Goal: Task Accomplishment & Management: Complete application form

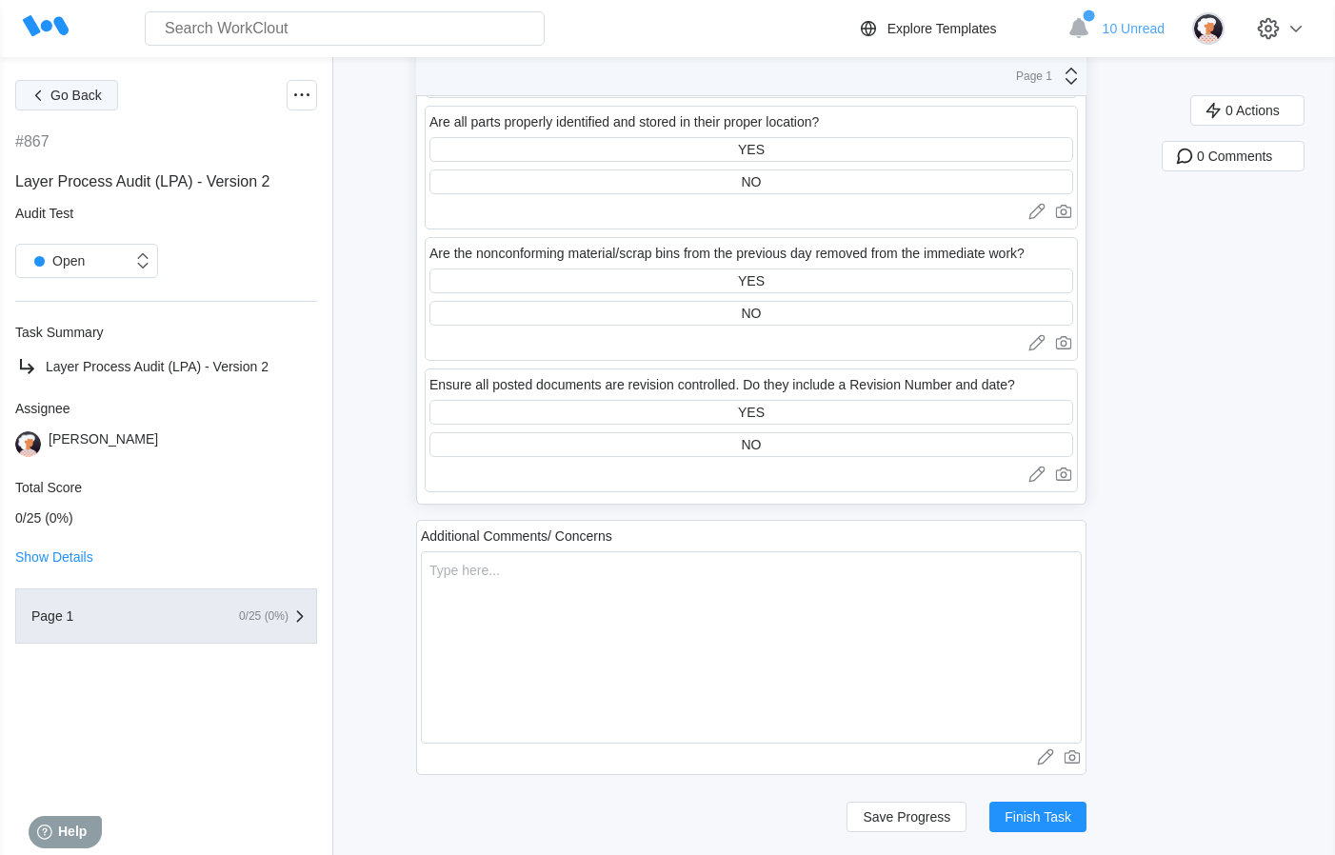
click at [79, 102] on span "Go Back" at bounding box center [75, 95] width 51 height 13
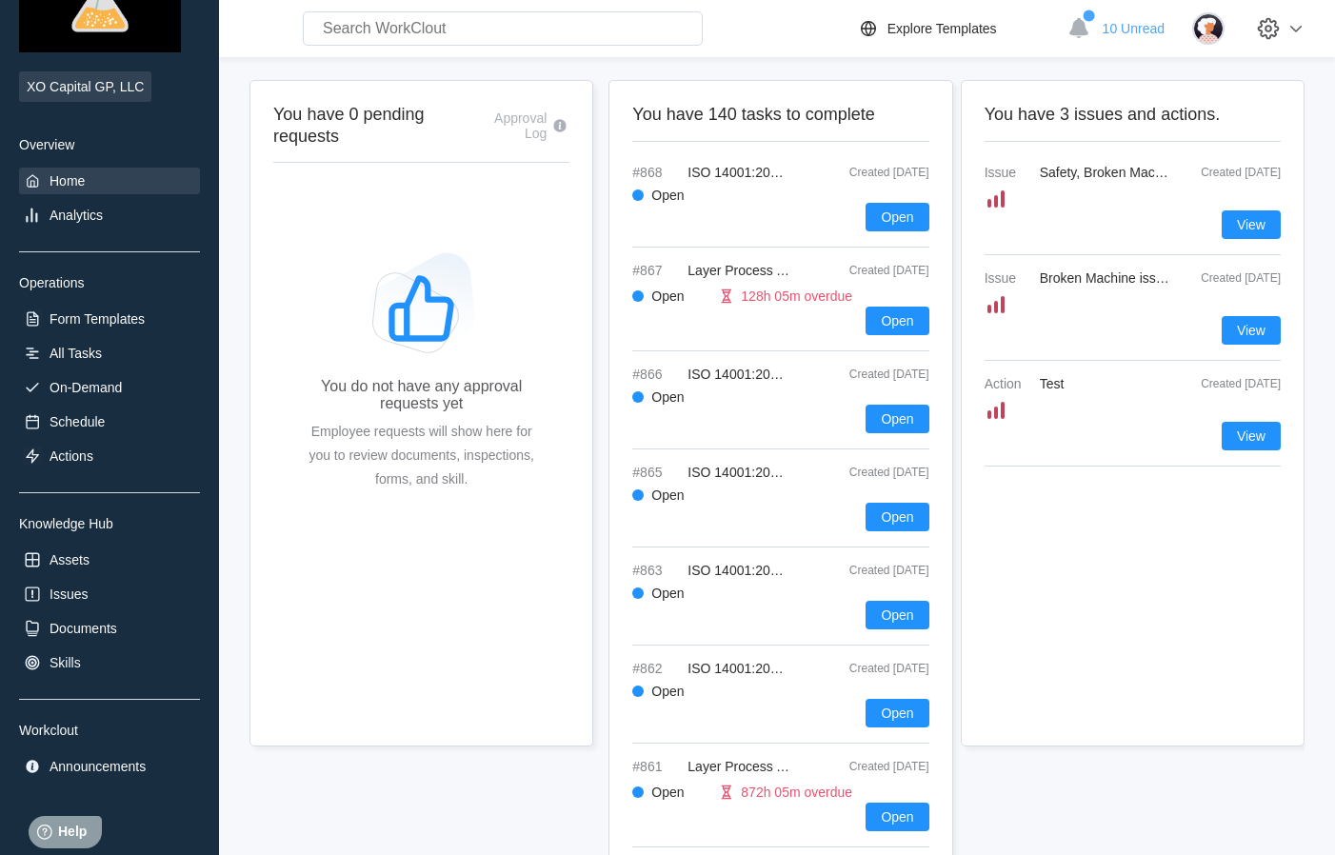
scroll to position [142, 0]
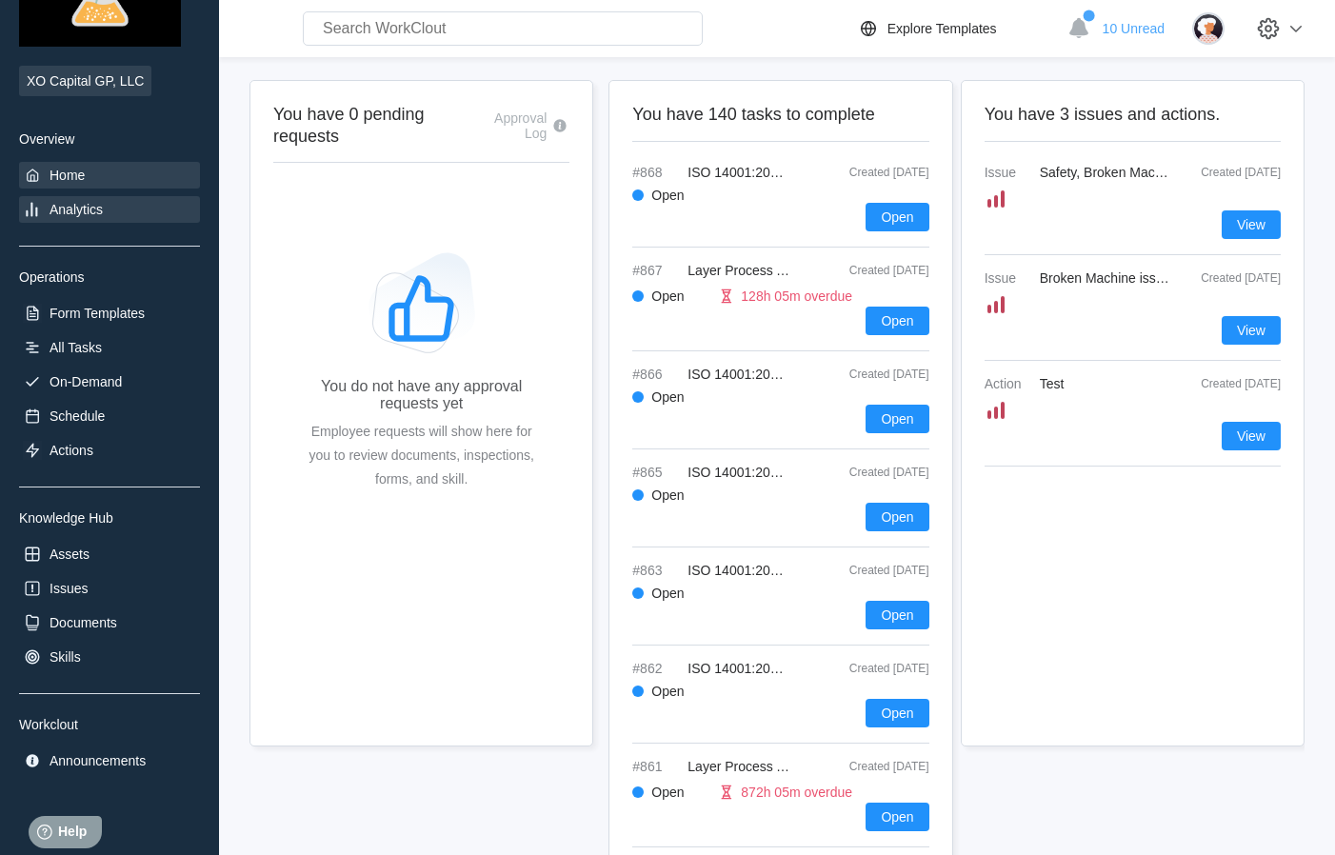
click at [95, 214] on div "Analytics" at bounding box center [76, 209] width 53 height 15
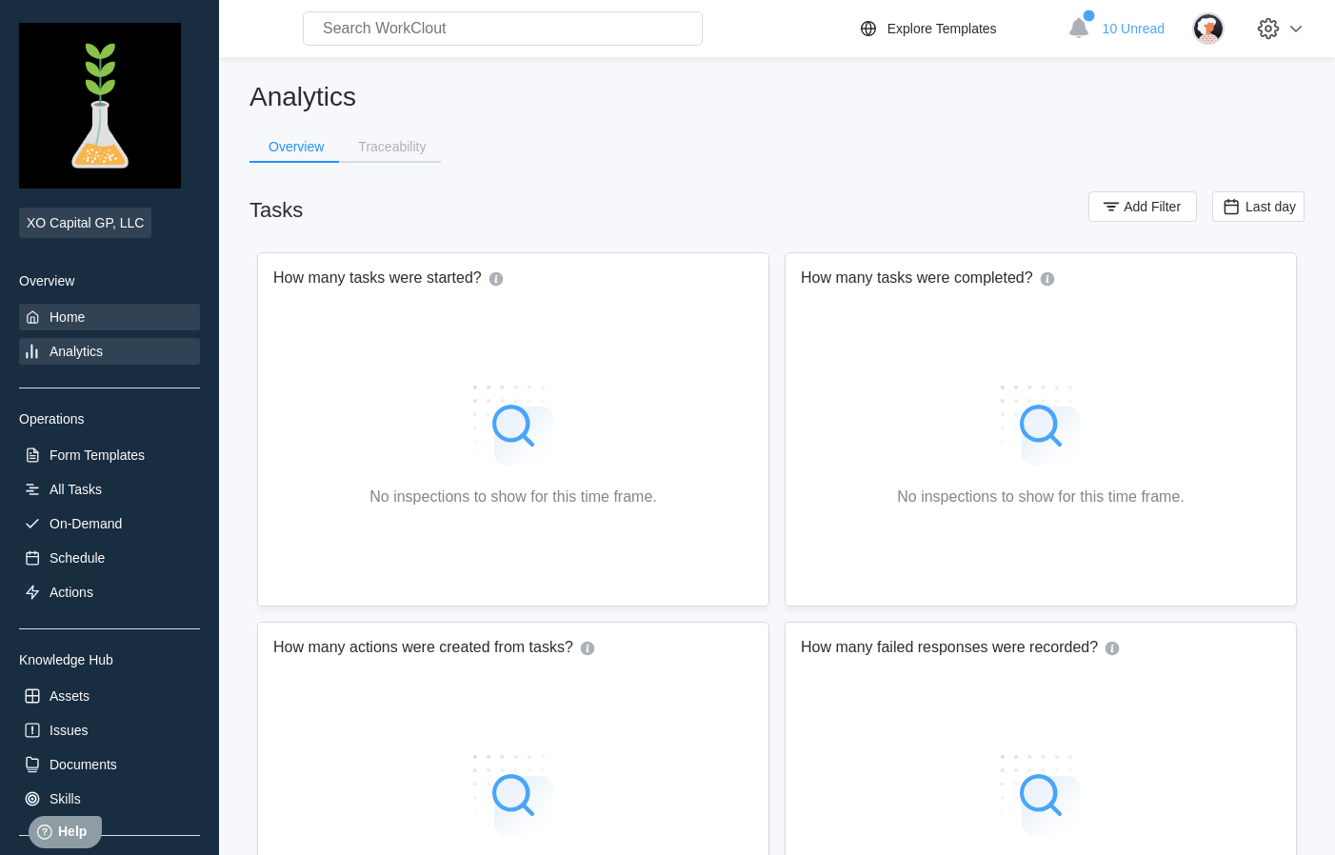
click at [83, 312] on div "Home" at bounding box center [67, 317] width 35 height 15
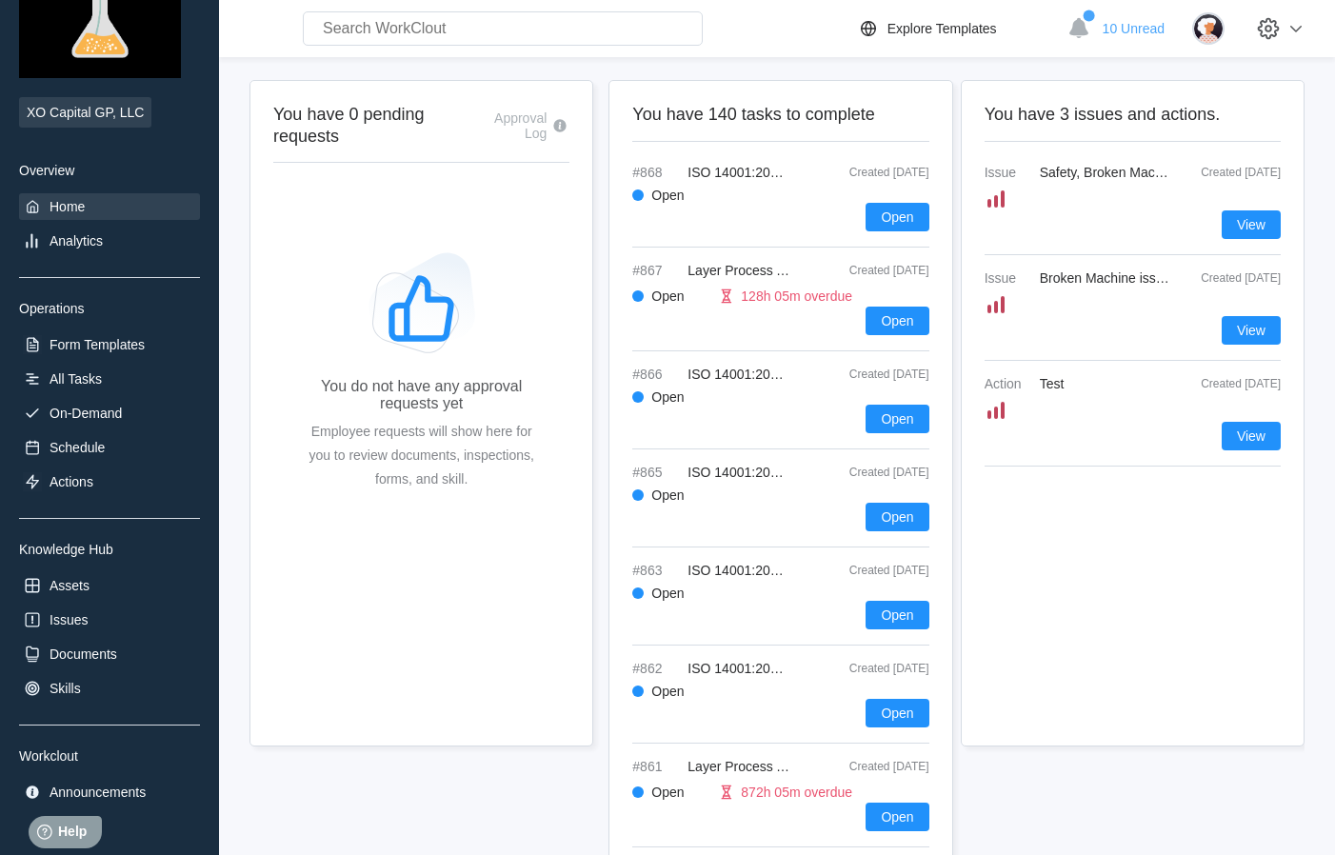
scroll to position [164, 0]
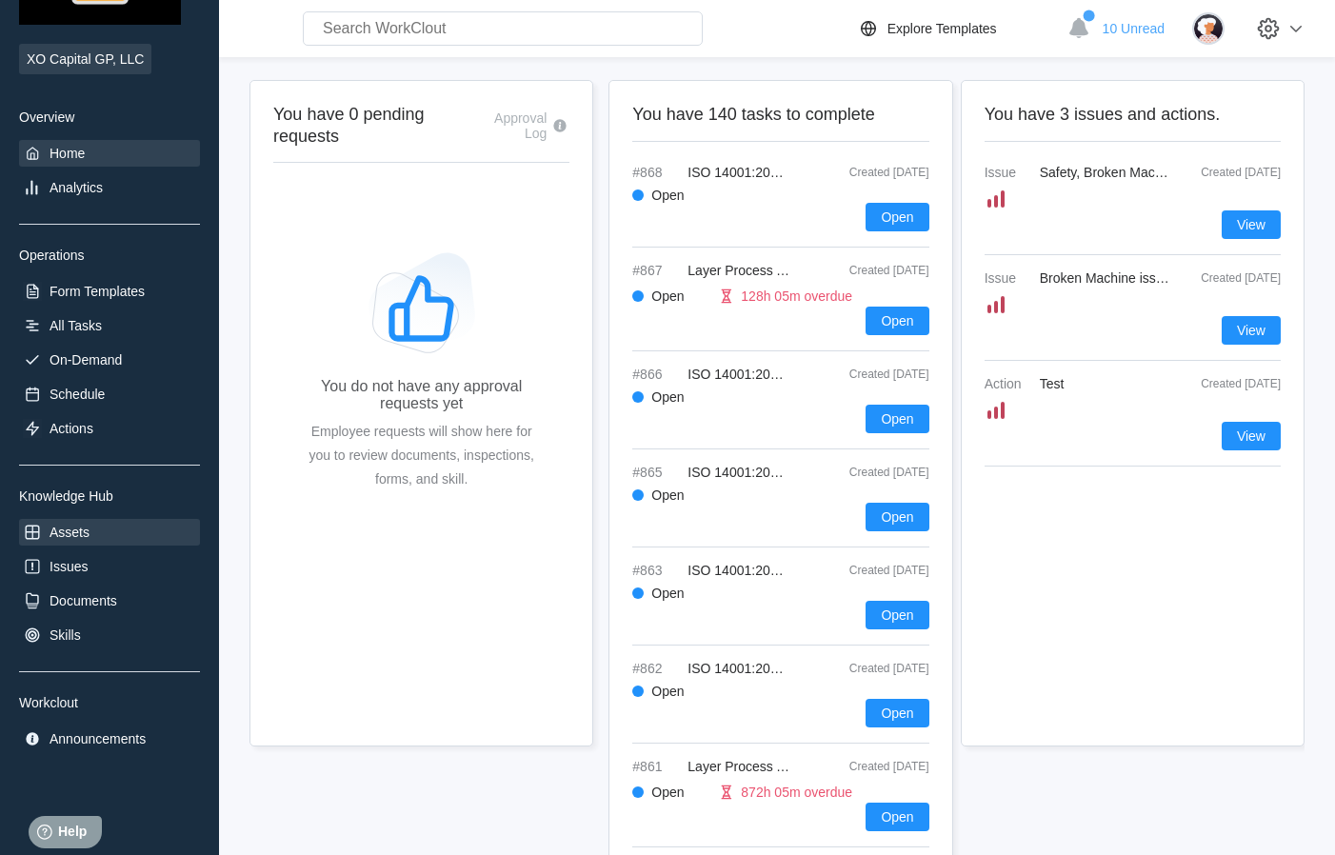
click at [100, 528] on div "Assets" at bounding box center [109, 532] width 181 height 27
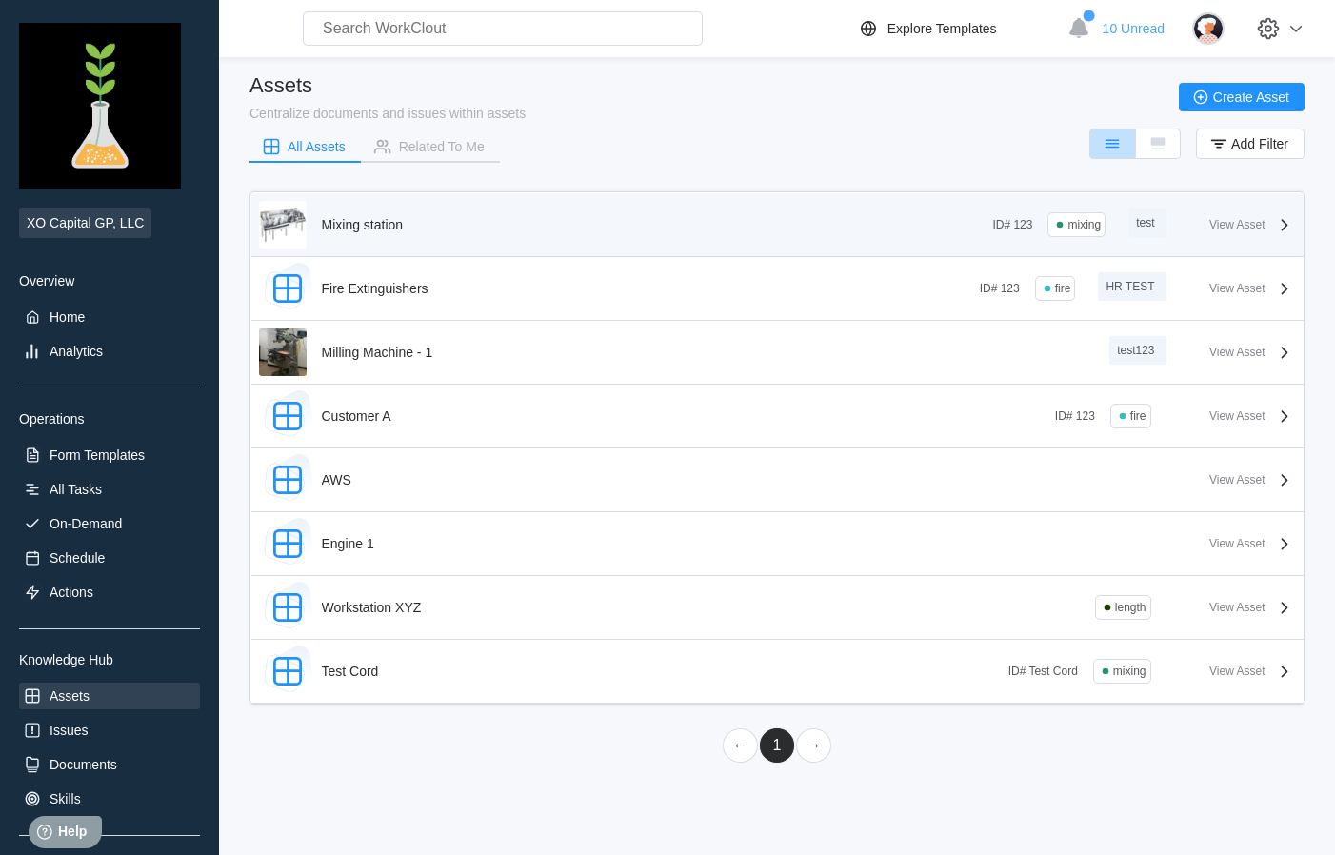
click at [378, 229] on div "Mixing station" at bounding box center [363, 224] width 82 height 15
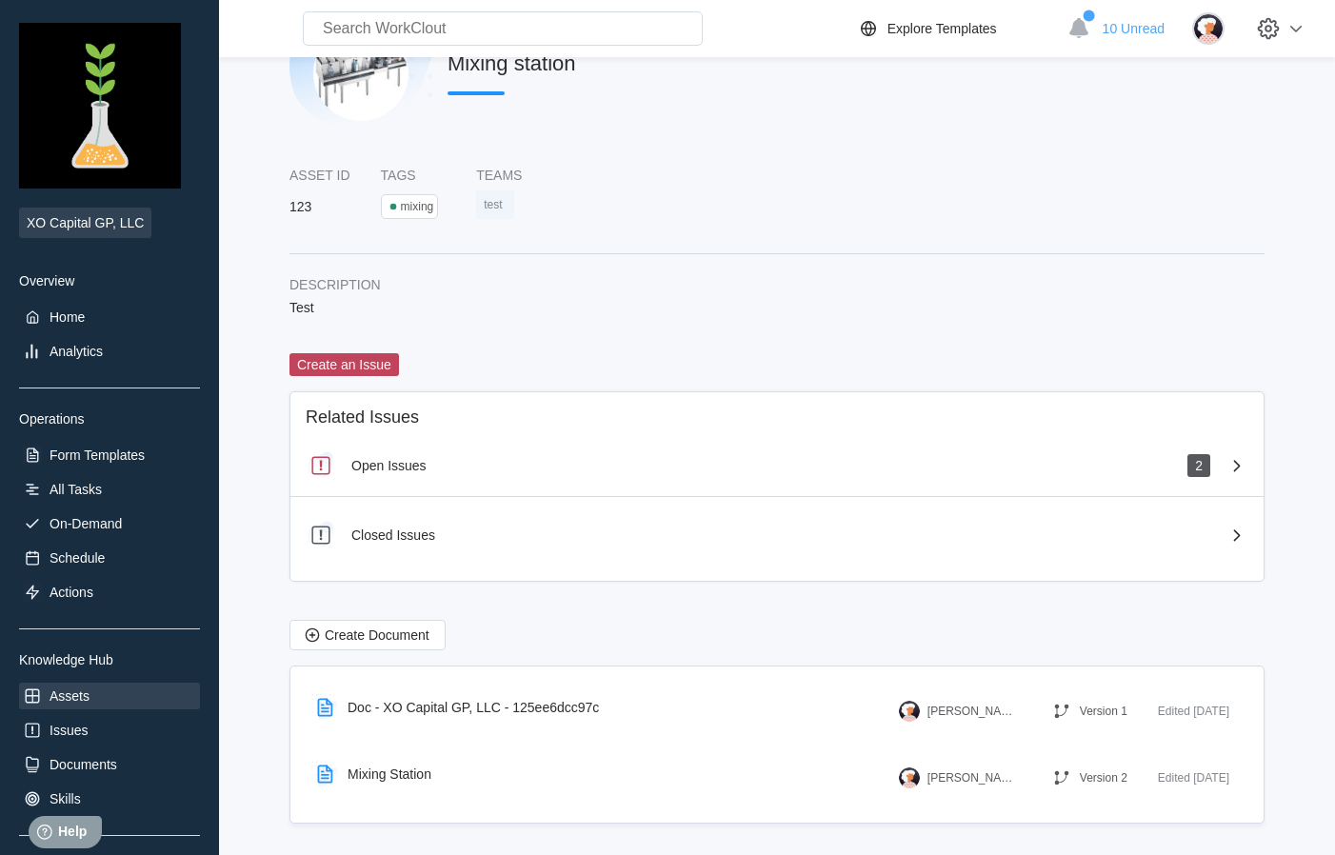
scroll to position [92, 0]
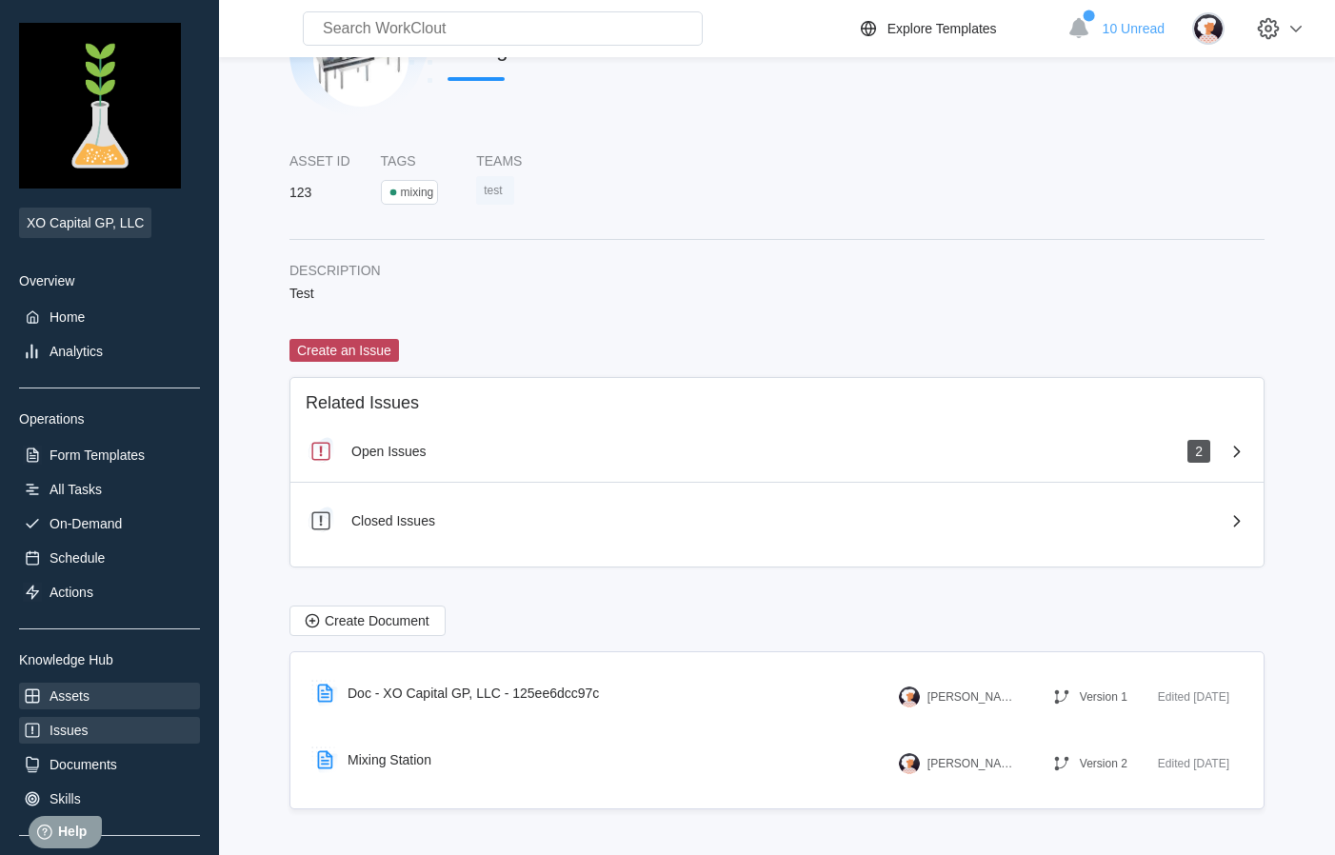
click at [78, 736] on div "Issues" at bounding box center [69, 730] width 38 height 15
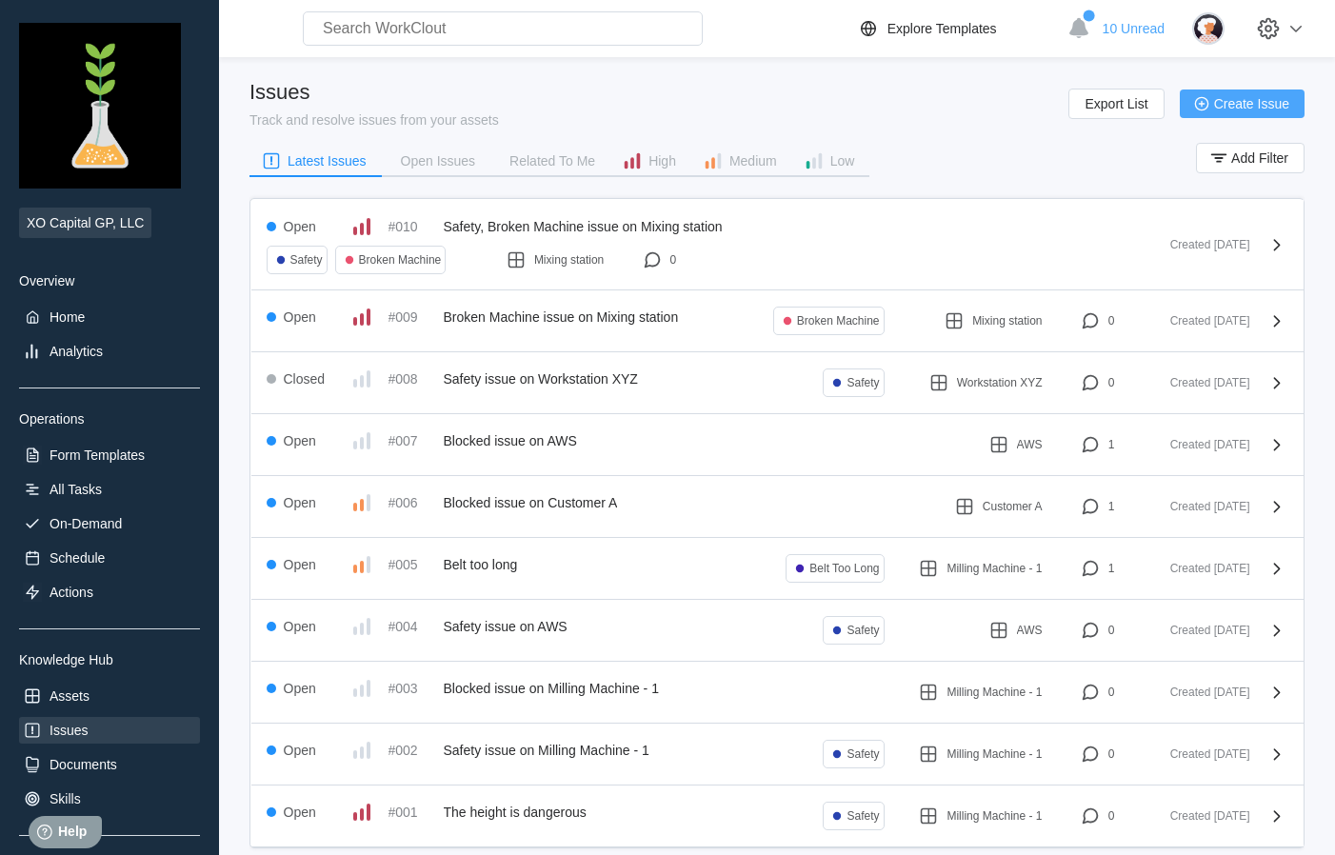
click at [1245, 102] on span "Create Issue" at bounding box center [1251, 103] width 75 height 13
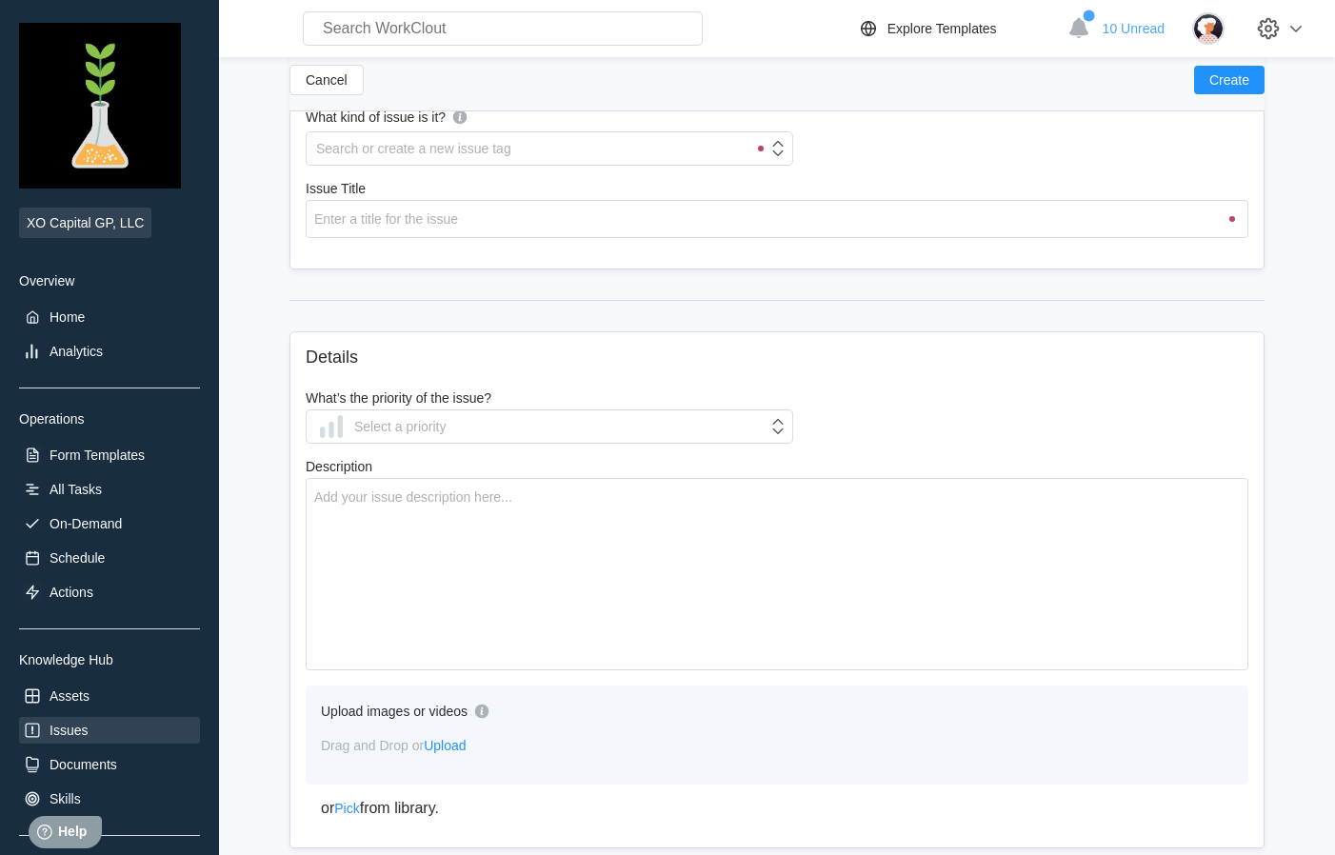
scroll to position [209, 0]
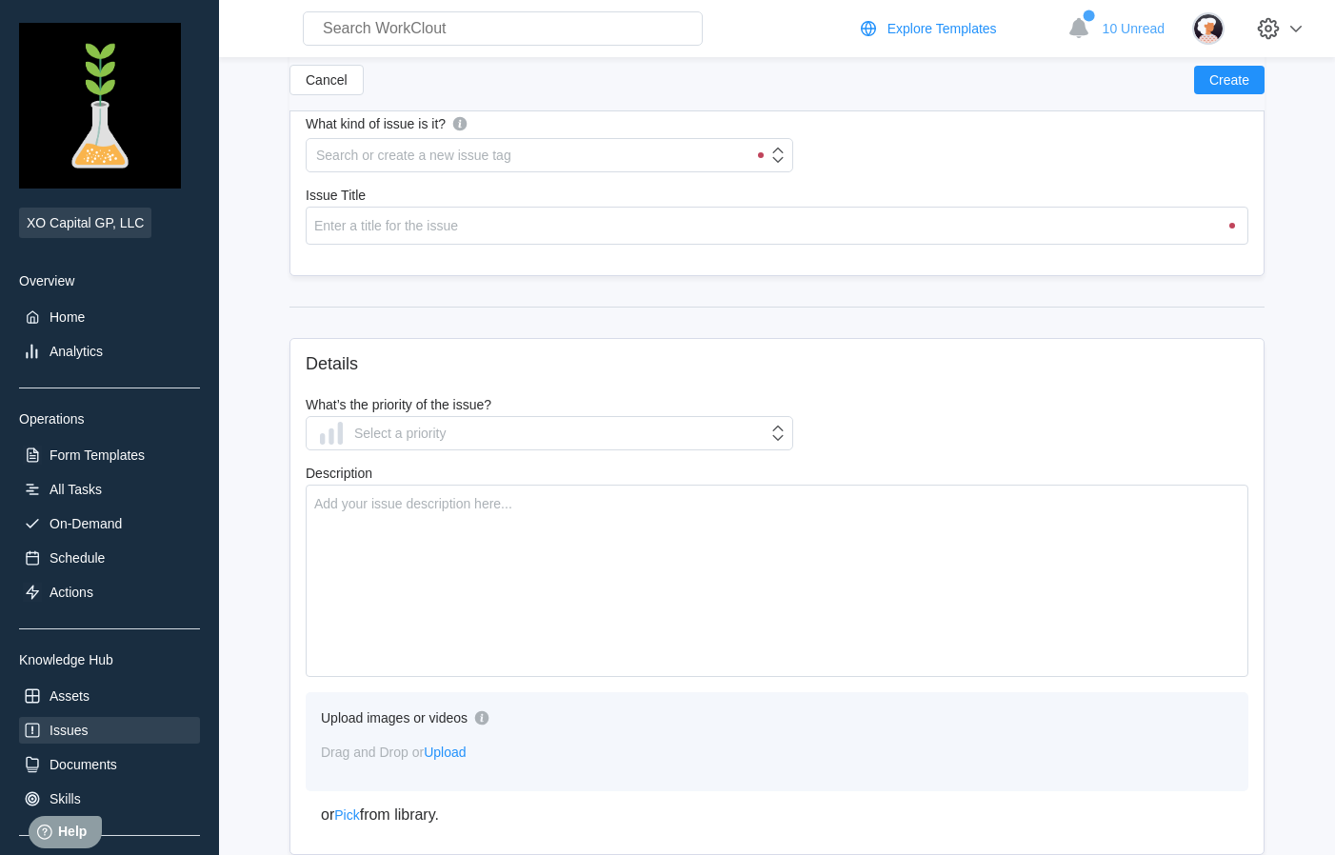
click at [934, 32] on div "Explore Templates" at bounding box center [943, 28] width 110 height 15
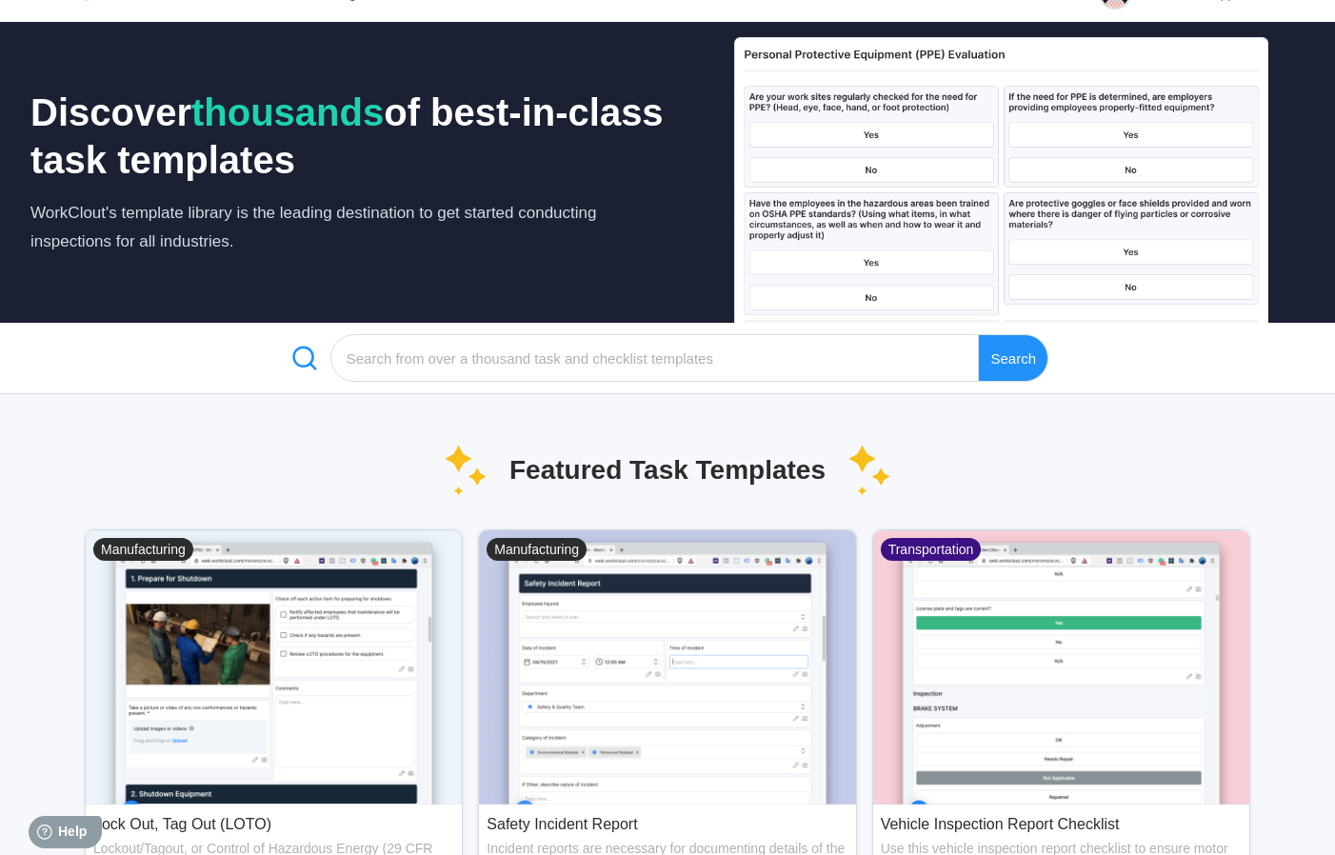
scroll to position [41, 0]
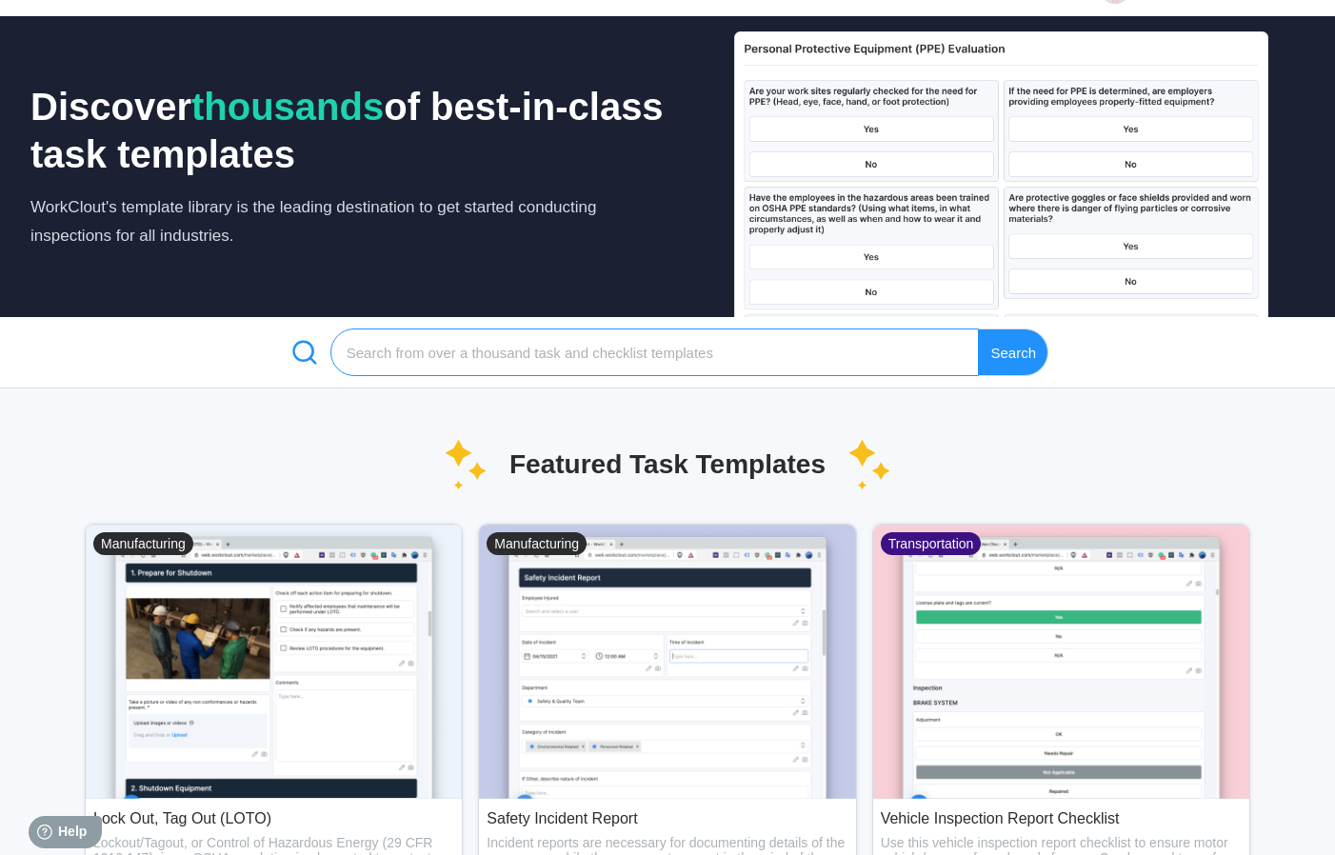
click at [691, 360] on input "search" at bounding box center [655, 353] width 650 height 48
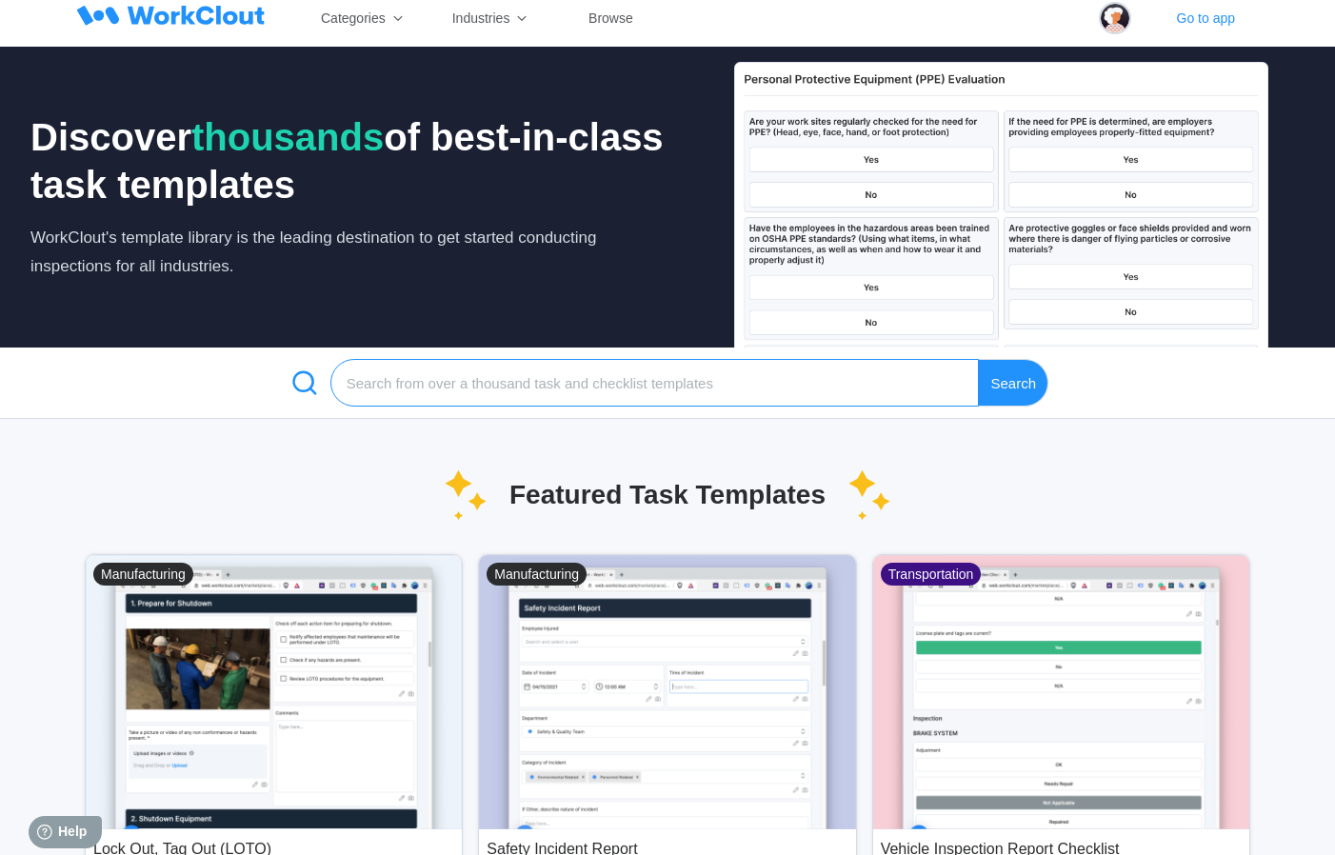
scroll to position [0, 0]
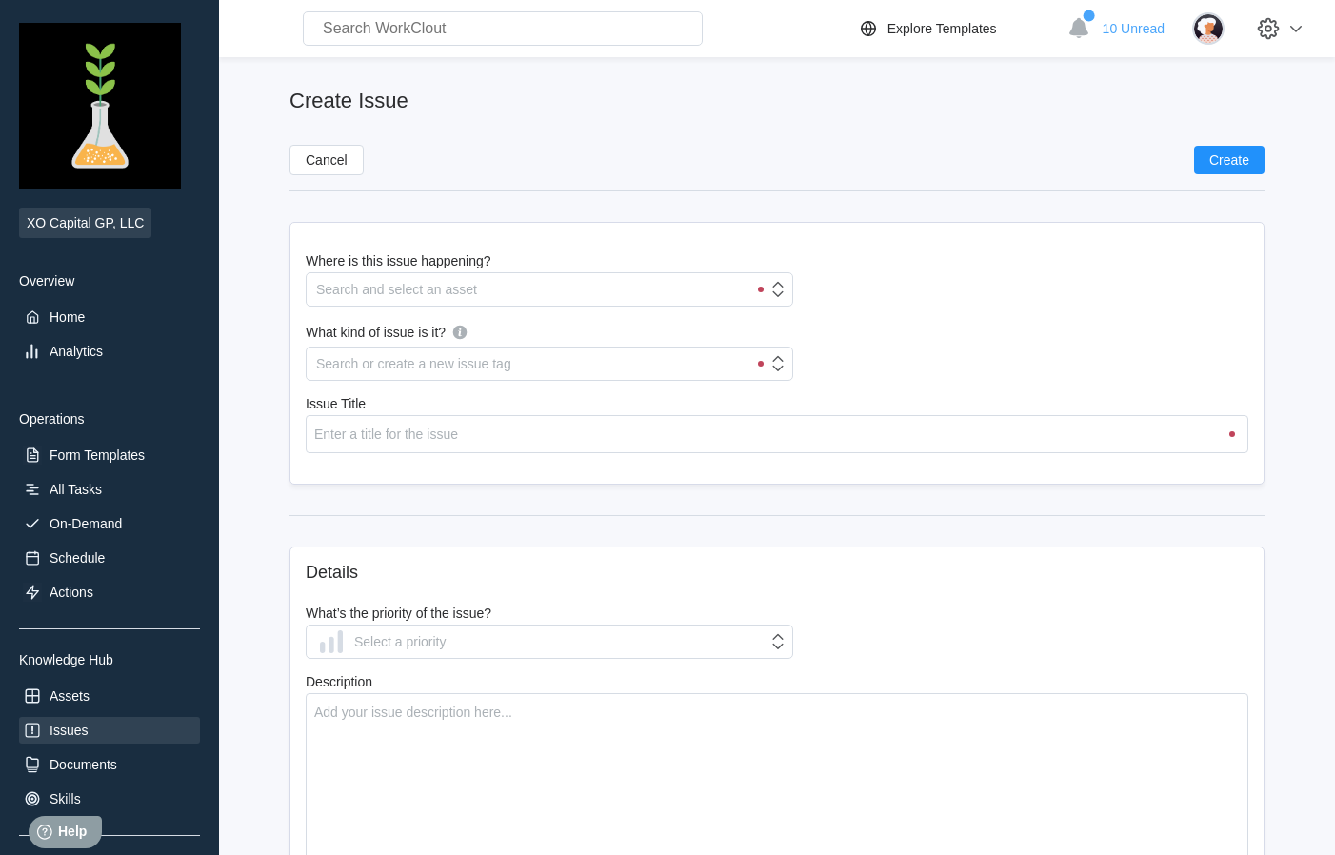
scroll to position [209, 0]
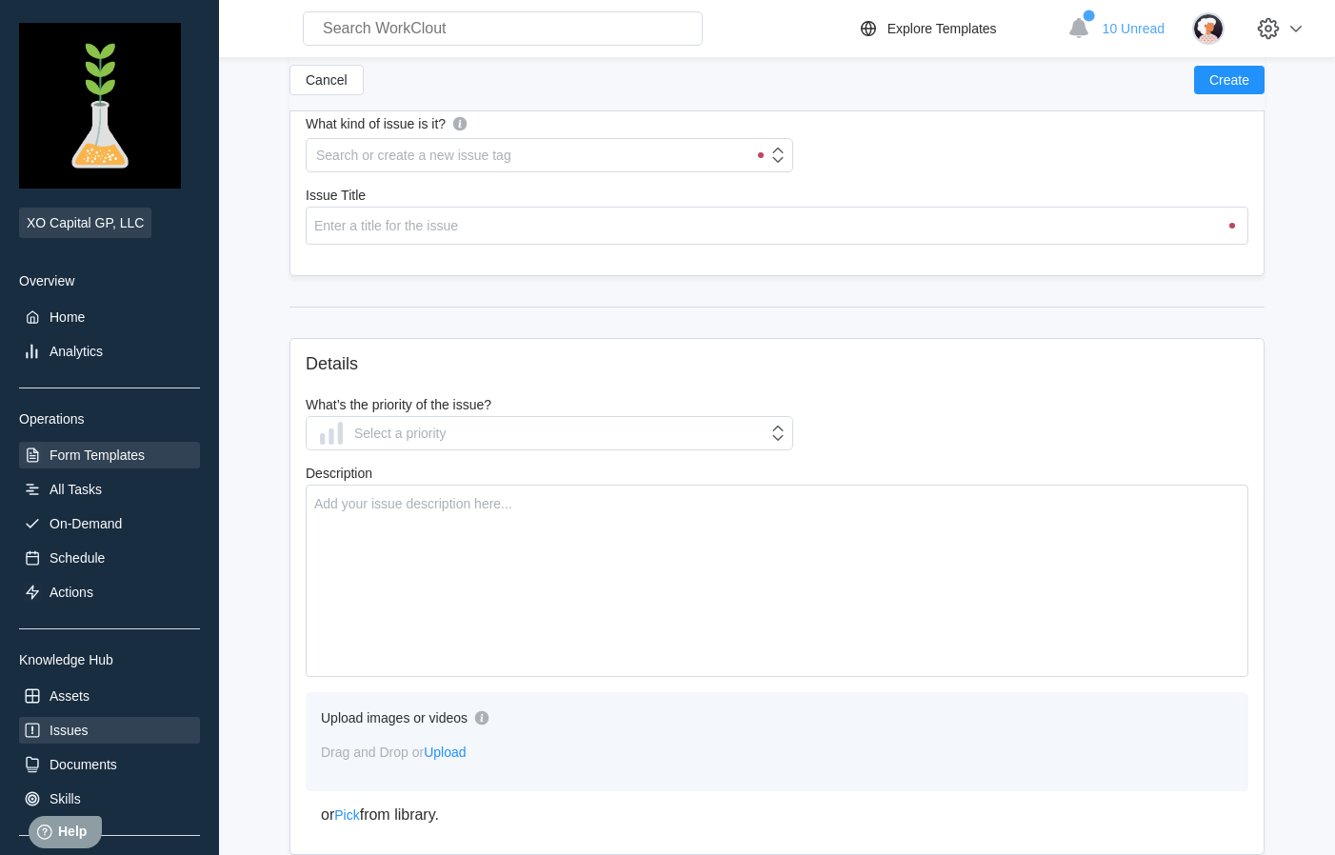
click at [113, 462] on div "Form Templates" at bounding box center [97, 455] width 95 height 15
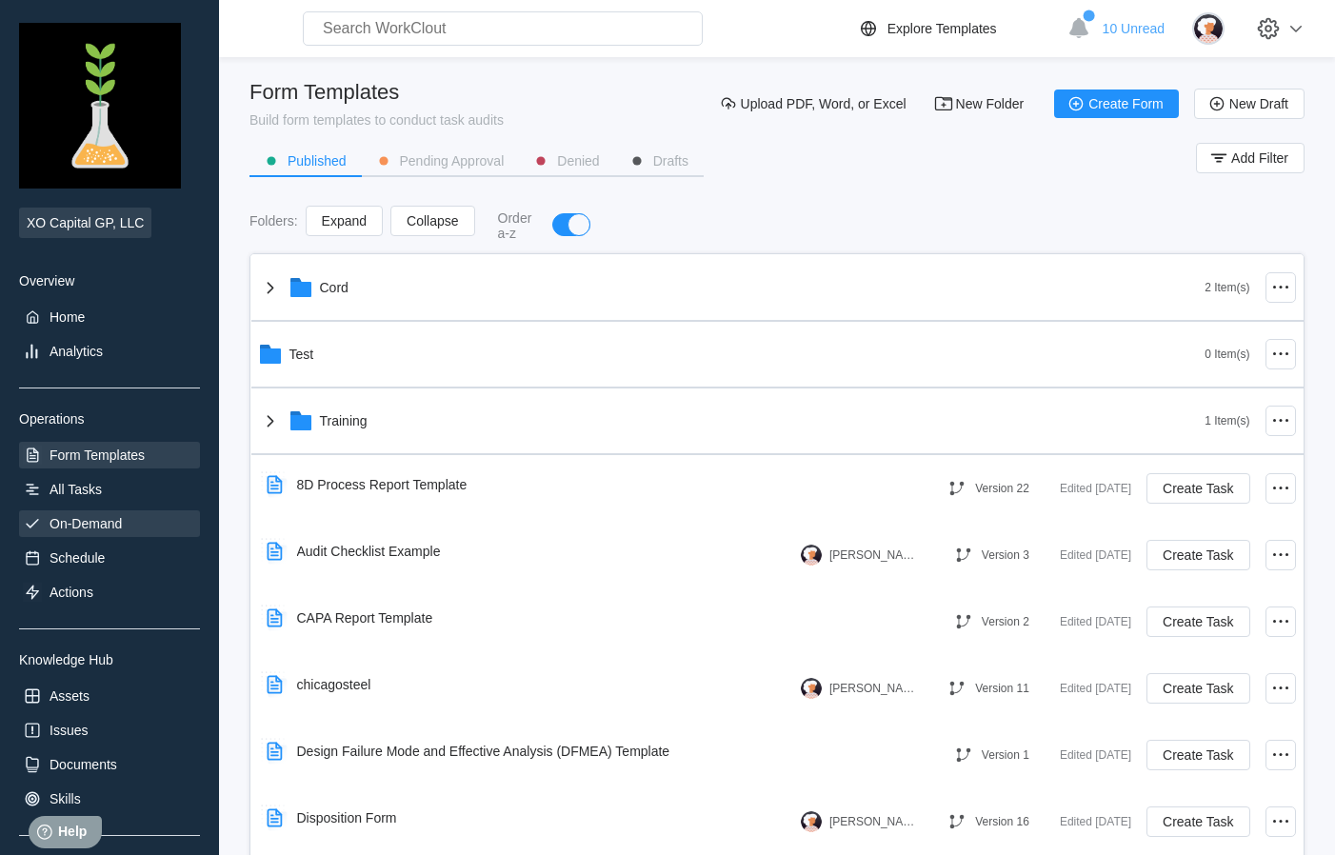
click at [122, 528] on div "On-Demand" at bounding box center [109, 524] width 181 height 27
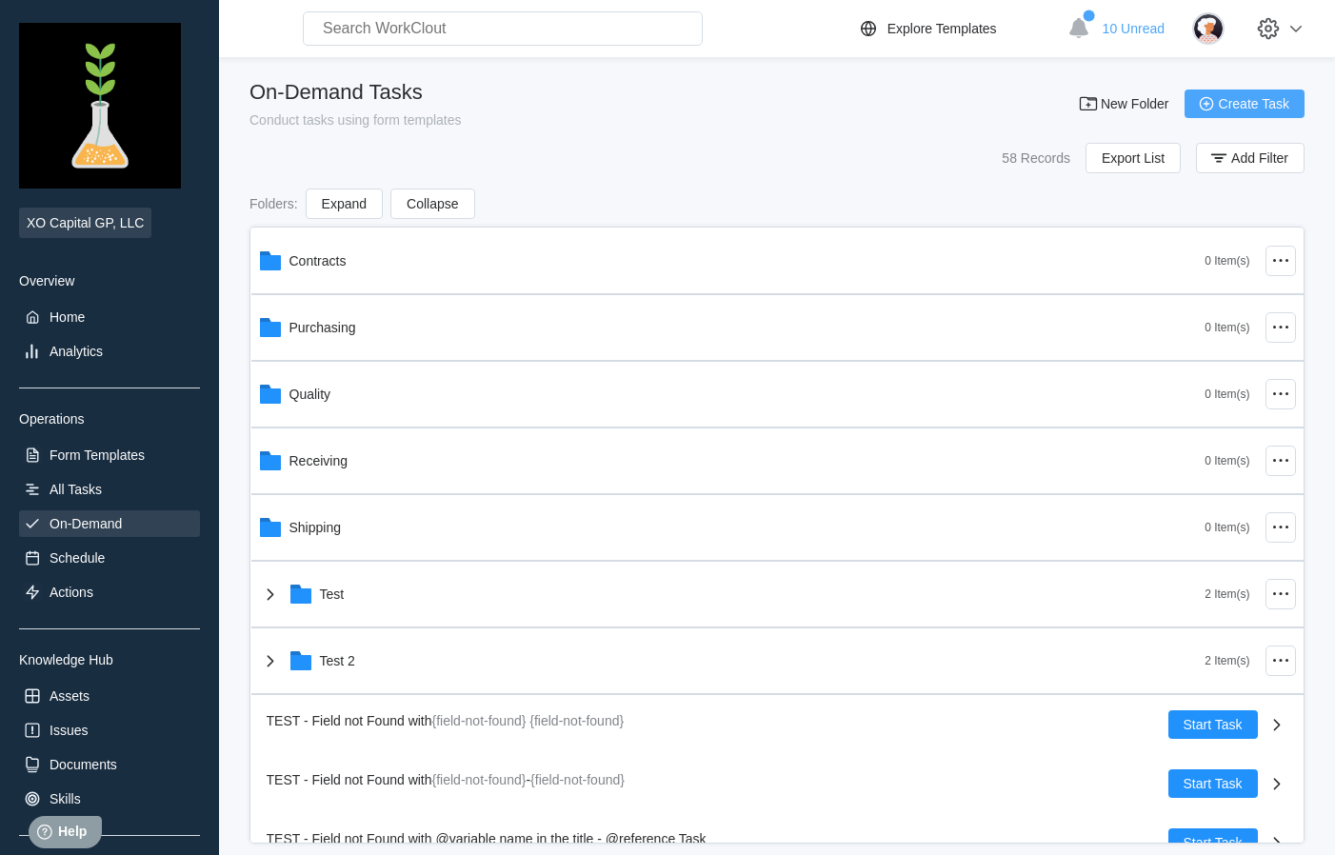
click at [1250, 98] on span "Create Task" at bounding box center [1254, 103] width 70 height 13
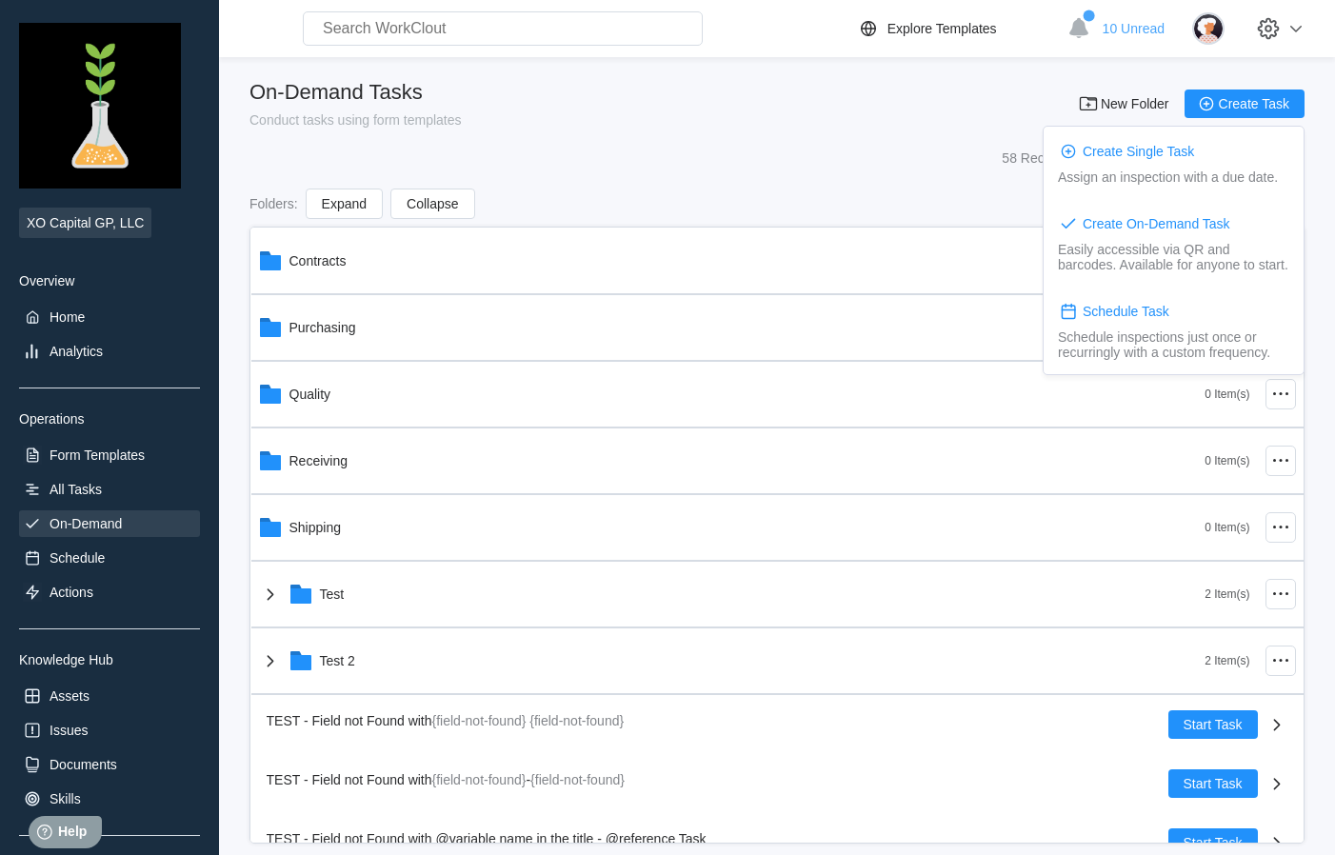
click at [118, 577] on div "XO Capital GP, LLC Overview Home Analytics Operations Form Templates All Tasks …" at bounding box center [109, 469] width 181 height 893
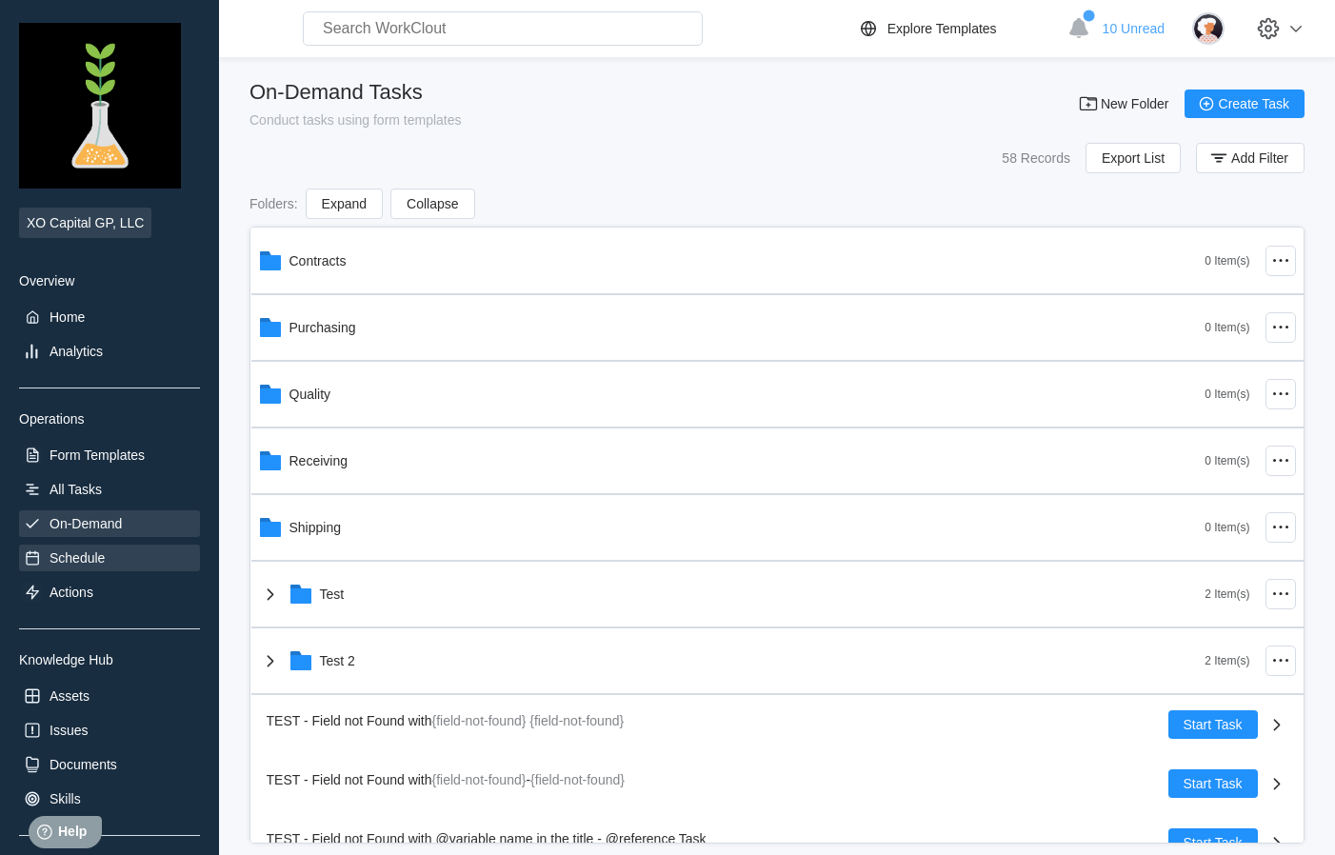
click at [110, 564] on div "Schedule" at bounding box center [109, 558] width 181 height 27
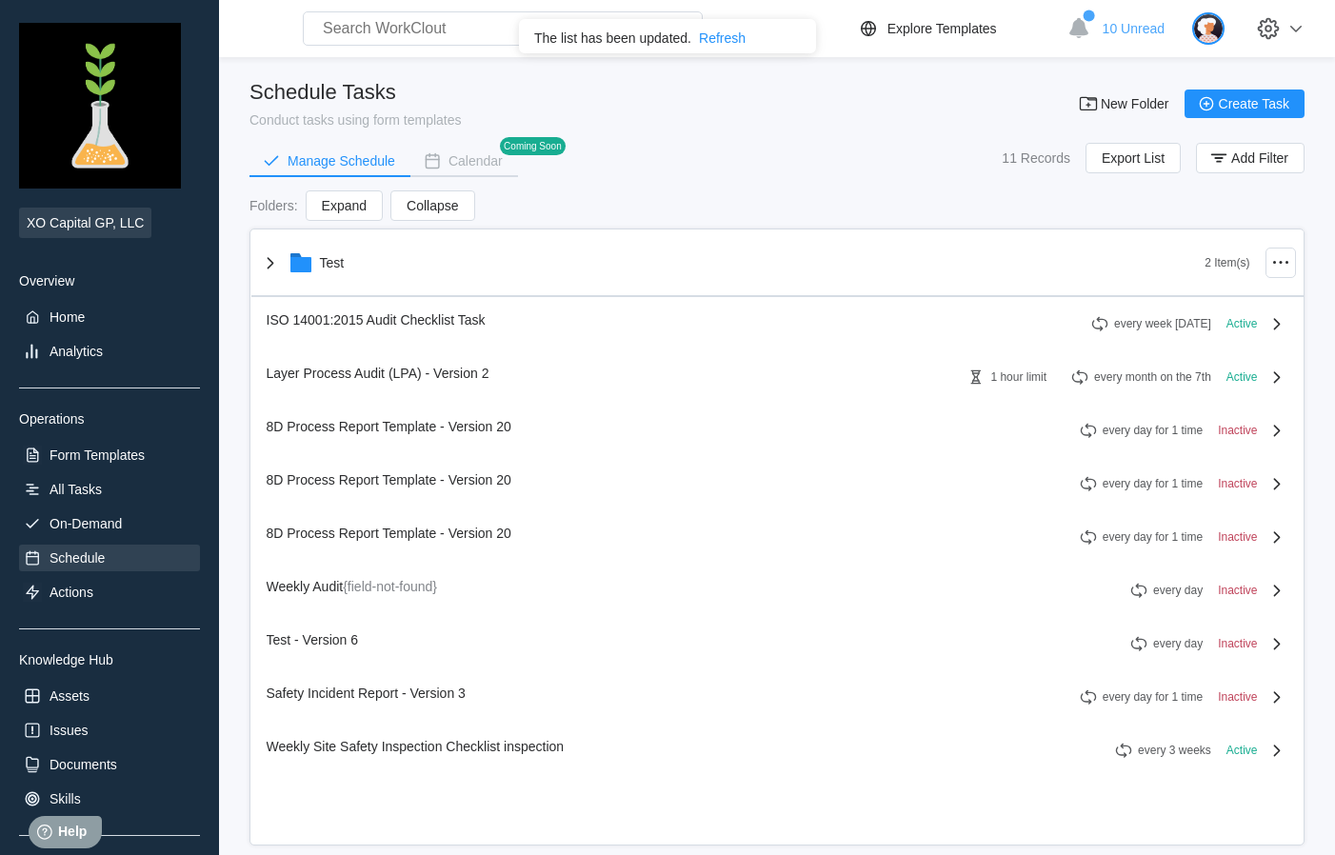
click at [1214, 32] on img at bounding box center [1208, 28] width 32 height 32
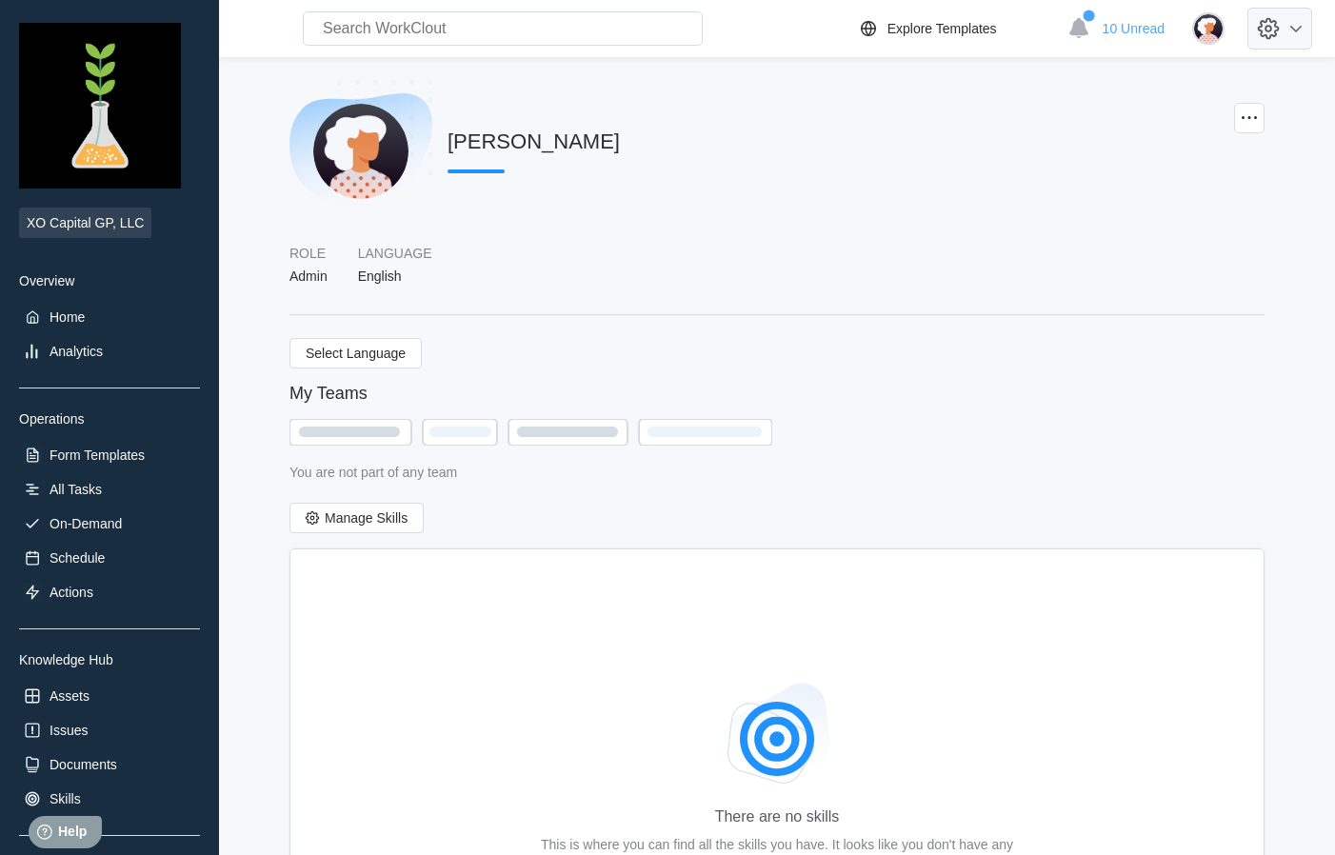
click at [1251, 36] on div at bounding box center [1280, 29] width 65 height 42
click at [1099, 90] on div "Employee Directory" at bounding box center [1128, 88] width 116 height 15
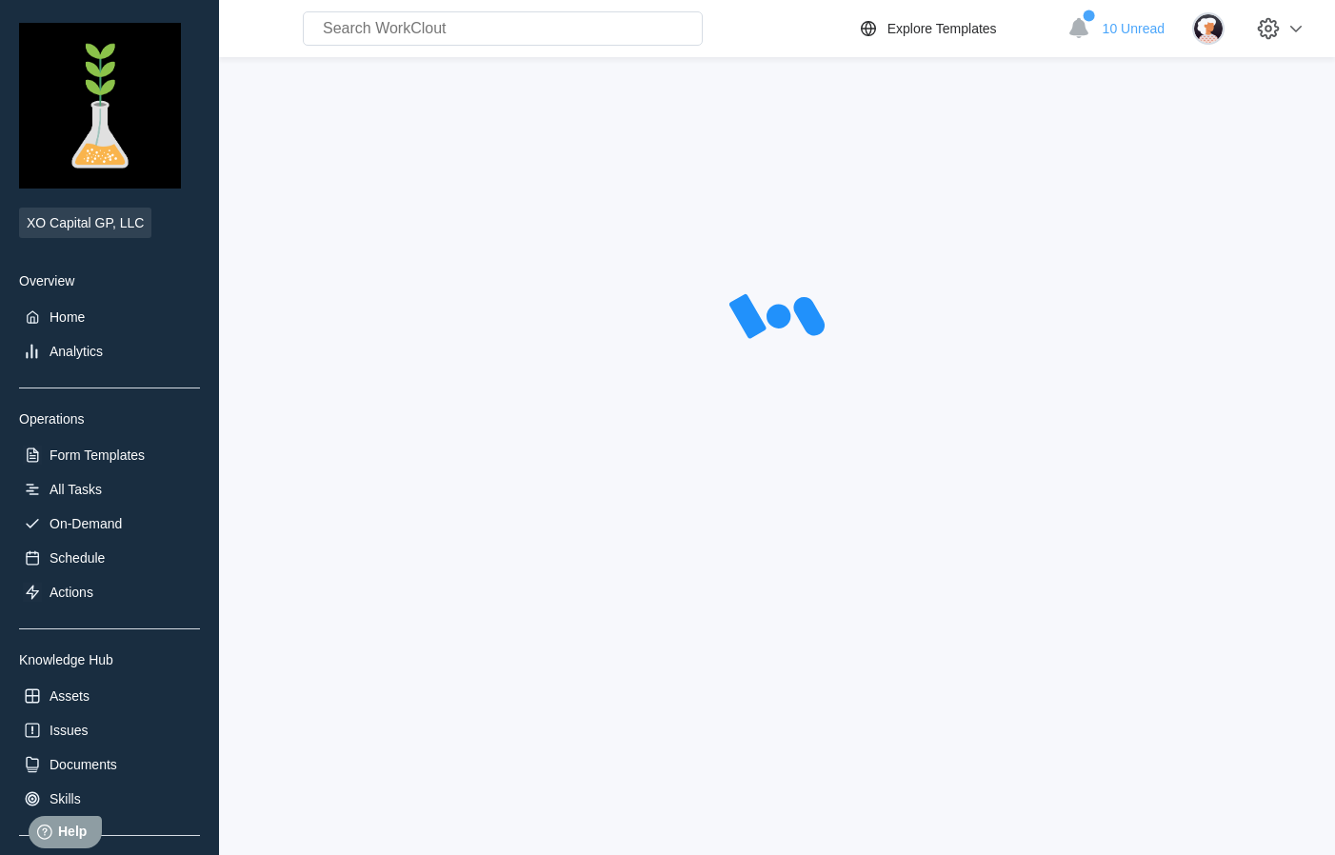
select select "20"
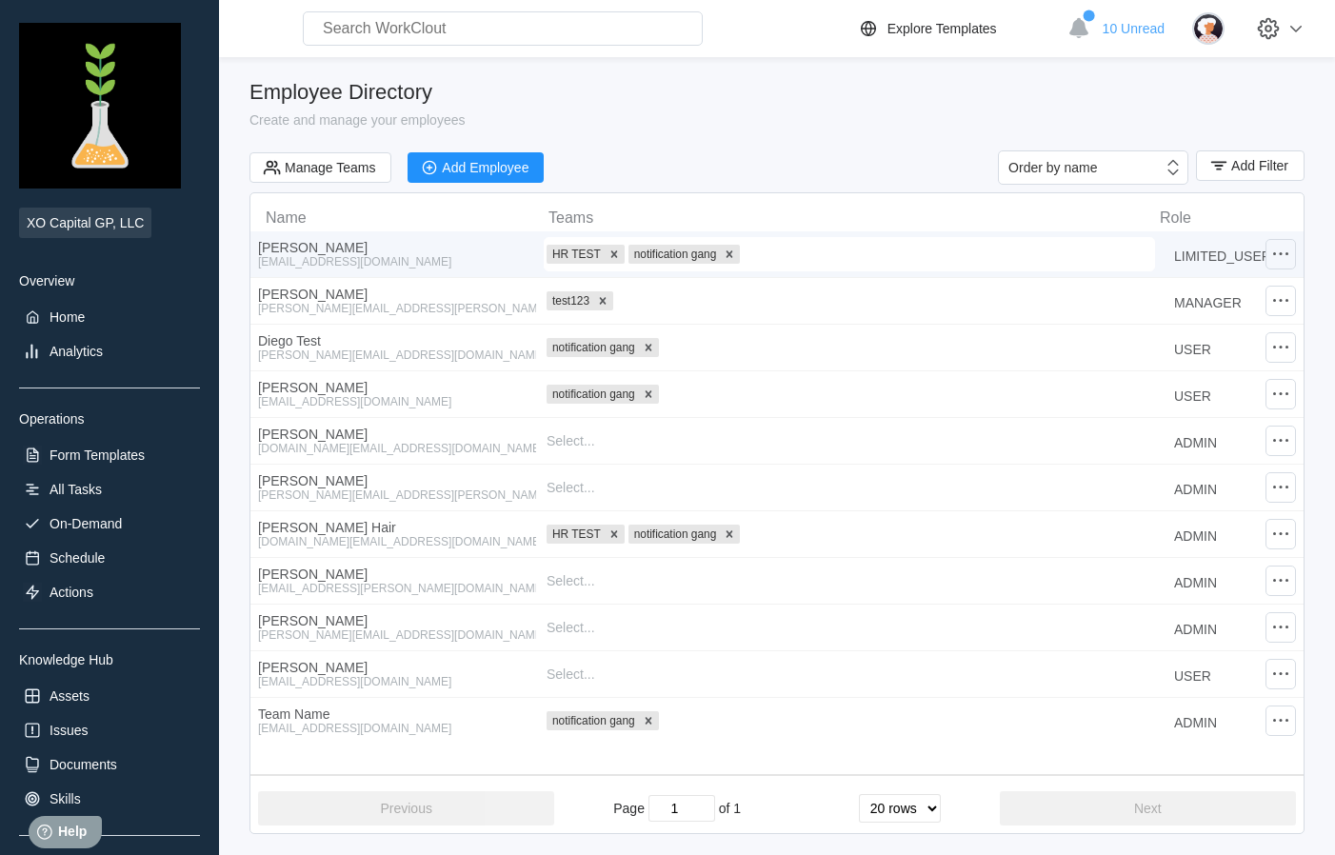
click at [1282, 251] on icon at bounding box center [1281, 254] width 23 height 23
click at [899, 244] on div "HR TEST notification gang" at bounding box center [850, 254] width 610 height 27
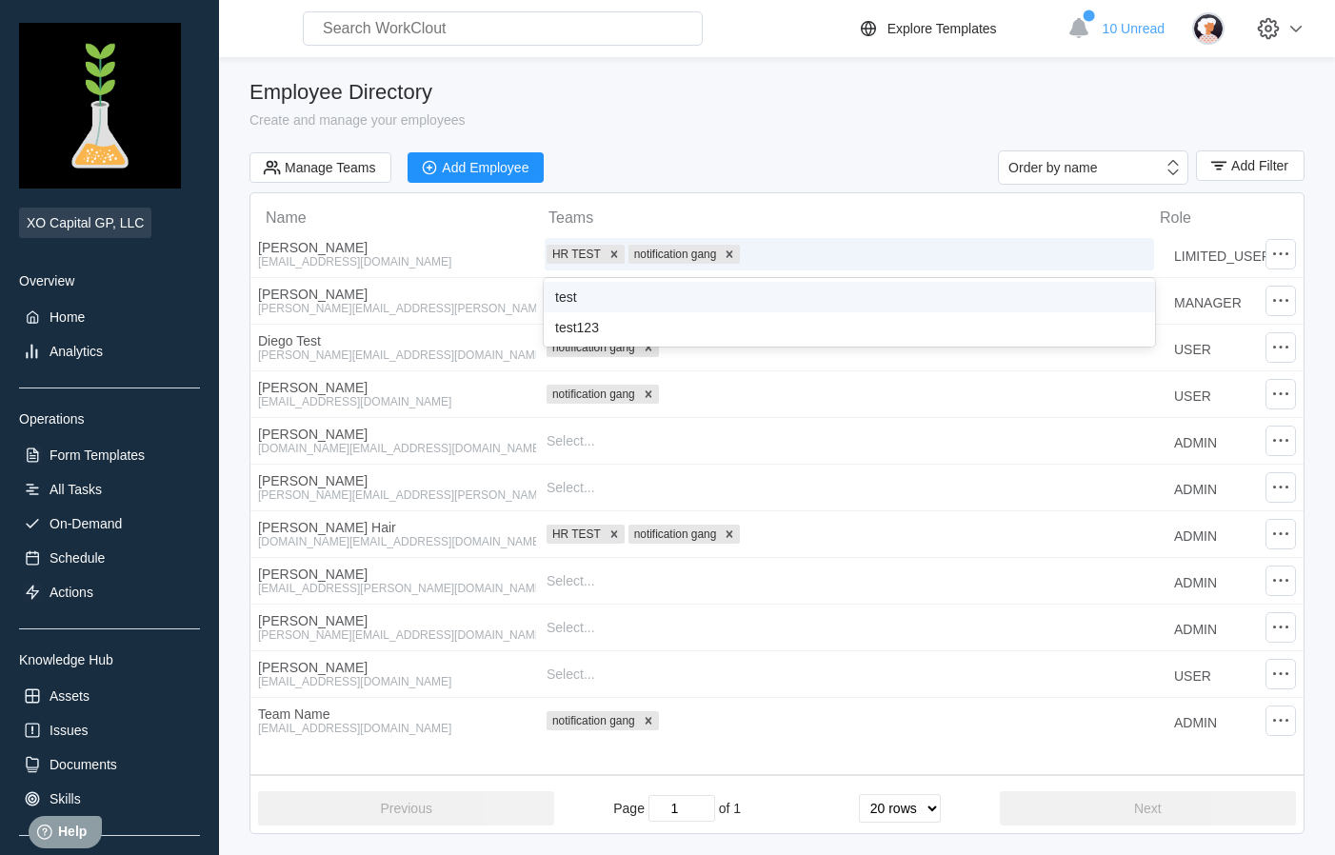
click at [648, 137] on div "Employee Directory Create and manage your employees Manage Teams Add Employee O…" at bounding box center [777, 457] width 1055 height 754
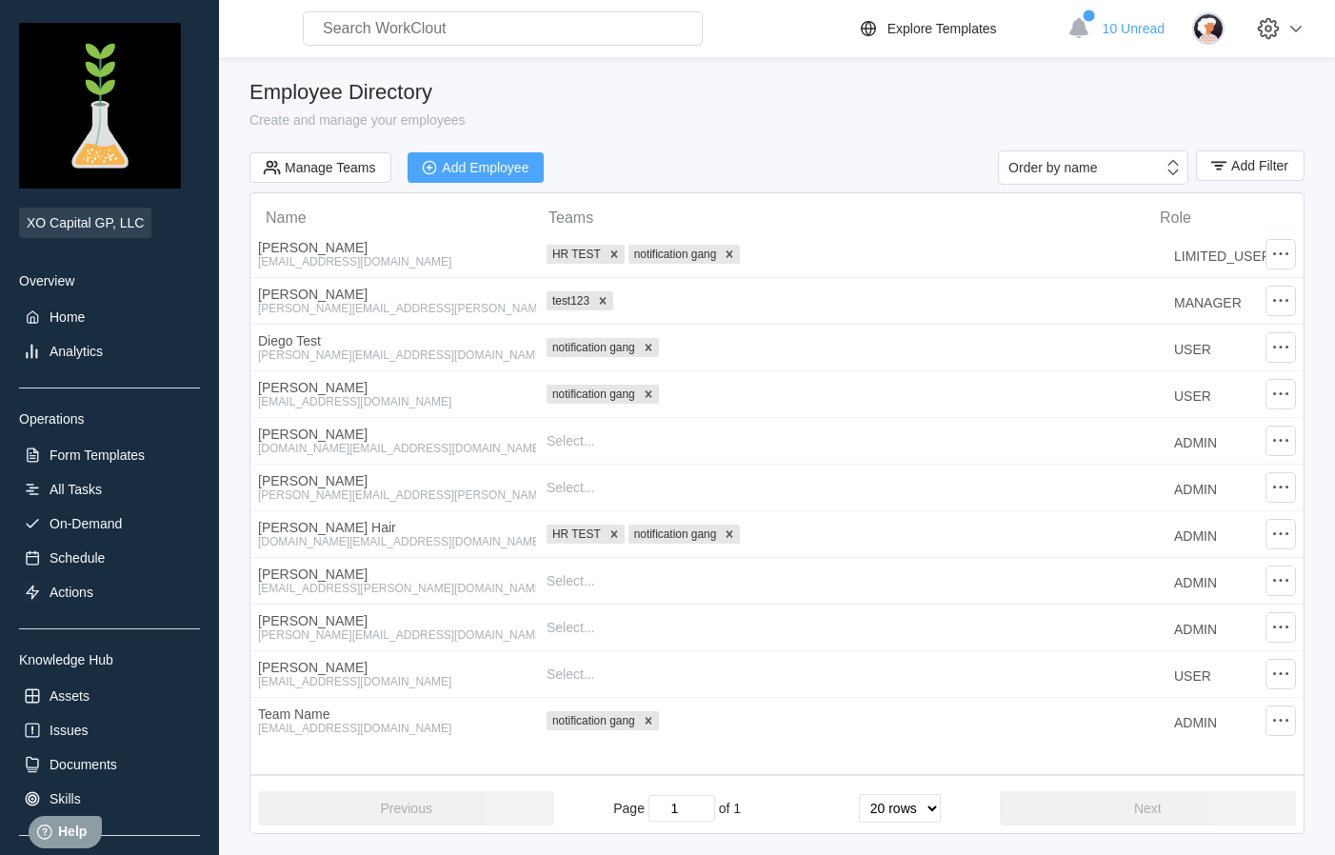
click at [491, 167] on div "Add Employee" at bounding box center [485, 167] width 87 height 13
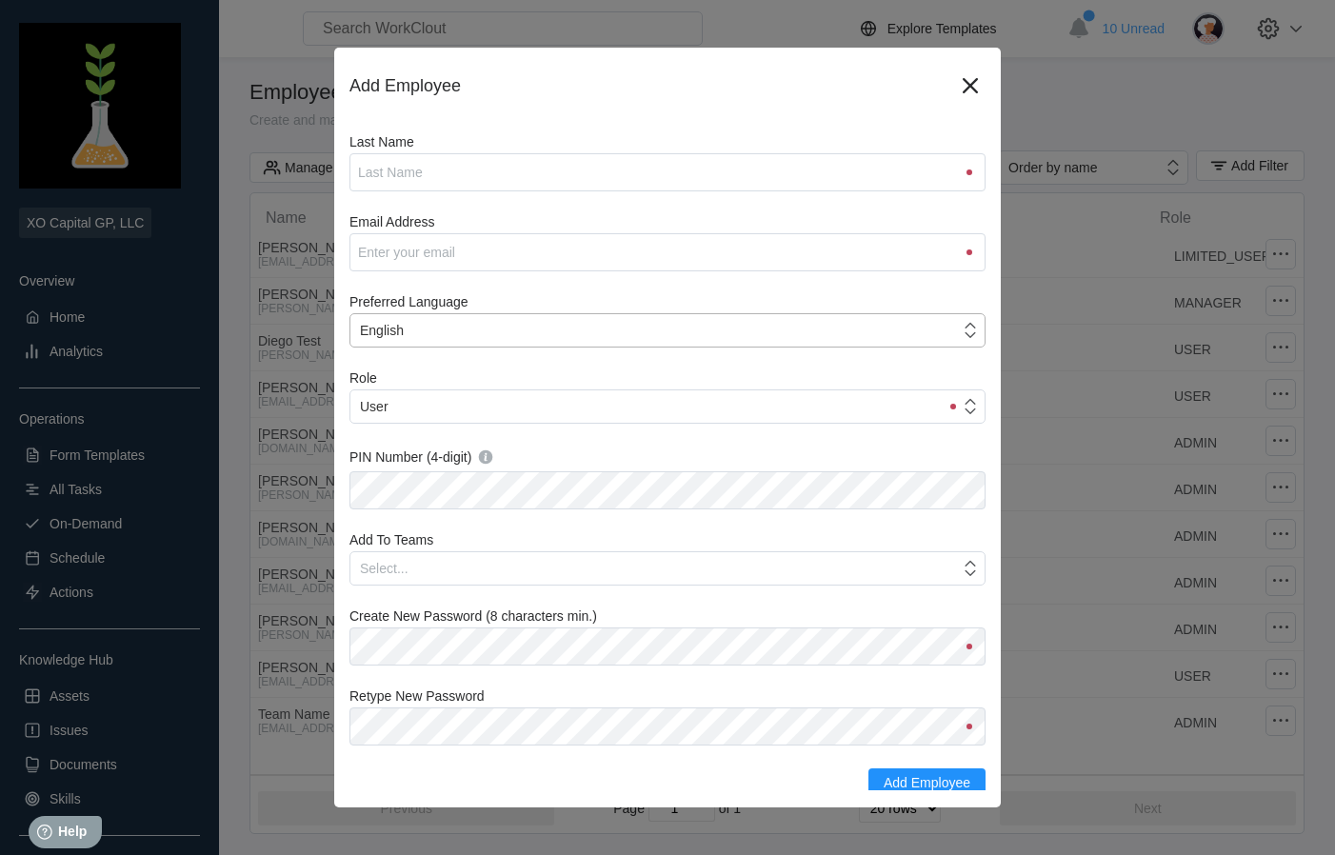
scroll to position [76, 0]
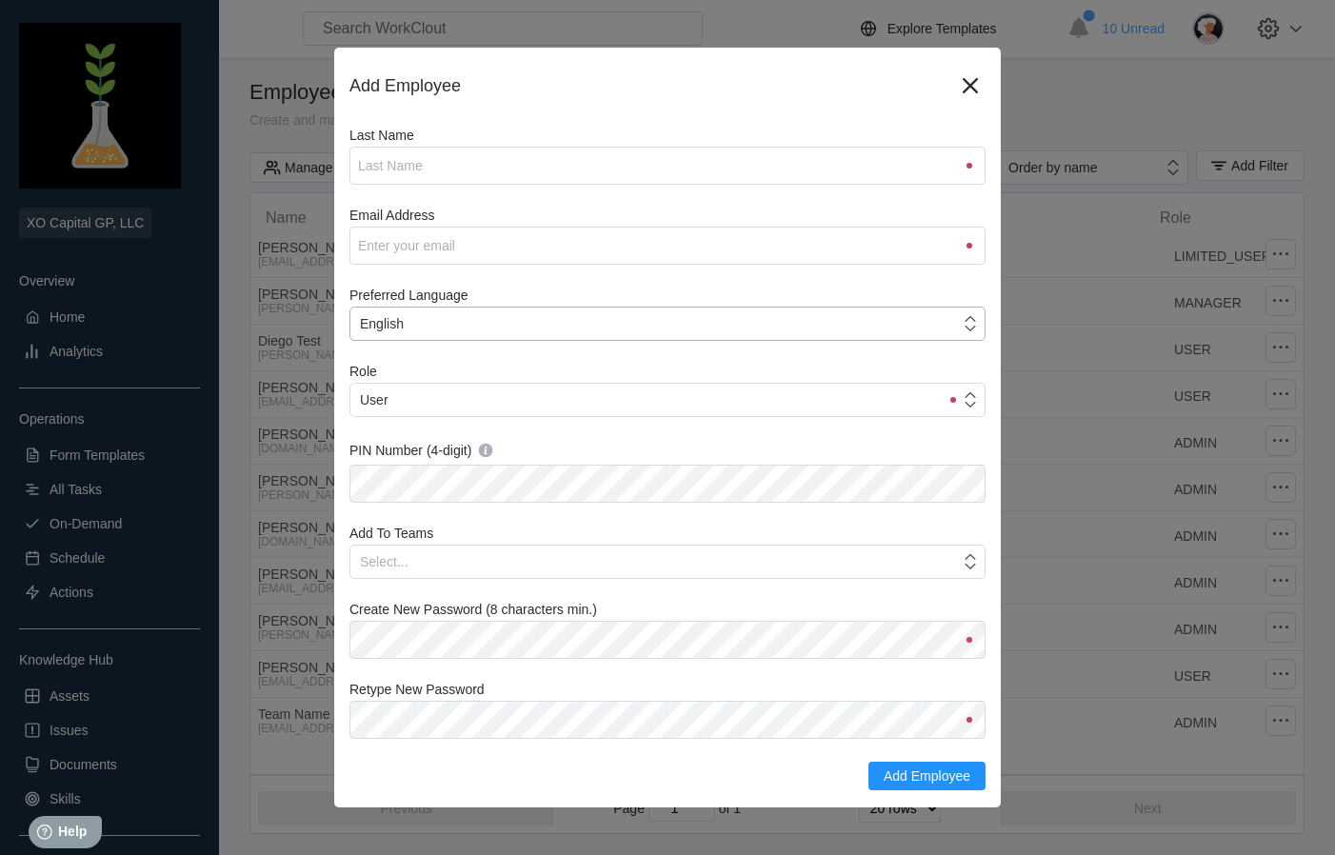
click at [971, 320] on icon at bounding box center [970, 323] width 21 height 21
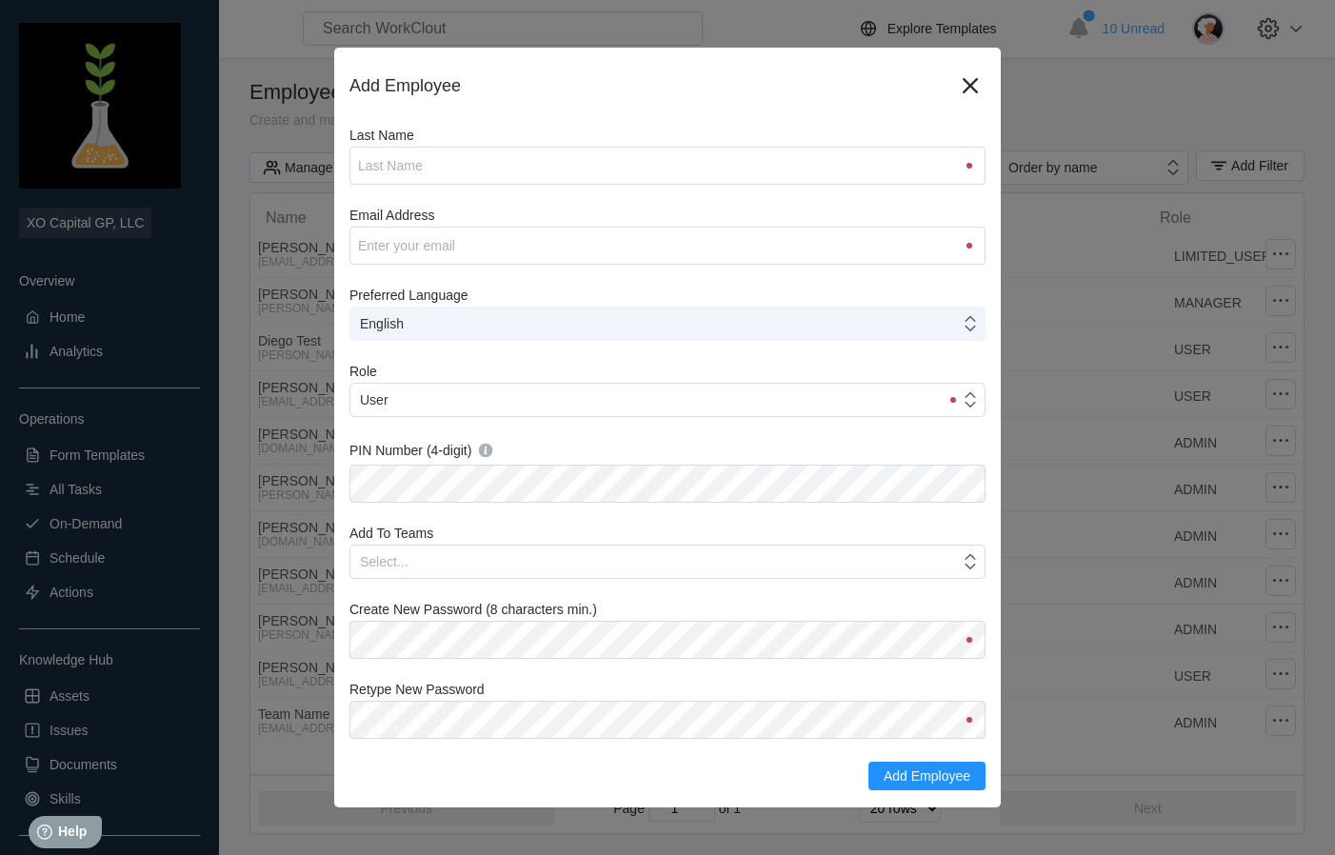
click at [972, 320] on icon at bounding box center [970, 323] width 21 height 21
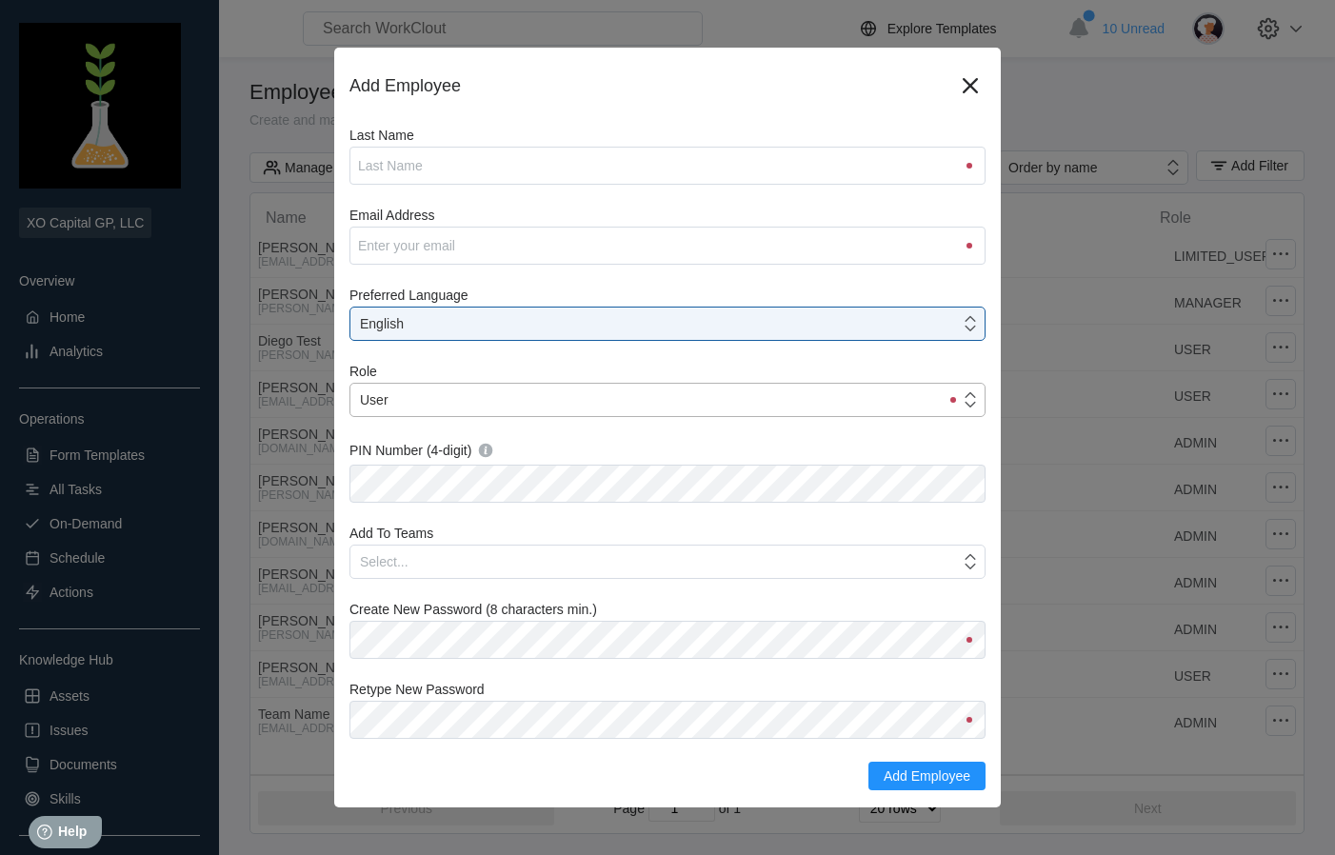
click at [964, 403] on icon at bounding box center [970, 400] width 21 height 21
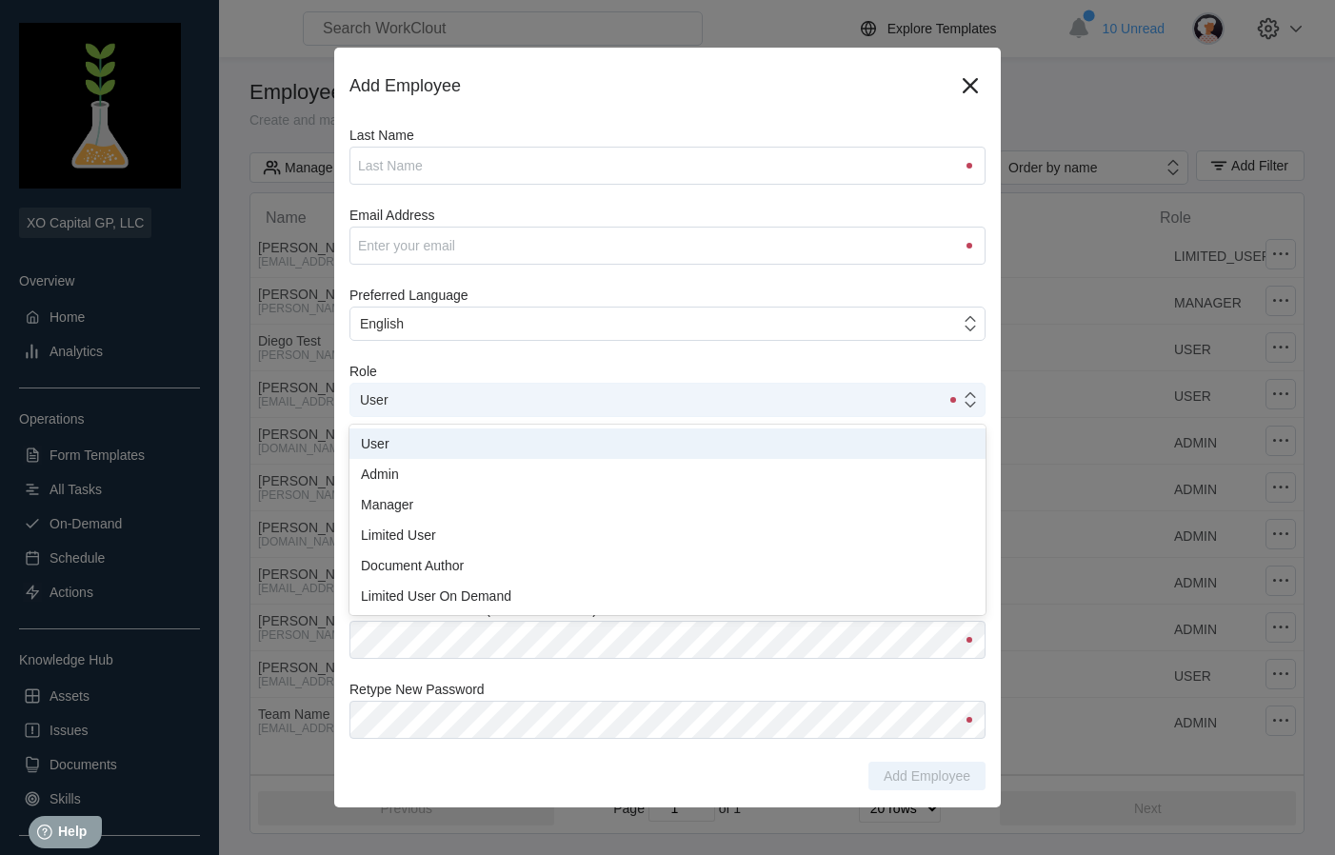
click at [975, 394] on icon at bounding box center [970, 400] width 21 height 21
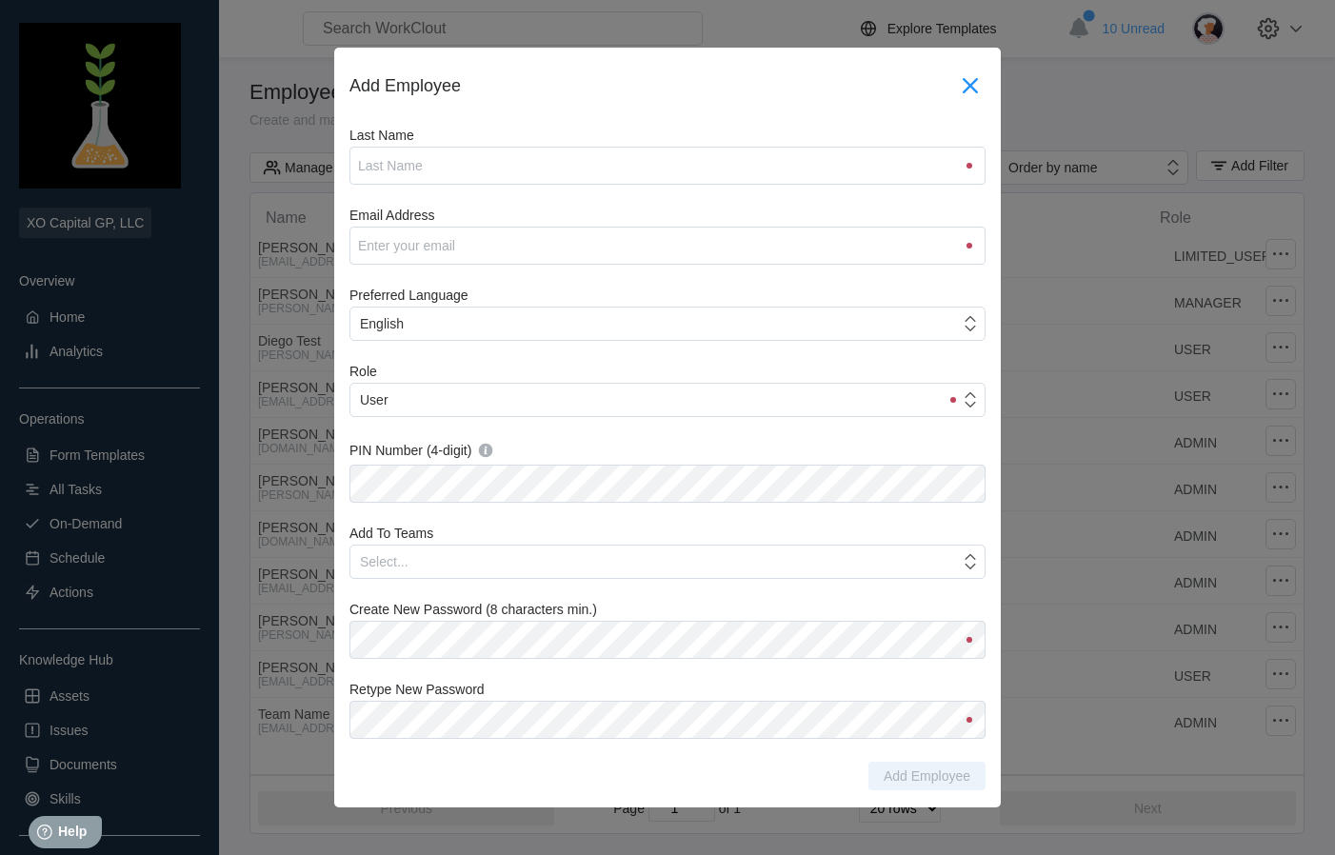
click at [966, 83] on icon at bounding box center [970, 85] width 30 height 30
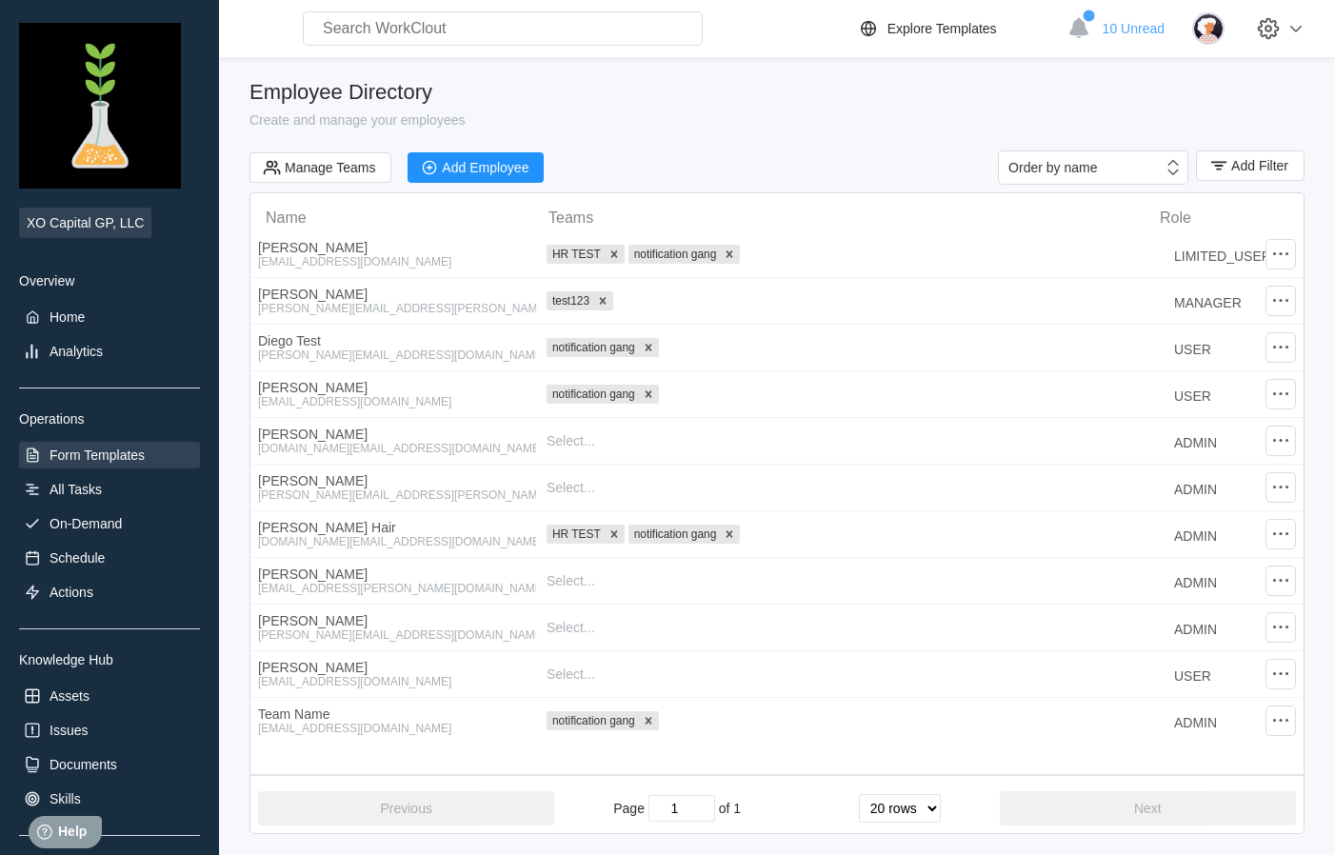
click at [116, 460] on div "Form Templates" at bounding box center [97, 455] width 95 height 15
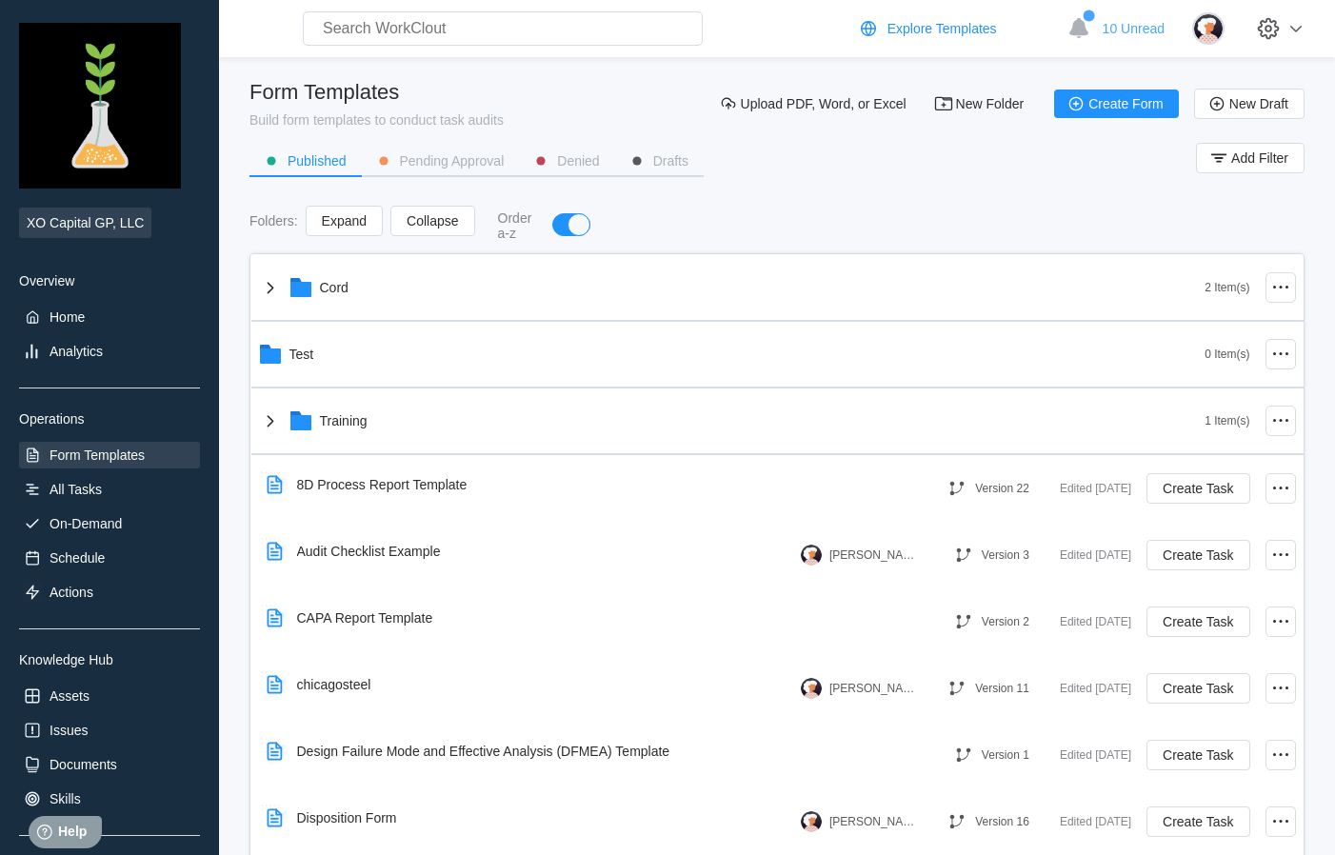
click at [948, 30] on div "Explore Templates" at bounding box center [943, 28] width 110 height 15
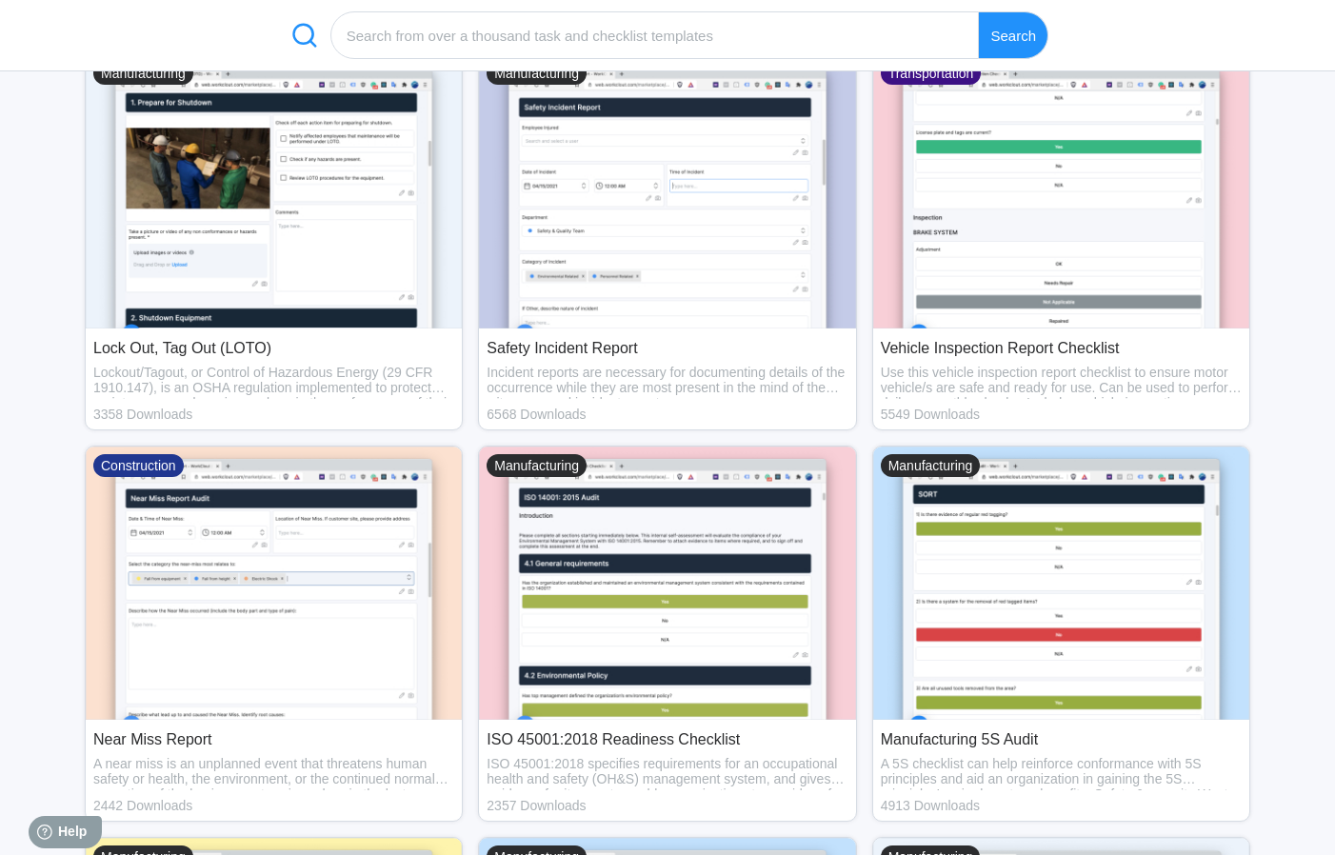
scroll to position [512, 0]
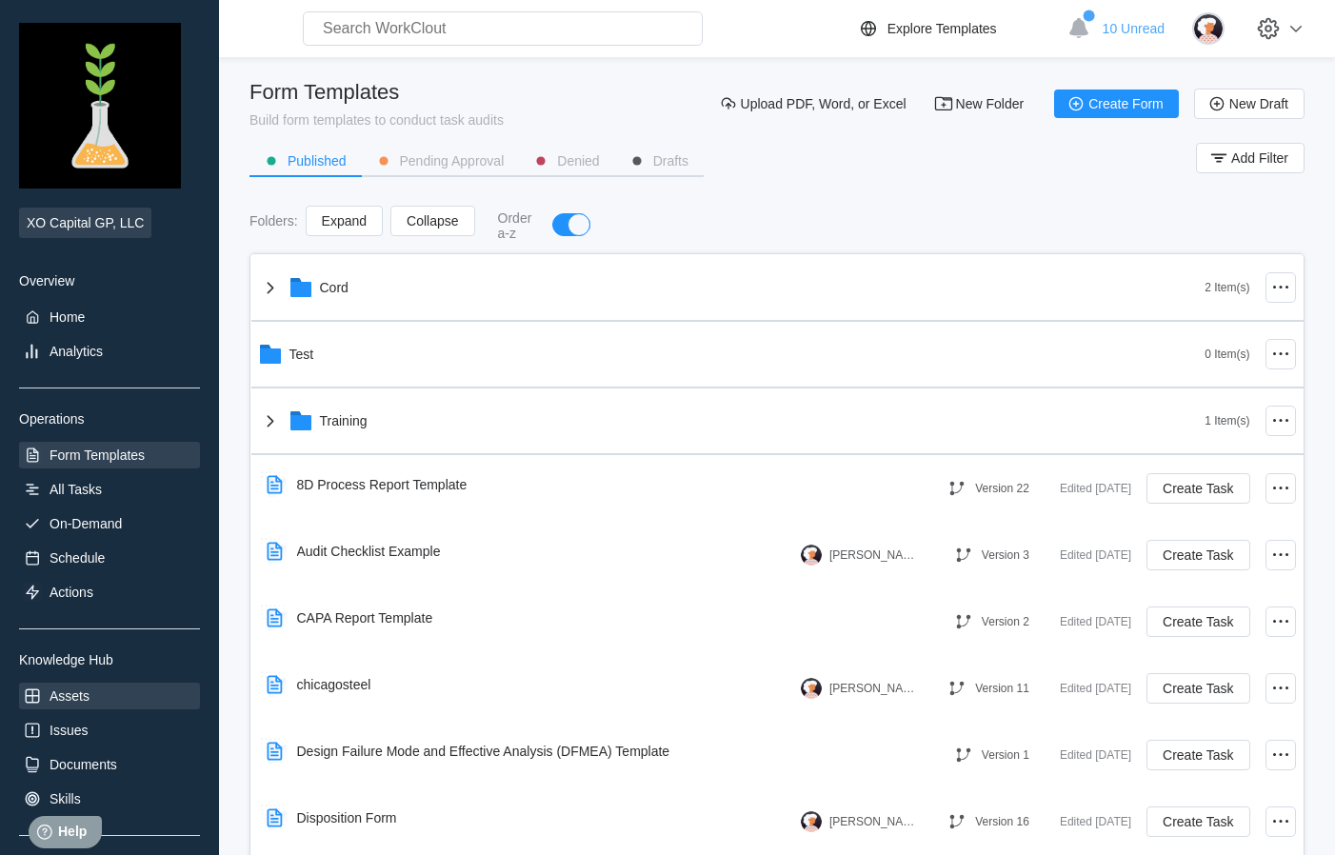
click at [107, 694] on div "Assets" at bounding box center [109, 696] width 181 height 27
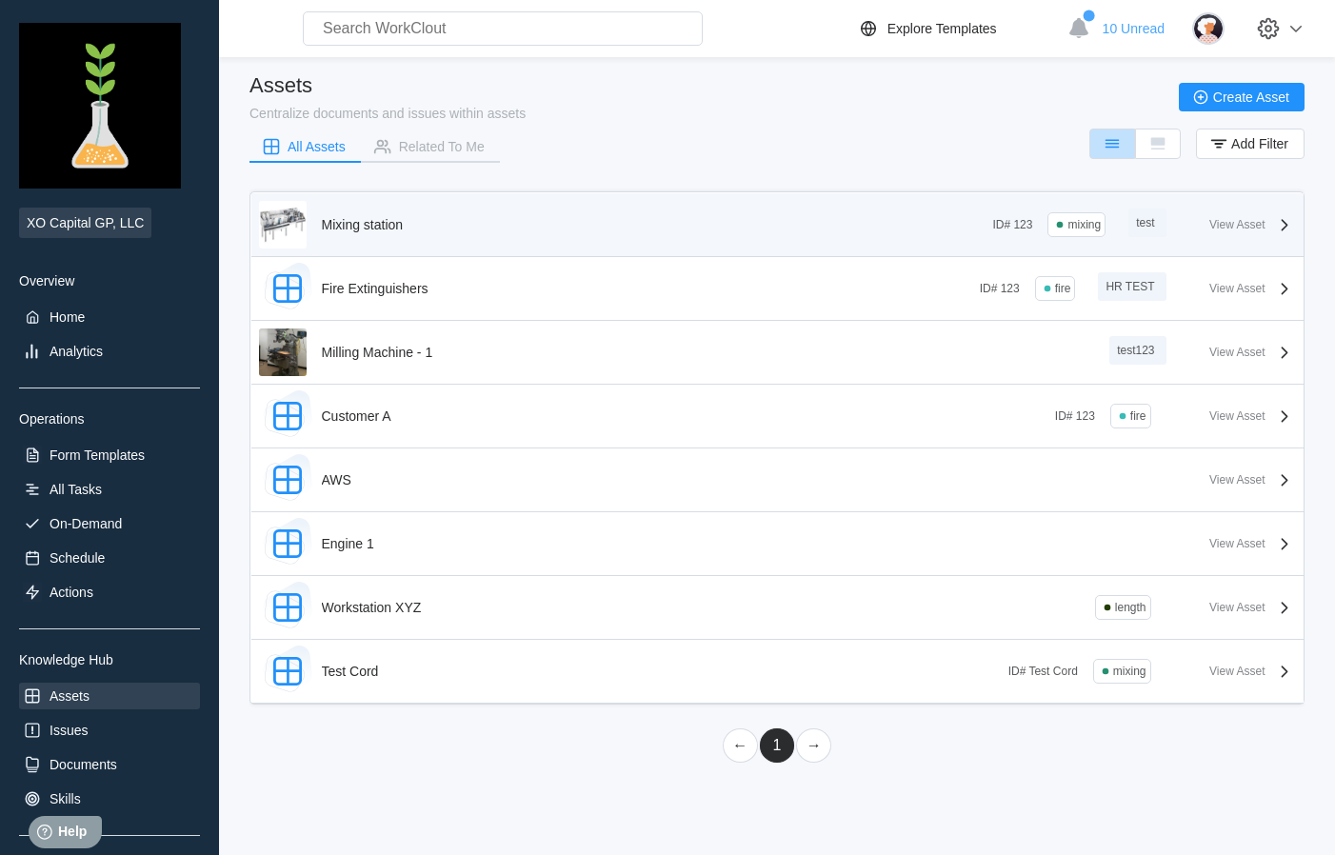
click at [394, 230] on div "Mixing station" at bounding box center [363, 224] width 82 height 15
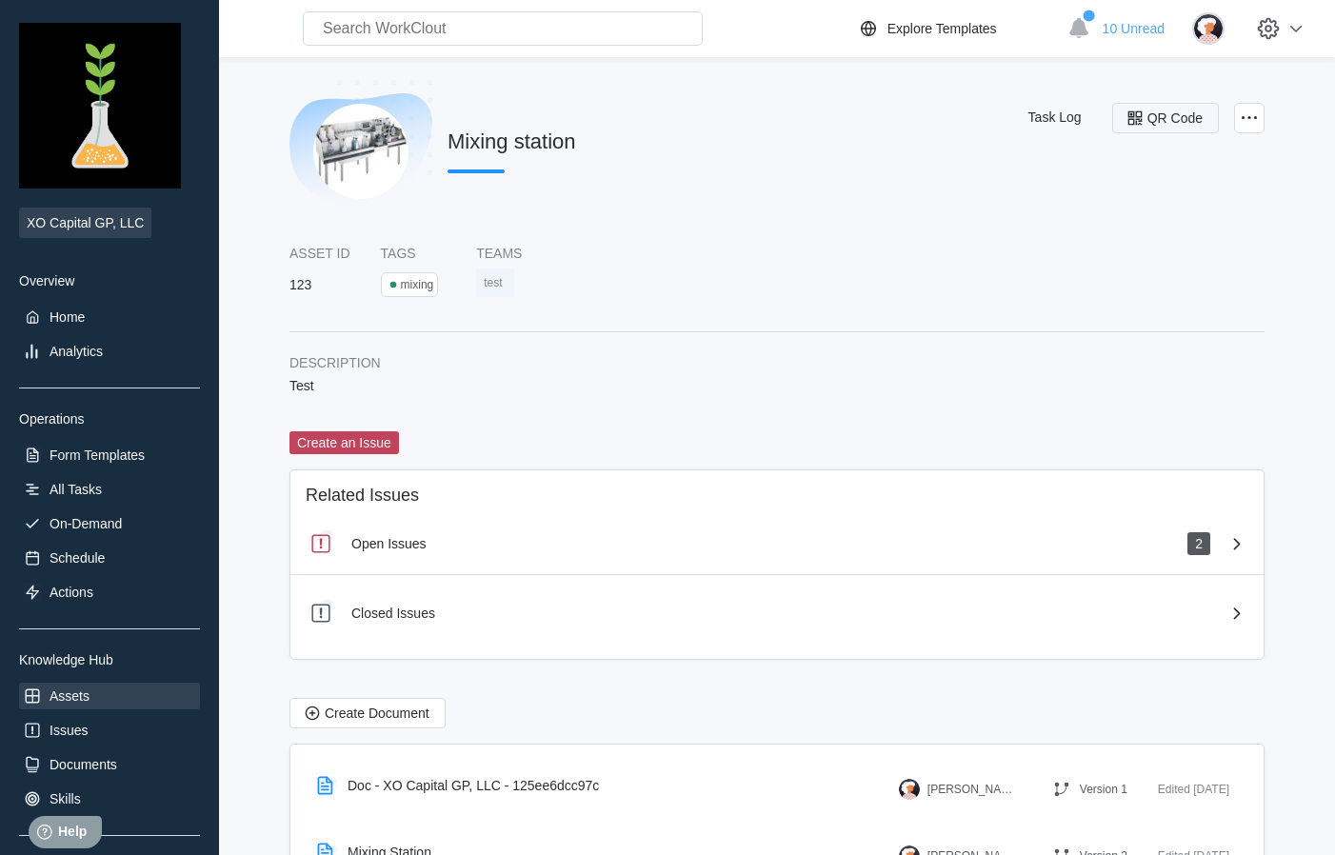
click at [1176, 111] on span "QR Code" at bounding box center [1175, 117] width 55 height 13
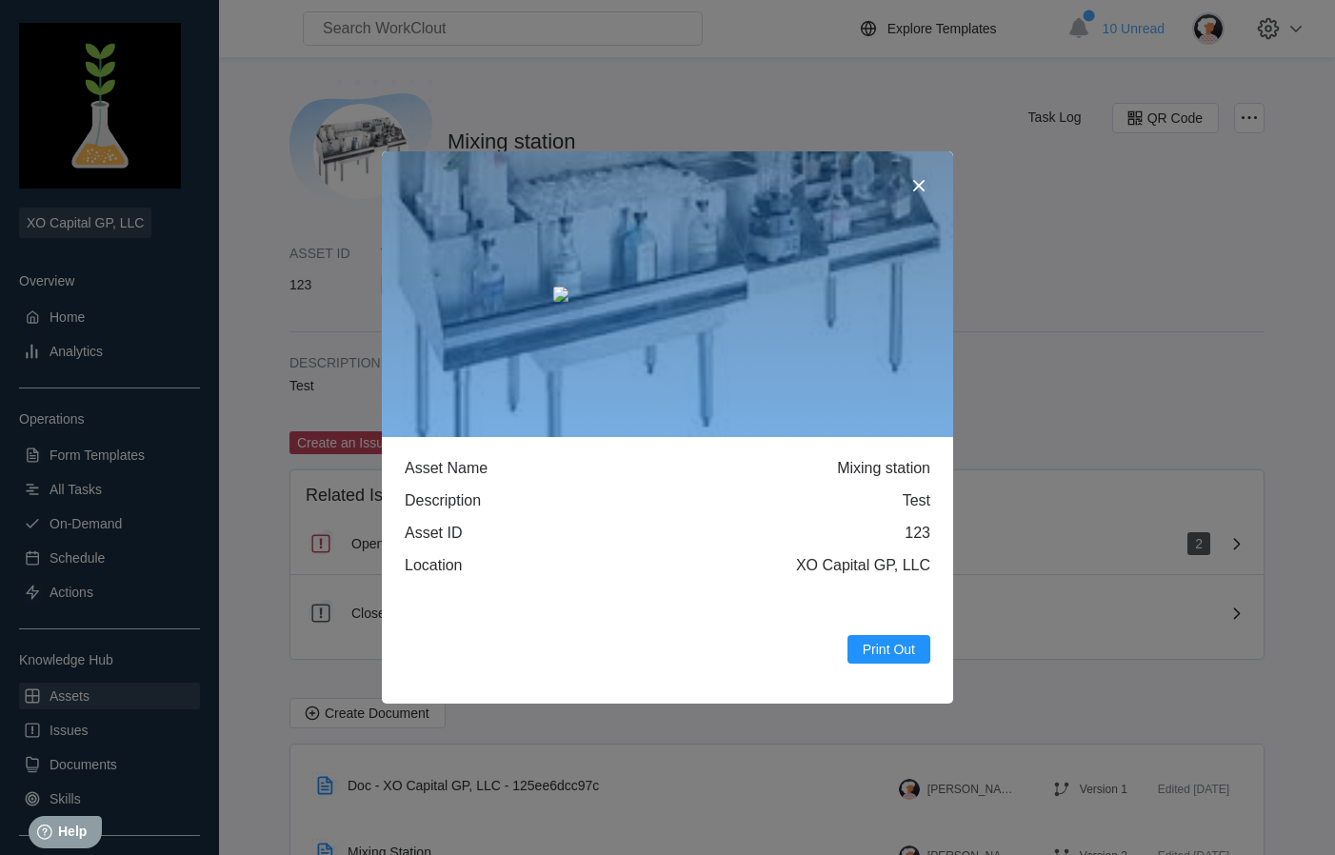
click at [923, 188] on icon at bounding box center [919, 185] width 23 height 23
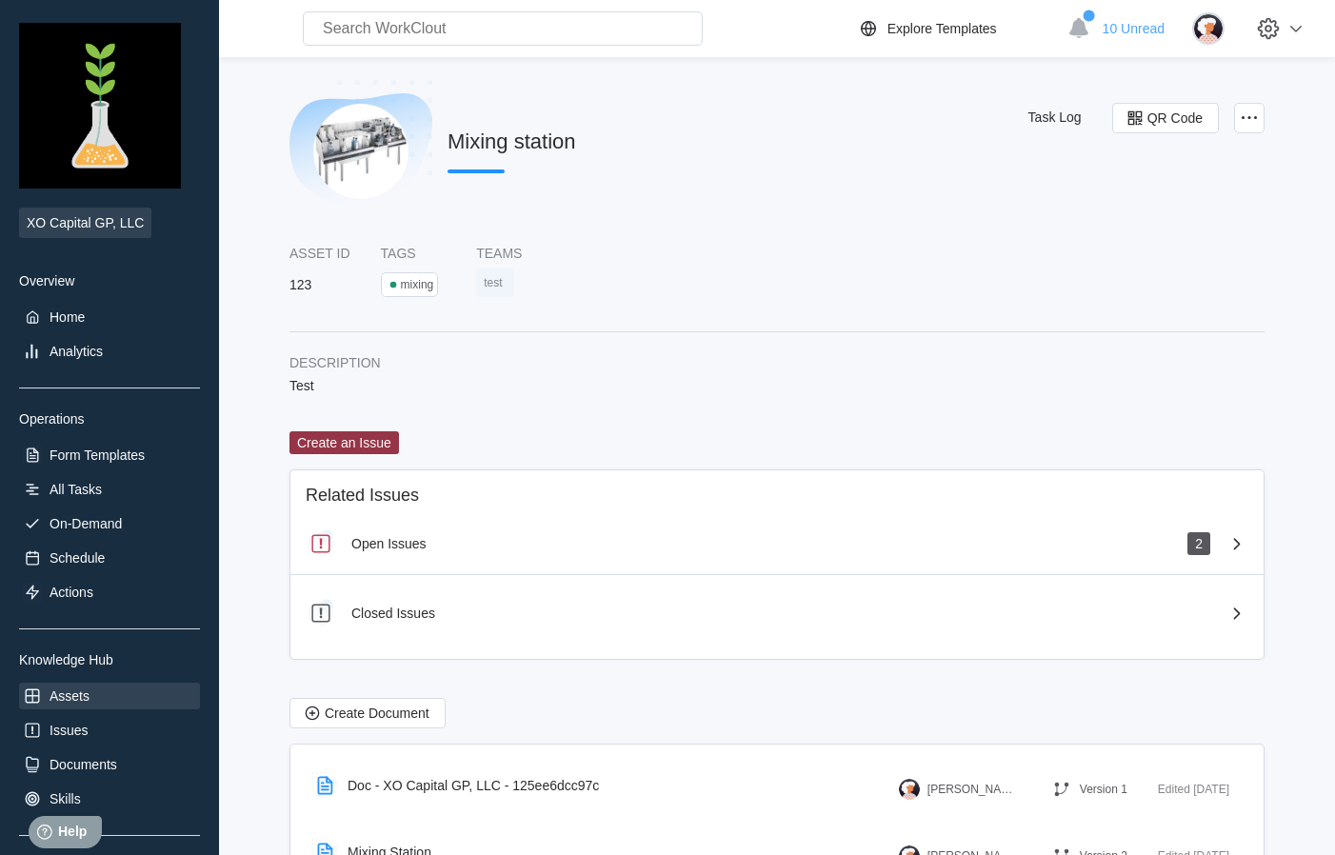
click at [333, 446] on div "Create an Issue" at bounding box center [344, 442] width 94 height 15
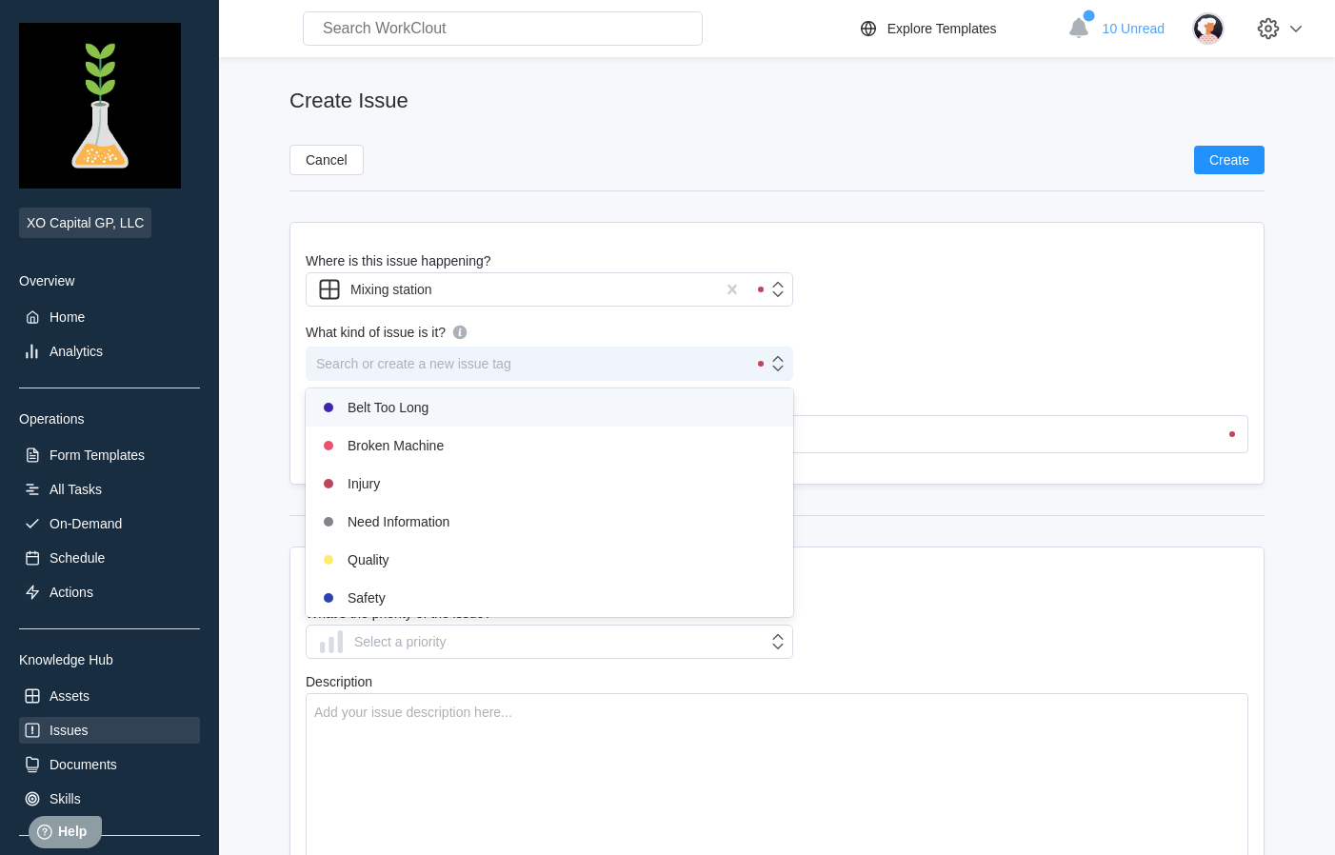
click at [617, 355] on div "Search or create a new issue tag" at bounding box center [527, 364] width 440 height 27
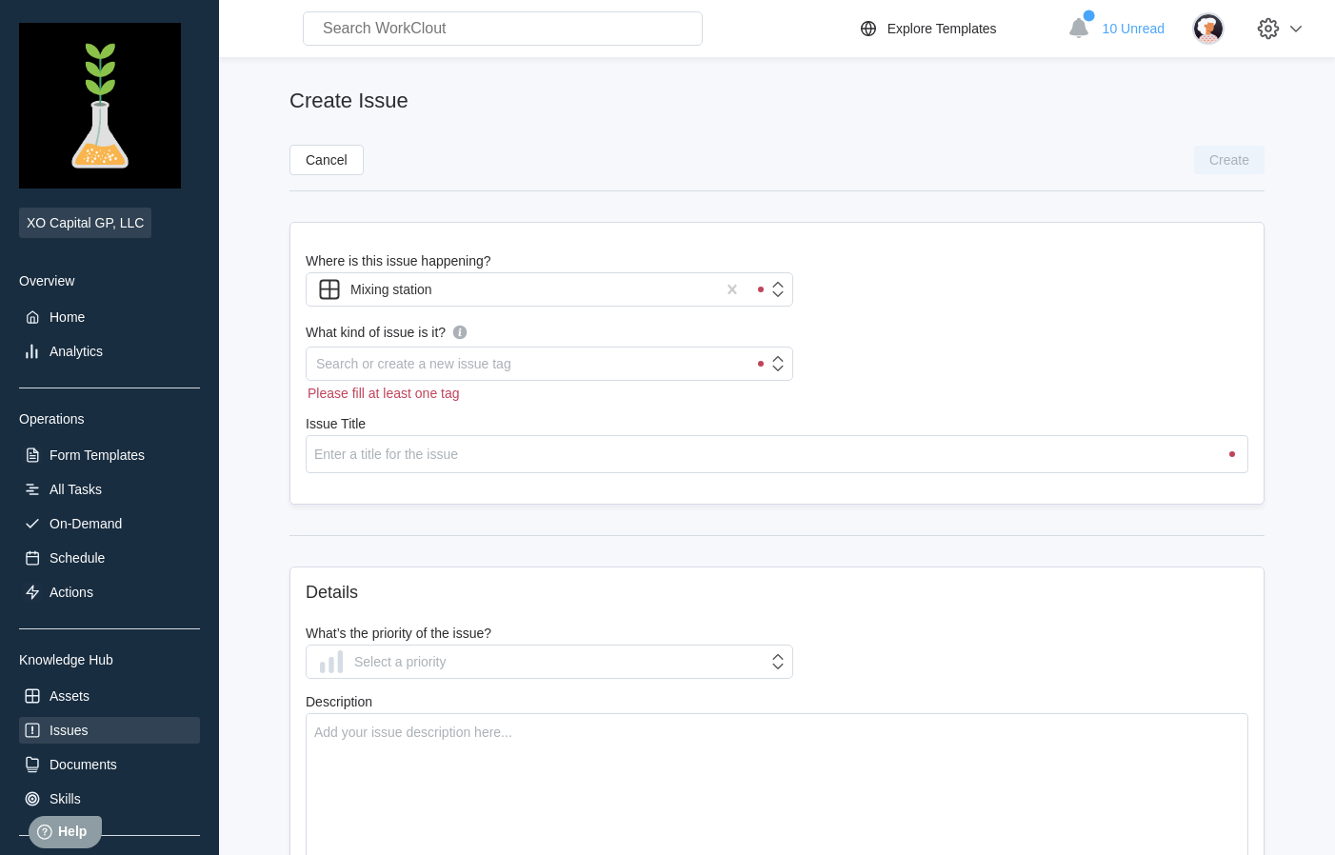
click at [855, 368] on div "Where is this issue happening? Mixing station What kind of issue is it? Search …" at bounding box center [777, 363] width 975 height 283
click at [531, 464] on input "Issue Title" at bounding box center [777, 454] width 943 height 38
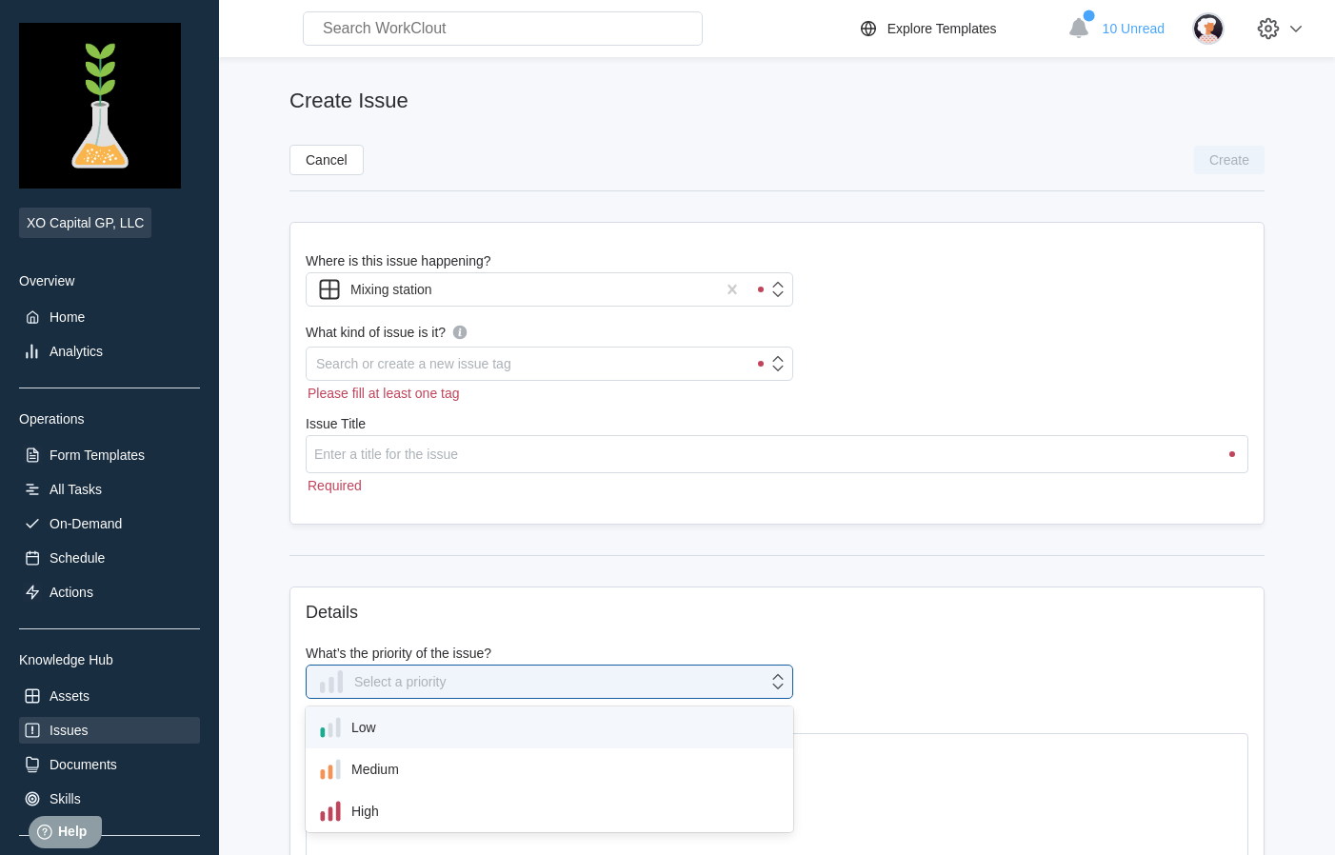
click at [598, 657] on div "What’s the priority of the issue? option Low focused, 1 of 3. 3 results availab…" at bounding box center [550, 672] width 488 height 53
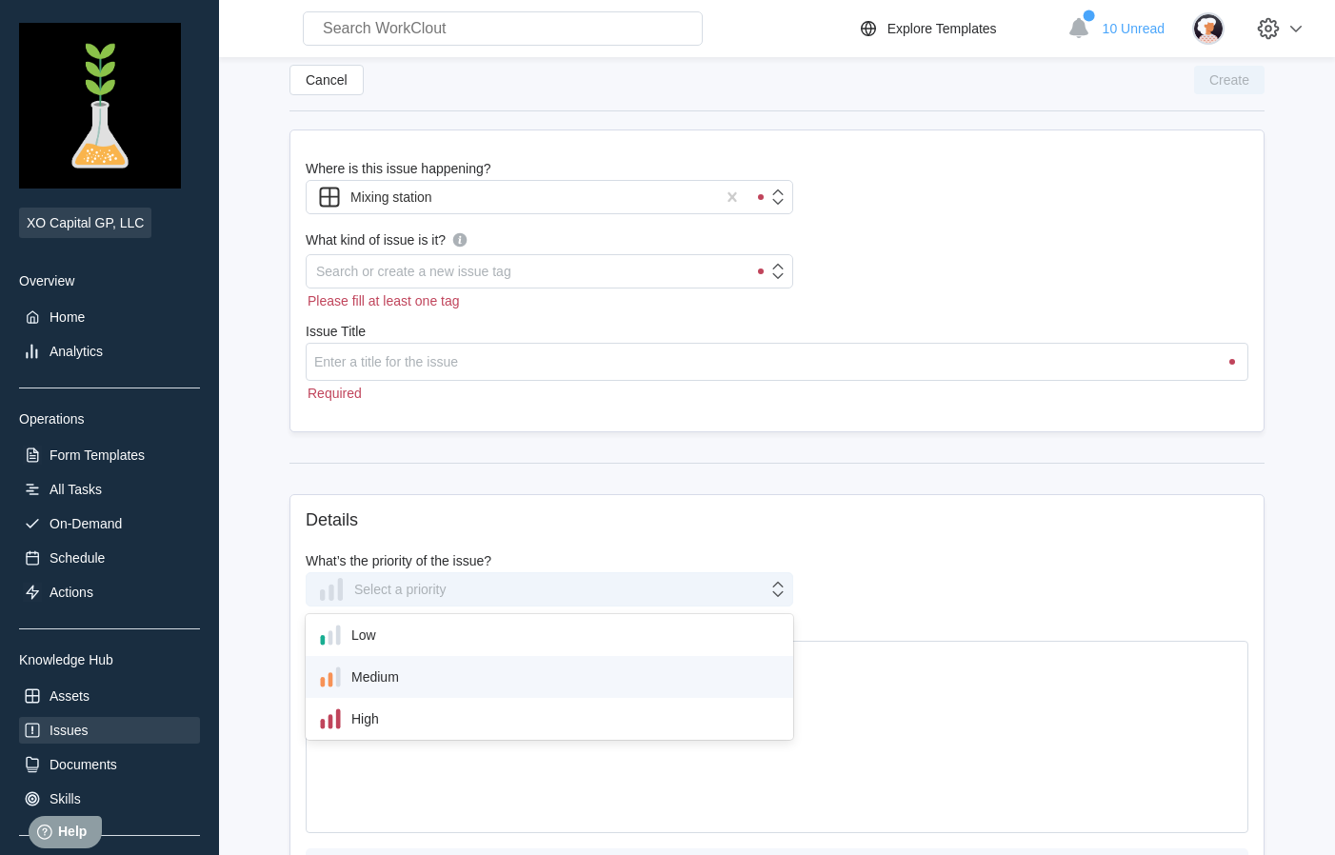
scroll to position [95, 0]
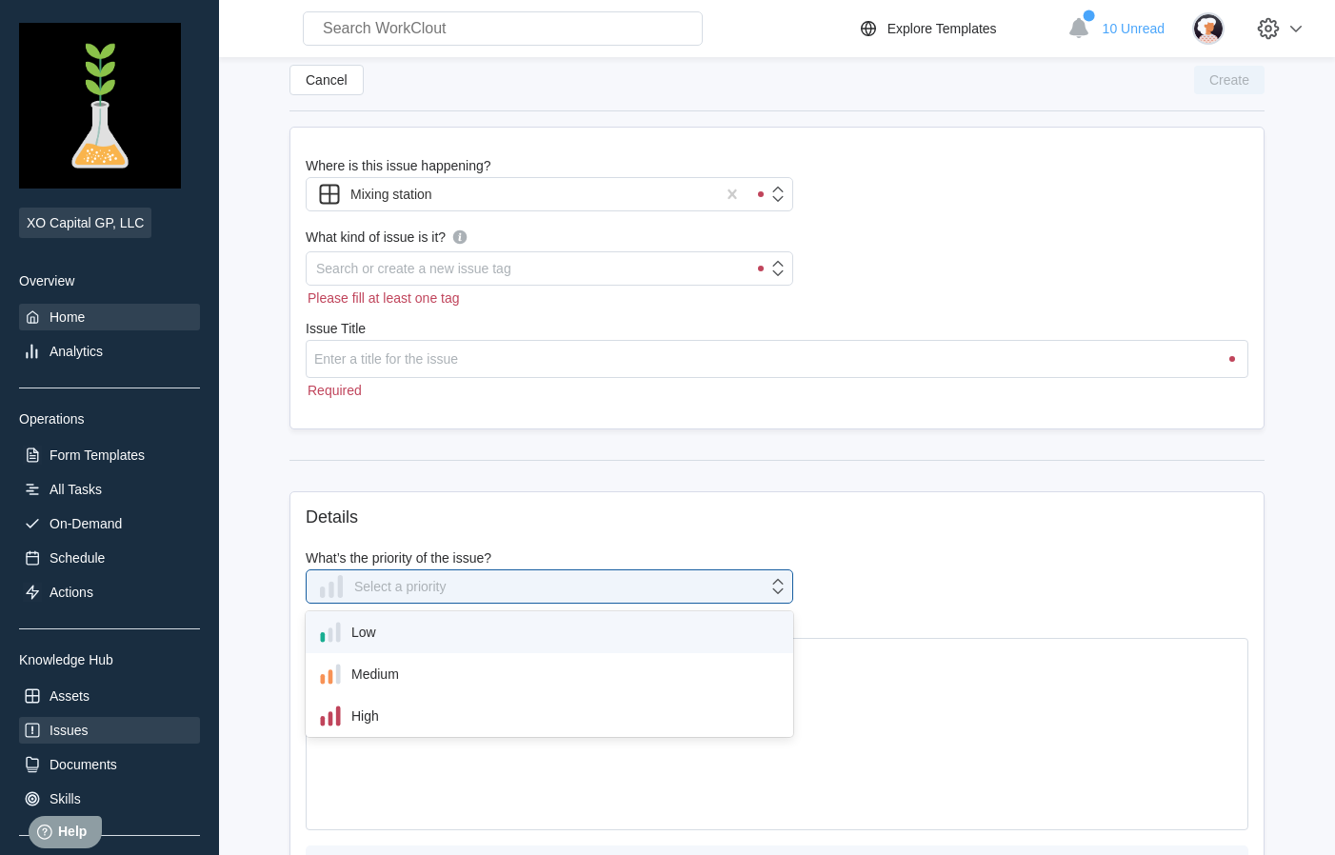
click at [84, 323] on div "Home" at bounding box center [67, 317] width 35 height 15
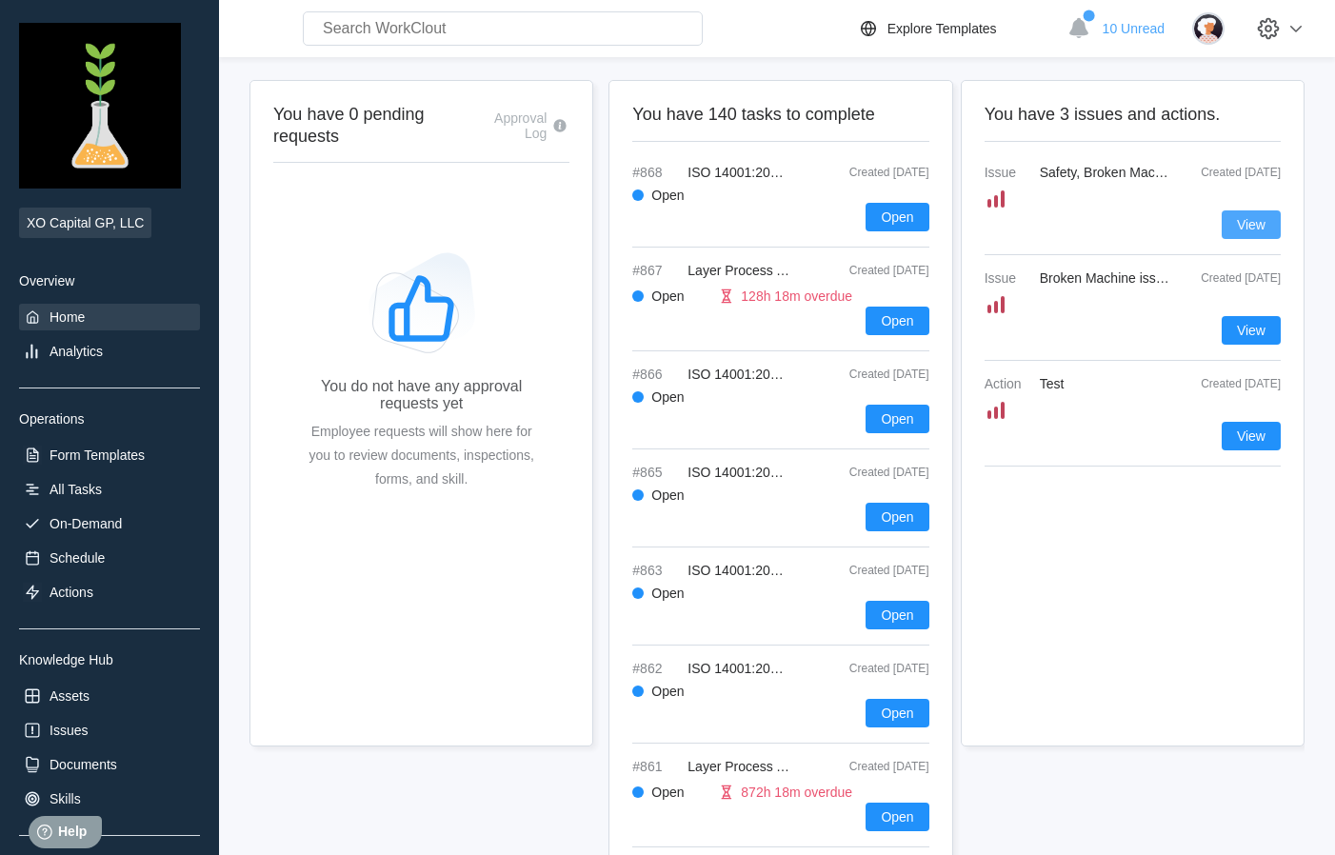
click at [1237, 226] on span "View" at bounding box center [1251, 224] width 29 height 13
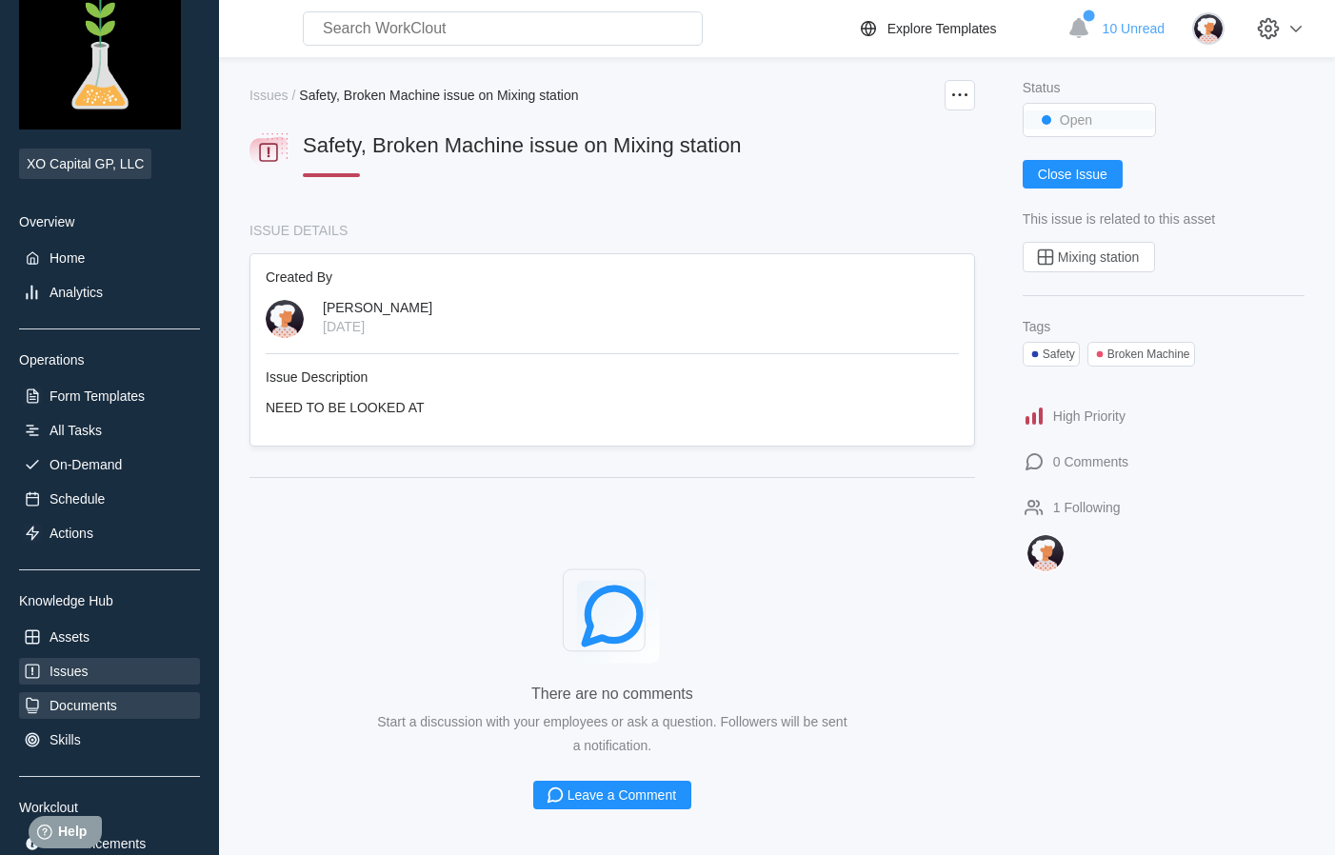
scroll to position [79, 0]
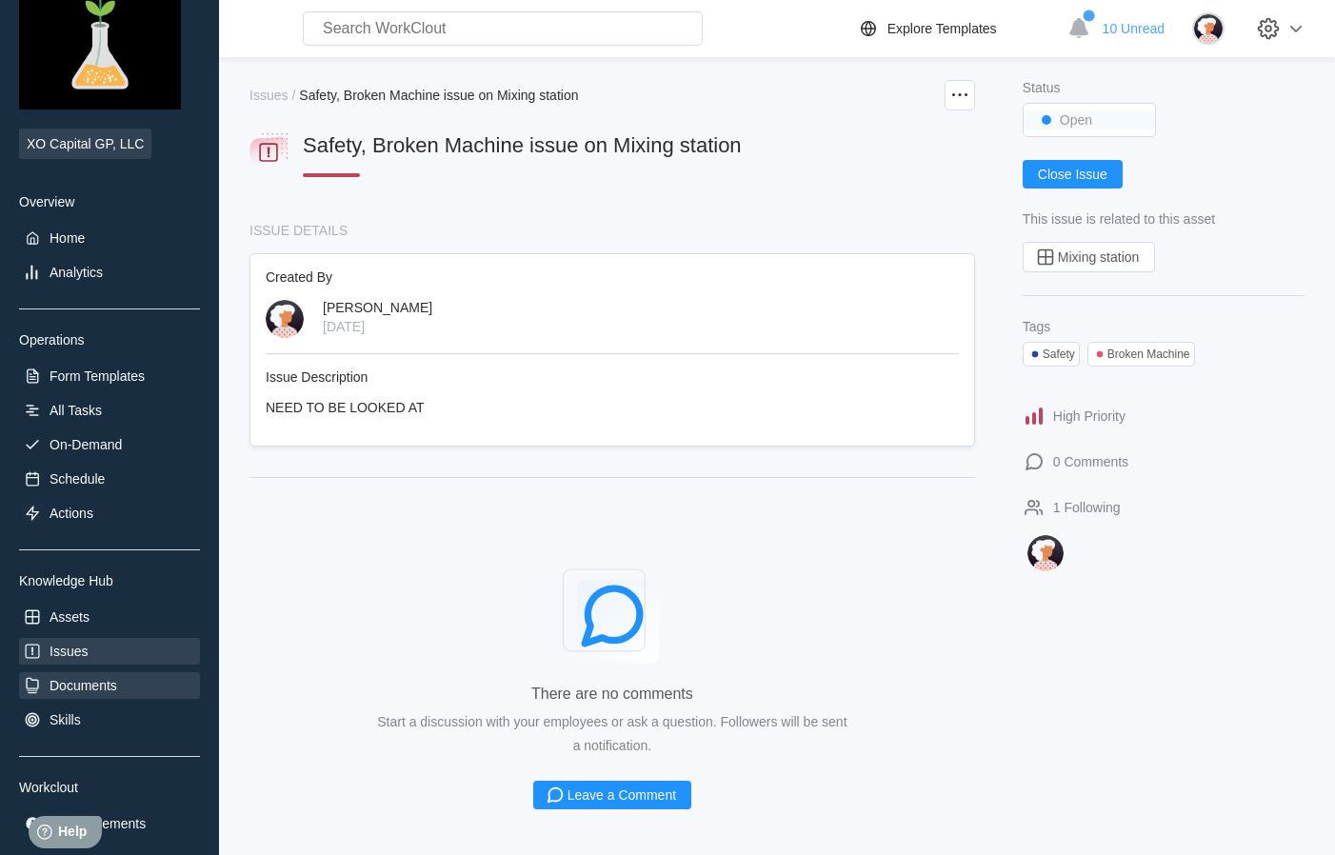
click at [108, 692] on div "Documents" at bounding box center [84, 685] width 68 height 15
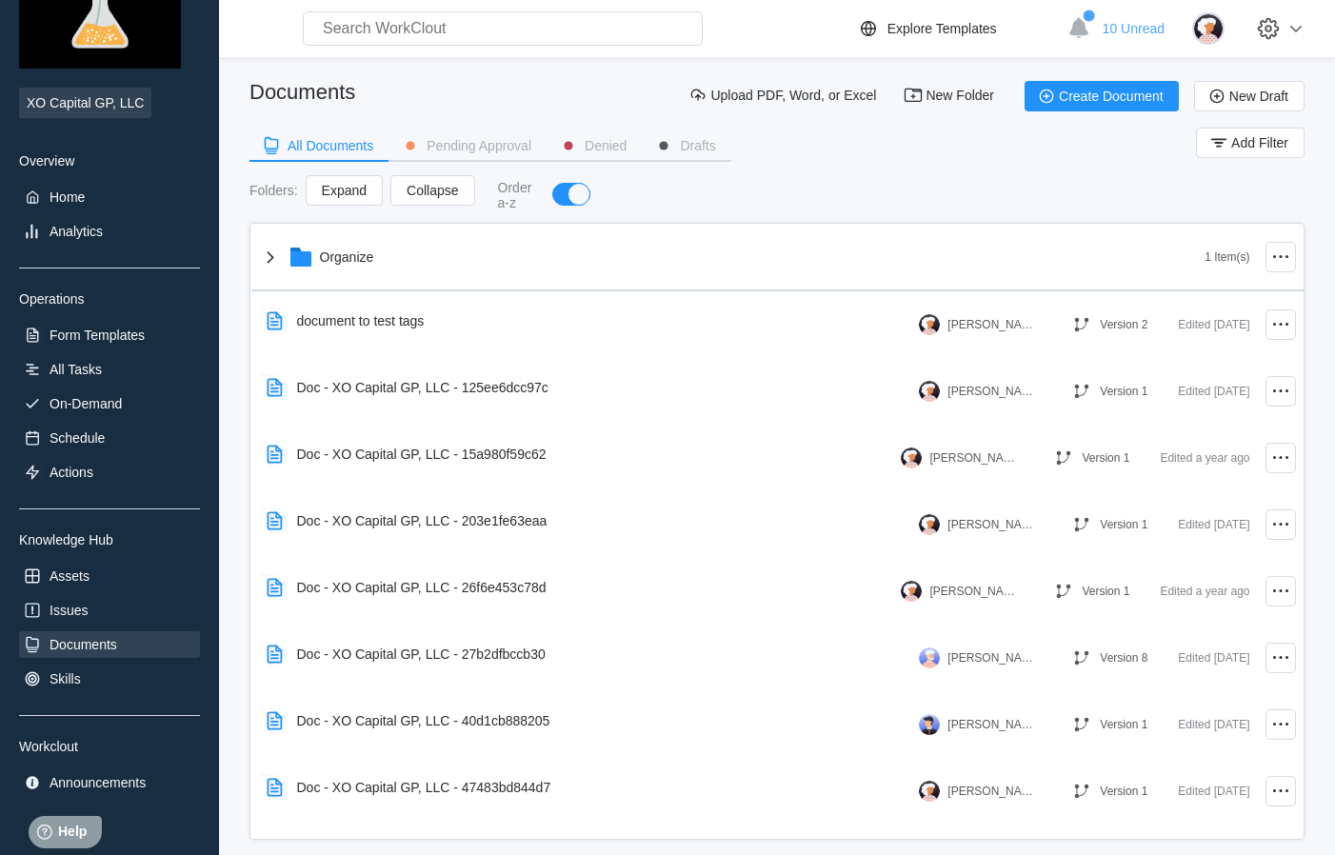
scroll to position [122, 0]
click at [75, 684] on div "Skills" at bounding box center [65, 677] width 31 height 15
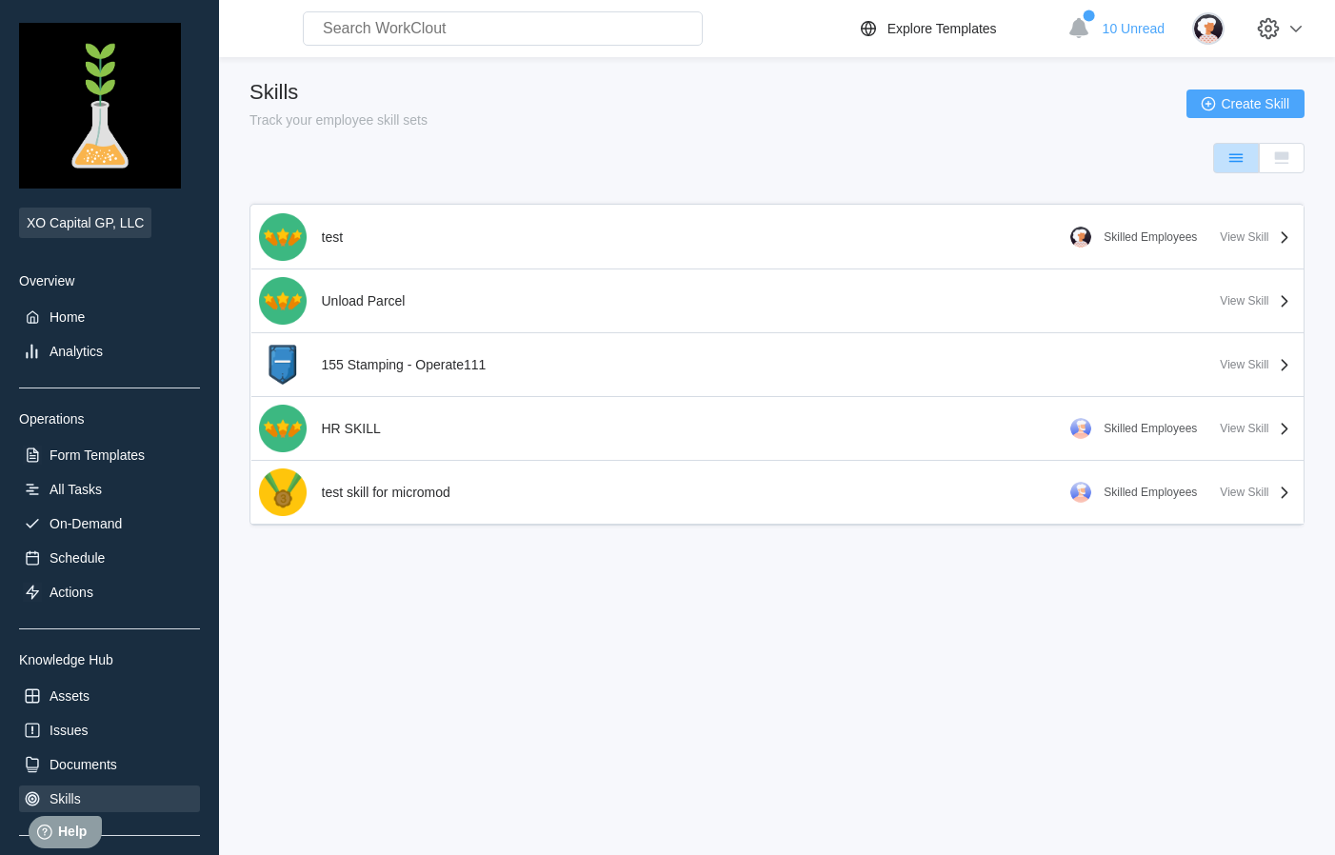
click at [1257, 115] on button "Create Skill" at bounding box center [1246, 104] width 118 height 29
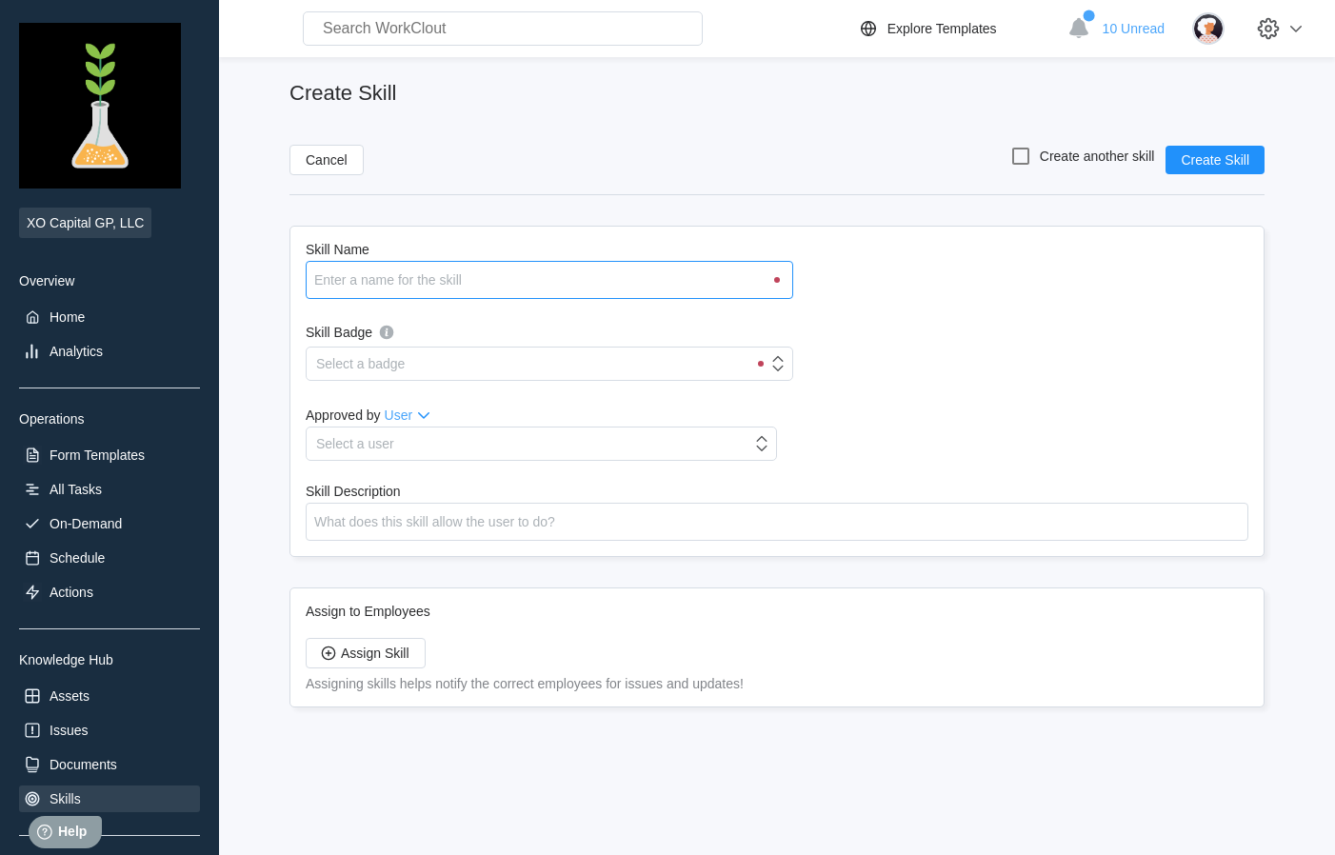
click at [738, 282] on body "XO Capital GP, LLC Overview Home Analytics Operations Form Templates All Tasks …" at bounding box center [667, 427] width 1335 height 855
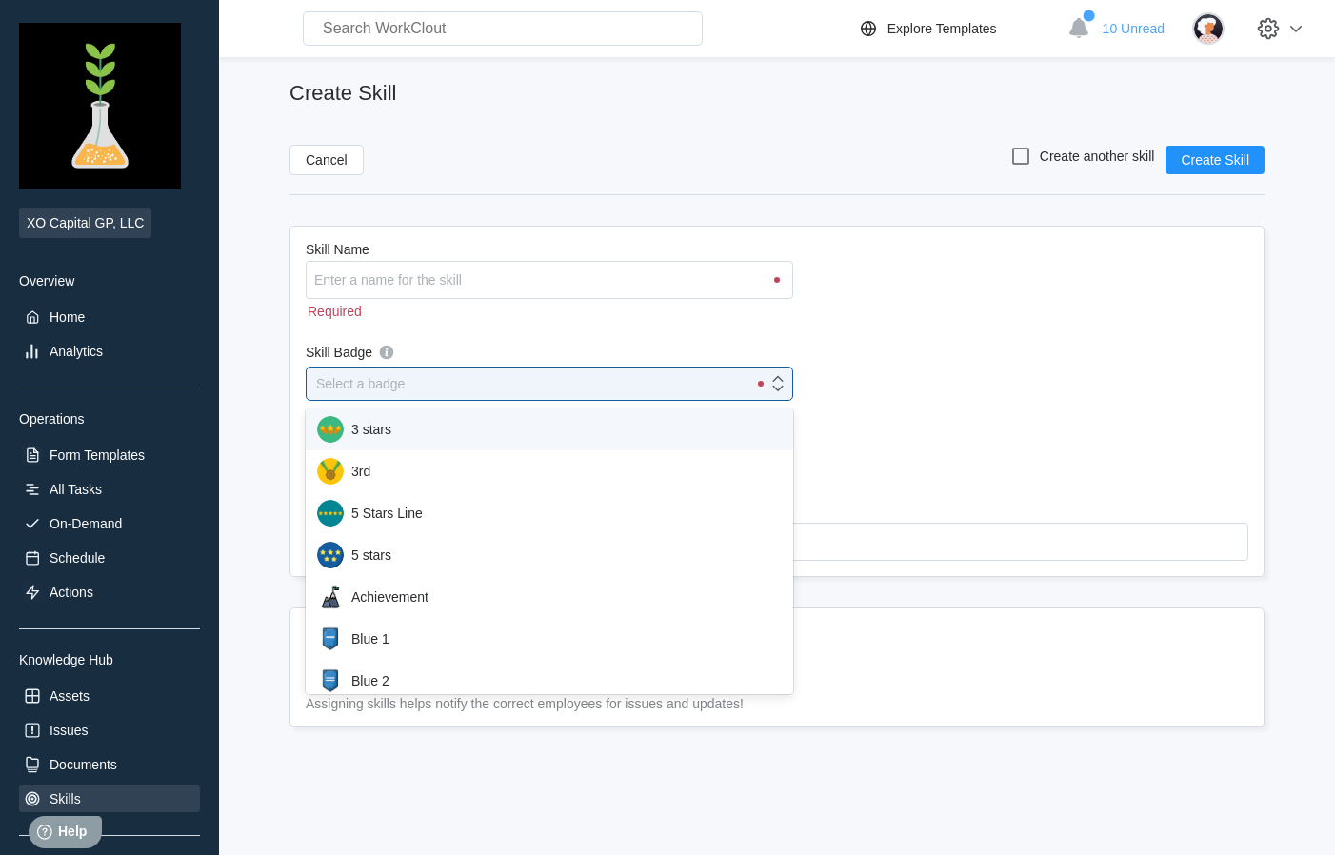
click at [720, 355] on div "Skill Badge option 3 stars focused, 1 of 99. 99 results available. Use Up and D…" at bounding box center [550, 371] width 488 height 59
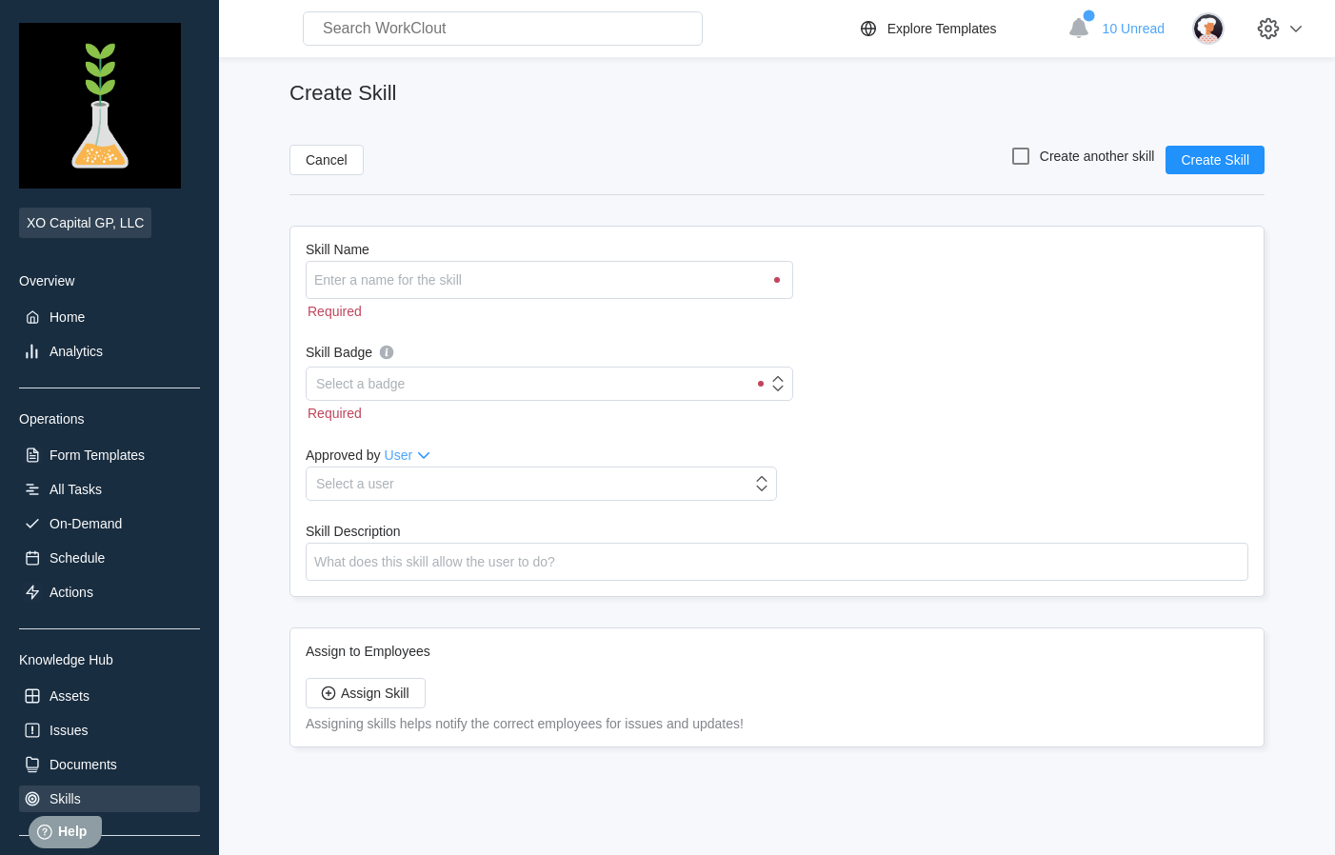
click at [904, 328] on div "Skill Name Required Skill Badge Select a badge Required Approved by User Select…" at bounding box center [777, 411] width 975 height 371
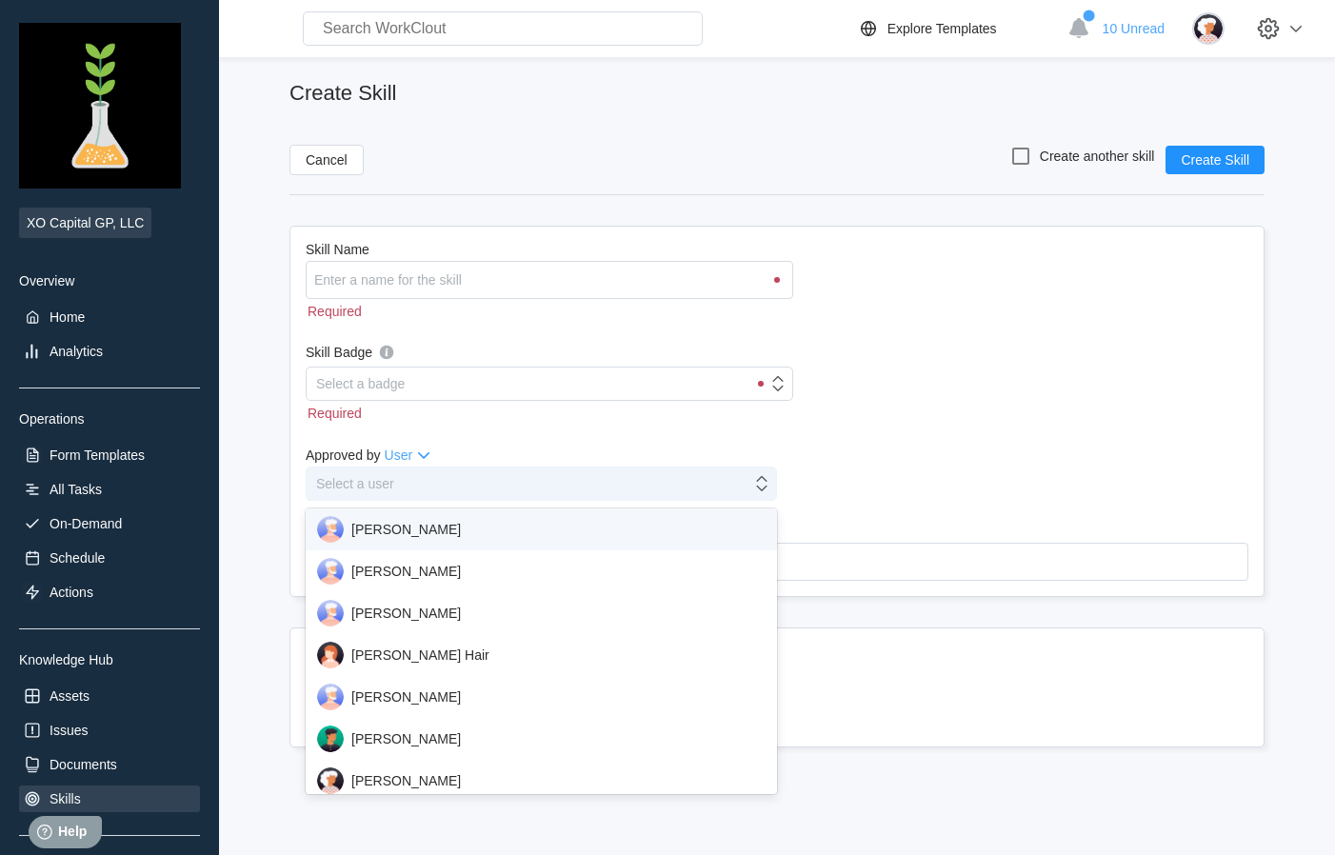
click at [634, 483] on div "Select a user" at bounding box center [529, 484] width 445 height 27
click at [862, 491] on div "Skill Name Required Skill Badge Select a badge Required Approved by User option…" at bounding box center [777, 411] width 975 height 371
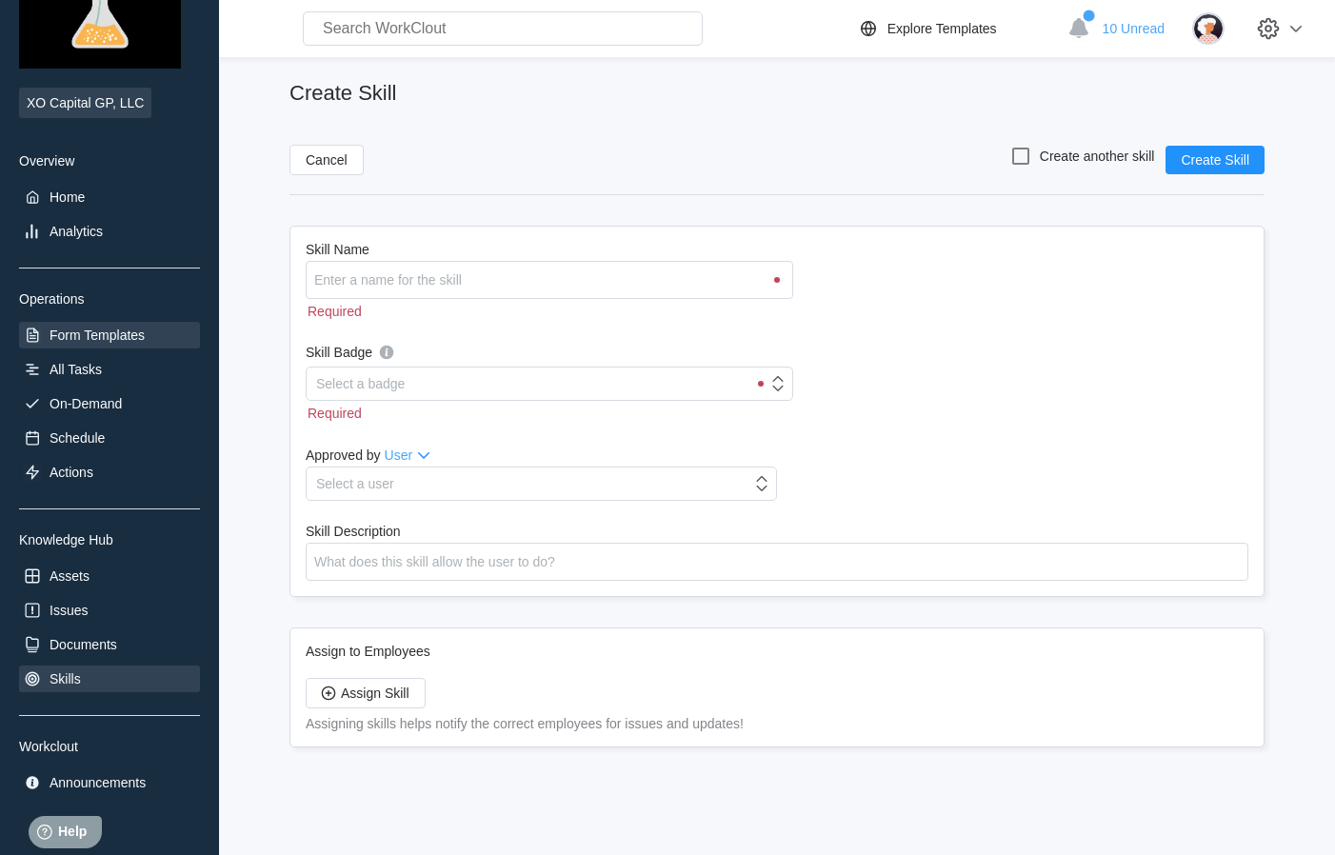
scroll to position [123, 0]
click at [100, 334] on div "Form Templates" at bounding box center [97, 332] width 95 height 15
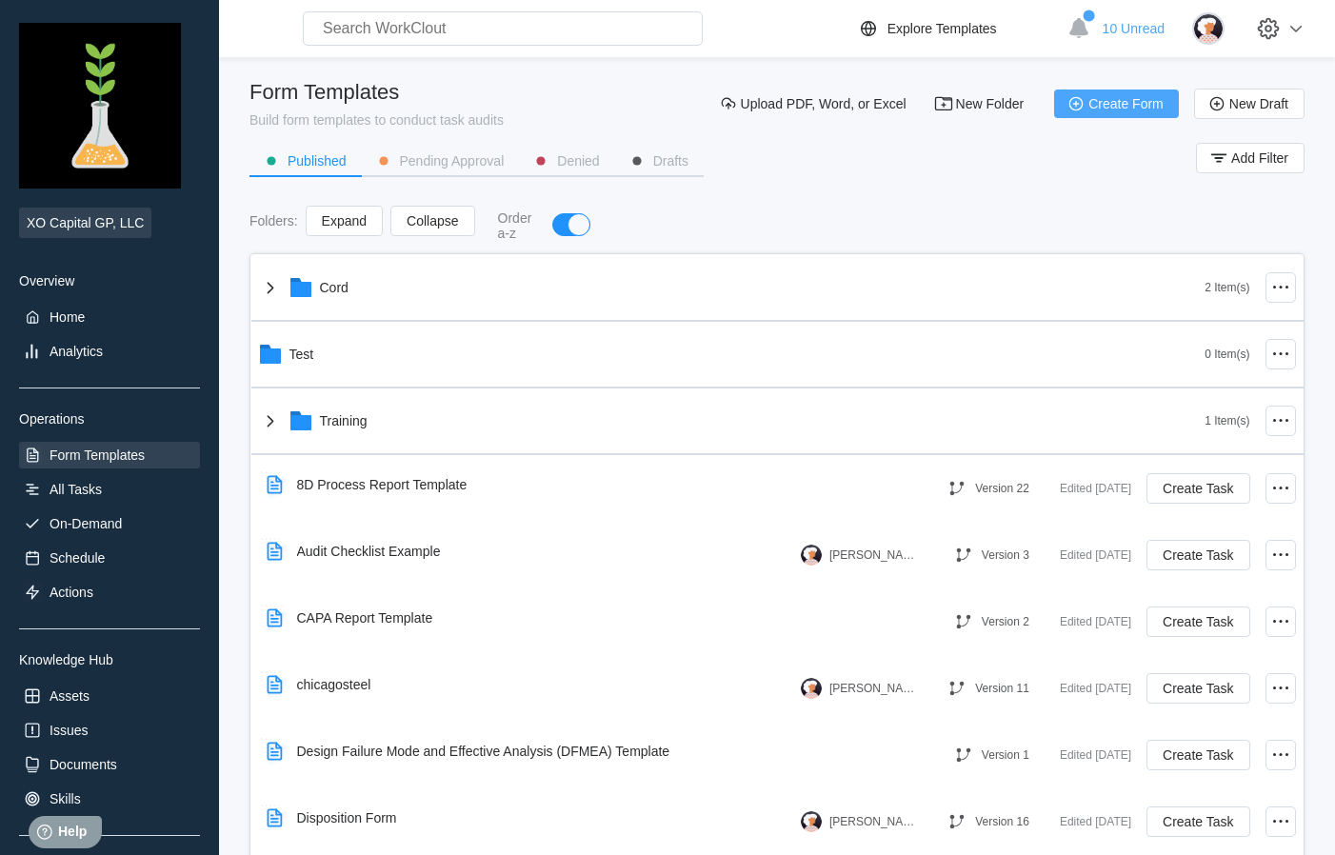
click at [1115, 104] on span "Create Form" at bounding box center [1126, 103] width 75 height 13
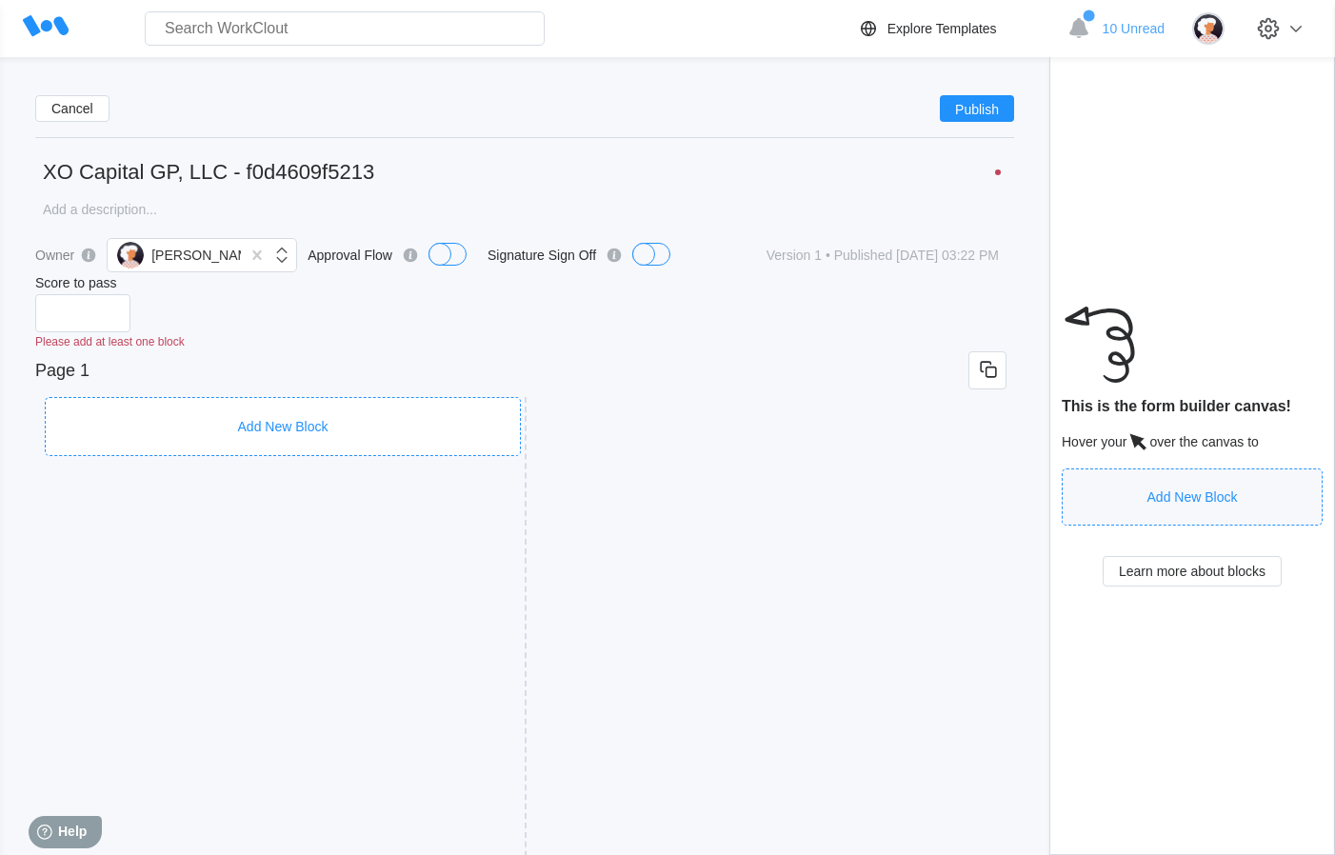
click at [402, 399] on div "Add New Block" at bounding box center [283, 426] width 476 height 59
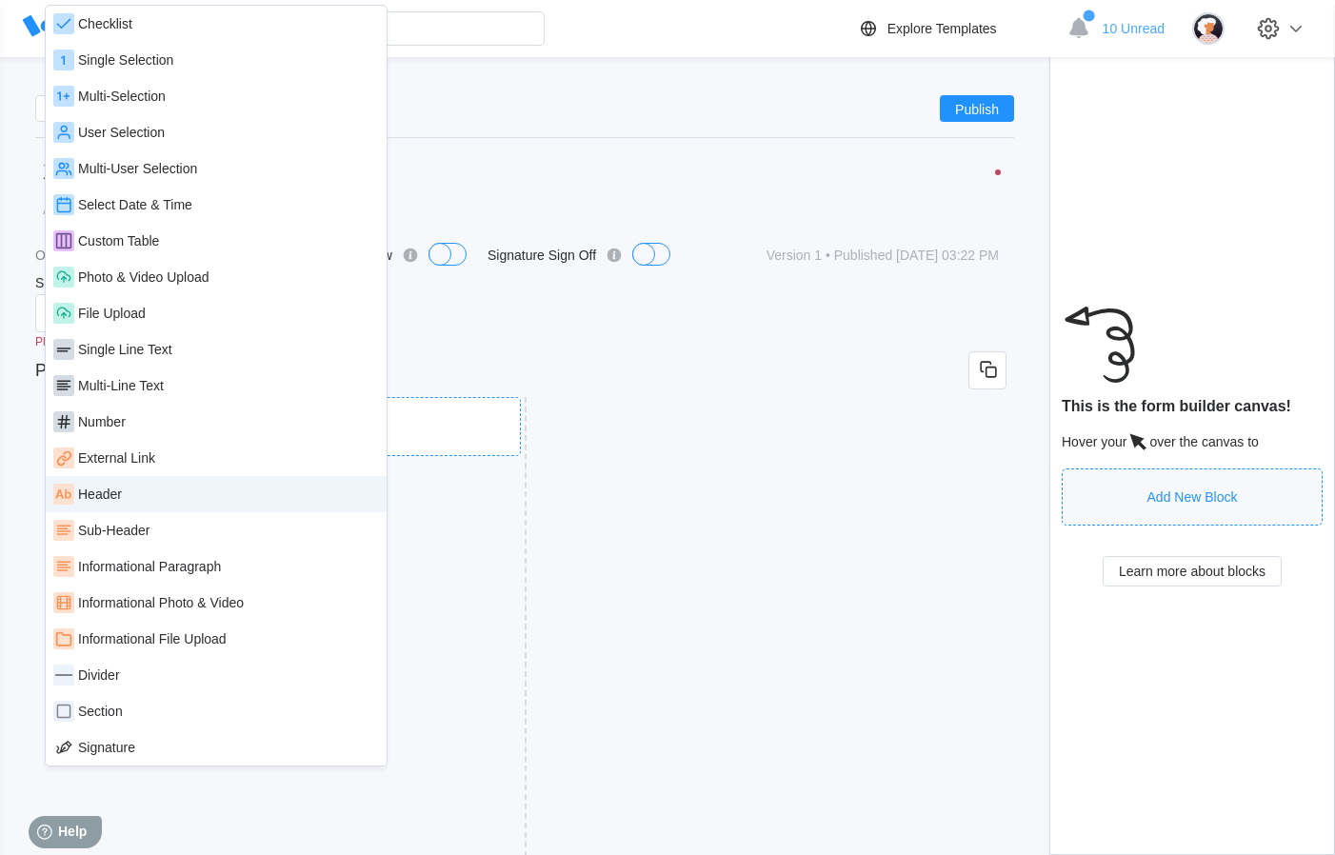
click at [154, 500] on div "Header" at bounding box center [216, 494] width 326 height 21
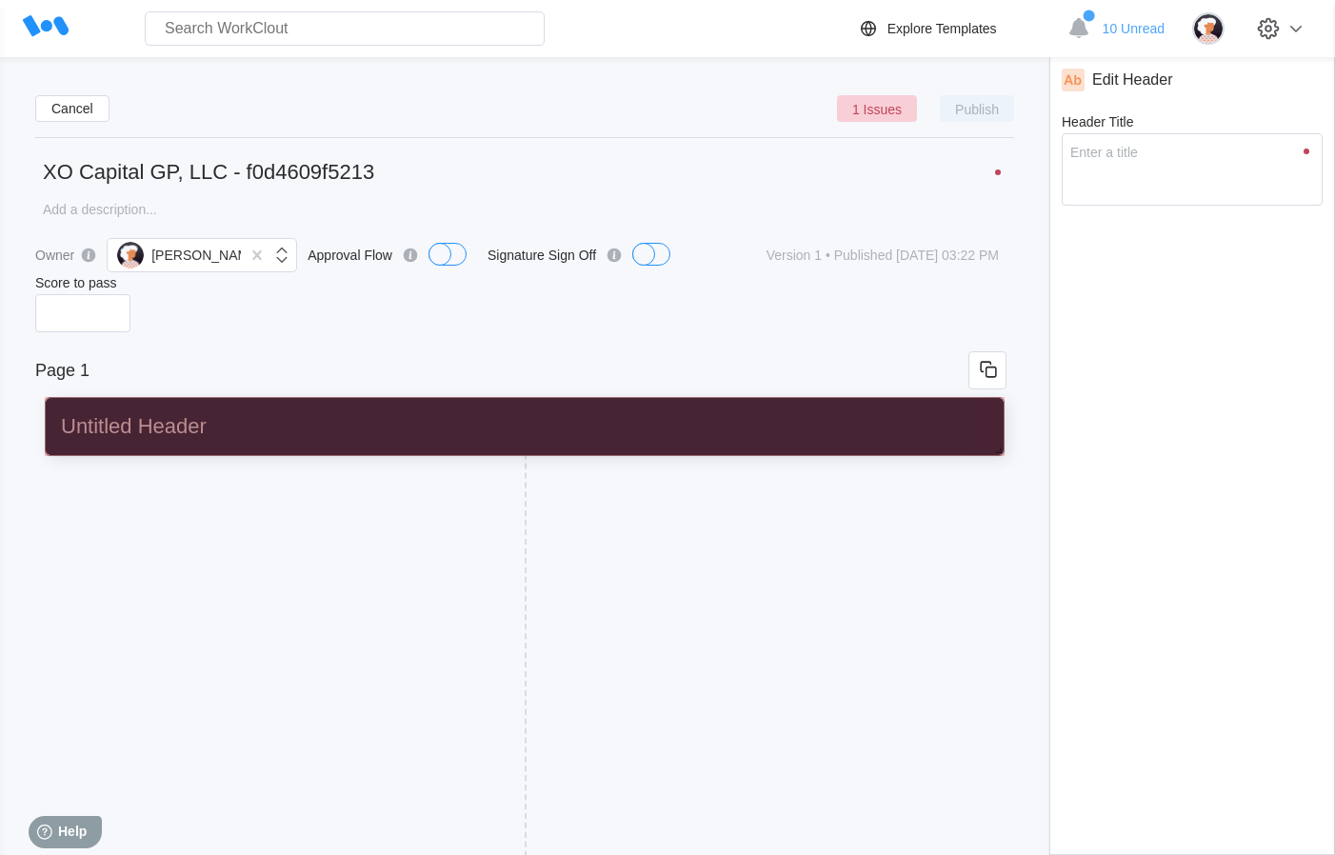
click at [226, 441] on input "Header Title" at bounding box center [520, 427] width 935 height 38
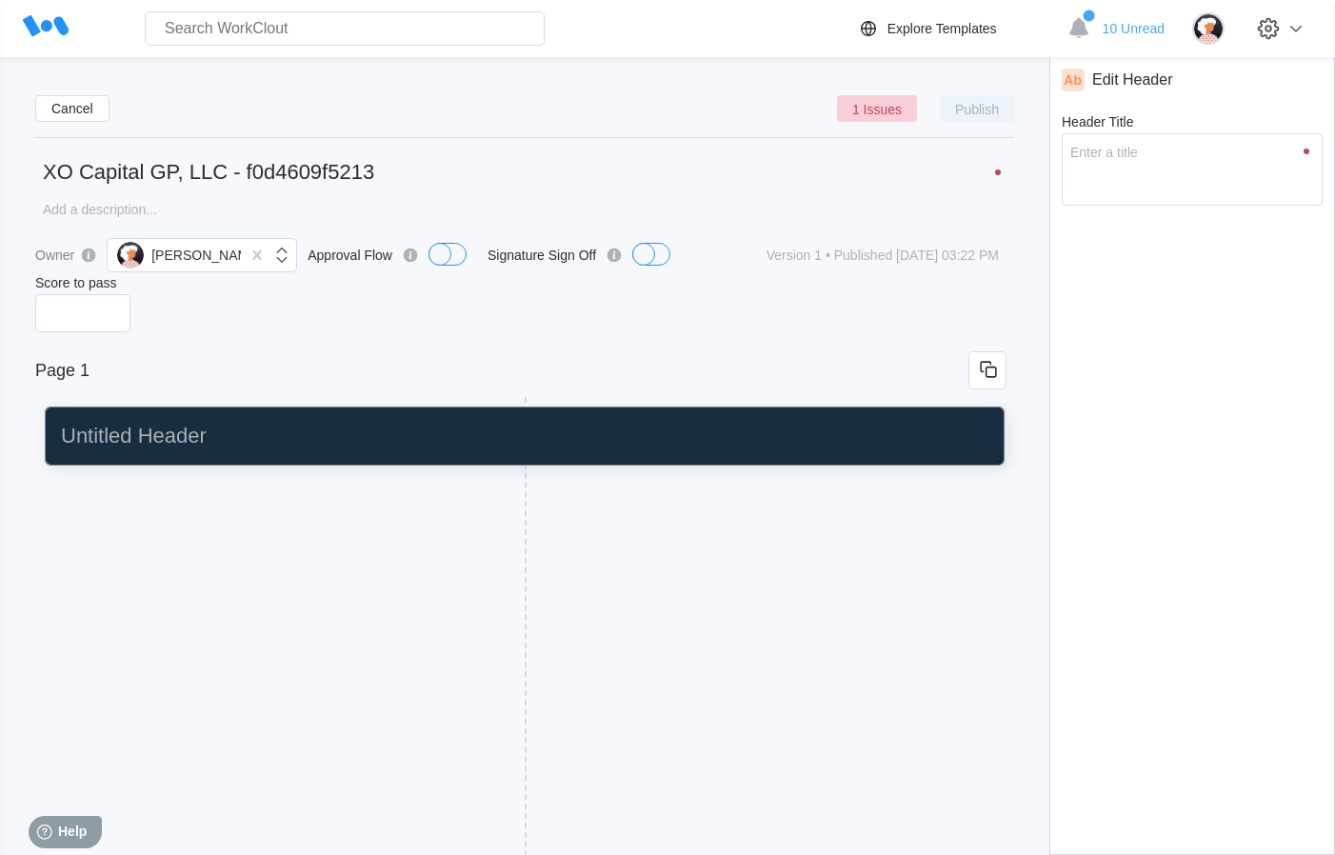
type input "M"
type textarea "M"
type textarea "x"
type input "Ma"
type textarea "Ma"
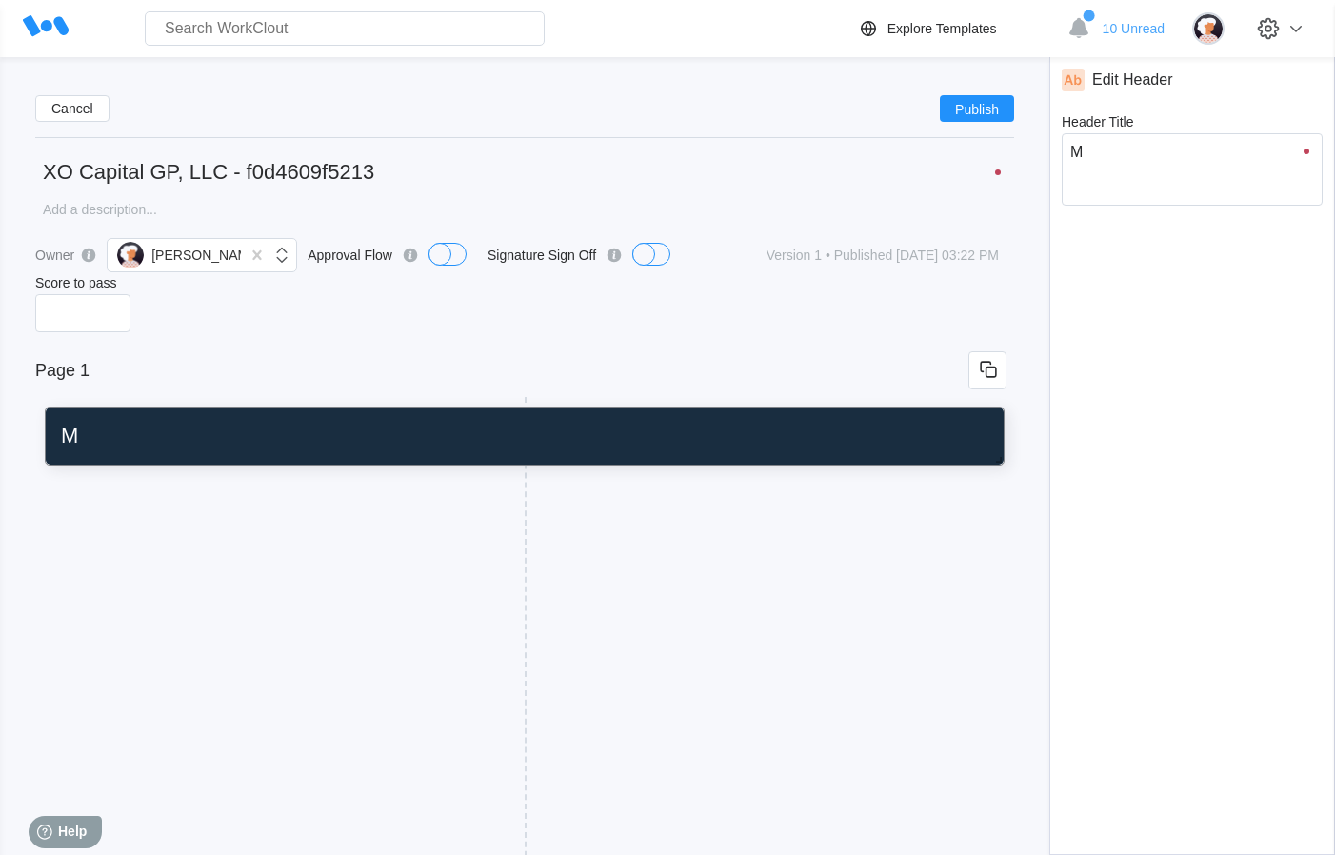
type textarea "x"
type input "Mat"
type textarea "Mat"
type textarea "x"
type input "Mate"
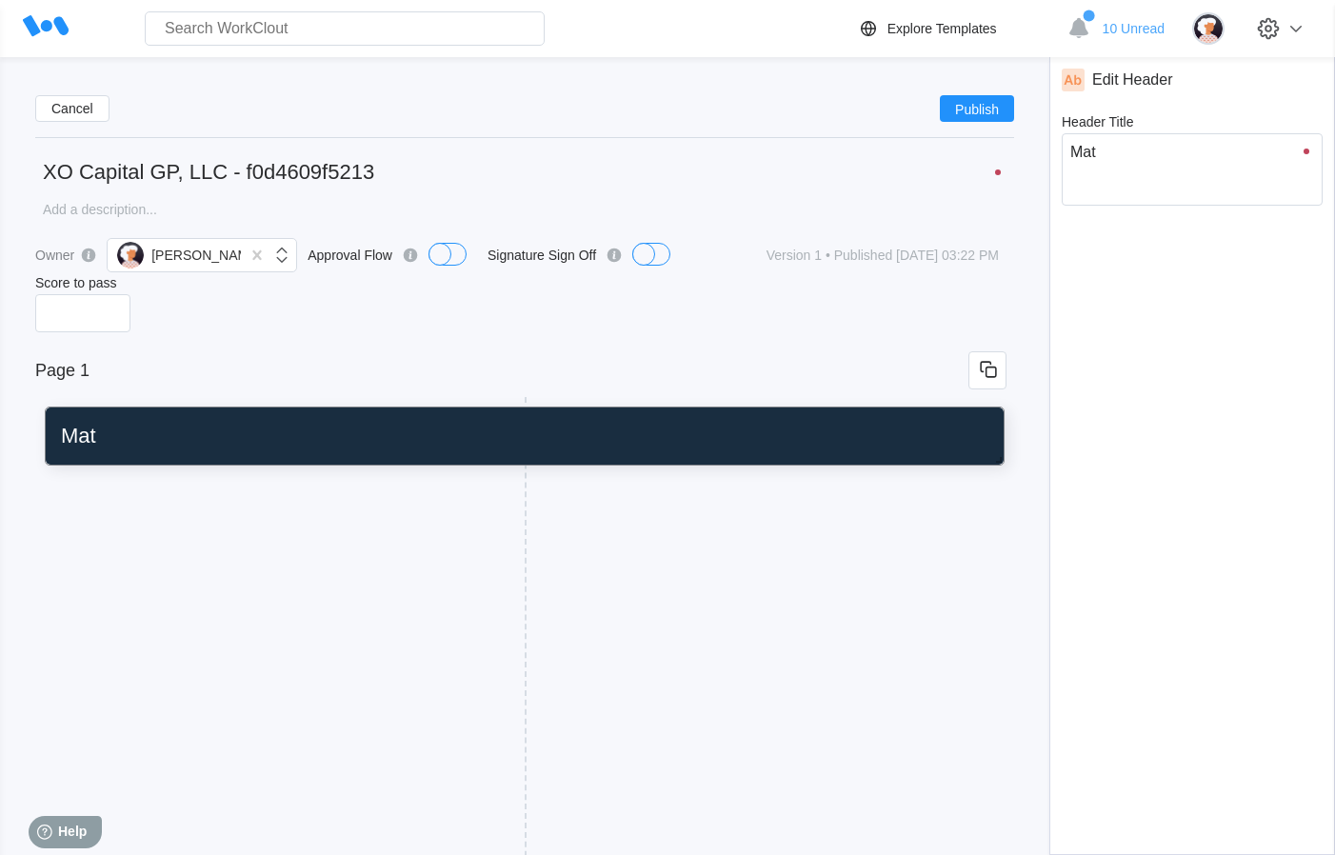
type textarea "Mate"
type textarea "x"
type input "Mater"
type textarea "Mater"
type textarea "x"
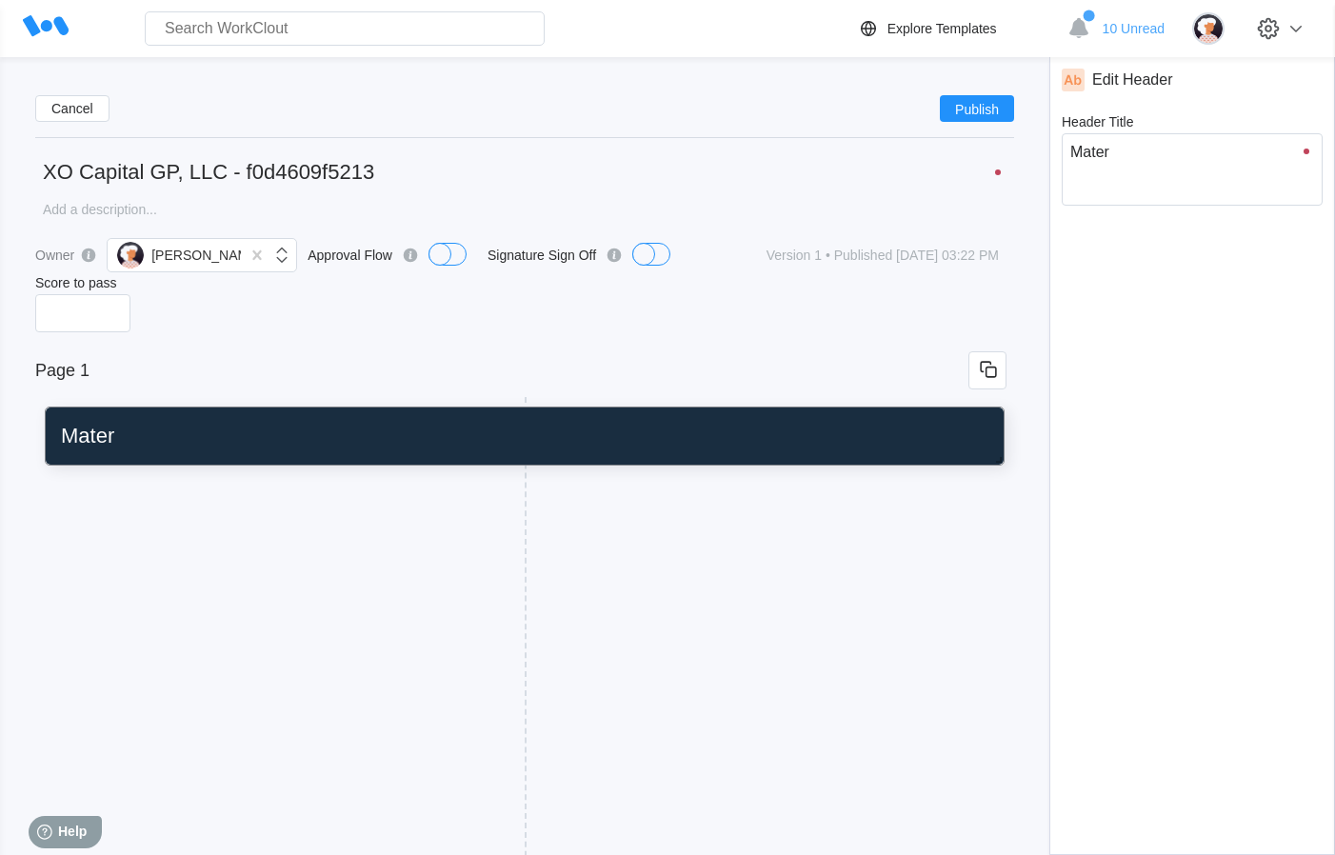
type input "Materi"
type textarea "Materi"
type textarea "x"
type input "Materia"
type textarea "Materia"
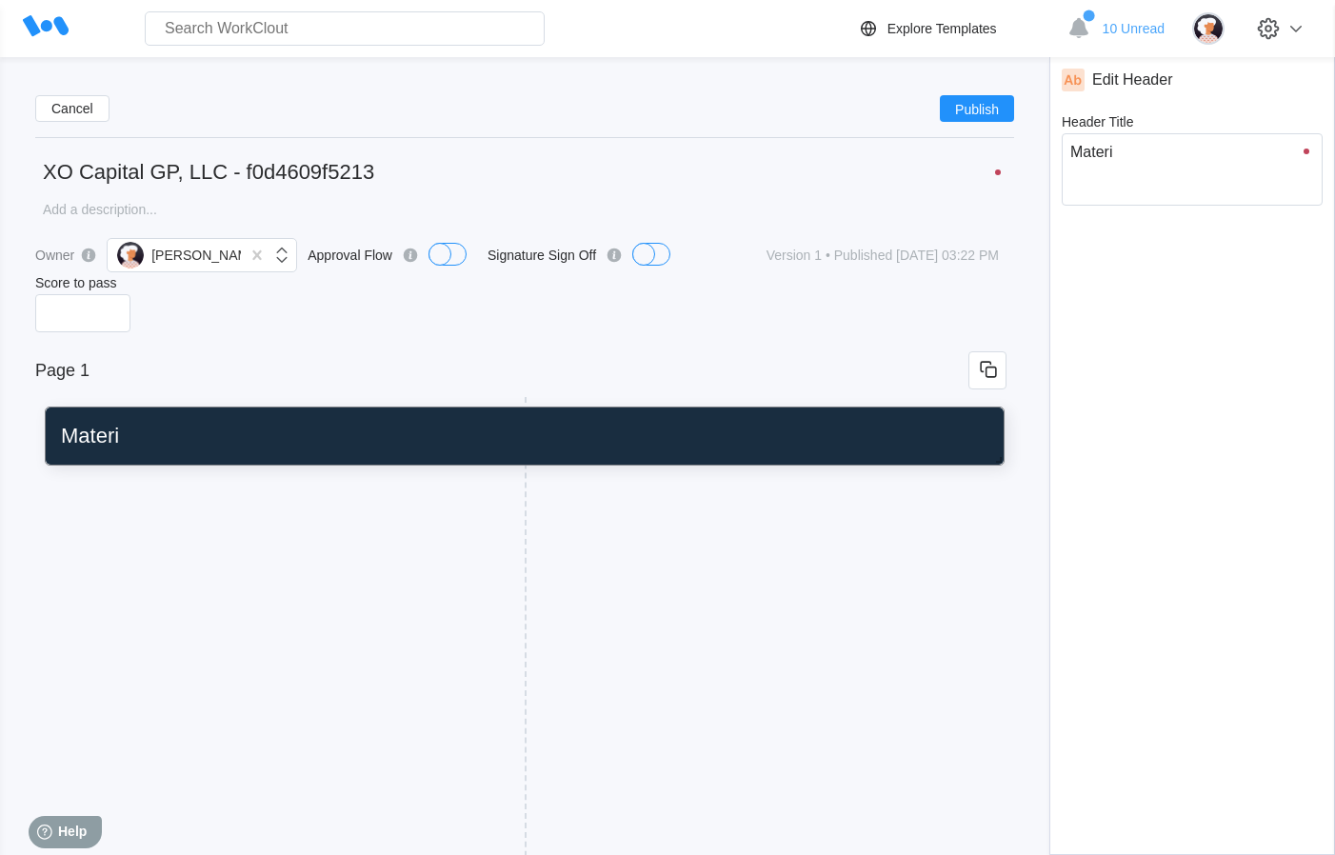
type textarea "x"
type input "Material"
type textarea "Material"
type textarea "x"
type input "Material"
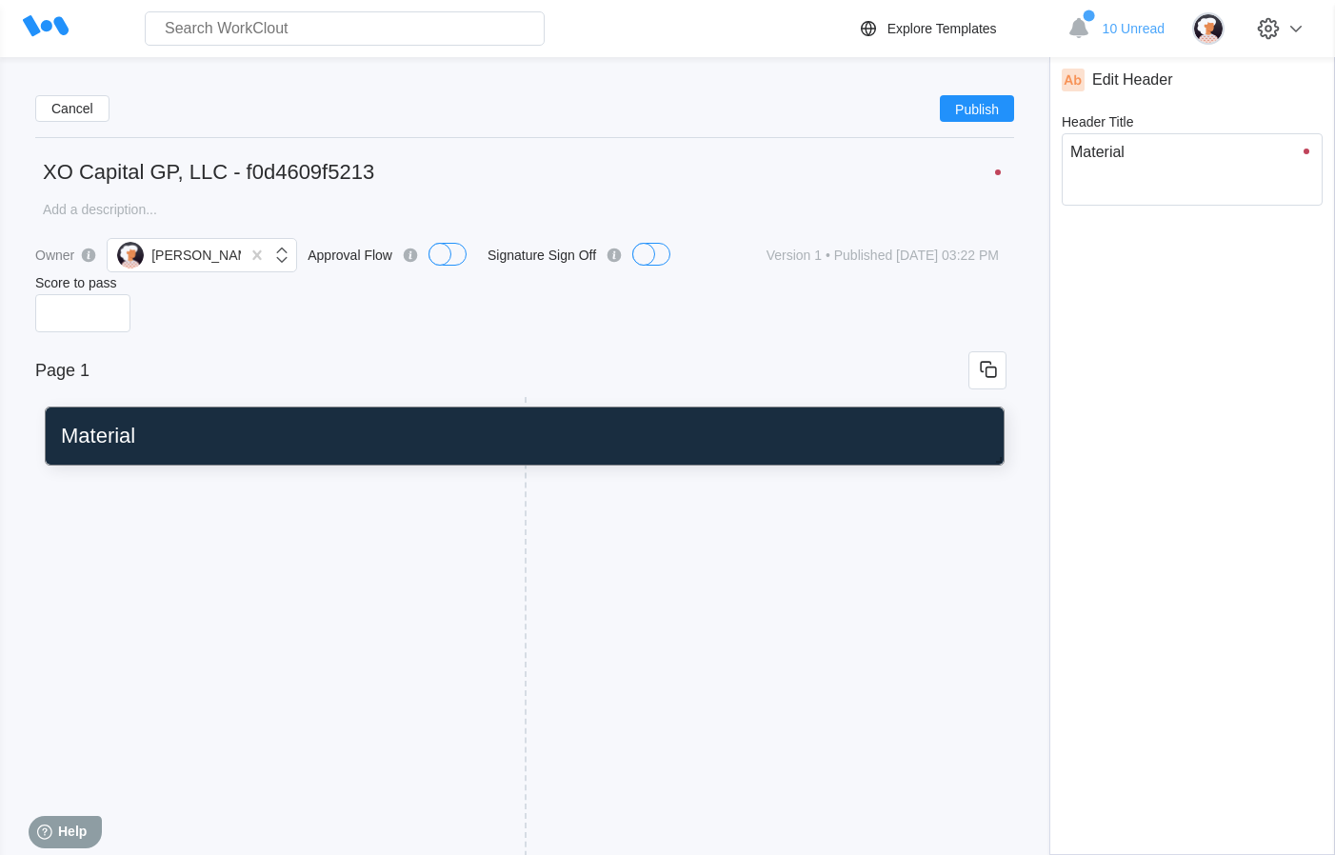
type textarea "Material"
type textarea "x"
type input "Material R"
type textarea "Material R"
type textarea "x"
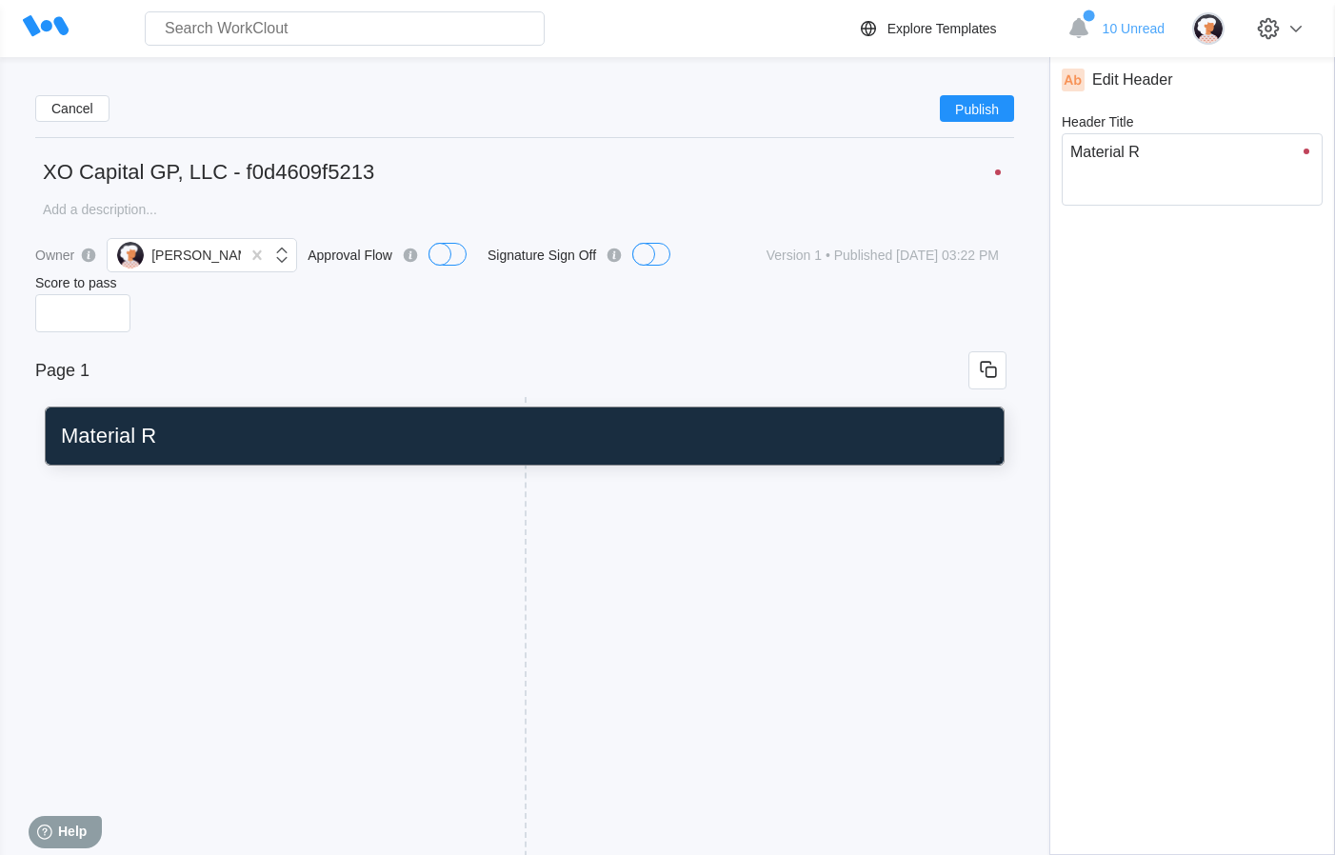
type input "Material Re"
type textarea "Material Re"
type textarea "x"
type input "Material Rec"
type textarea "Material Rec"
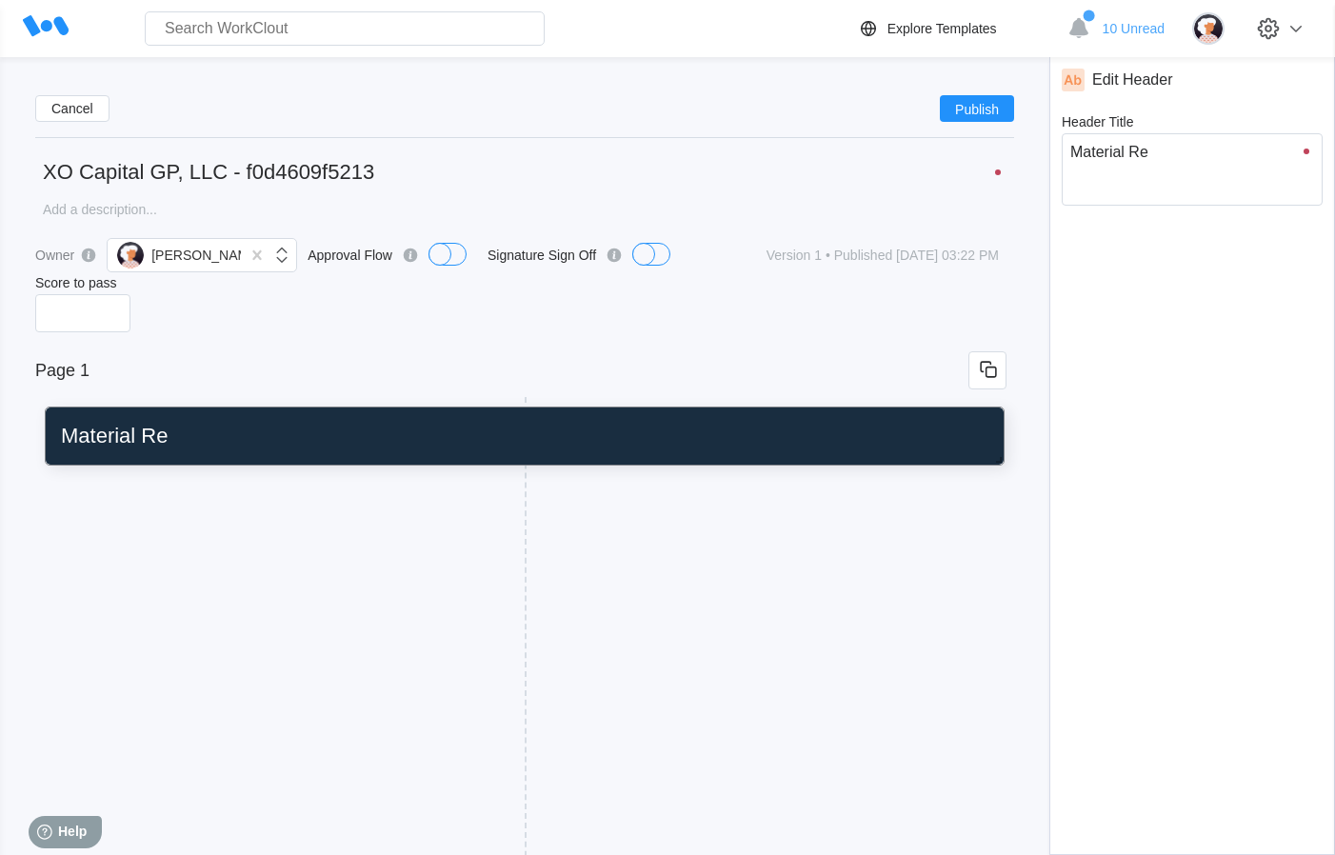
type textarea "x"
type input "Material Rece"
type textarea "Material Rece"
type textarea "x"
type input "Material Recei"
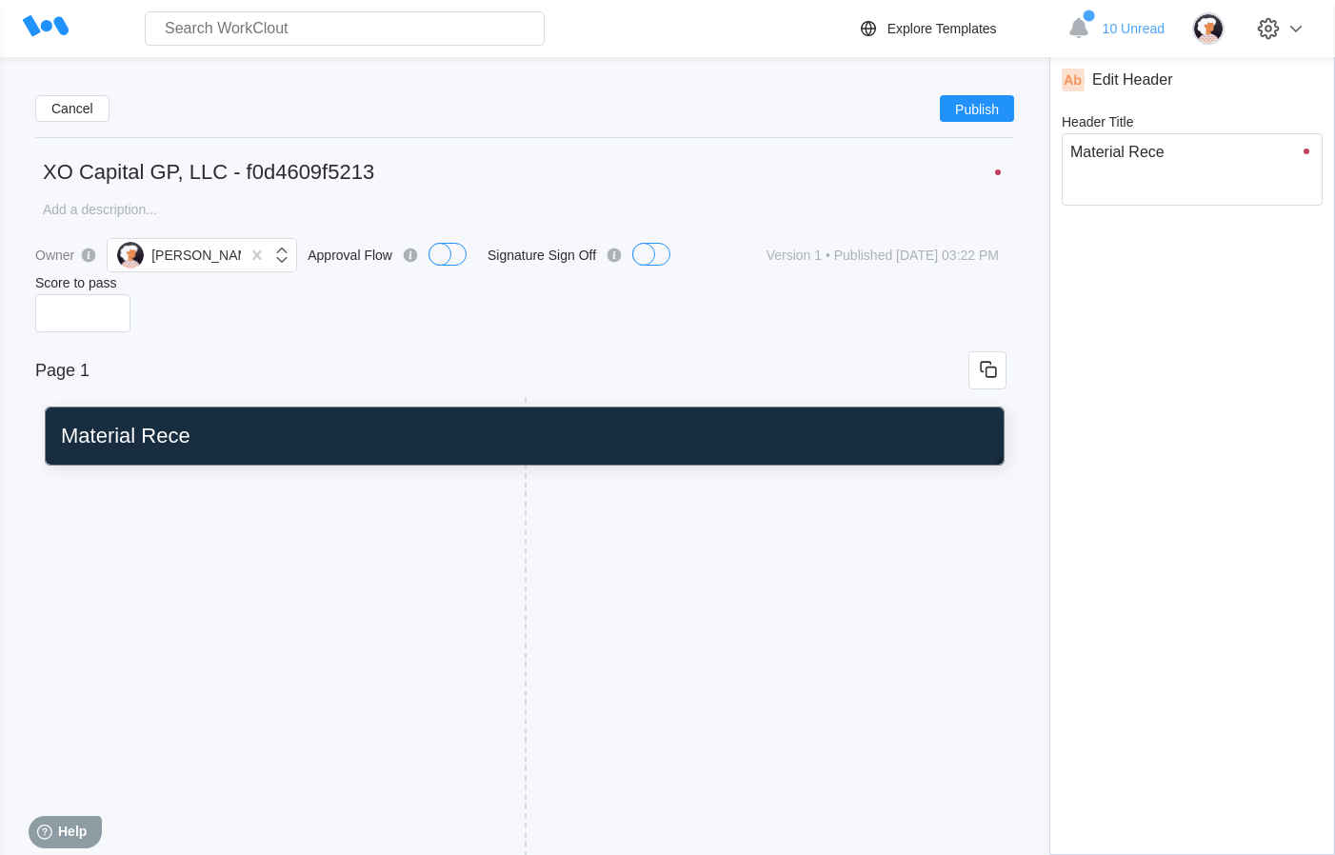
type textarea "Material Recei"
type textarea "x"
type input "Material Receip"
type textarea "Material Receip"
type textarea "x"
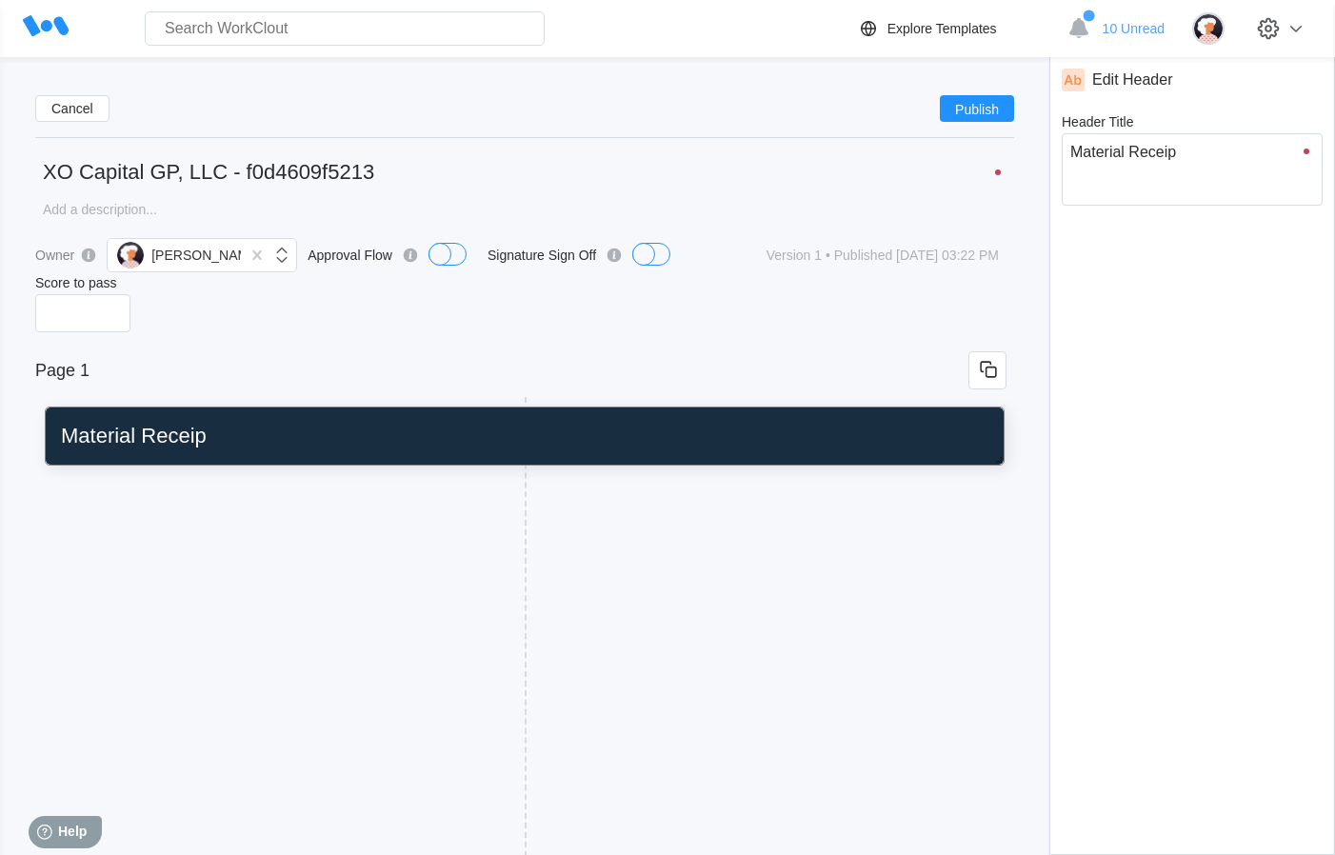
type input "Material Receipt"
type textarea "Material Receipt"
type textarea "x"
type input "Material Receipt"
type textarea "Material Receipt"
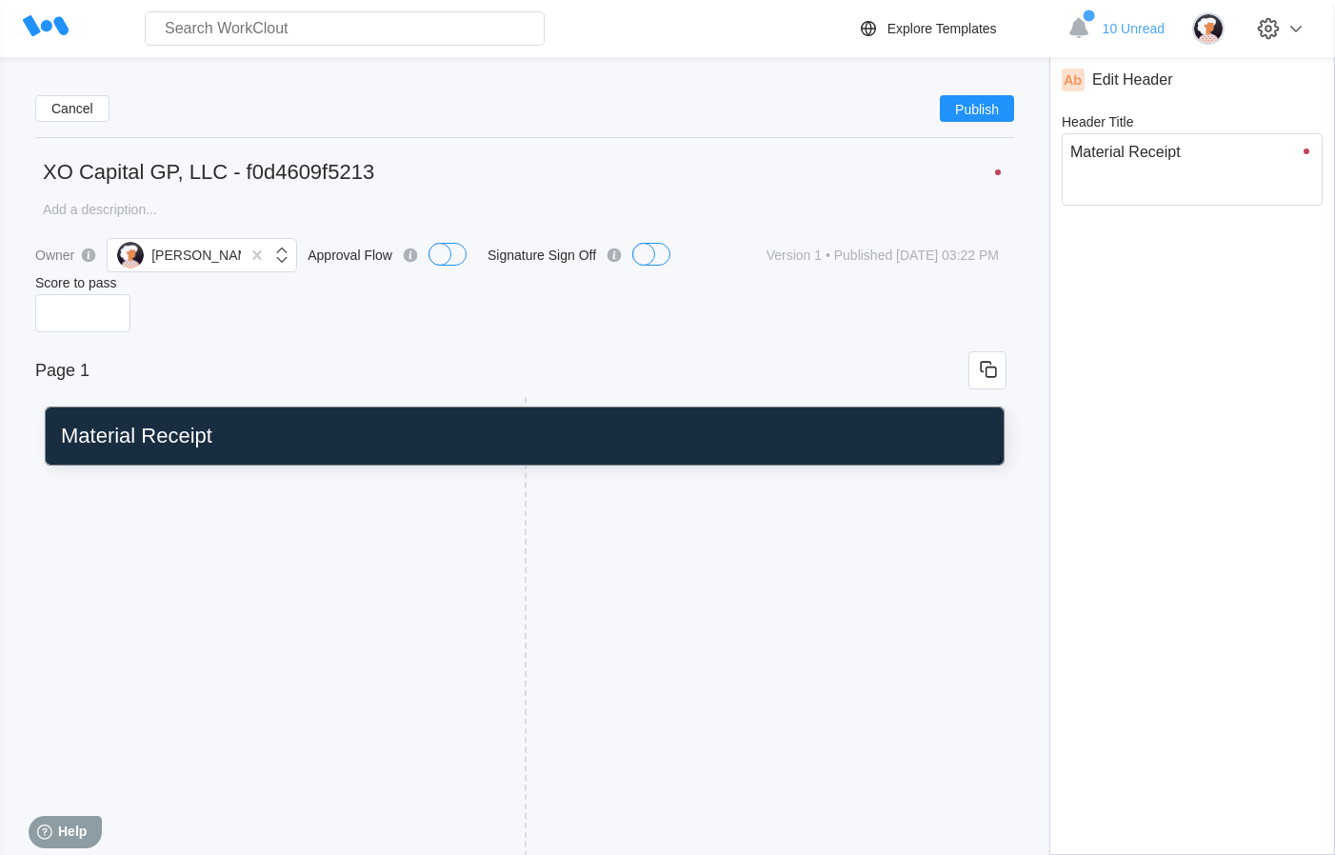
type textarea "x"
type input "Material Receipt C"
type textarea "Material Receipt C"
type textarea "x"
type input "Material Receipt Co"
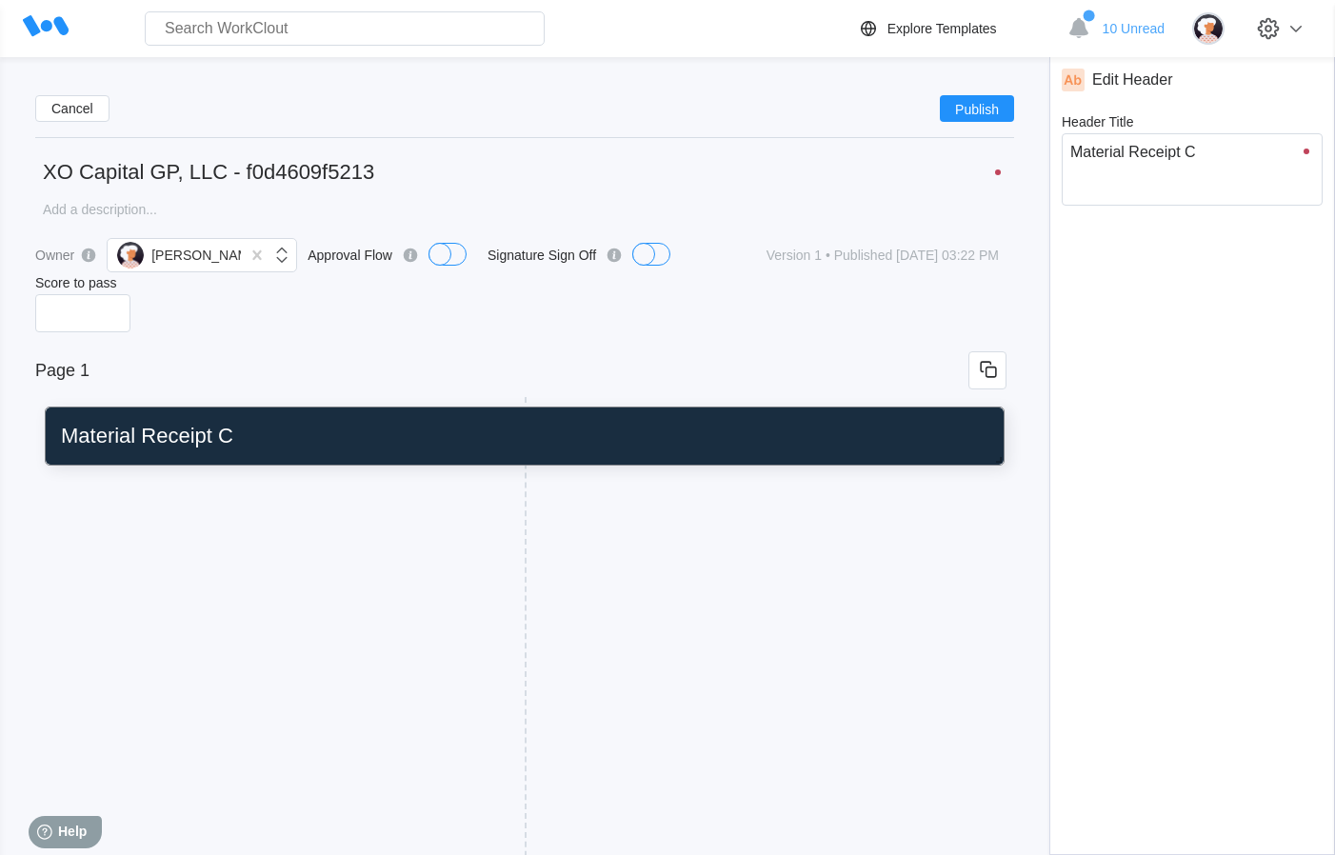
type textarea "Material Receipt Co"
type textarea "x"
type input "Material Receipt Con"
type textarea "Material Receipt Con"
type textarea "x"
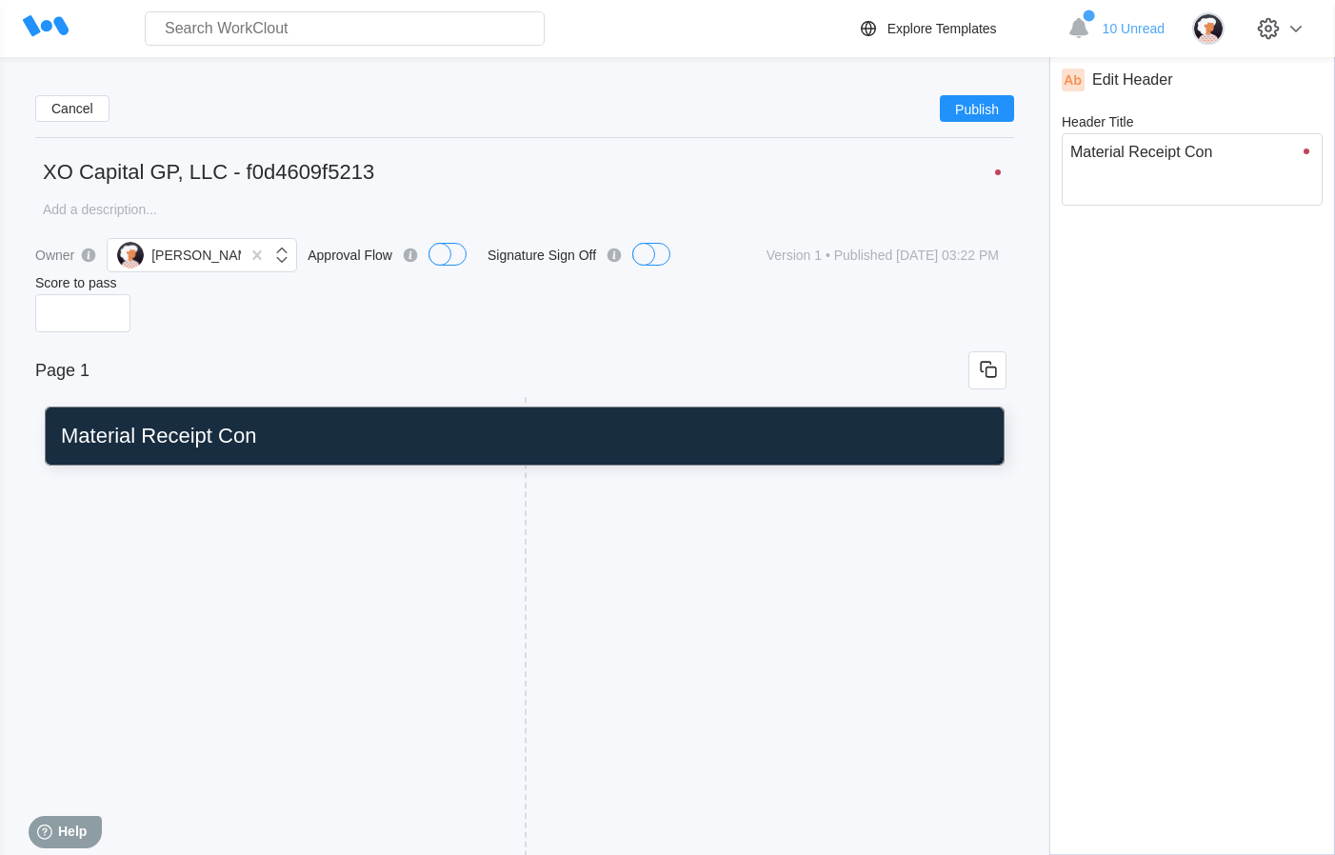
type input "Material Receipt Conf"
type textarea "Material Receipt Conf"
type textarea "x"
type input "Material Receipt Confi"
type textarea "Material Receipt Confi"
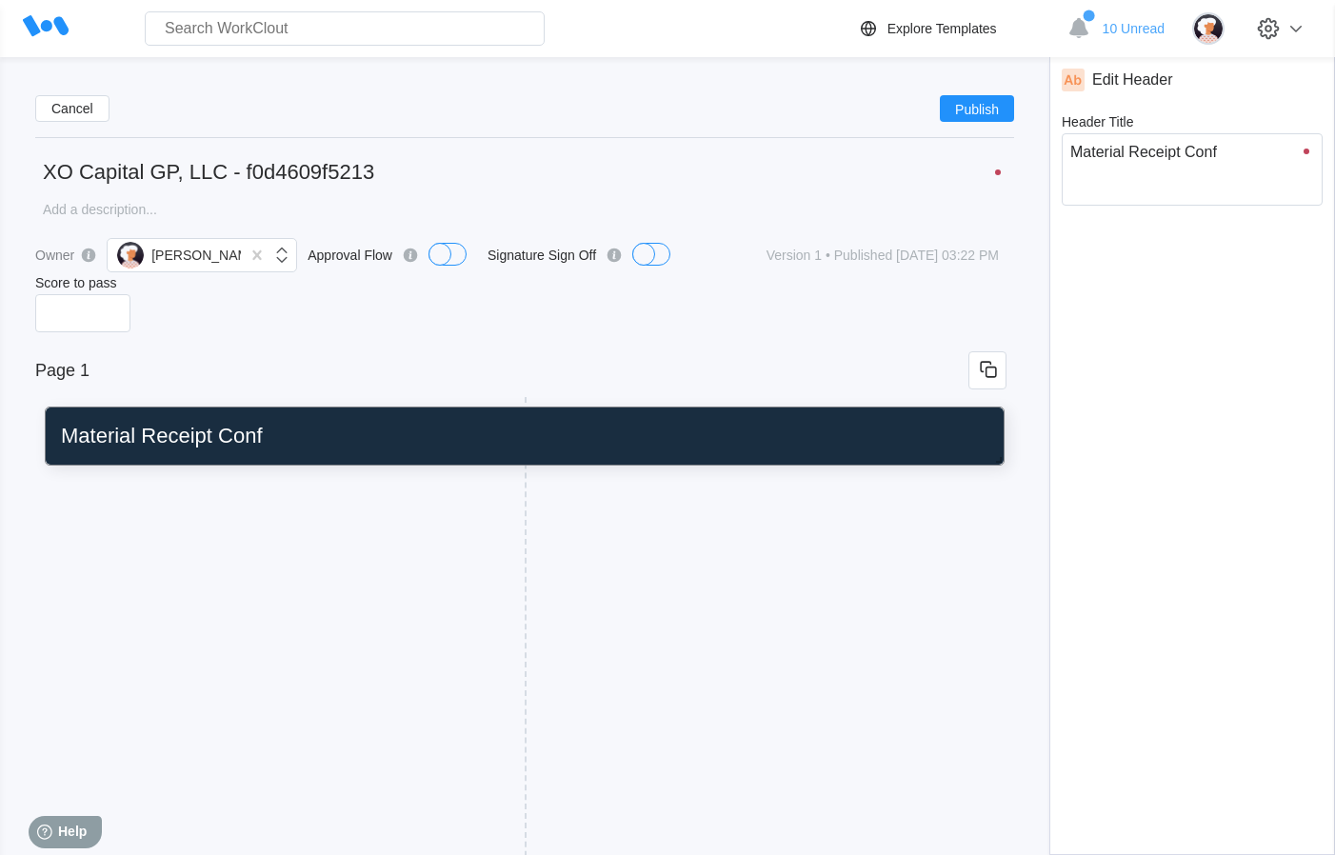
type textarea "x"
type input "Material Receipt Confir"
type textarea "Material Receipt Confir"
type textarea "x"
type input "Material Receipt Confirm"
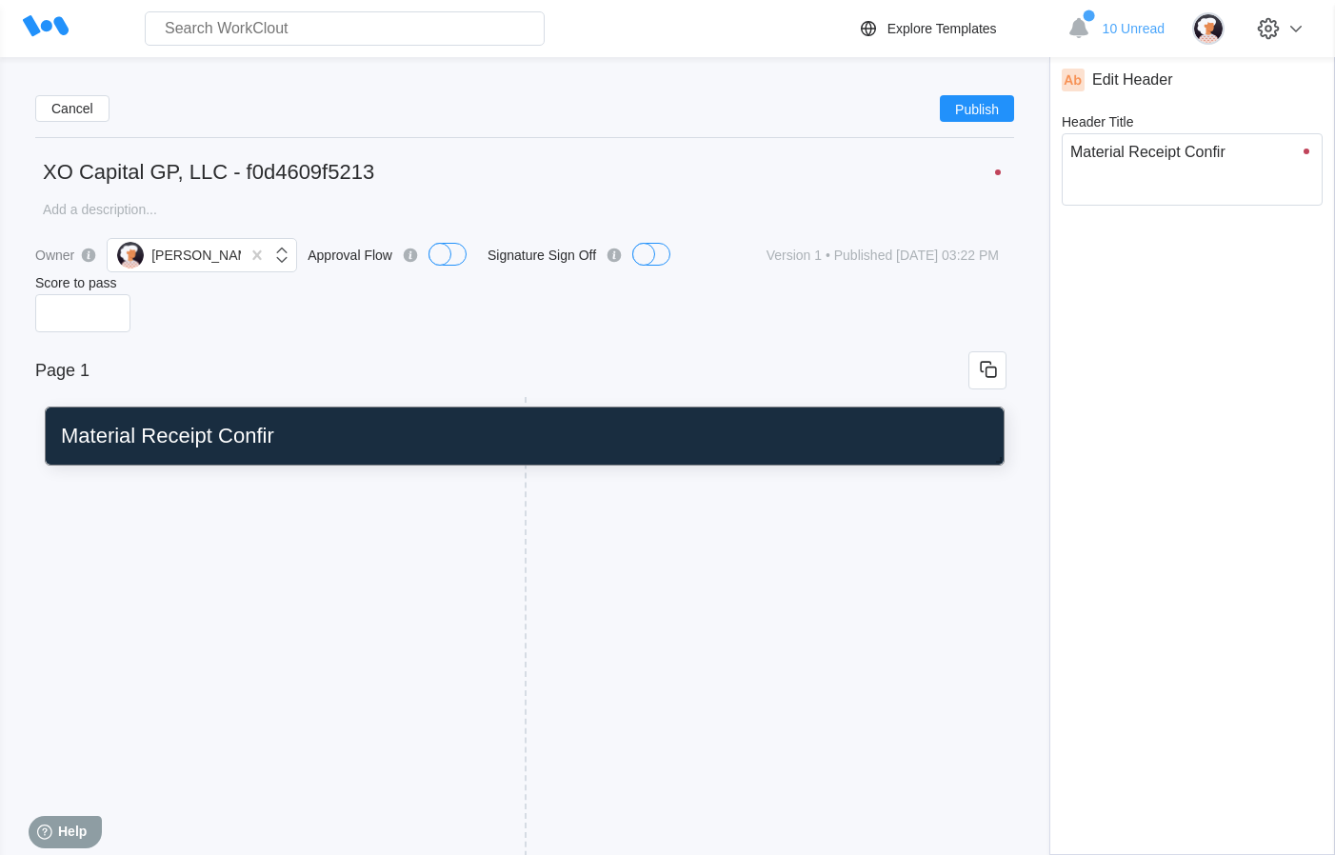
type textarea "Material Receipt Confirm"
type textarea "x"
type input "Material Receipt Confirma"
type textarea "Material Receipt Confirma"
type textarea "x"
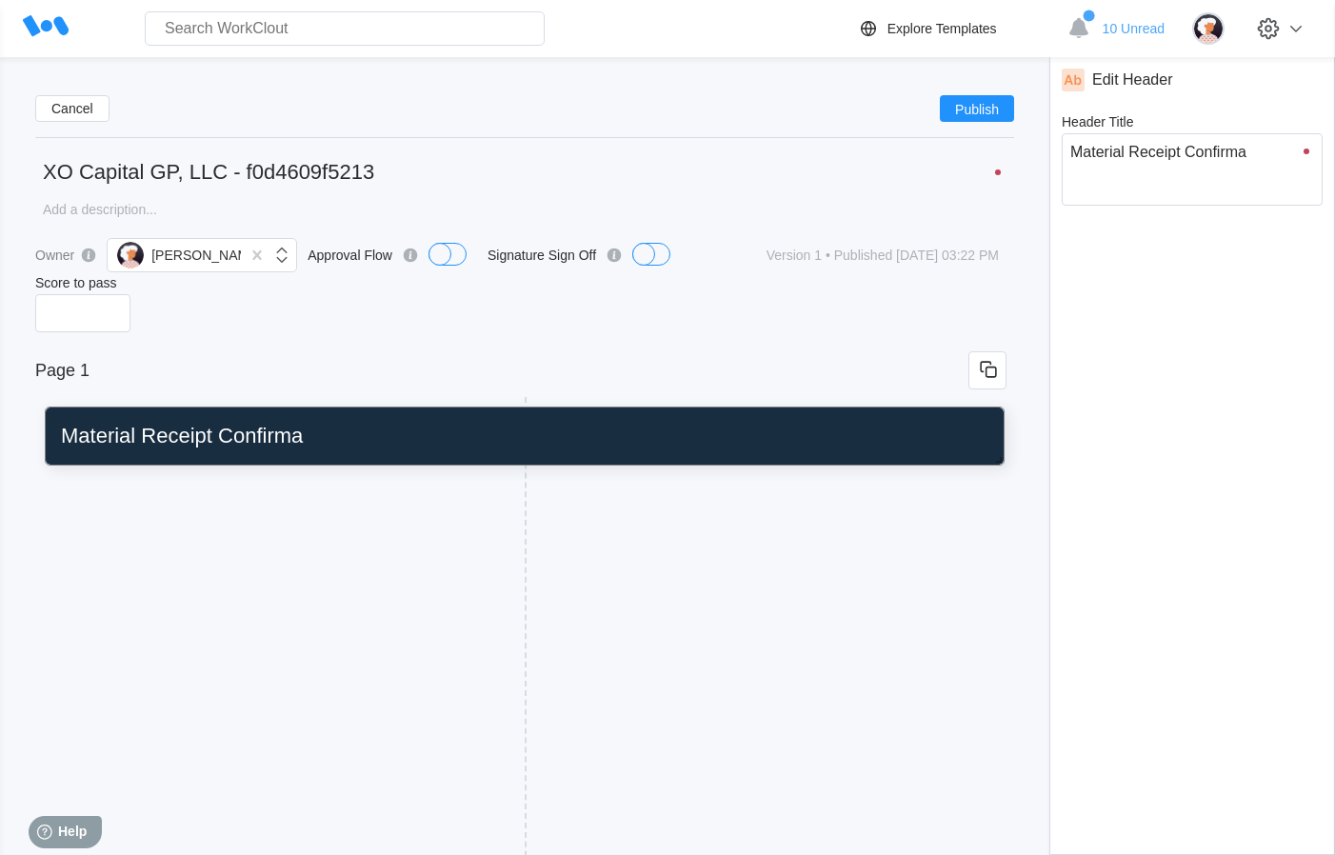
type input "Material Receipt Confirmat"
type textarea "Material Receipt Confirmat"
type textarea "x"
type input "Material Receipt Confirmati"
type textarea "Material Receipt Confirmati"
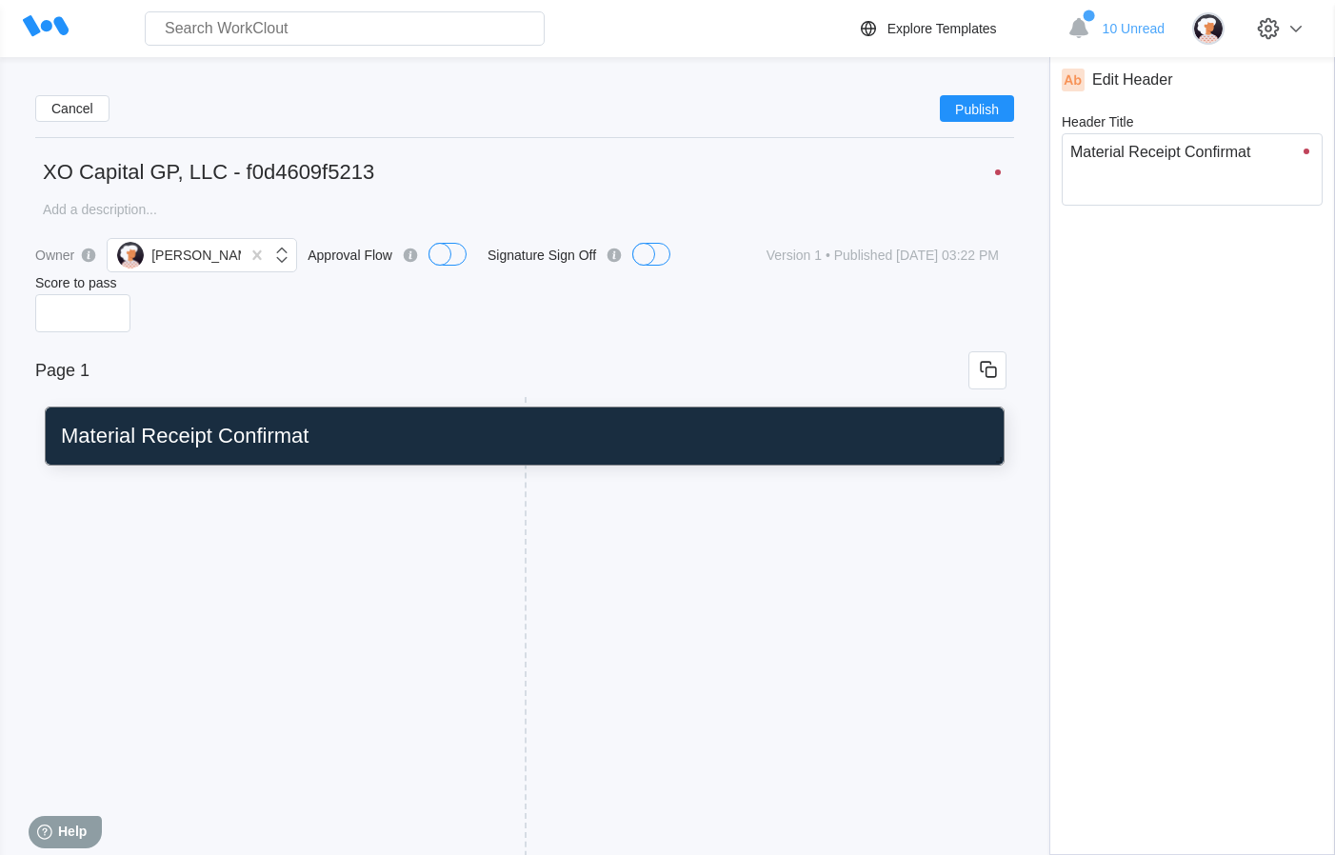
type textarea "x"
type input "Material Receipt Confirmatio"
type textarea "Material Receipt Confirmatio"
type textarea "x"
type input "Material Receipt Confirmation"
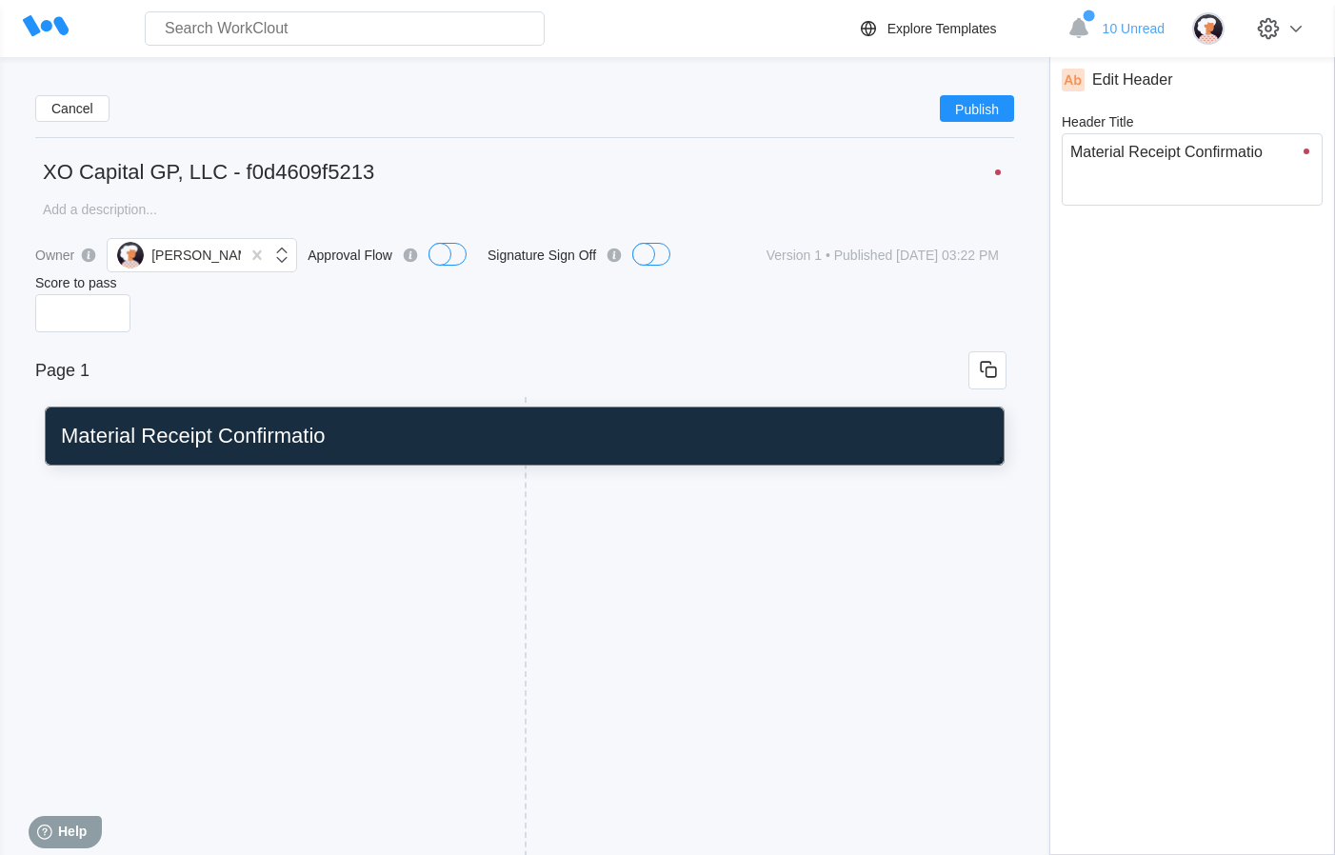
type textarea "Material Receipt Confirmation"
type textarea "x"
type input "Material Receipt Confirmation"
click at [221, 487] on div "Add New Block" at bounding box center [283, 512] width 476 height 59
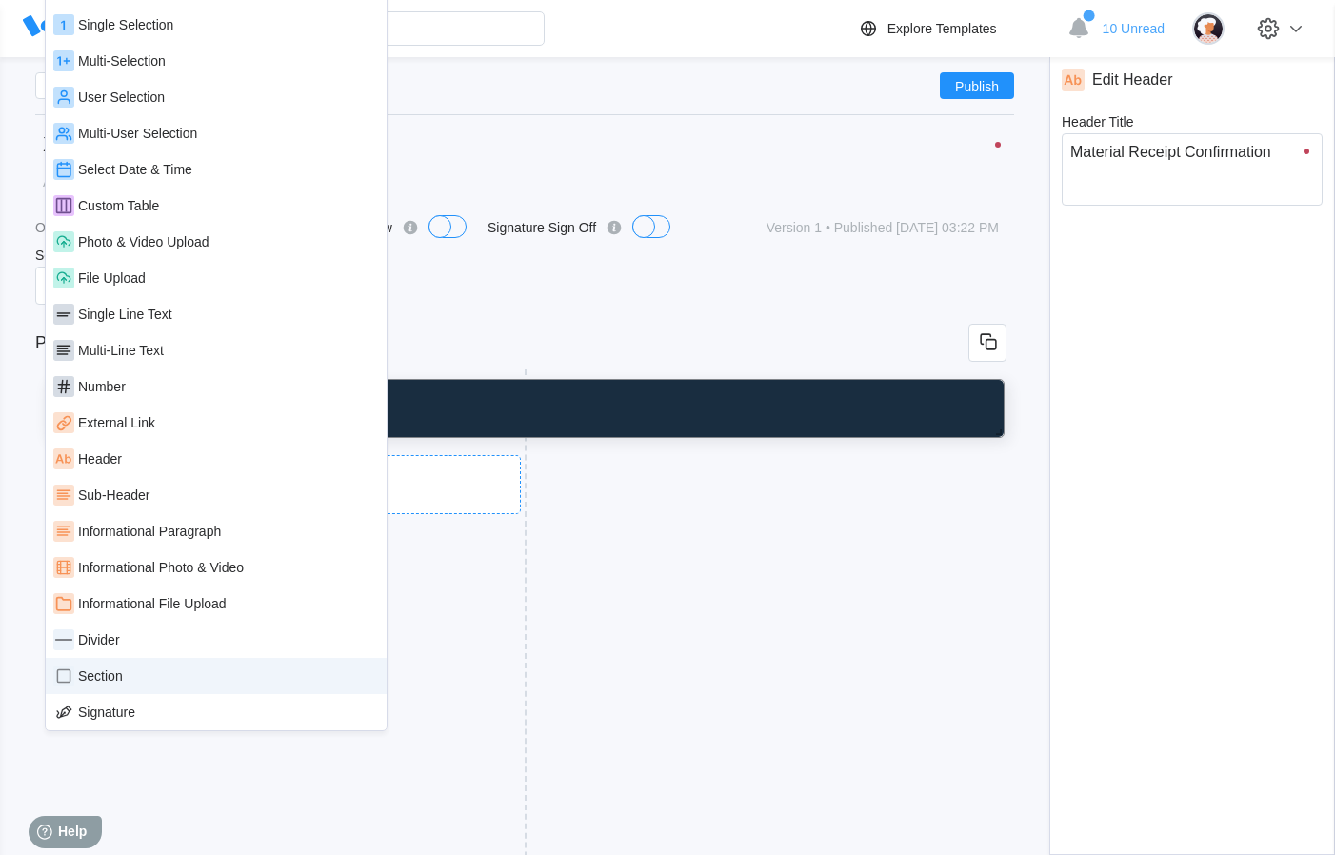
scroll to position [33, 0]
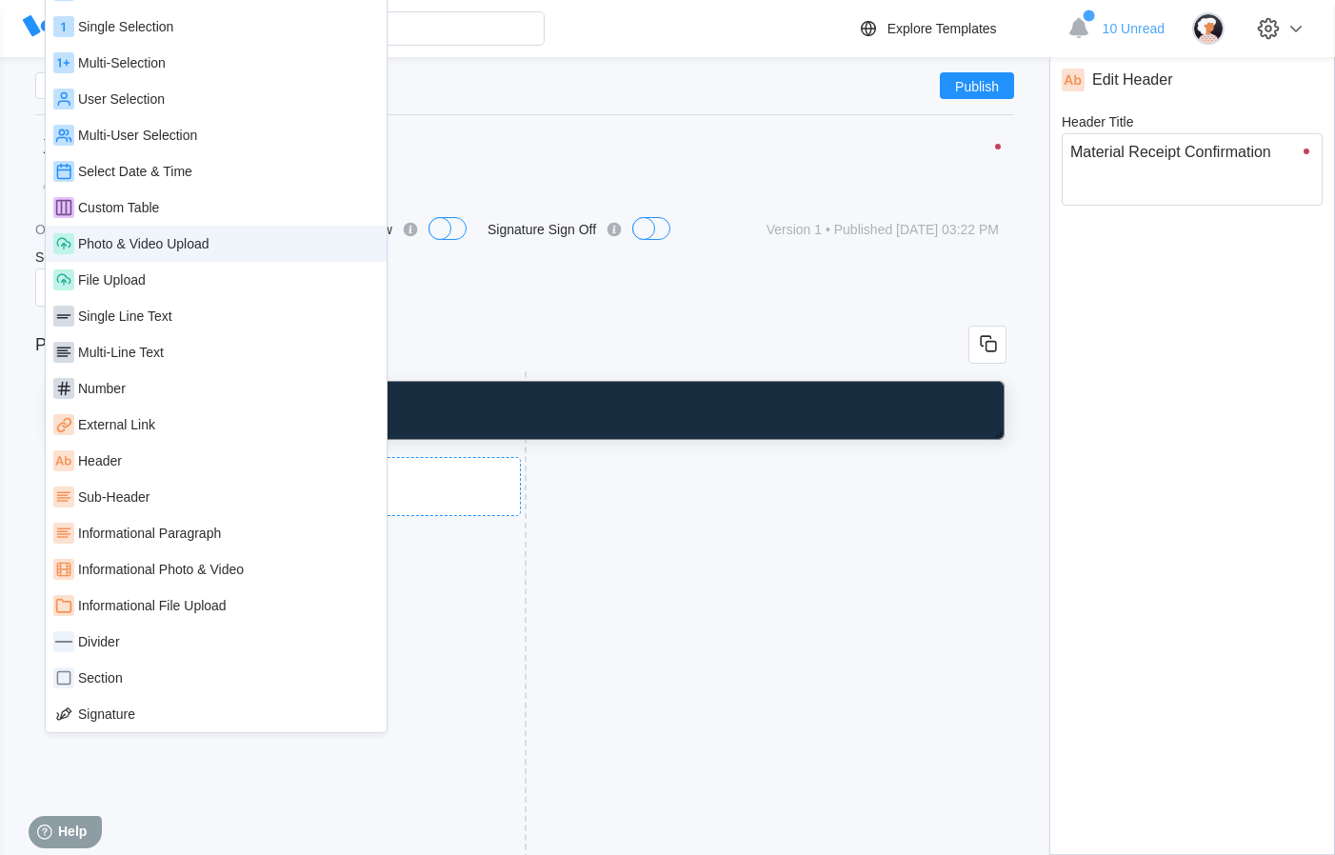
click at [169, 249] on div "Photo & Video Upload" at bounding box center [143, 243] width 131 height 15
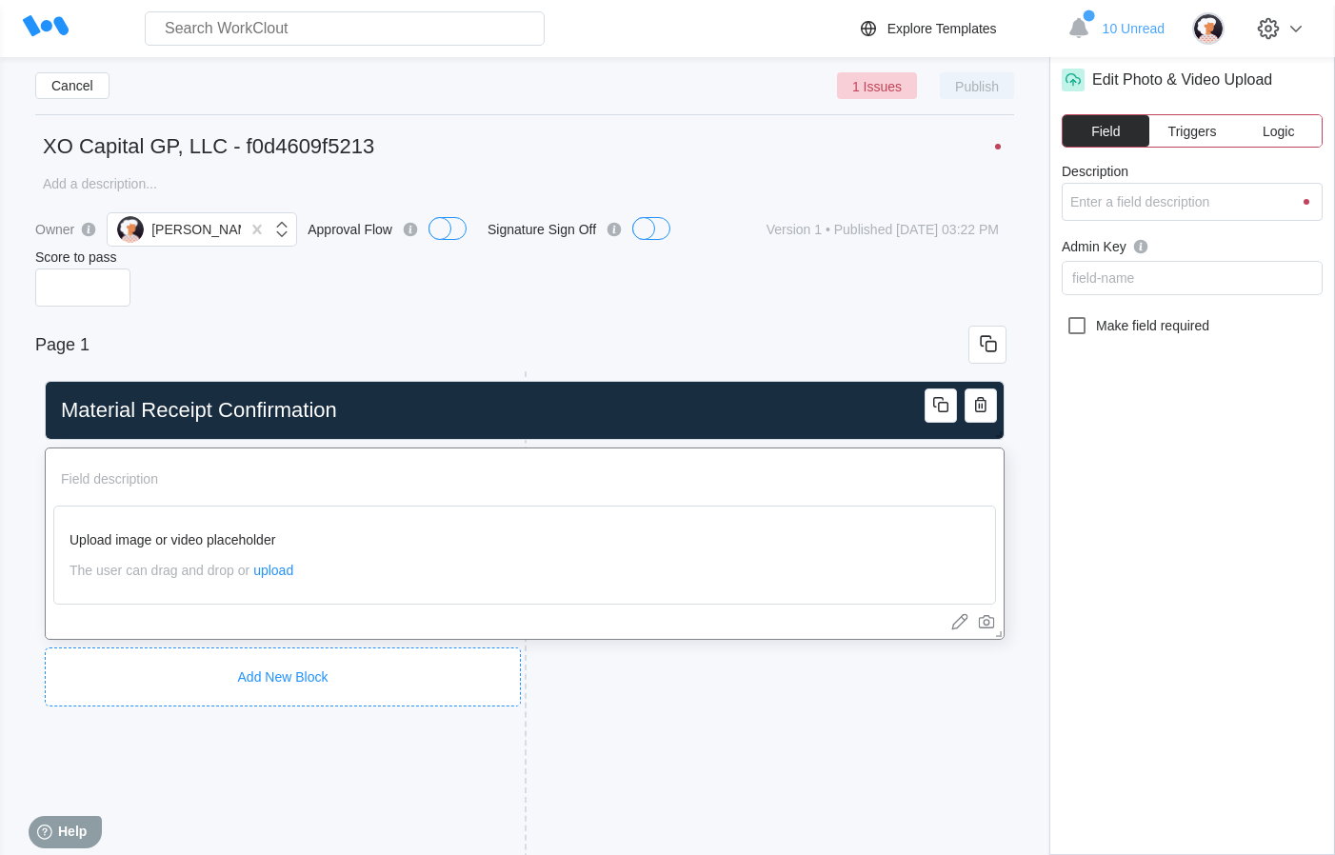
click at [238, 653] on div "Add New Block" at bounding box center [283, 677] width 476 height 59
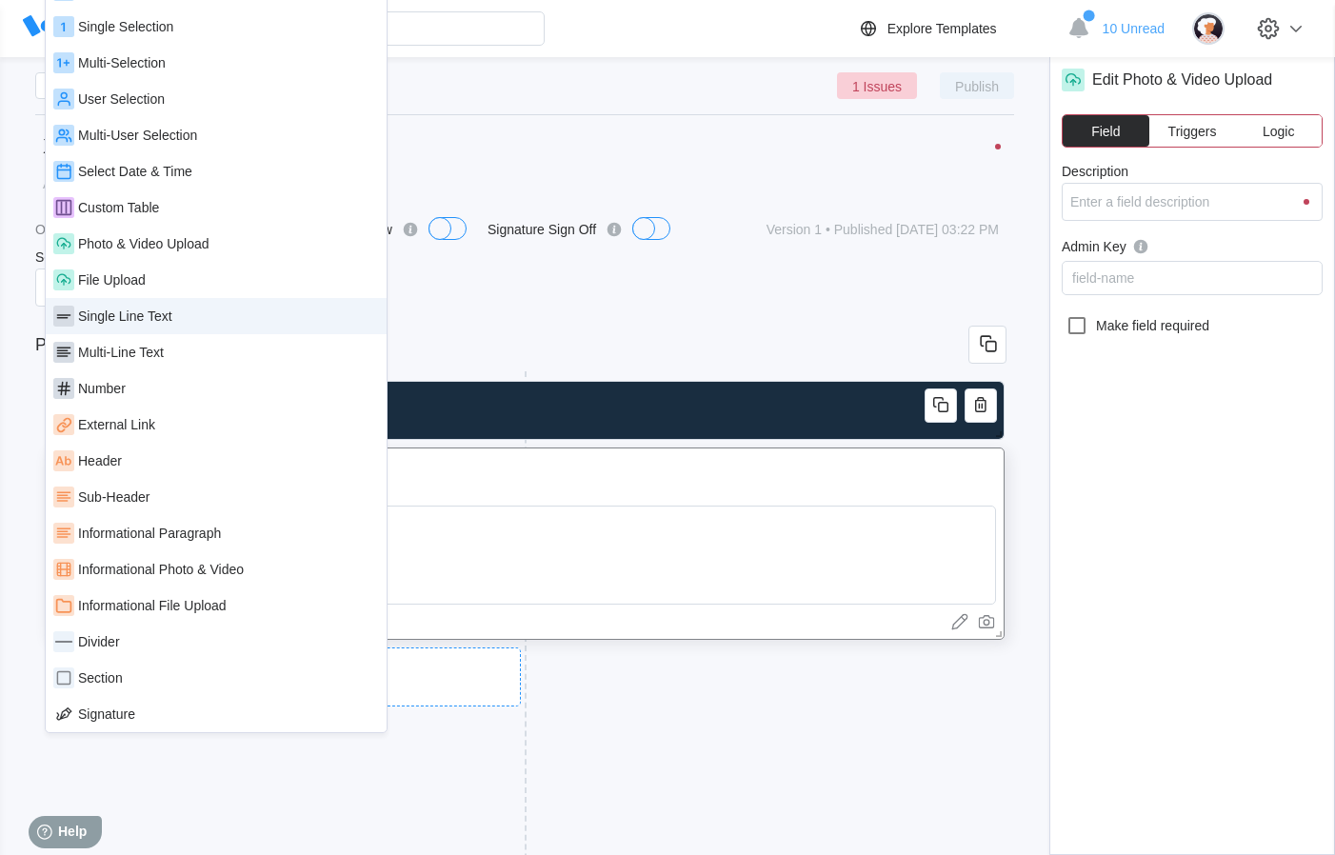
click at [164, 324] on div "Single Line Text" at bounding box center [216, 316] width 326 height 21
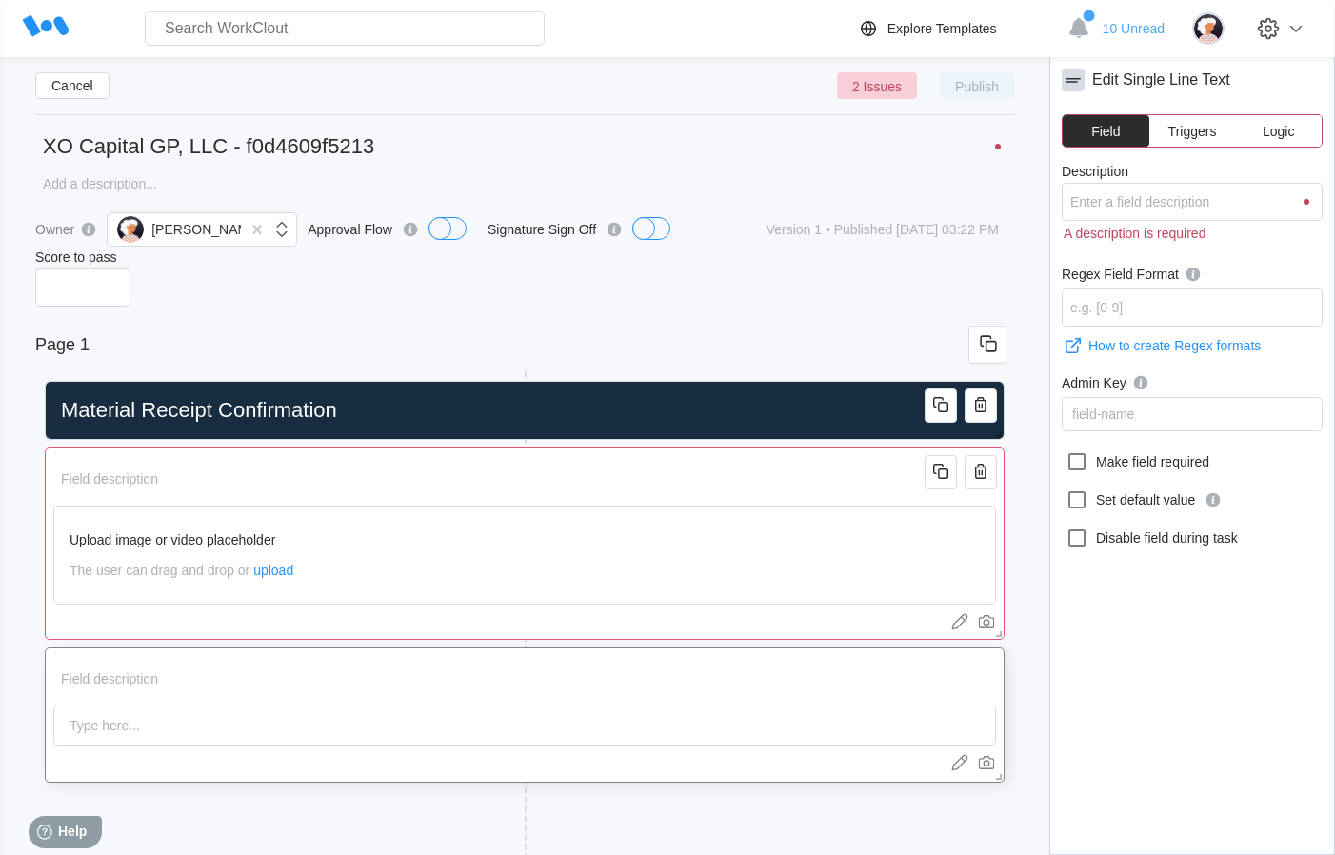
type input "P"
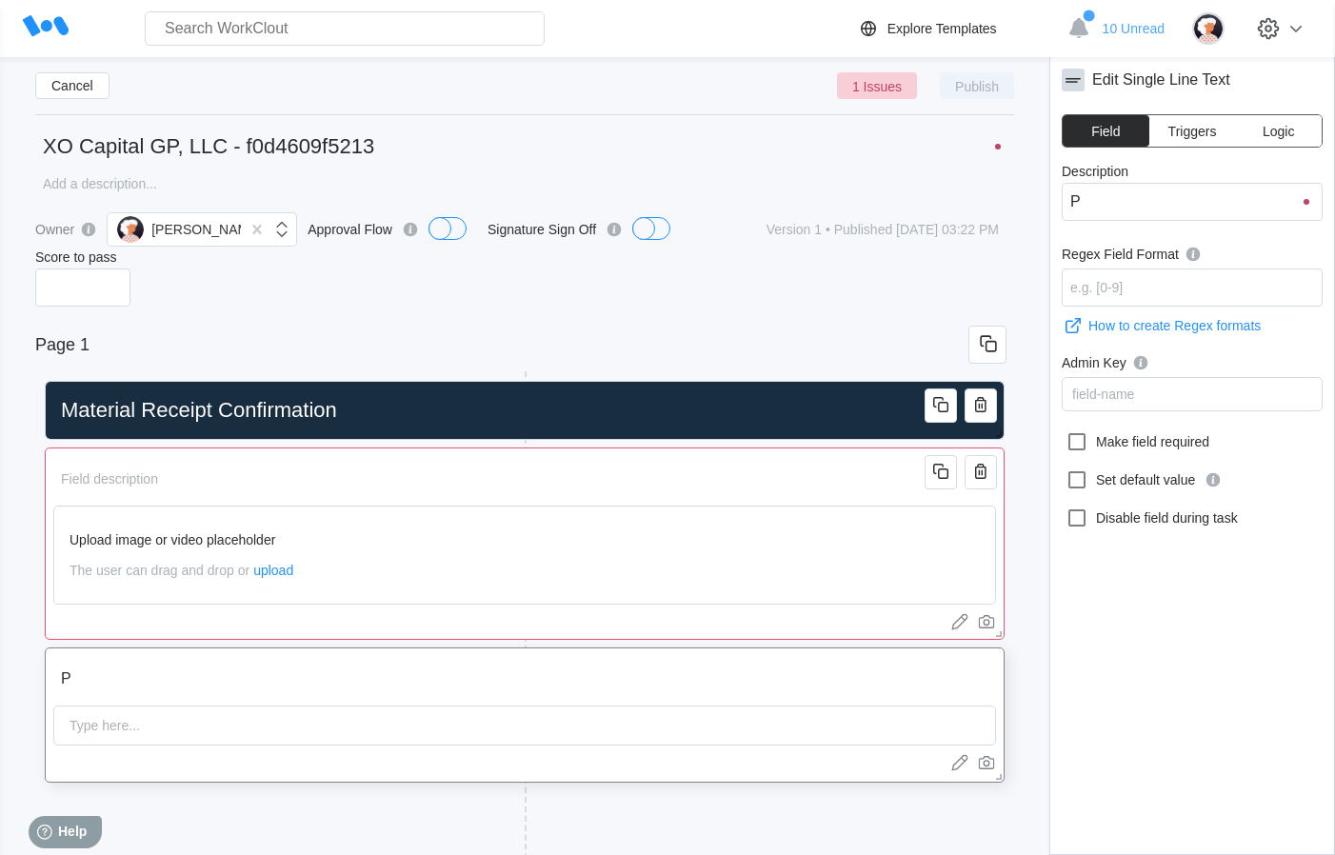
type input "PO"
type input "PO#"
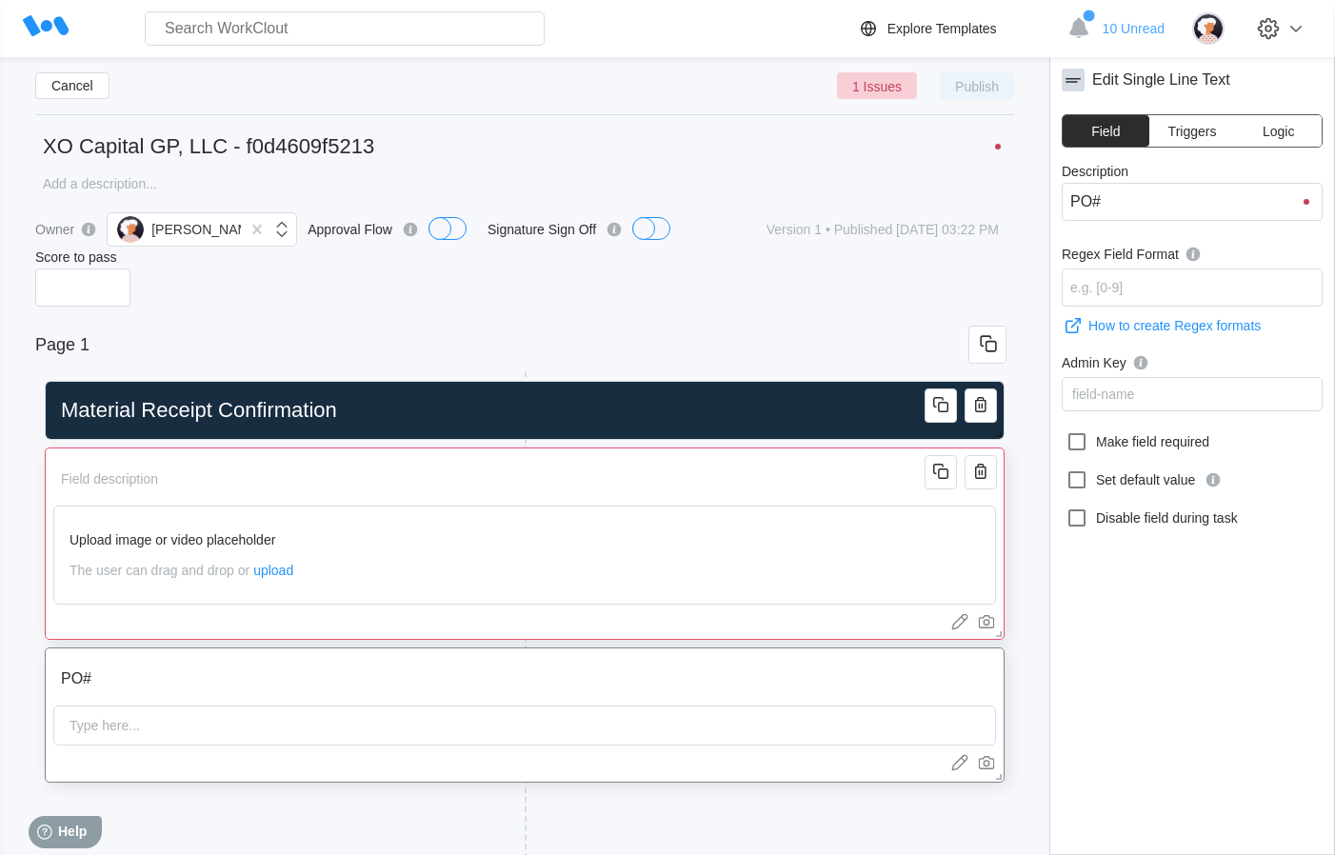
click at [145, 487] on input "text" at bounding box center [492, 479] width 878 height 38
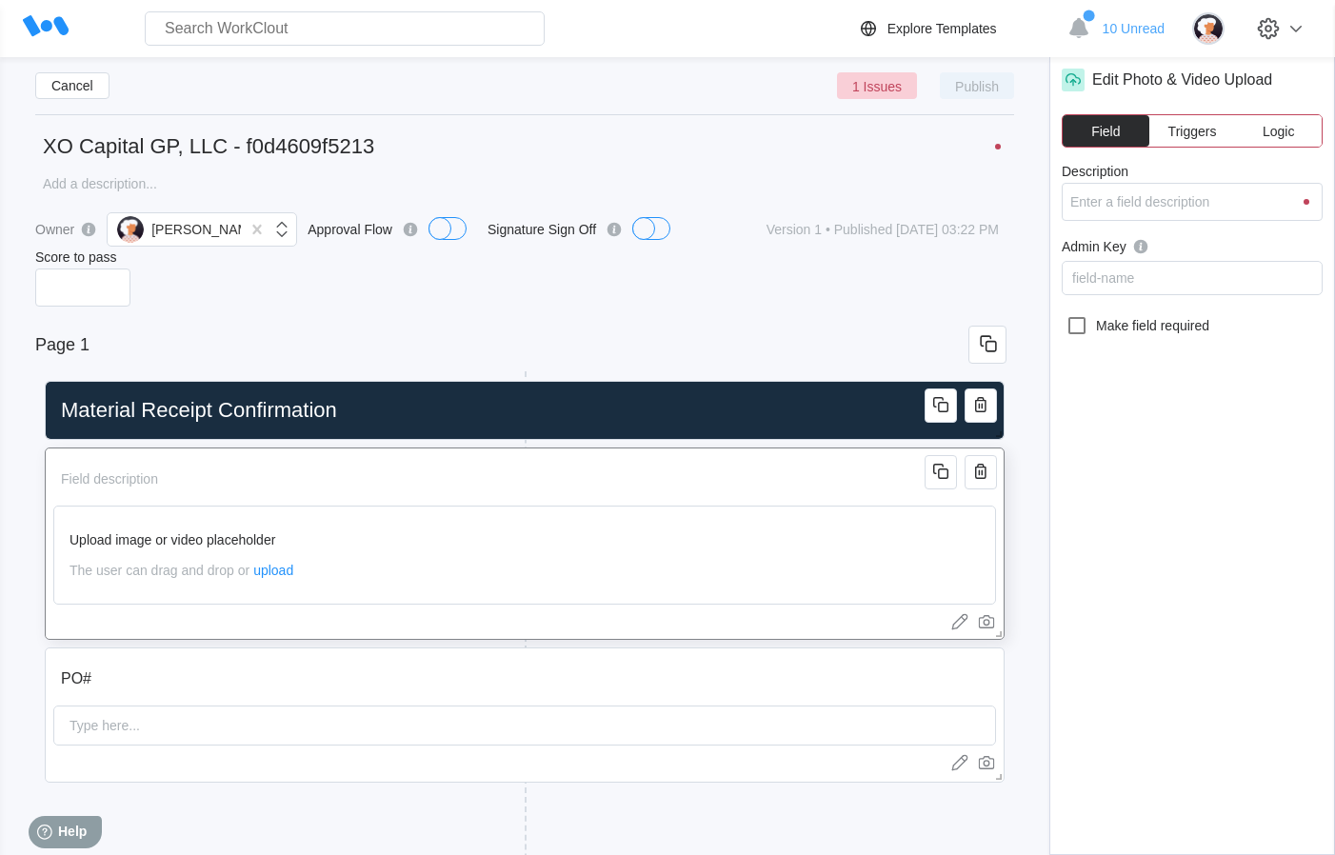
type input "P"
type input "Ph"
type input "Pho"
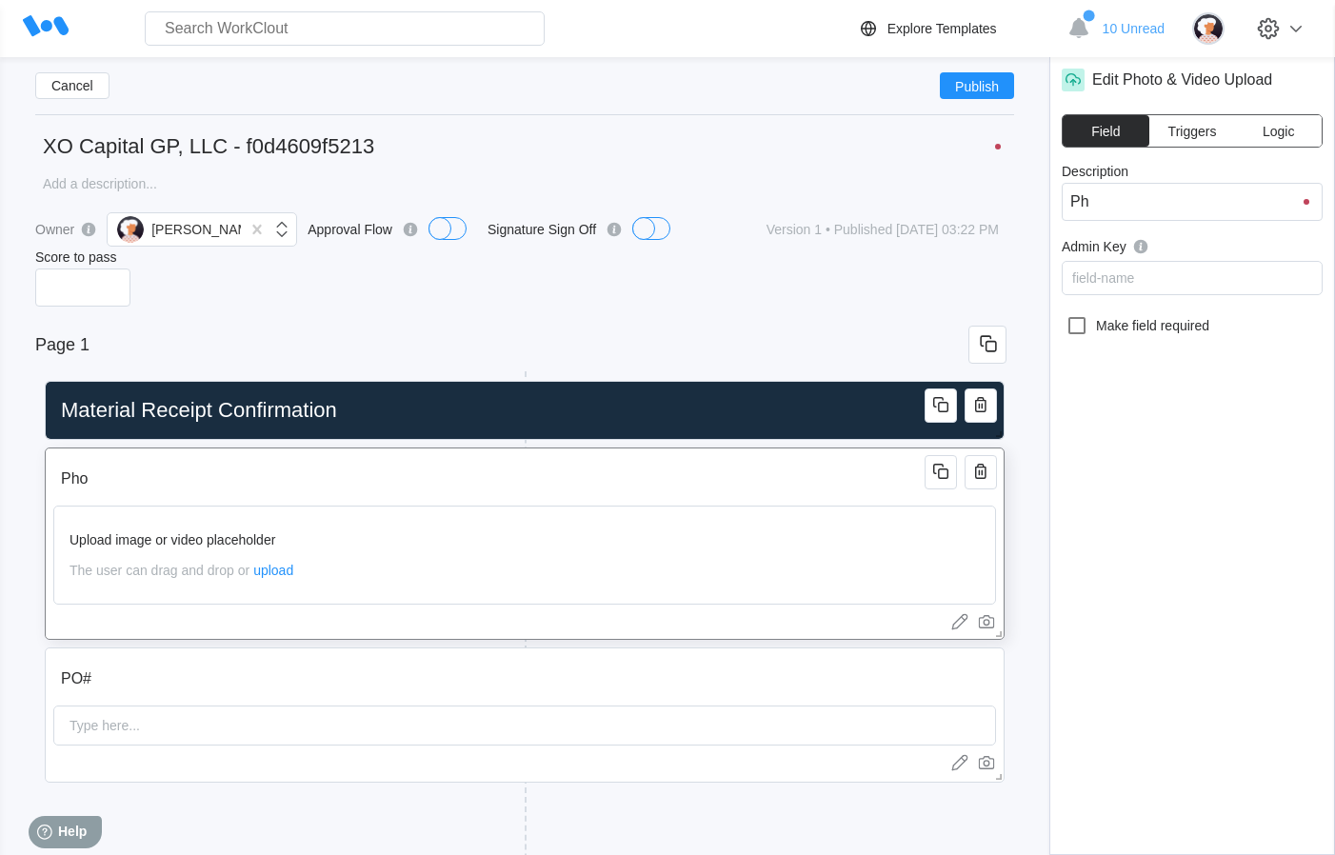
type input "Pho"
type input "Phot"
type input "Photo"
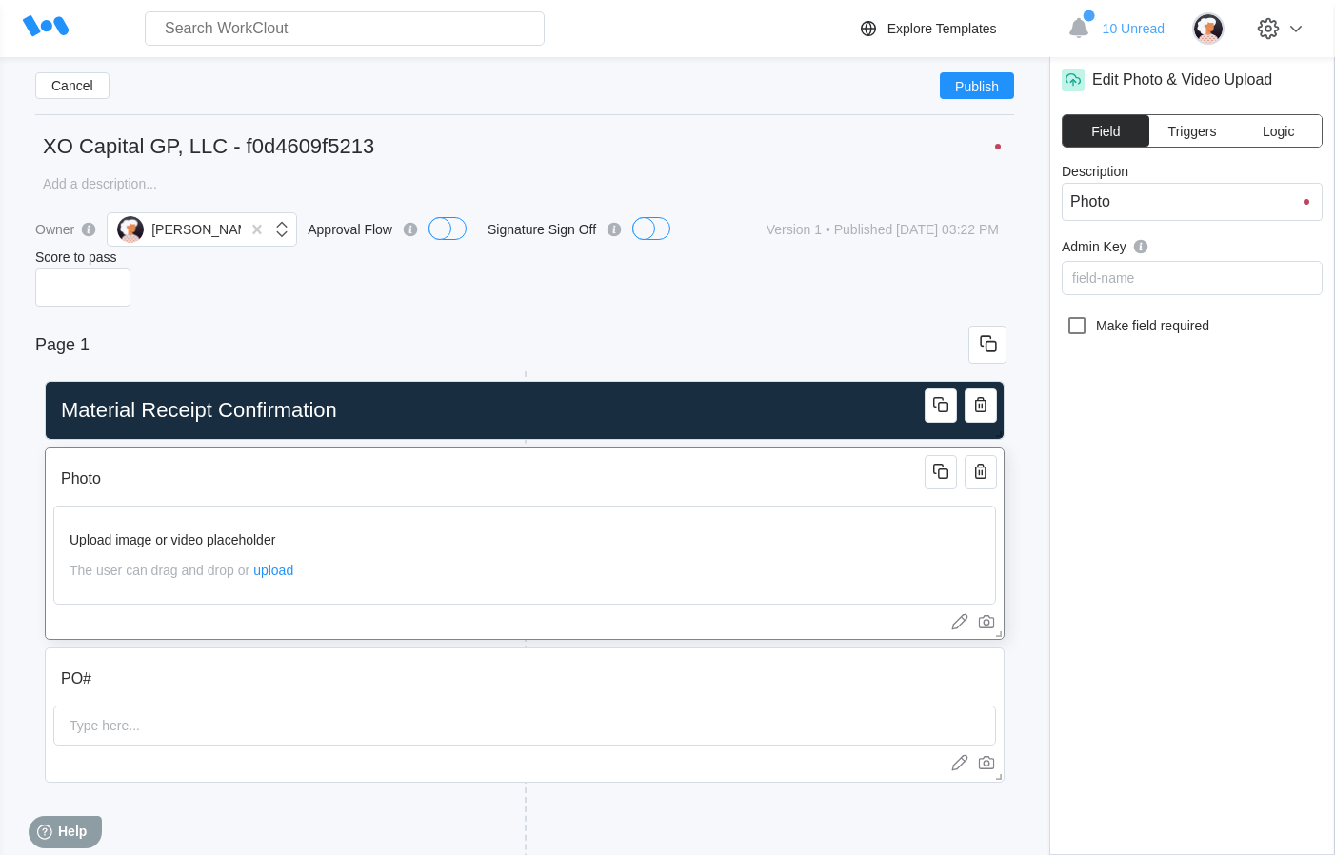
type input "Photo"
type input "Photo O"
type input "Photo Of"
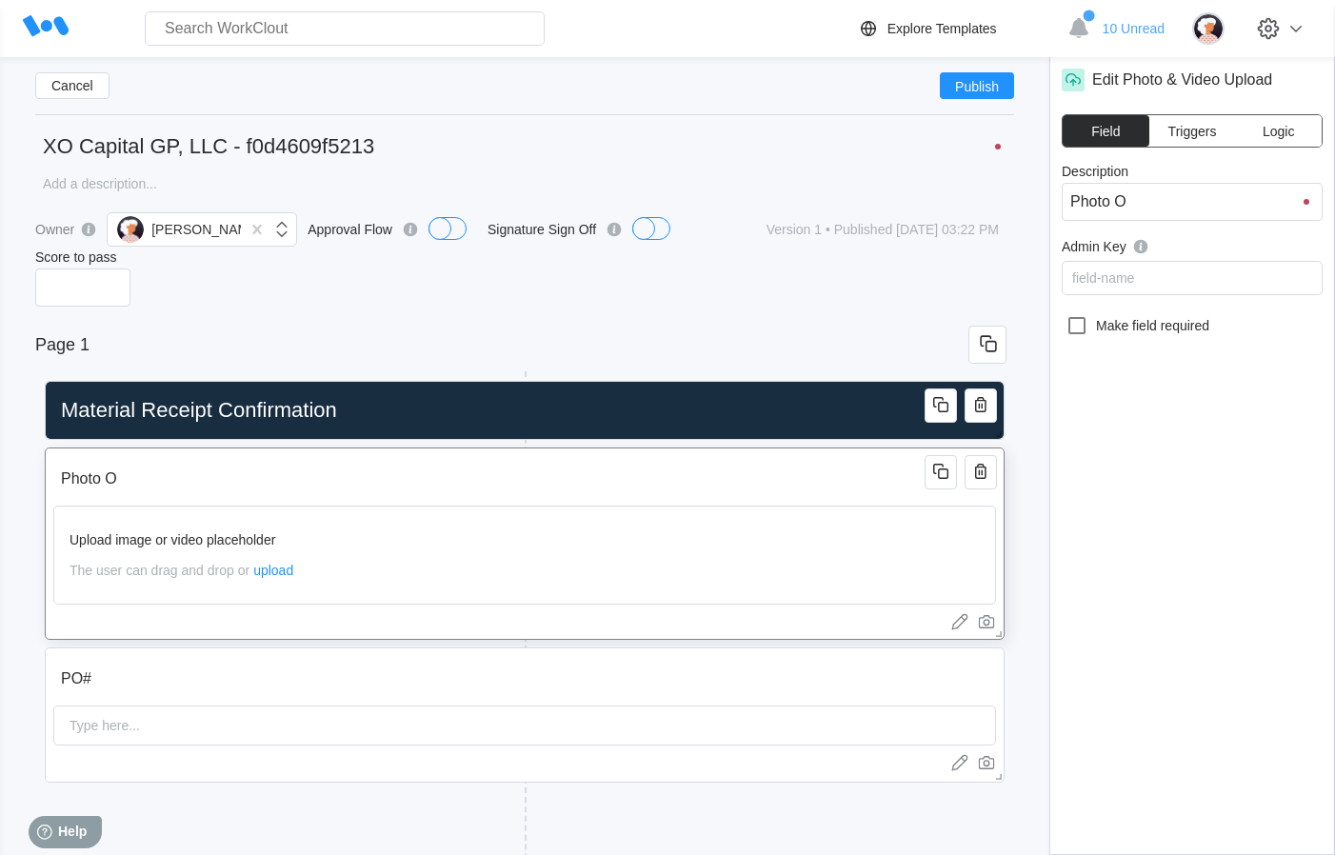
type input "Photo Of"
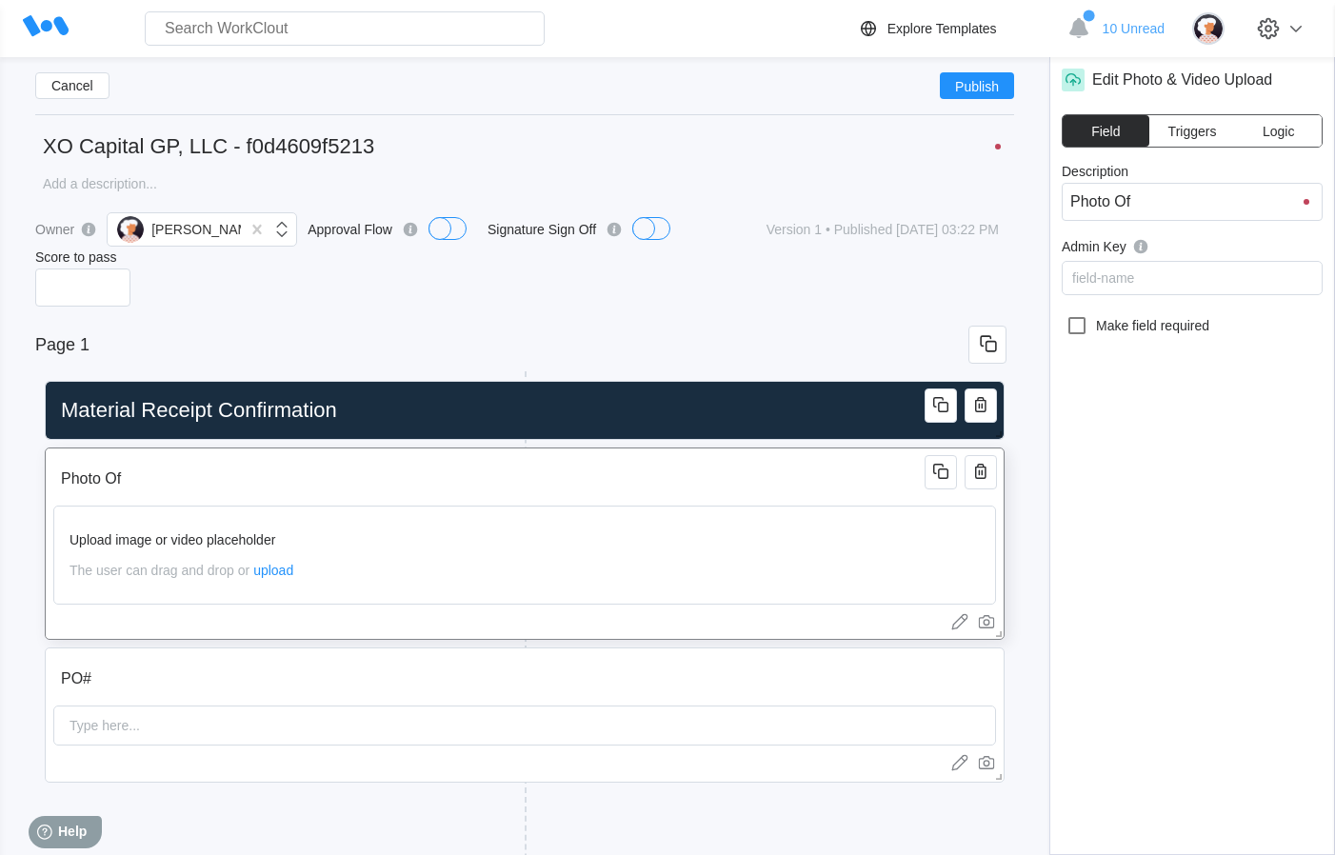
type input "Photo O"
type input "Photo Oo"
type input "Photo O"
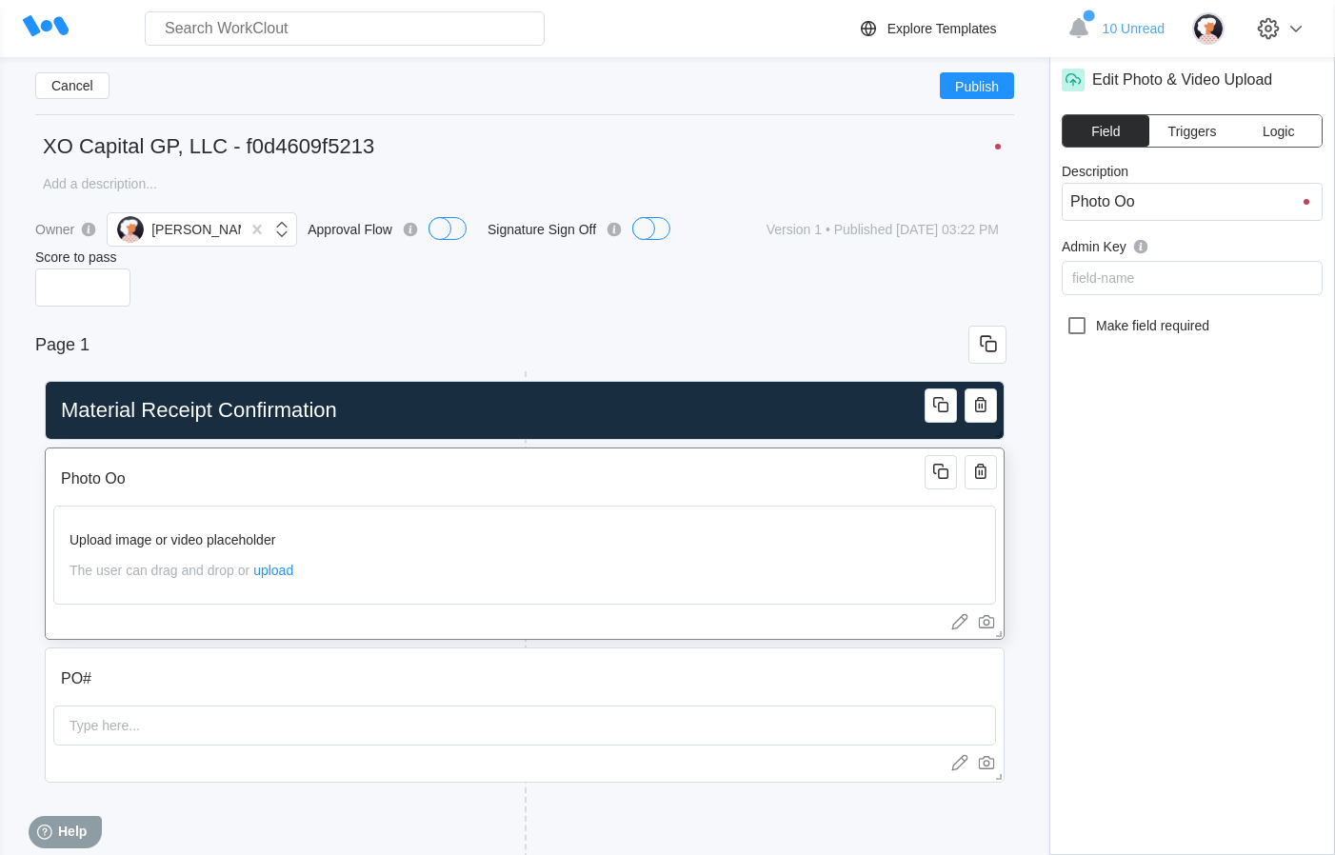
type input "Photo O"
type input "Photo"
type input "Photo o"
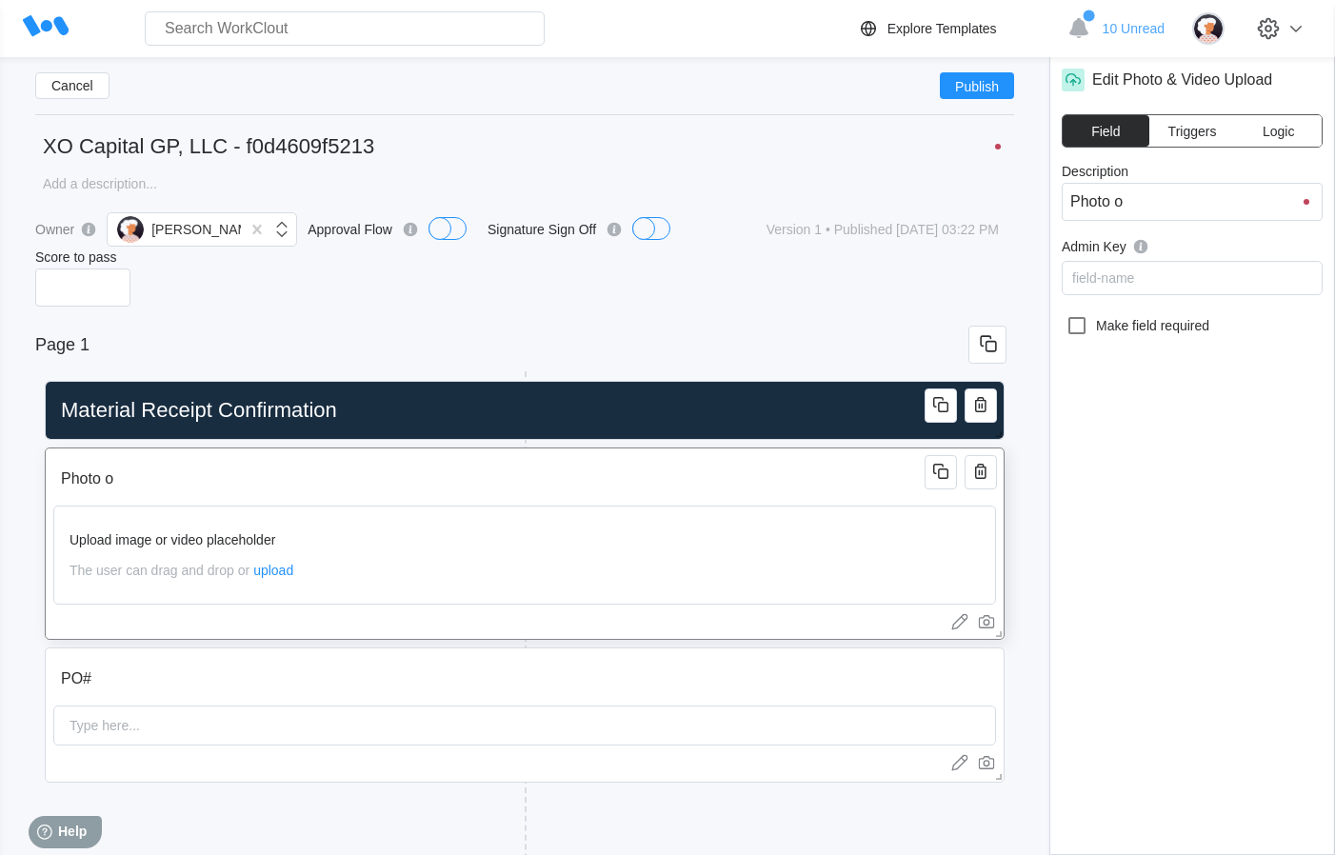
type input "Photo of"
type input "Photo of I"
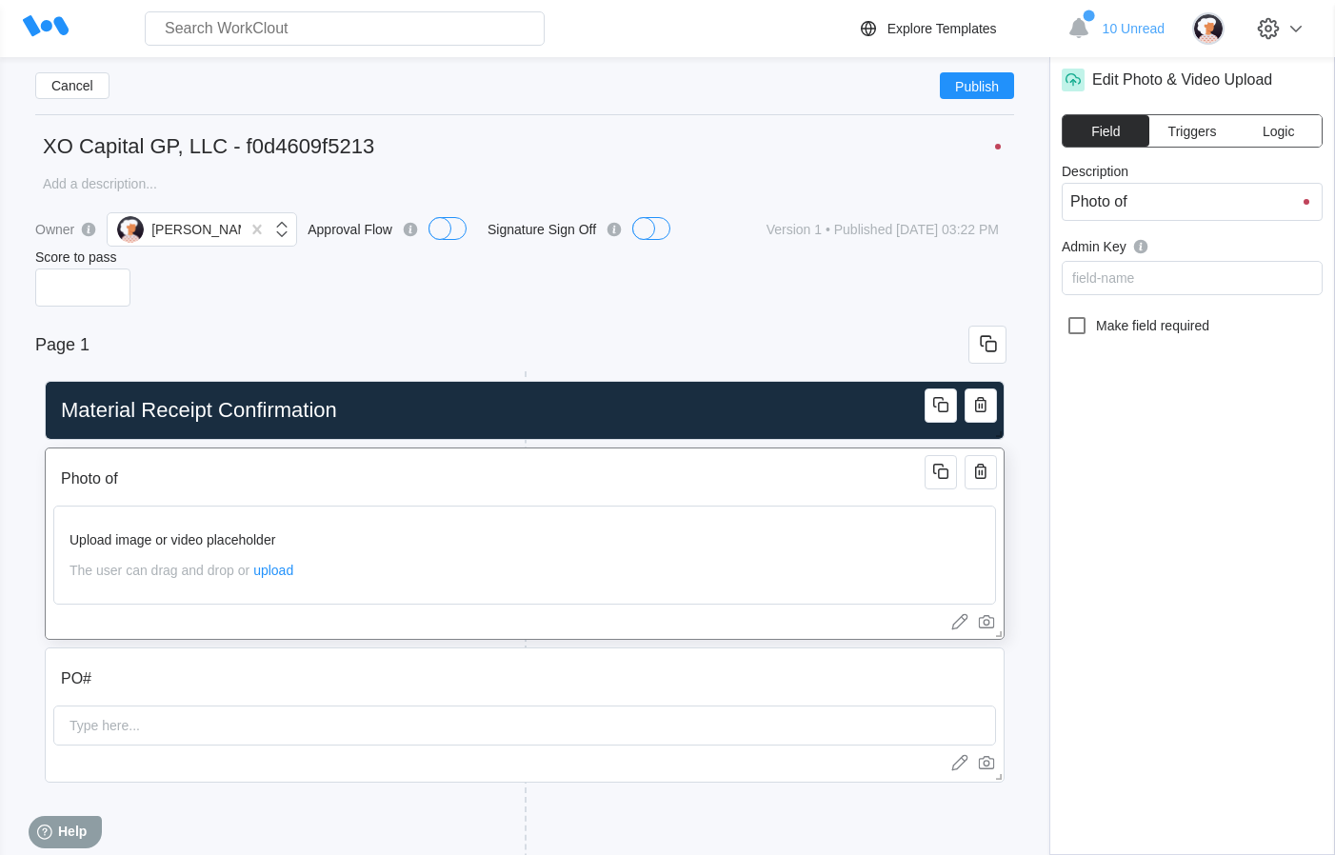
type input "Photo of I"
type input "Photo of It"
type input "Photo of Ite"
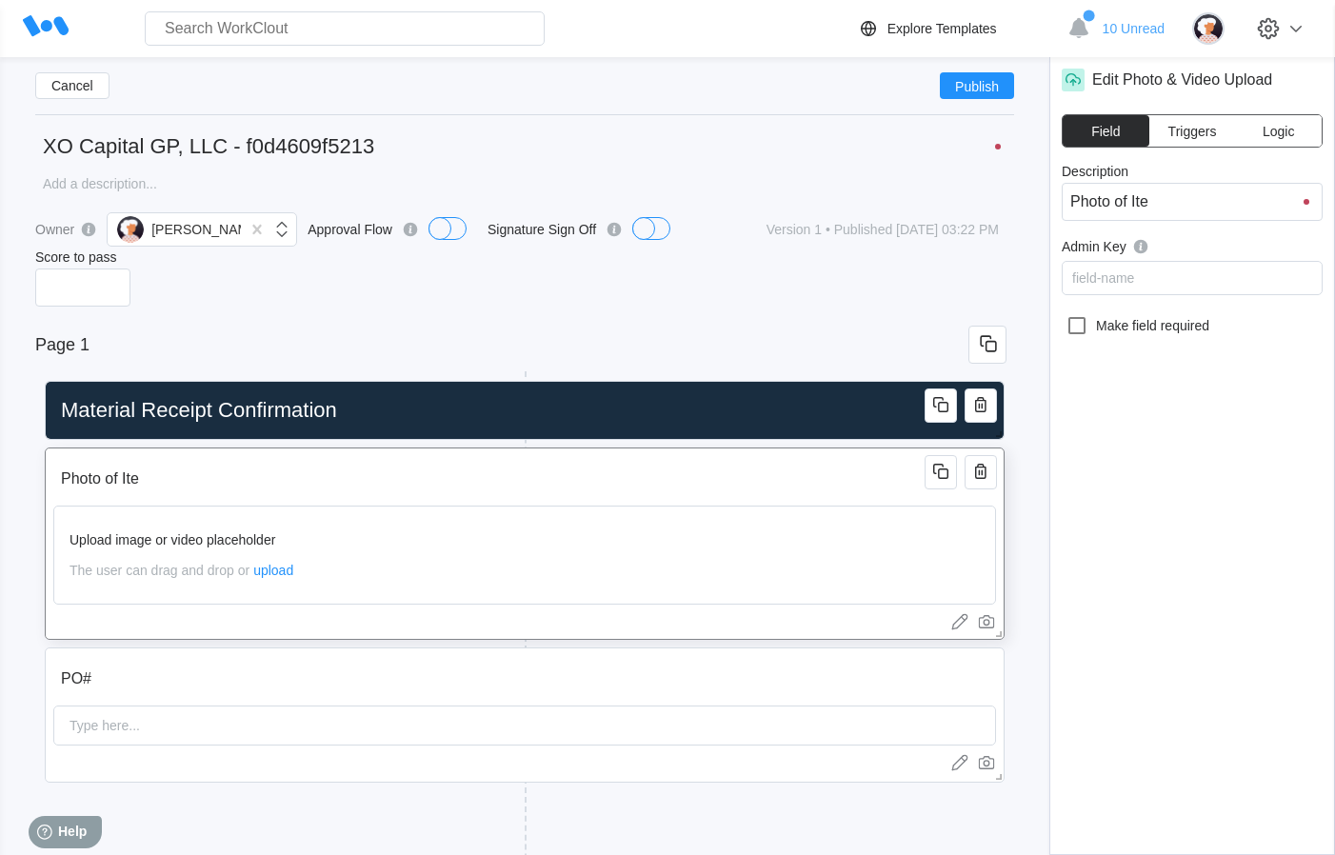
type input "Photo of [PERSON_NAME]"
type input "Photo of Itens"
type input "Photo of [PERSON_NAME]"
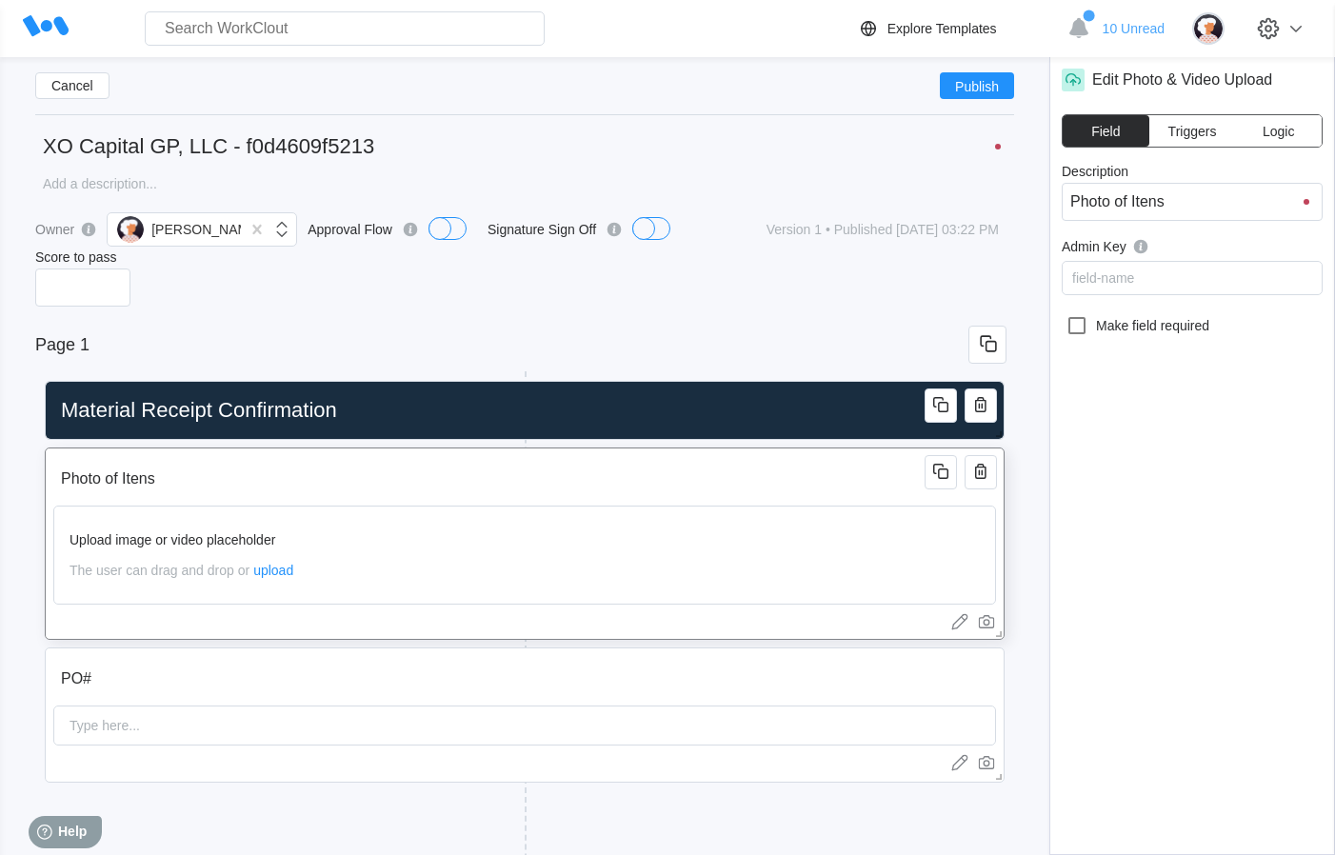
type input "Photo of [PERSON_NAME]"
type input "Photo of Ite"
type input "Photo of Item"
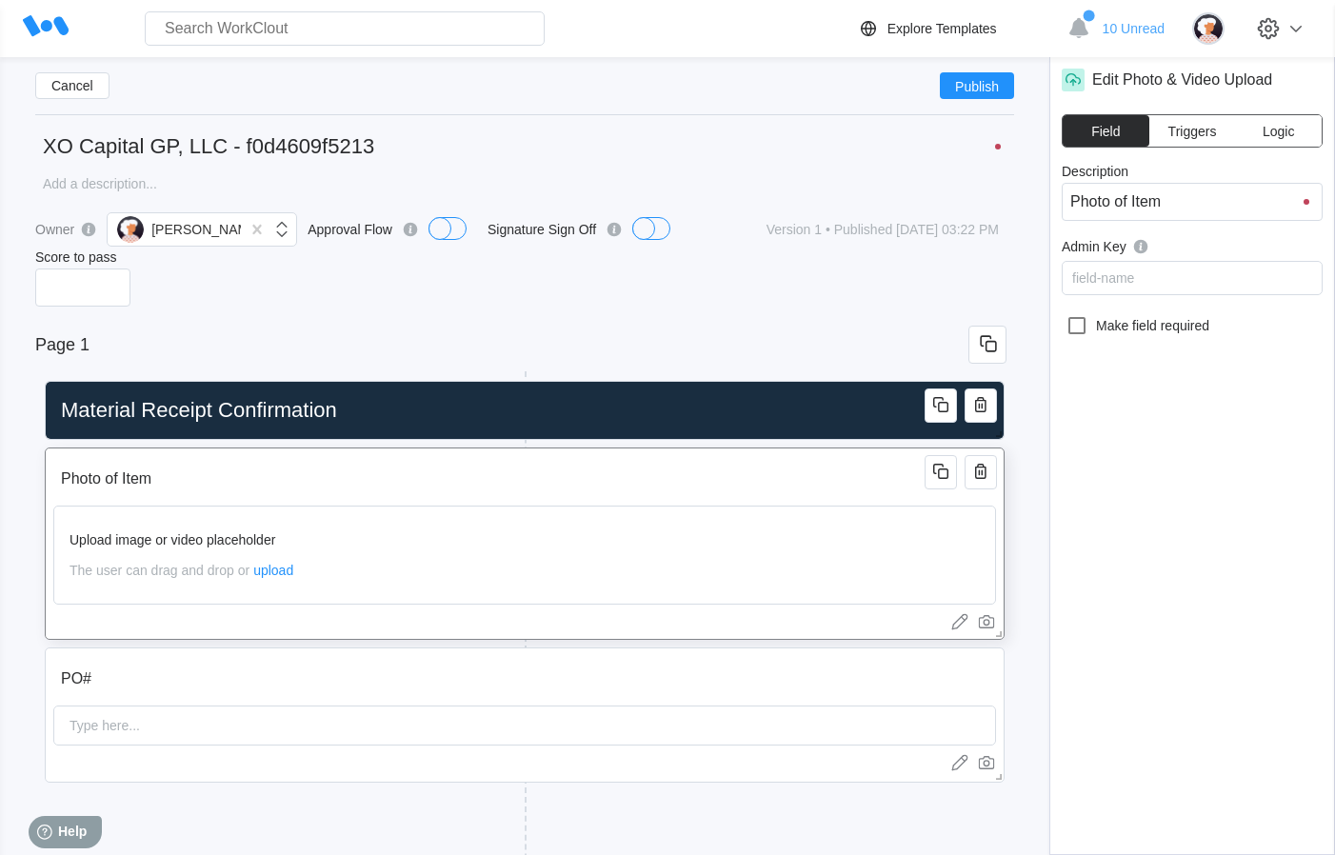
type input "Photo of Items"
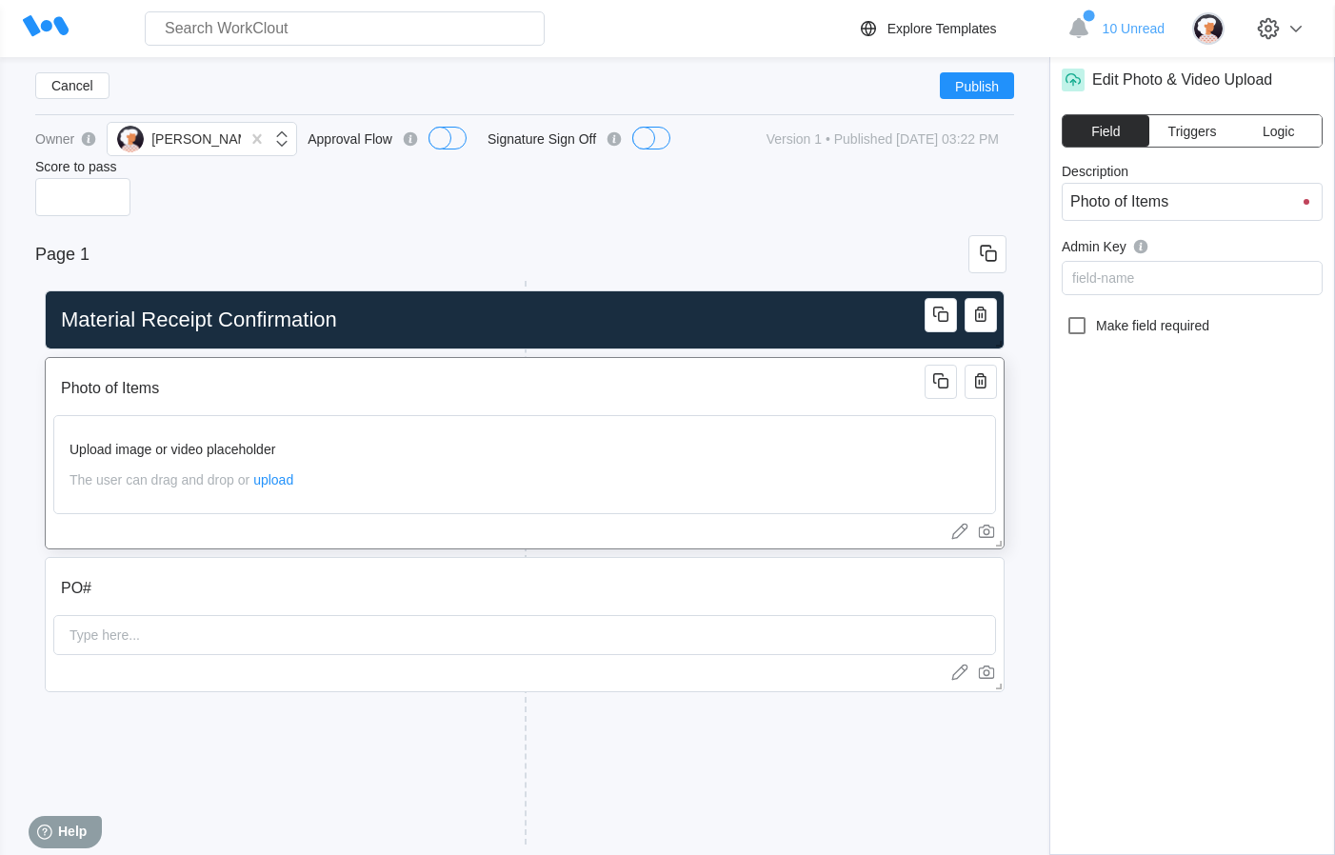
scroll to position [126, 0]
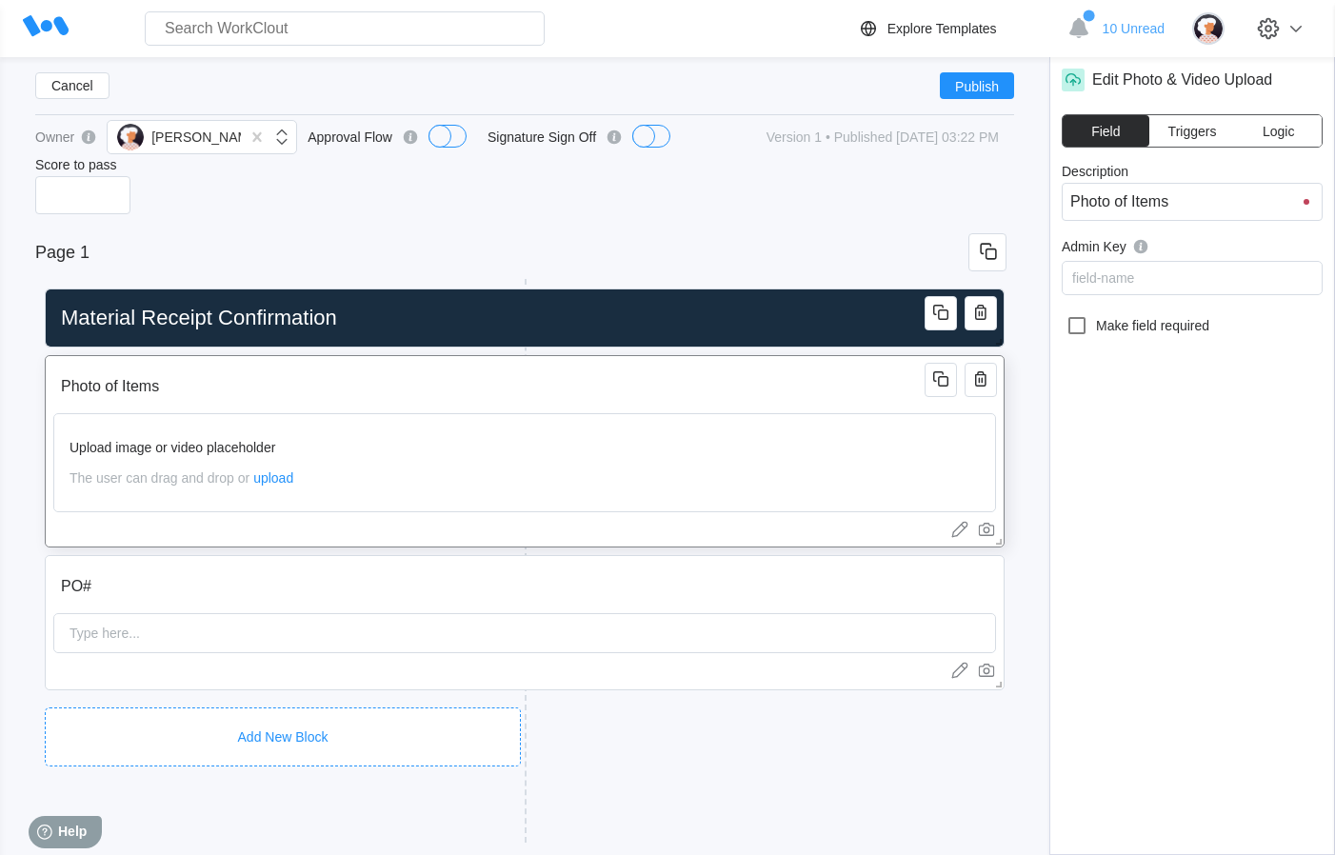
type input "Photo of Items"
click at [188, 708] on div "Add New Block" at bounding box center [283, 737] width 476 height 59
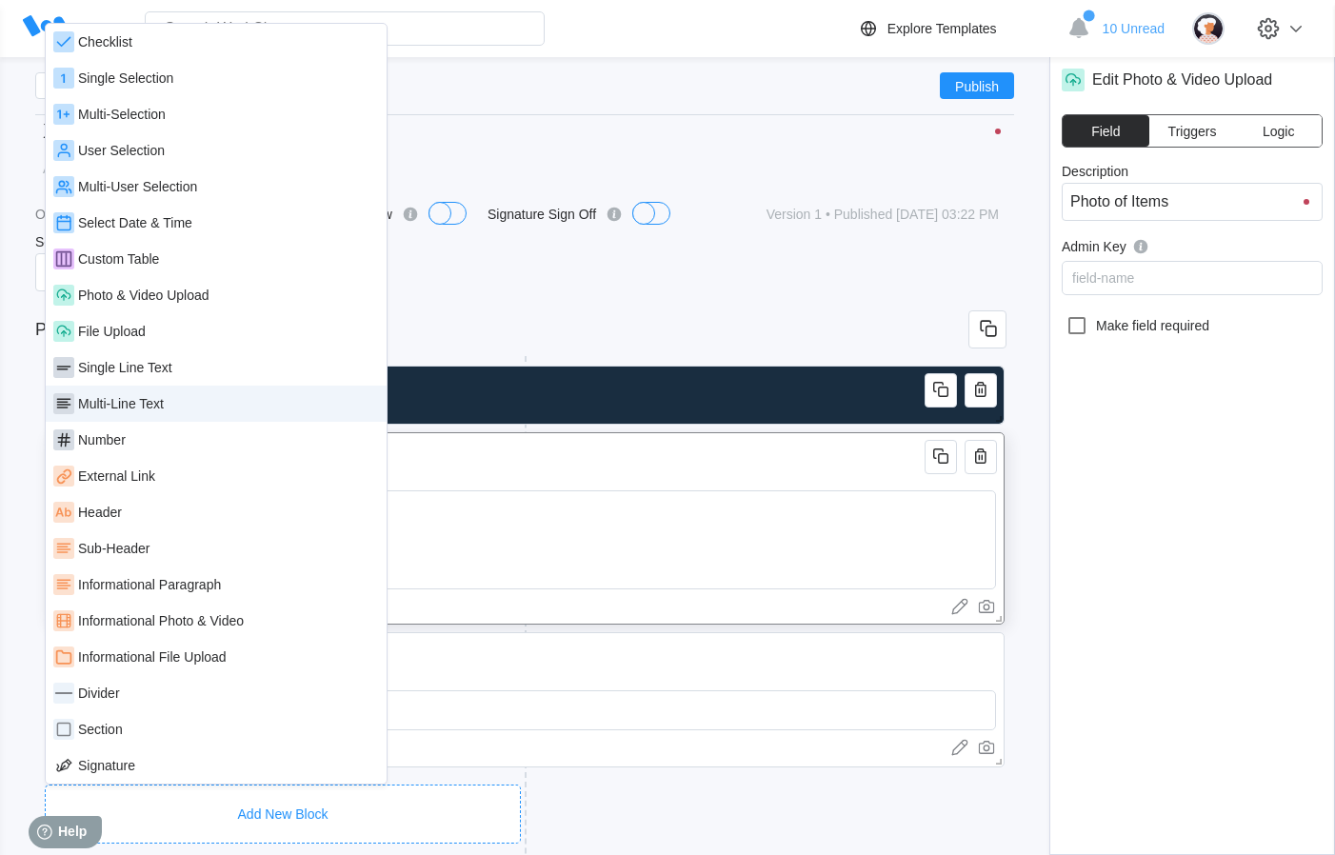
scroll to position [42, 0]
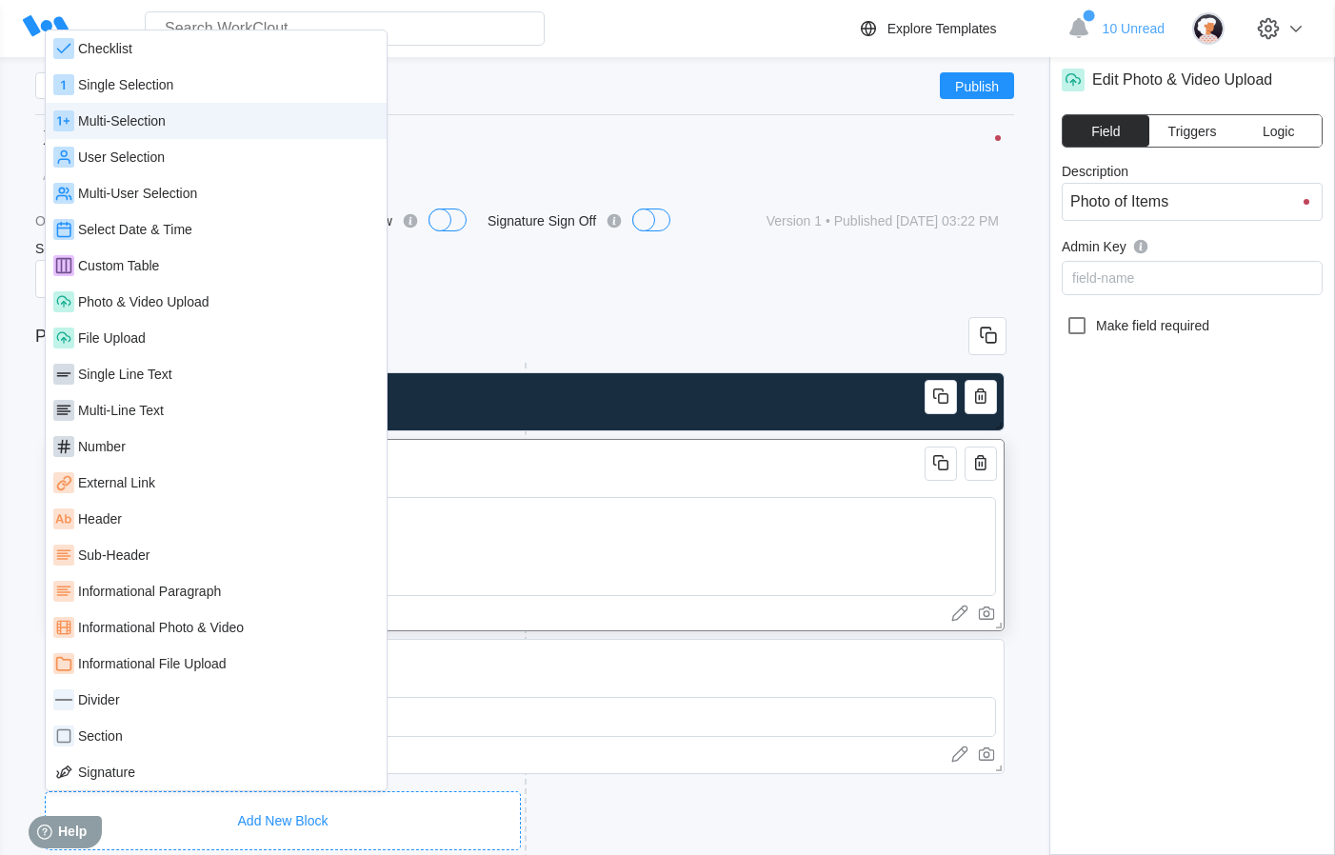
click at [148, 119] on div "Multi-Selection" at bounding box center [122, 120] width 88 height 15
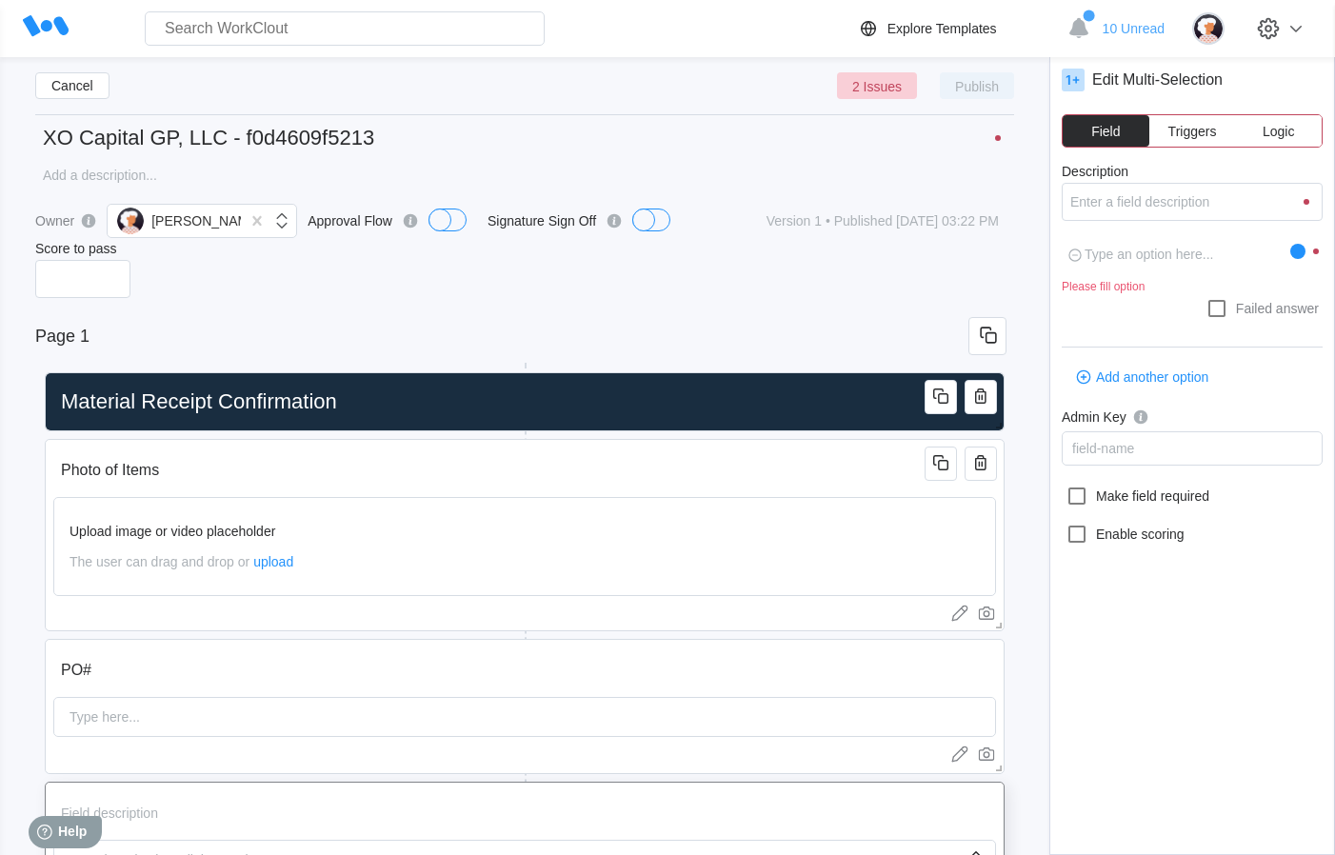
type textarea "M"
type textarea "x"
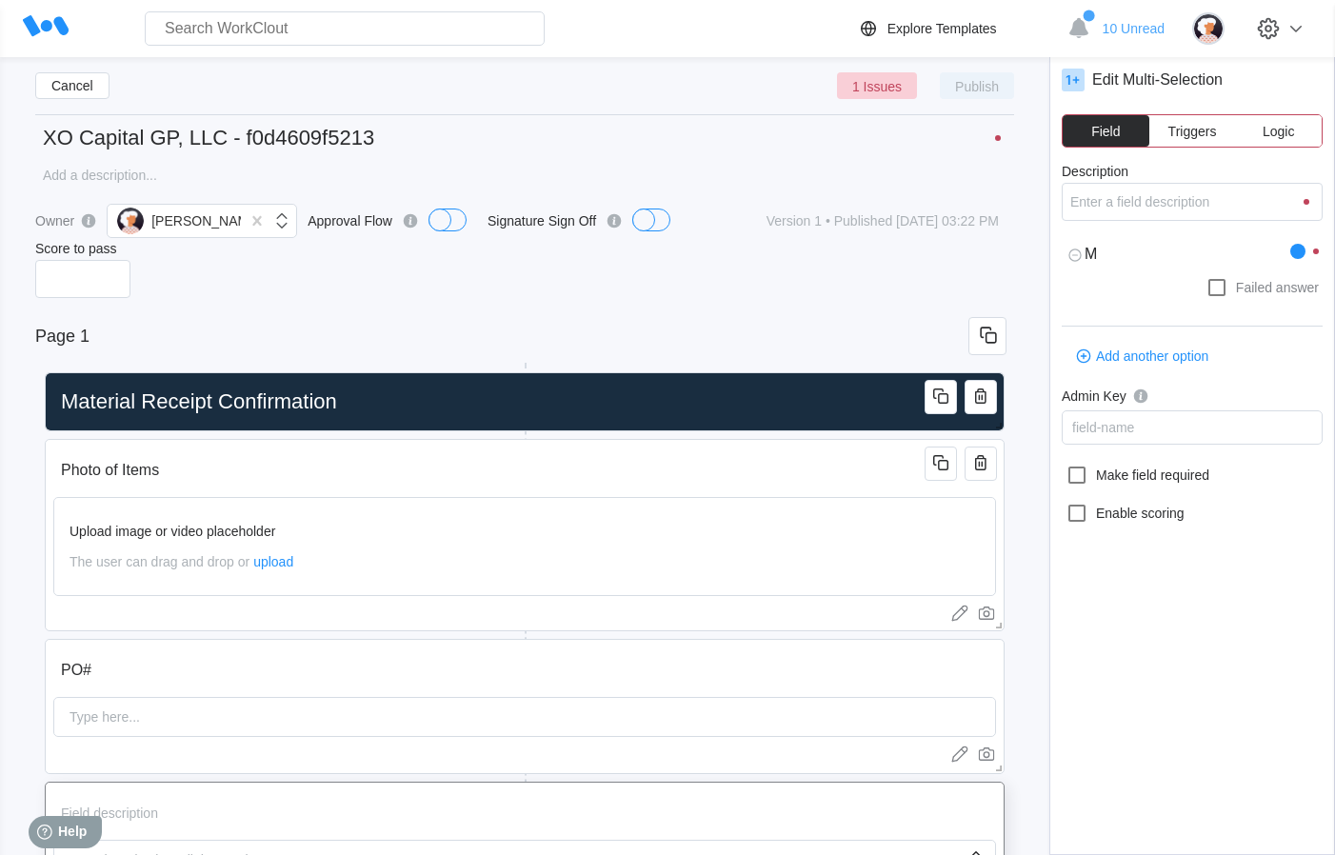
type textarea "Ma"
type textarea "x"
type textarea "Mat"
type textarea "x"
type textarea "Mate"
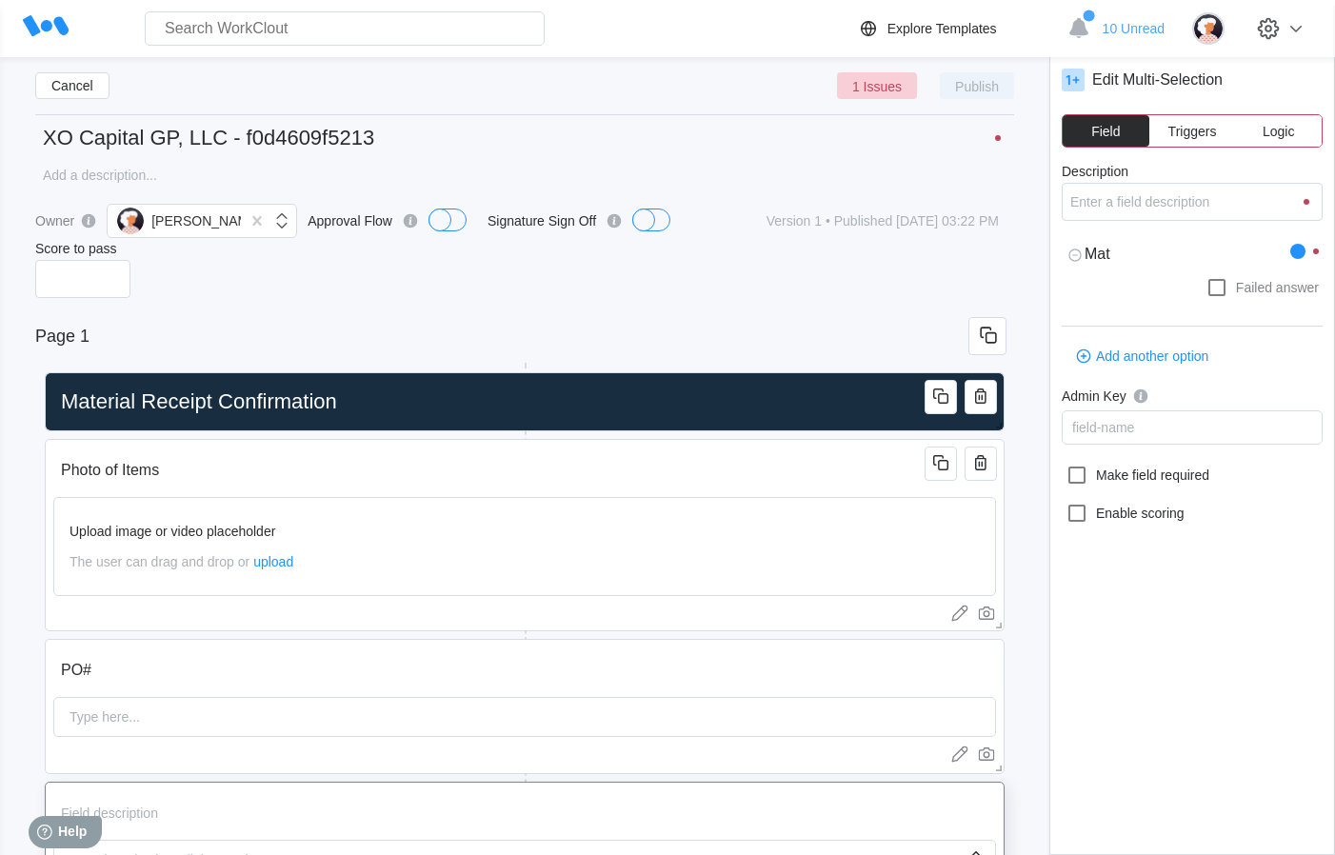
type textarea "x"
type textarea "Mater"
type textarea "x"
type textarea "Materi"
type textarea "x"
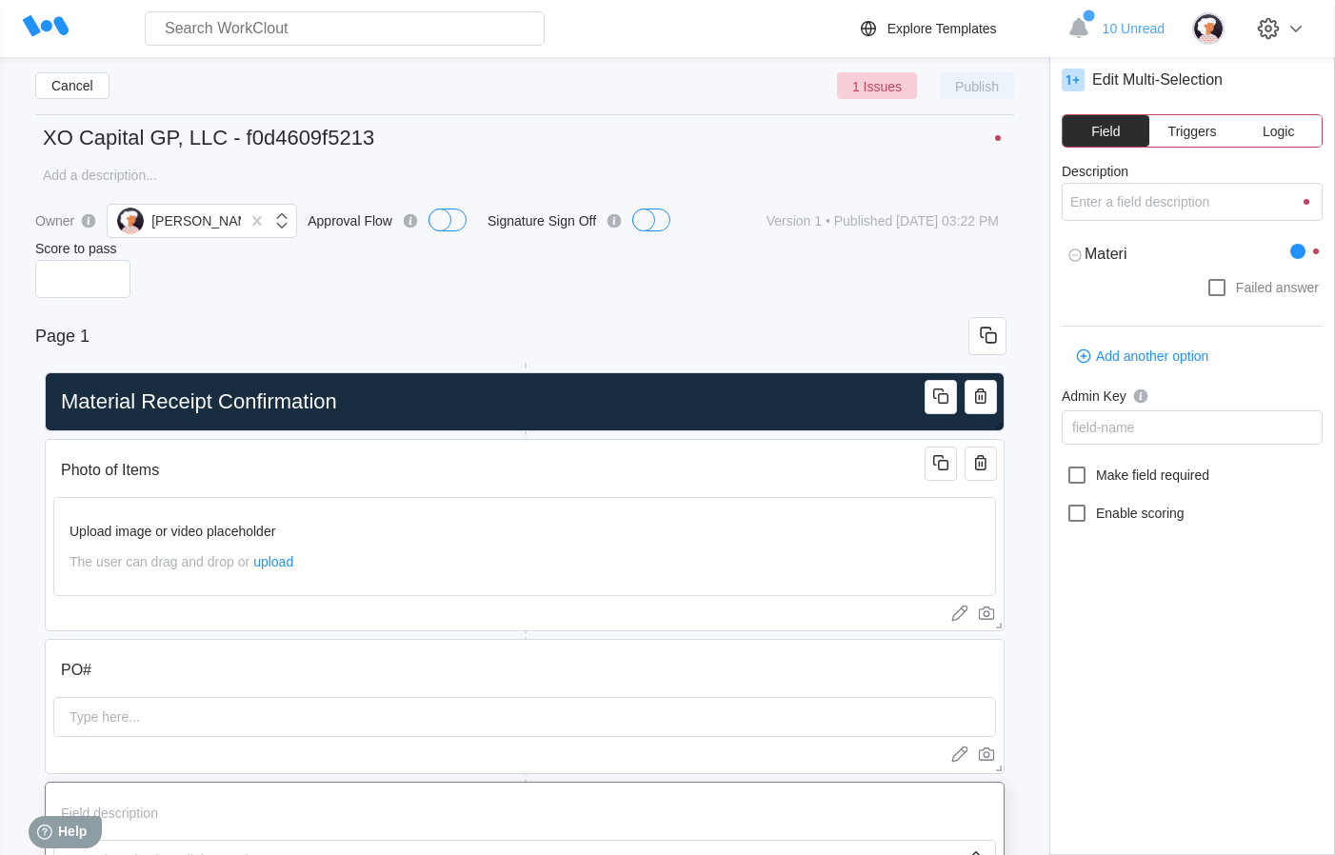
type textarea "Materia"
type textarea "x"
type textarea "Material"
type textarea "x"
type textarea "Material"
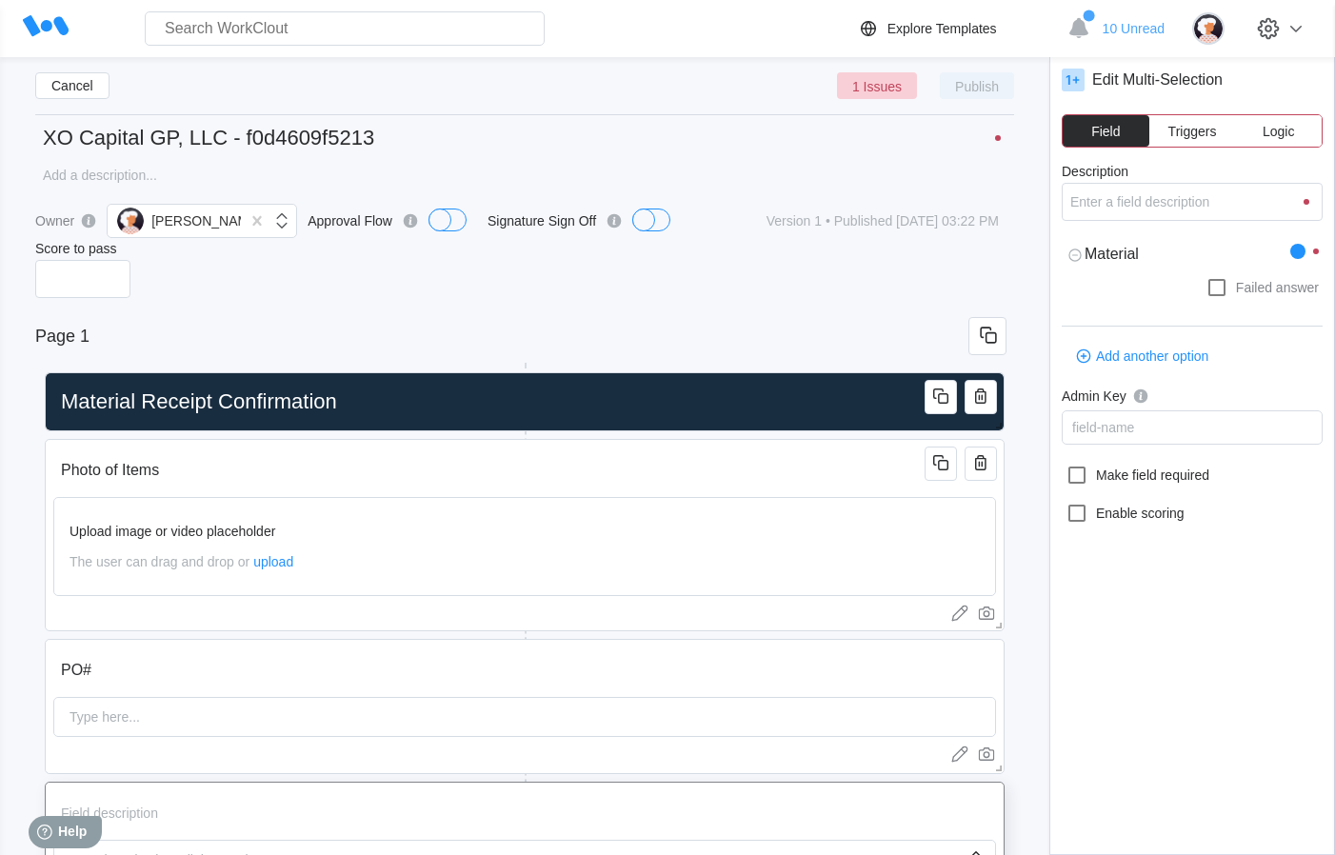
type textarea "x"
type textarea "Material D"
type textarea "x"
type textarea "Material Di"
type textarea "x"
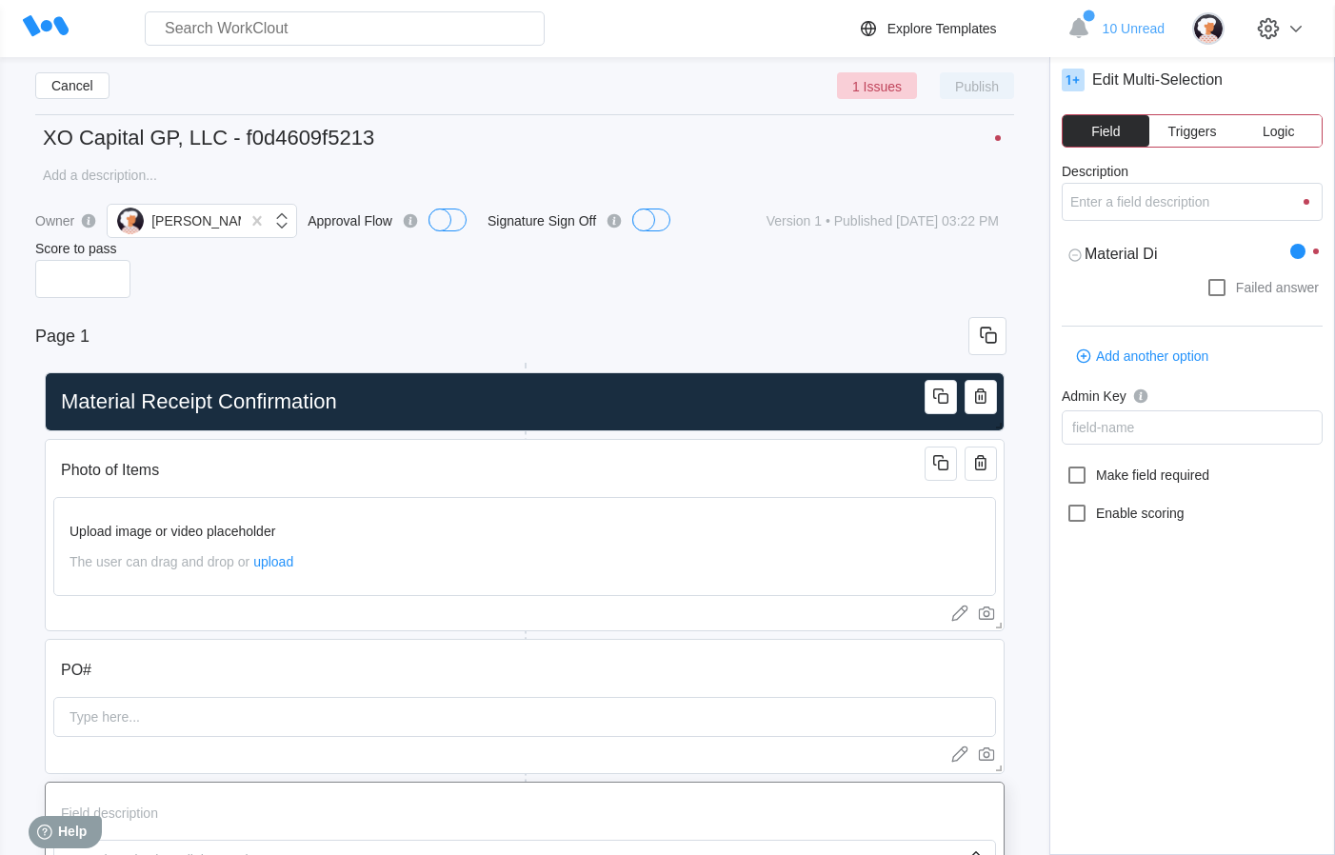
type textarea "Material Dis"
type textarea "x"
type textarea "Material Disp"
type textarea "x"
type textarea "Material Dispo"
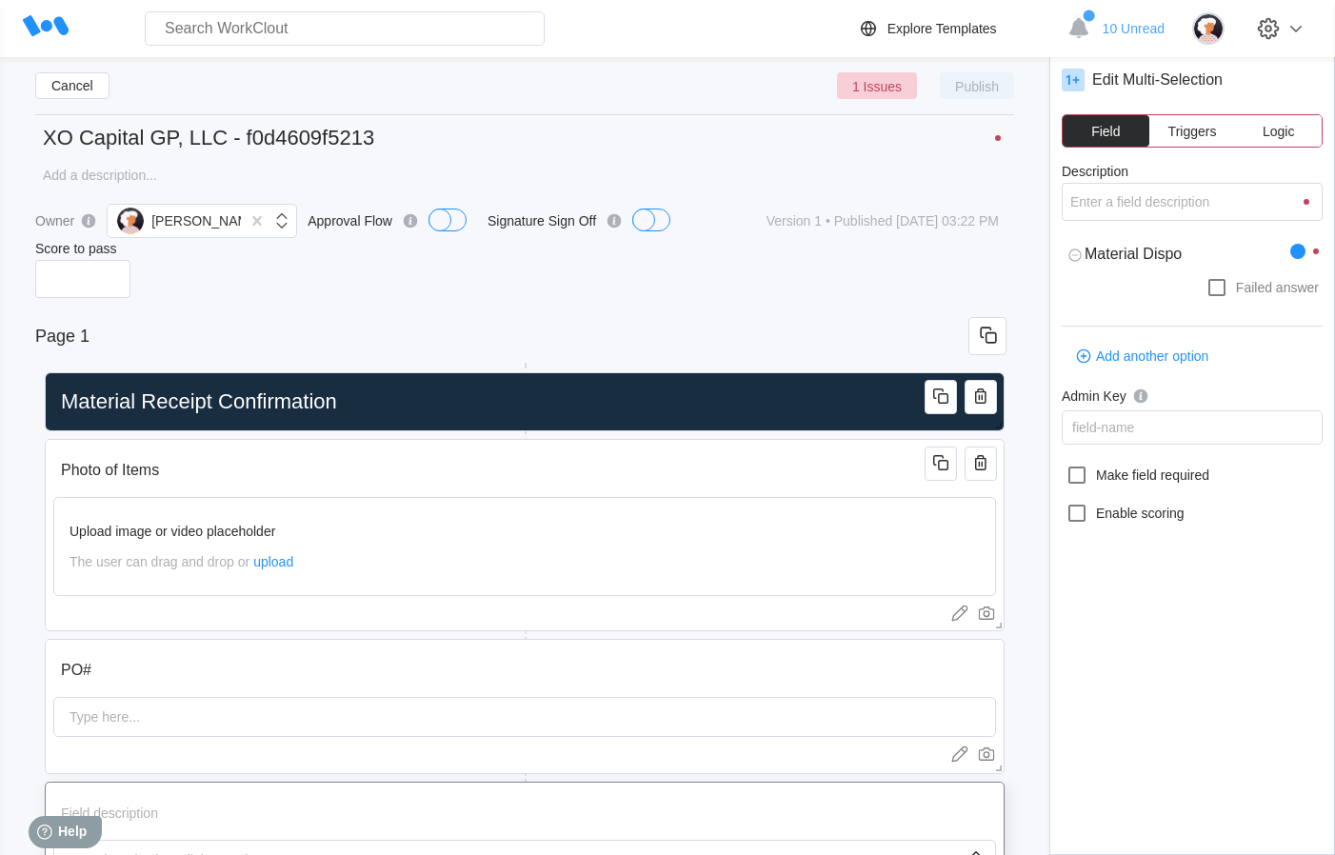
type textarea "x"
type textarea "Material Dispos"
type textarea "x"
type textarea "Material Disposi"
type textarea "x"
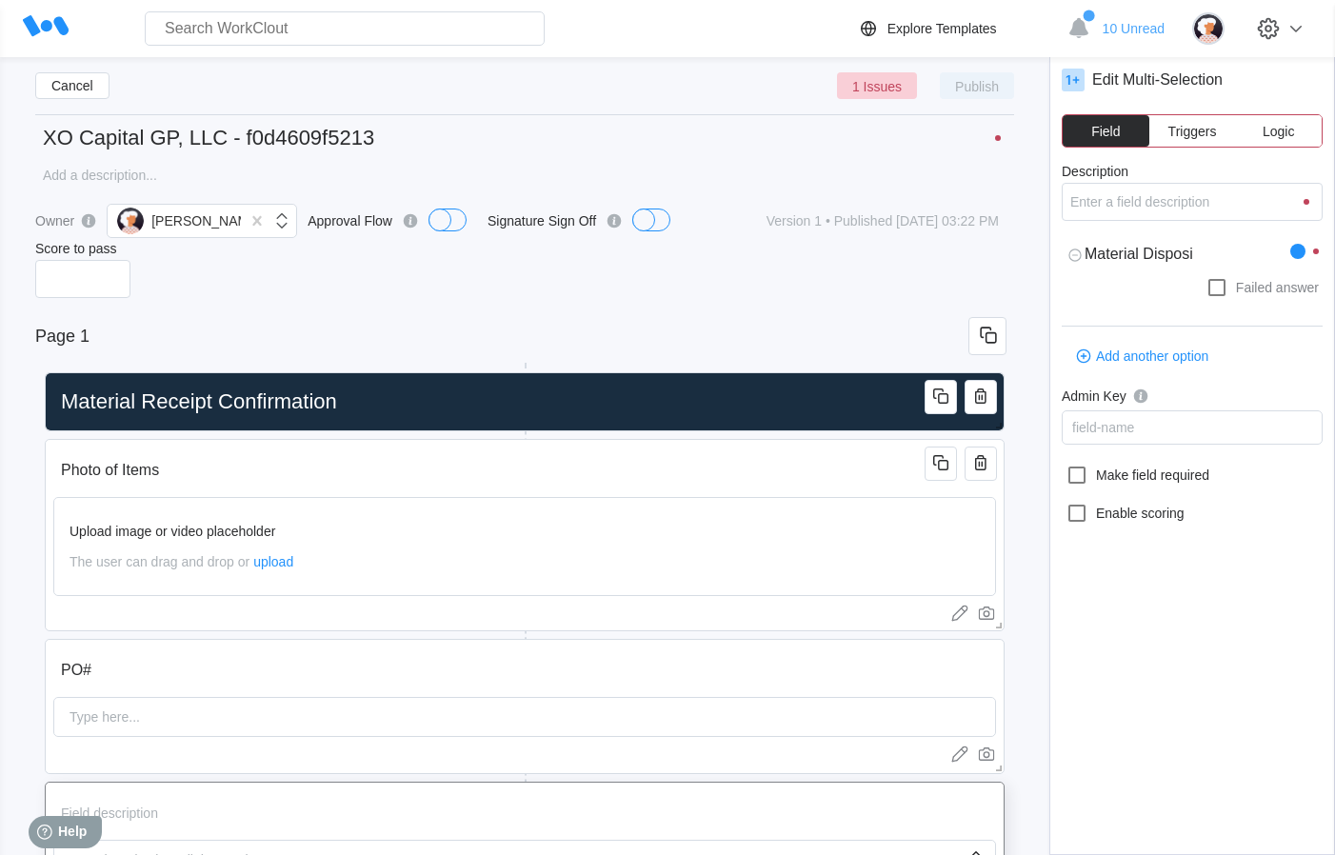
type textarea "Material Disposit"
type textarea "x"
type textarea "Material Dispositi"
type textarea "x"
type textarea "Material Dispositio"
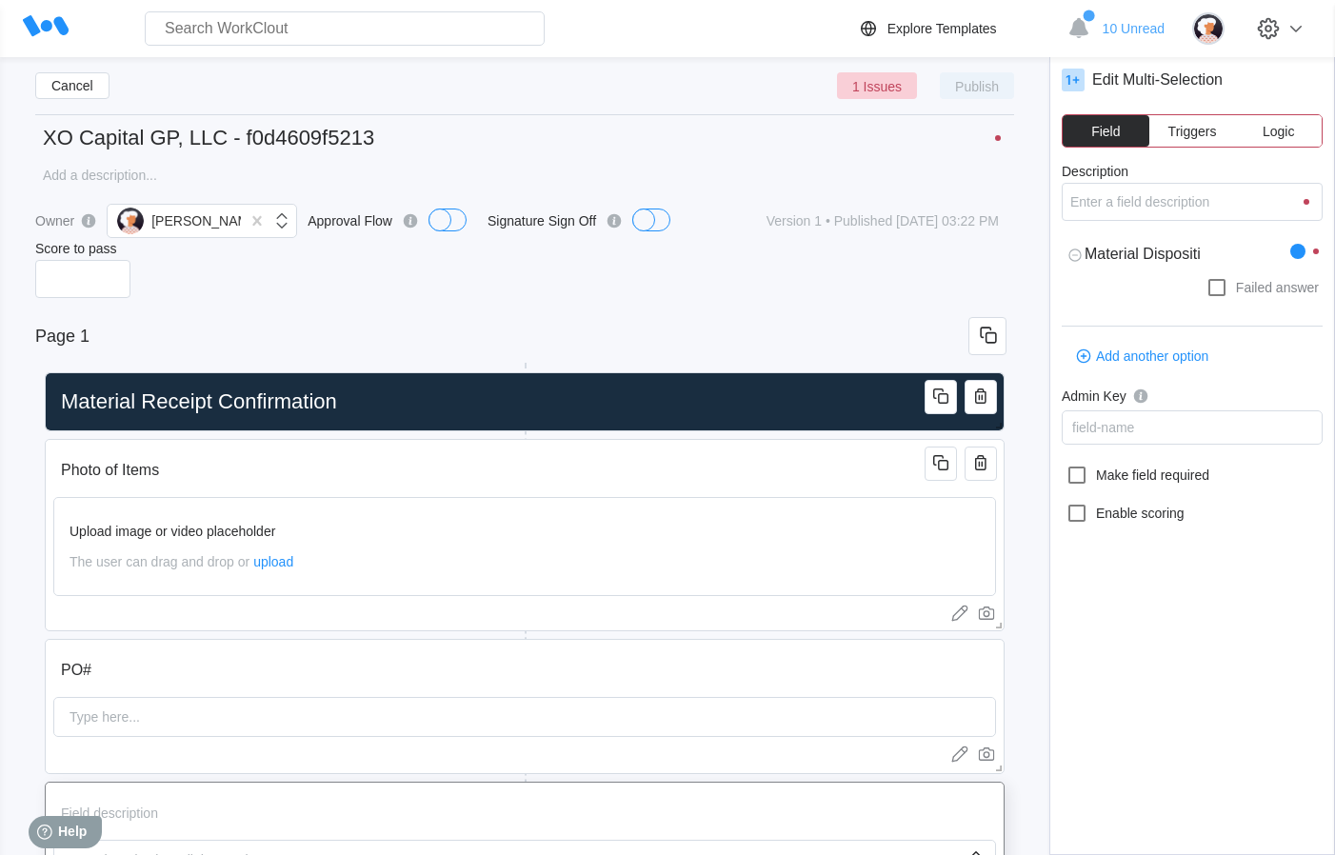
type textarea "x"
type textarea "Material Disposition"
type textarea "x"
type textarea "Material Disposition"
click at [1113, 297] on label "Failed answer" at bounding box center [1192, 287] width 261 height 30
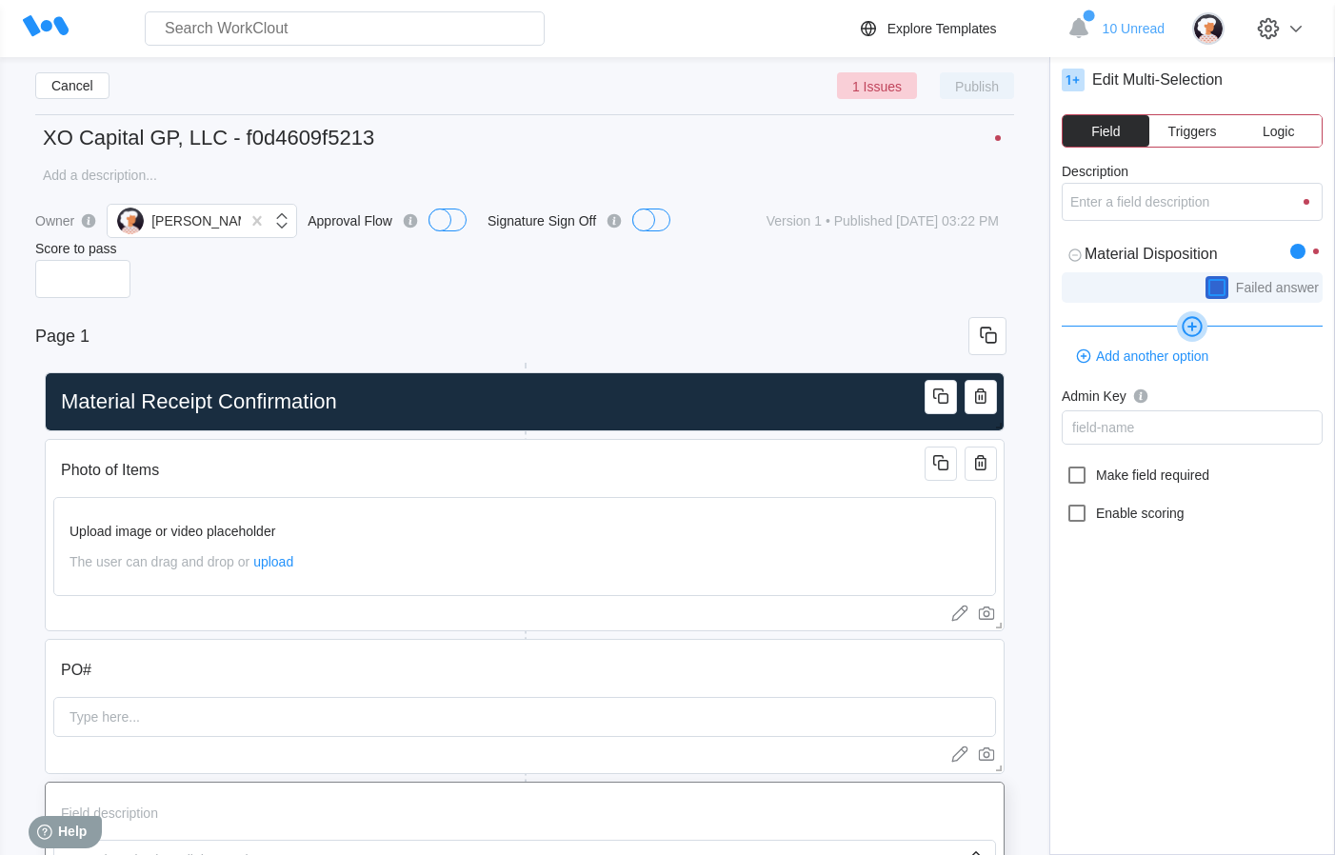
click at [1206, 277] on input "Failed answer" at bounding box center [1206, 276] width 1 height 1
checkbox input "true"
type textarea "x"
click at [1161, 282] on label "Failed answer" at bounding box center [1192, 287] width 261 height 30
click at [1206, 277] on input "Failed answer" at bounding box center [1206, 276] width 1 height 1
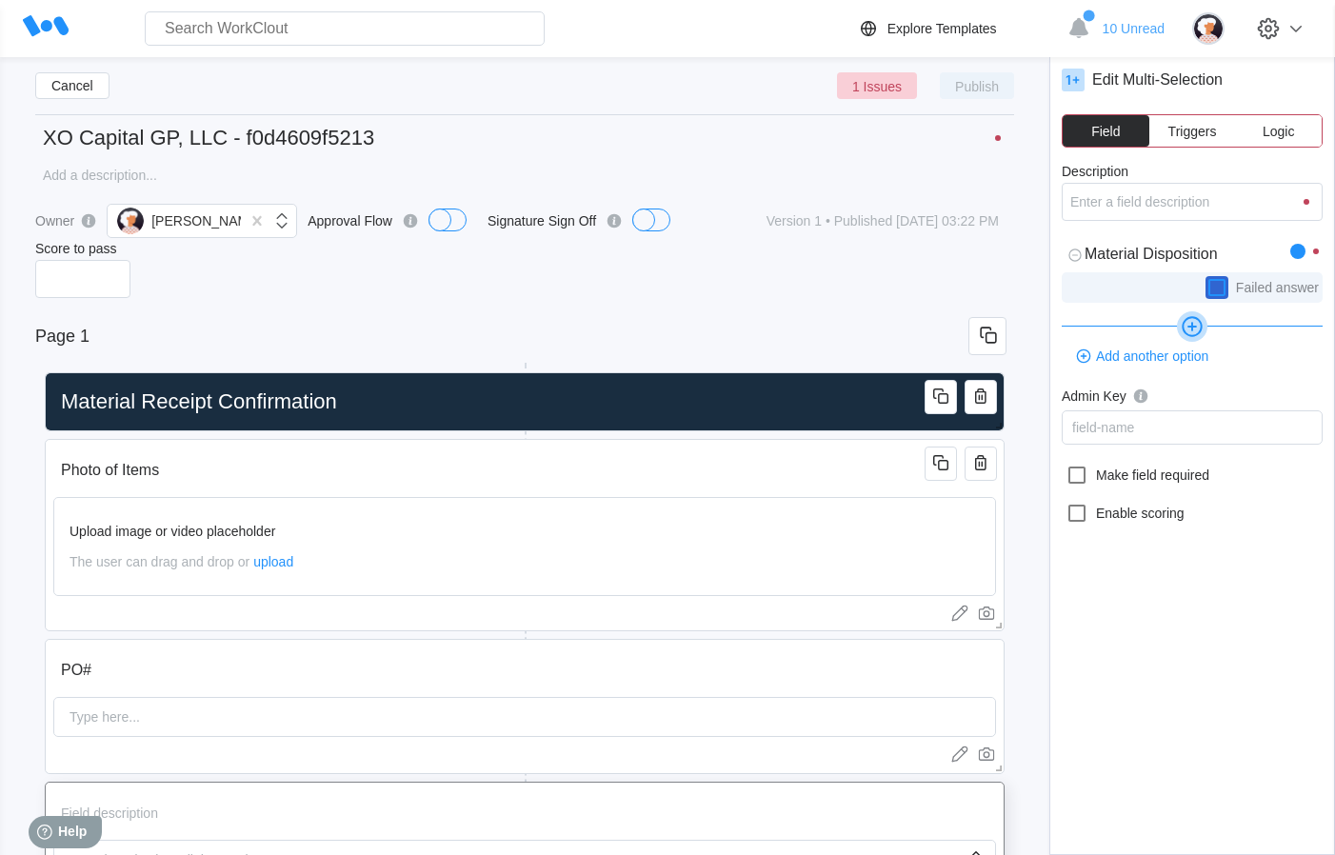
checkbox input "false"
type textarea "x"
click at [1183, 198] on input "Description" at bounding box center [1192, 202] width 261 height 38
type input "M"
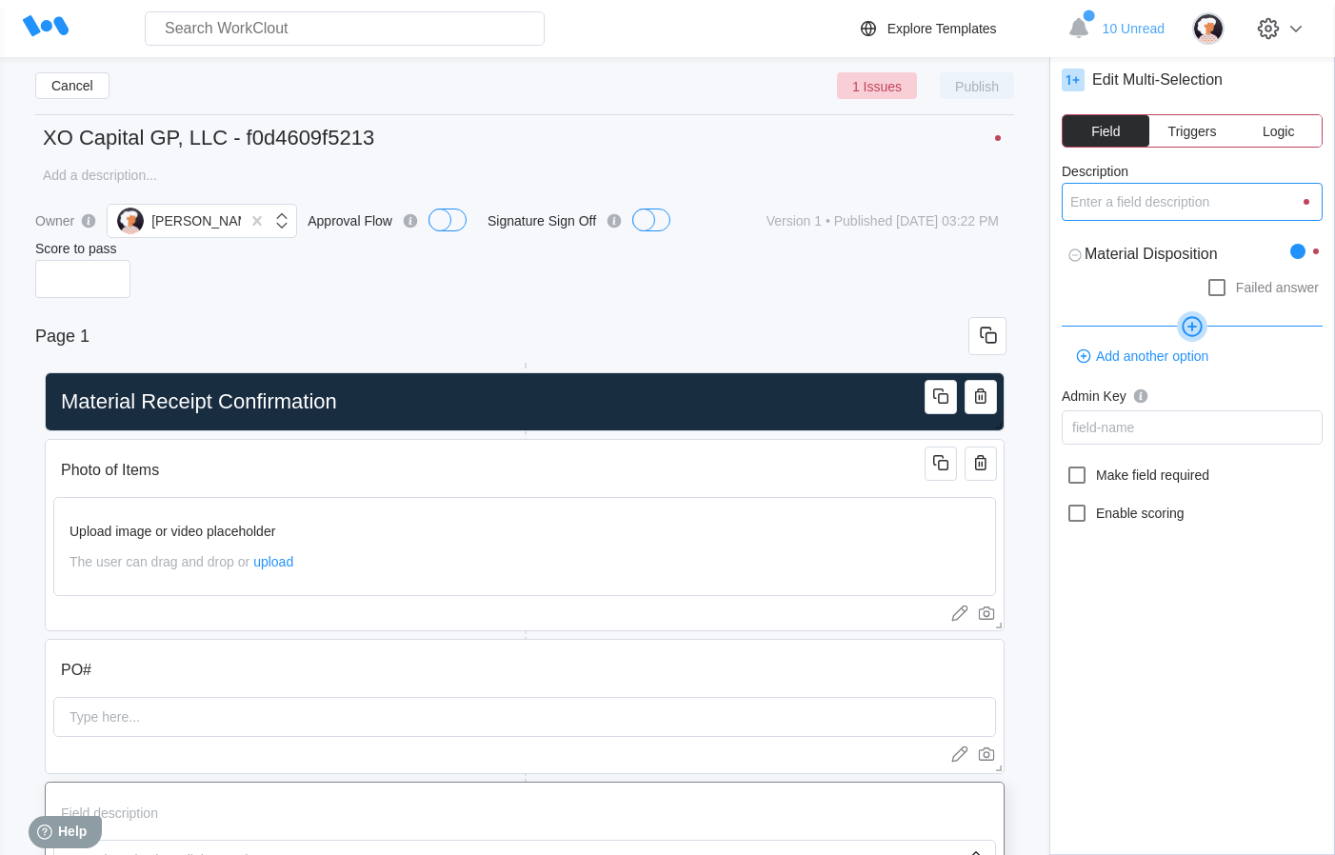
type textarea "x"
type input "Ma"
type textarea "x"
click at [1129, 259] on textarea "Material Disposition" at bounding box center [1176, 254] width 229 height 36
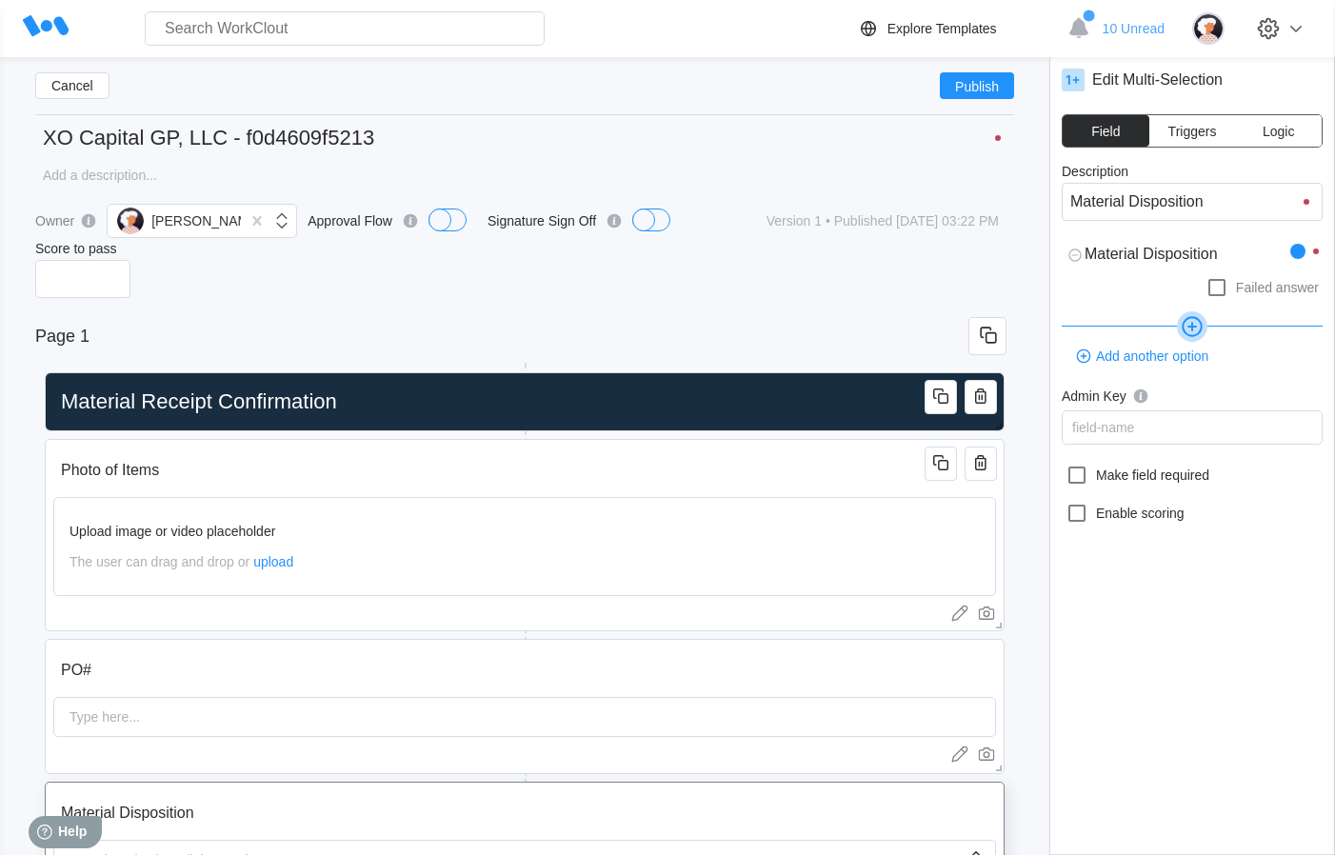
click at [1129, 259] on textarea "Material Disposition" at bounding box center [1176, 254] width 229 height 36
click at [1166, 351] on span "Add another option" at bounding box center [1152, 356] width 112 height 13
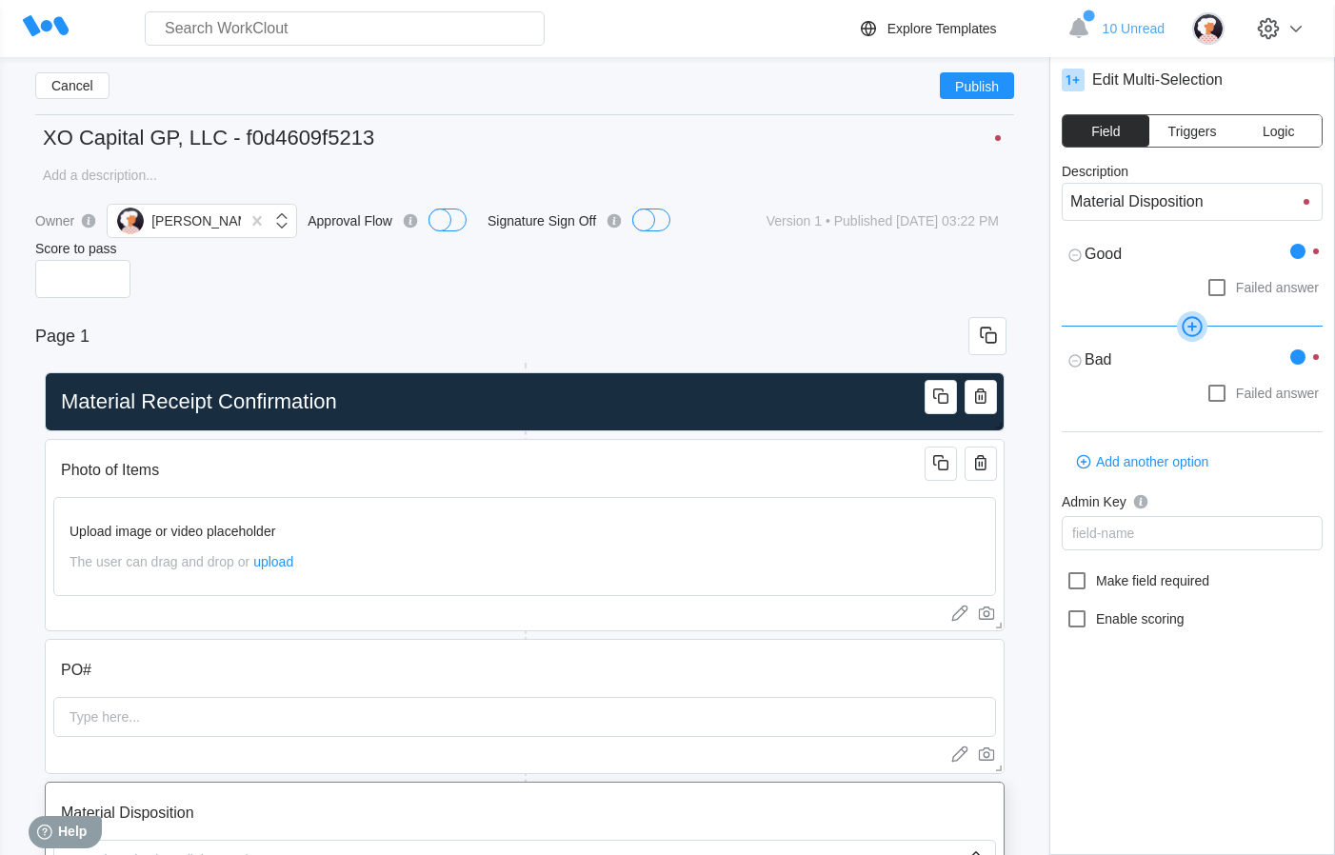
click at [1194, 137] on span "Triggers" at bounding box center [1193, 131] width 49 height 13
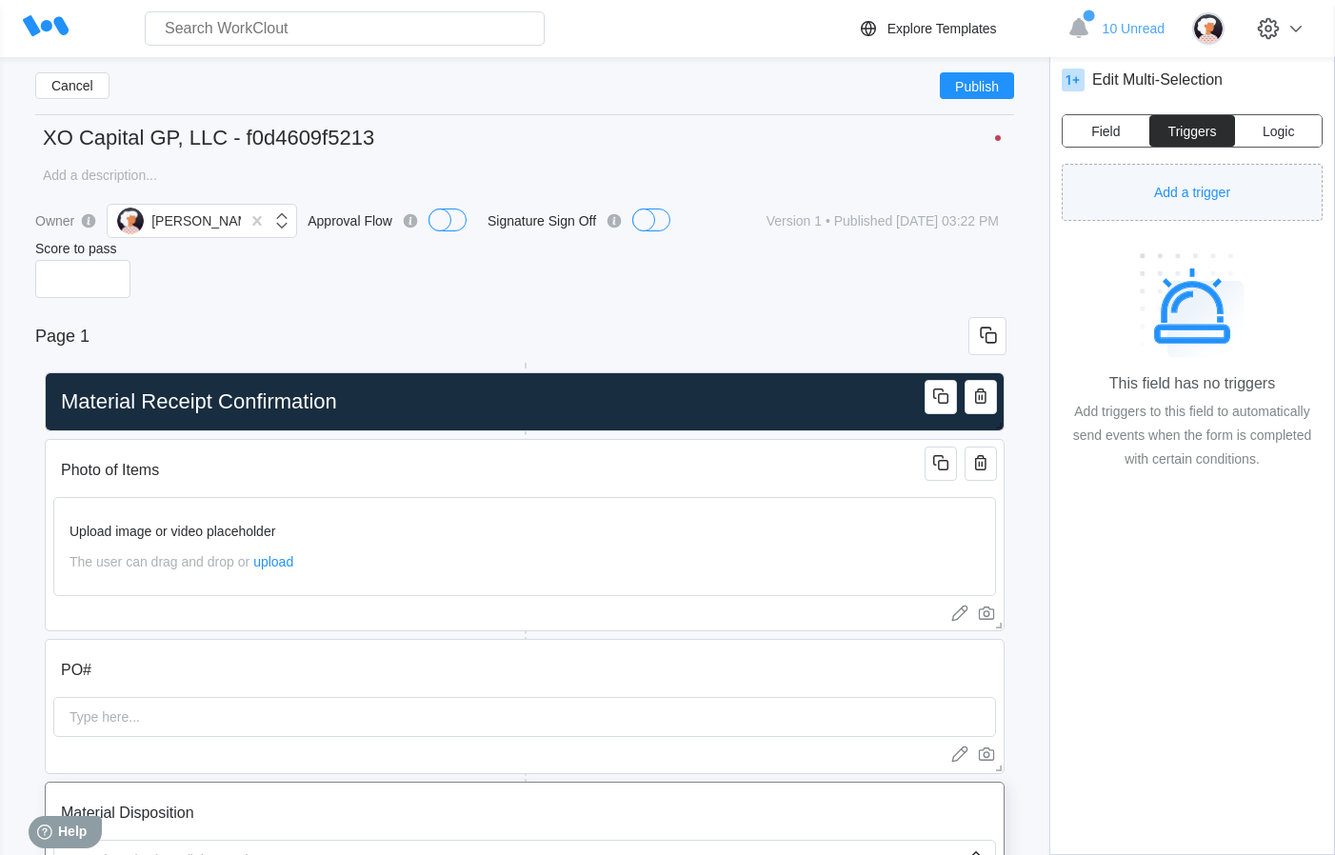
click at [1203, 188] on span "Add a trigger" at bounding box center [1192, 192] width 76 height 13
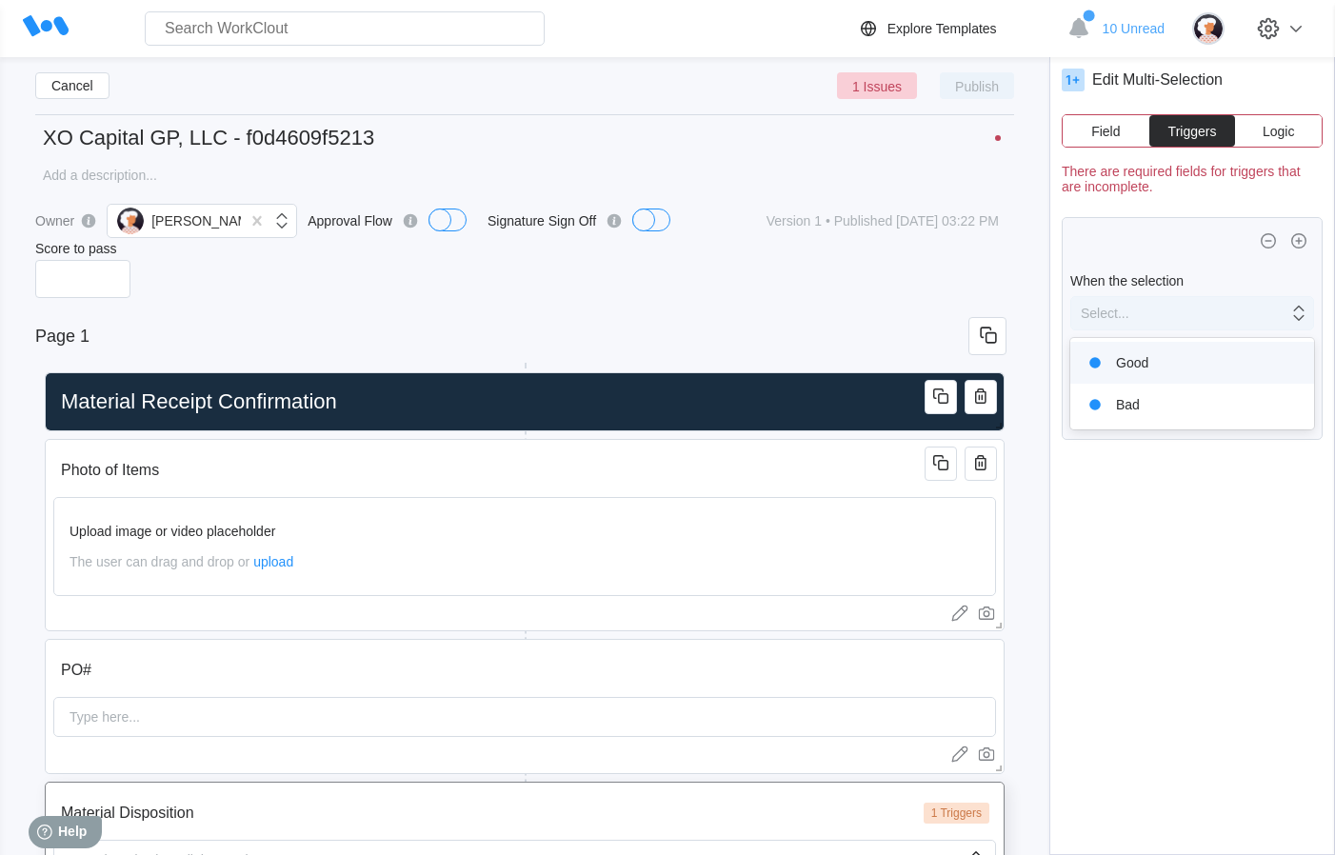
click at [1178, 303] on div "Select..." at bounding box center [1180, 313] width 217 height 27
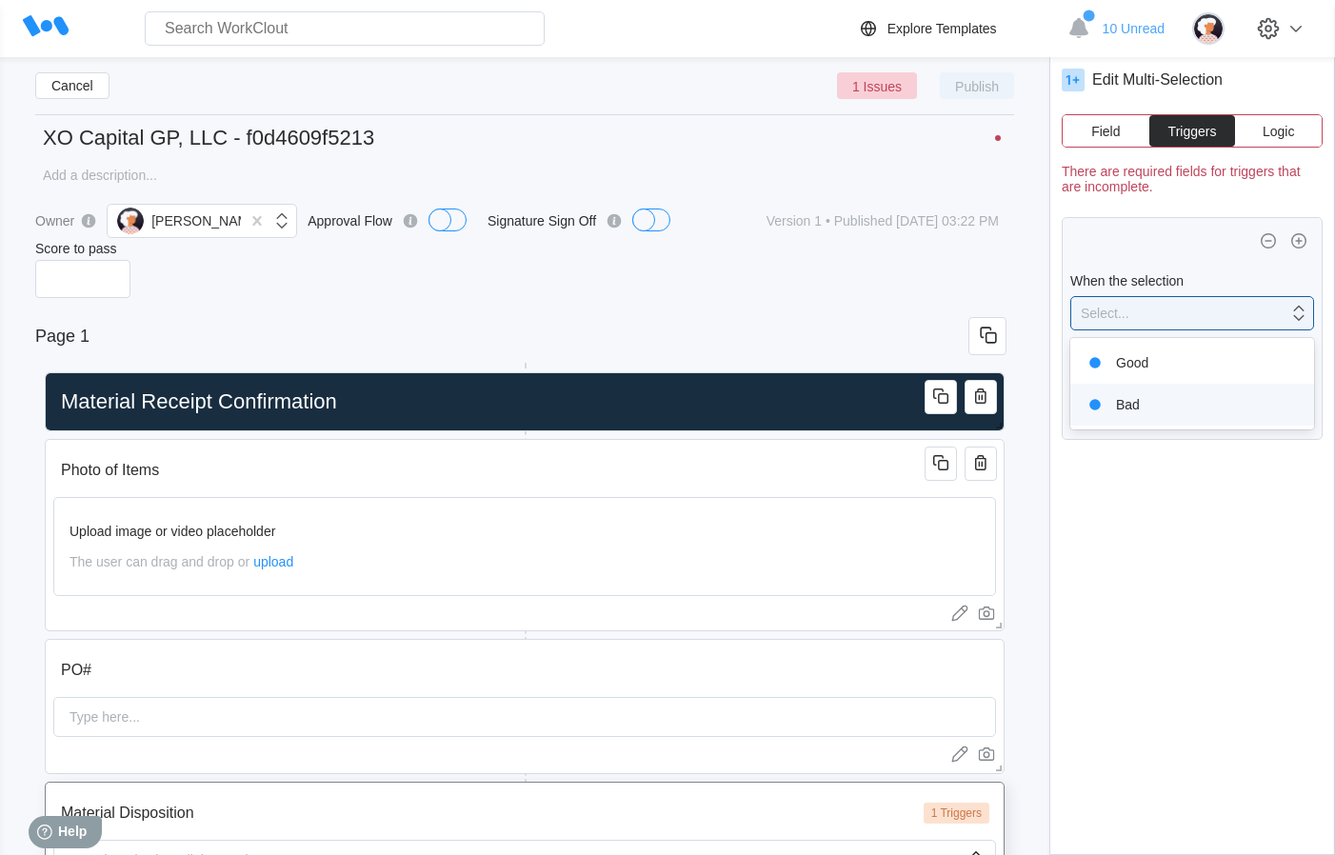
click at [1154, 399] on div "Bad" at bounding box center [1192, 404] width 221 height 27
click at [1172, 416] on span "Add a Trigger Event" at bounding box center [1164, 417] width 118 height 13
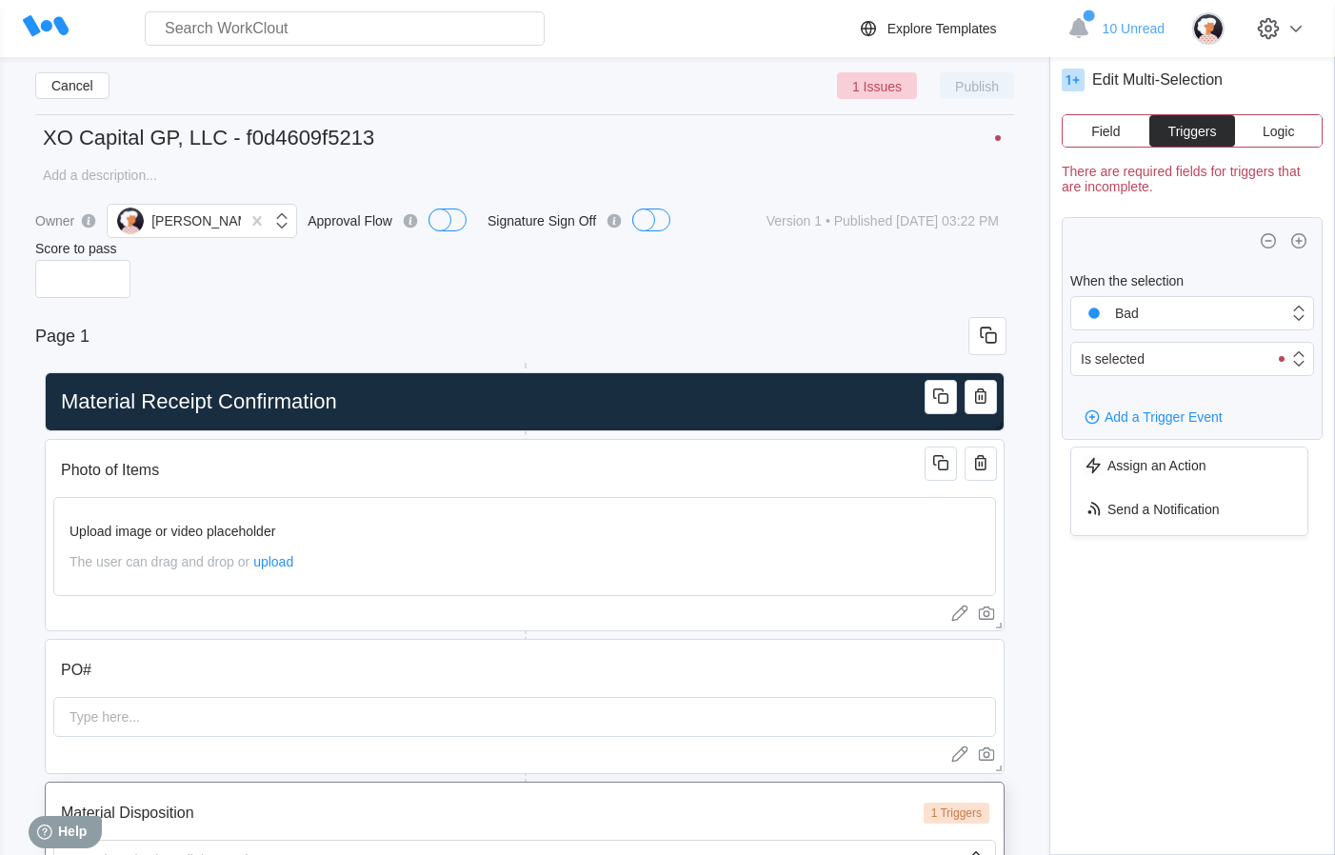
click at [1280, 130] on span "Logic" at bounding box center [1278, 131] width 31 height 13
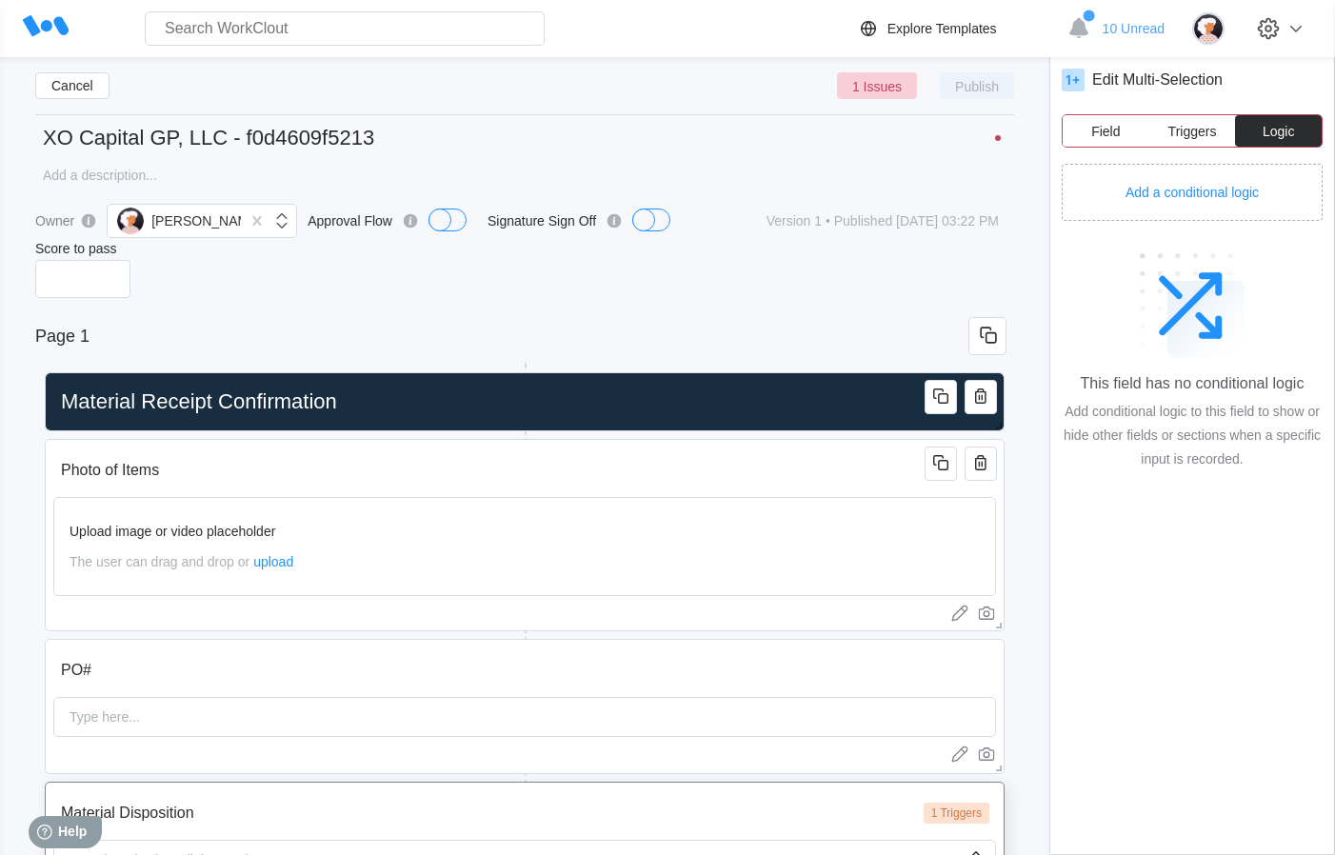
click at [1188, 128] on span "Triggers" at bounding box center [1193, 131] width 49 height 13
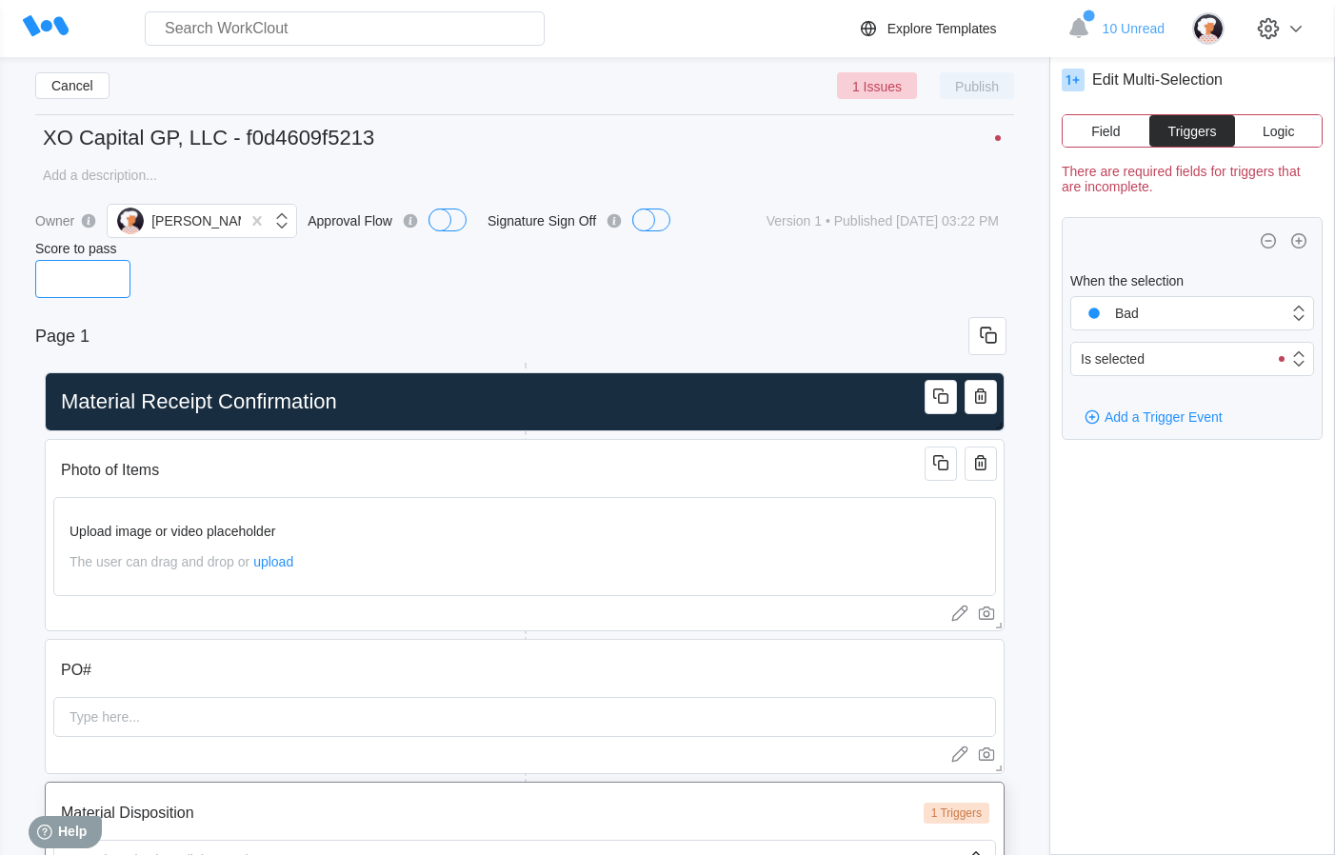
click at [725, 282] on div at bounding box center [524, 279] width 979 height 38
click at [70, 85] on span "Cancel" at bounding box center [72, 85] width 42 height 13
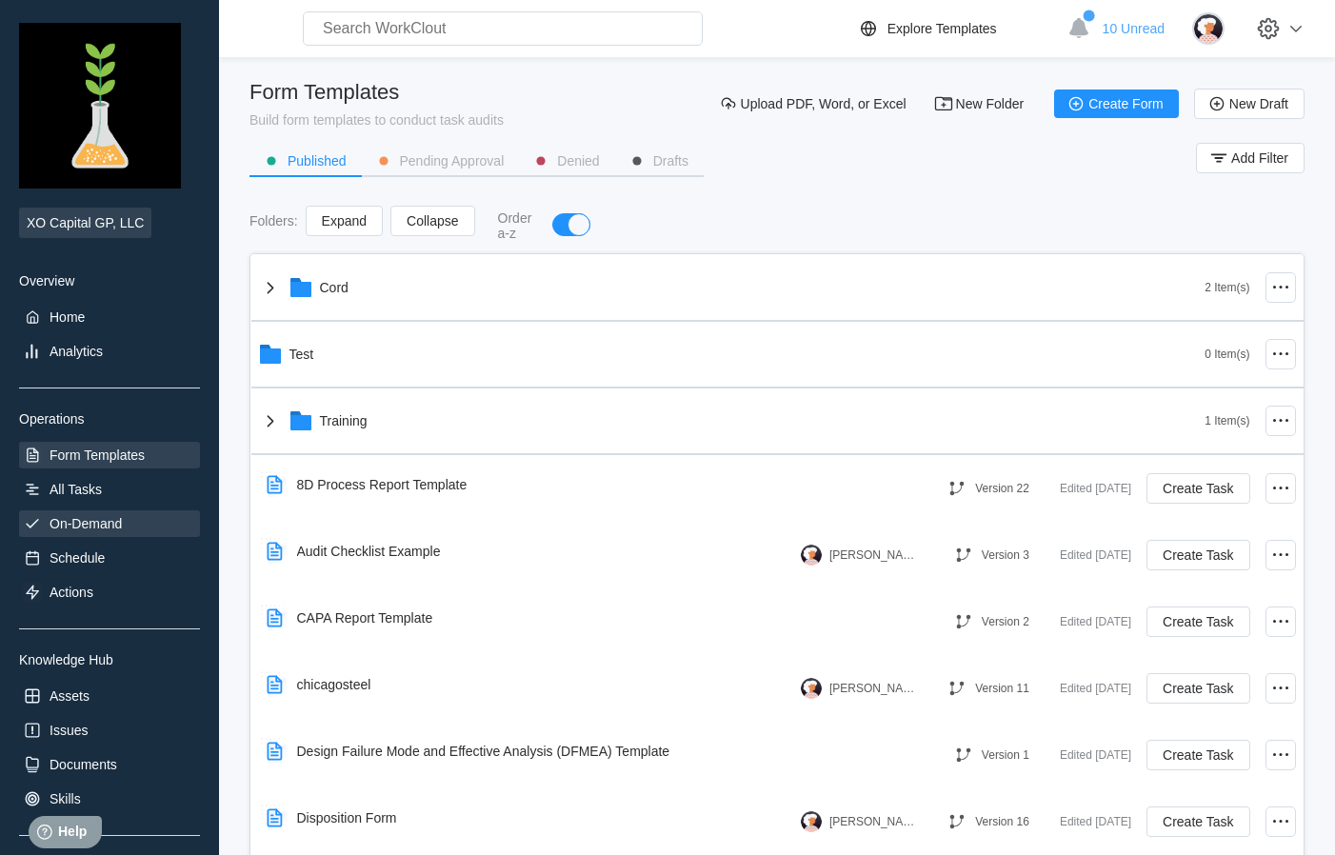
click at [111, 521] on div "On-Demand" at bounding box center [86, 523] width 72 height 15
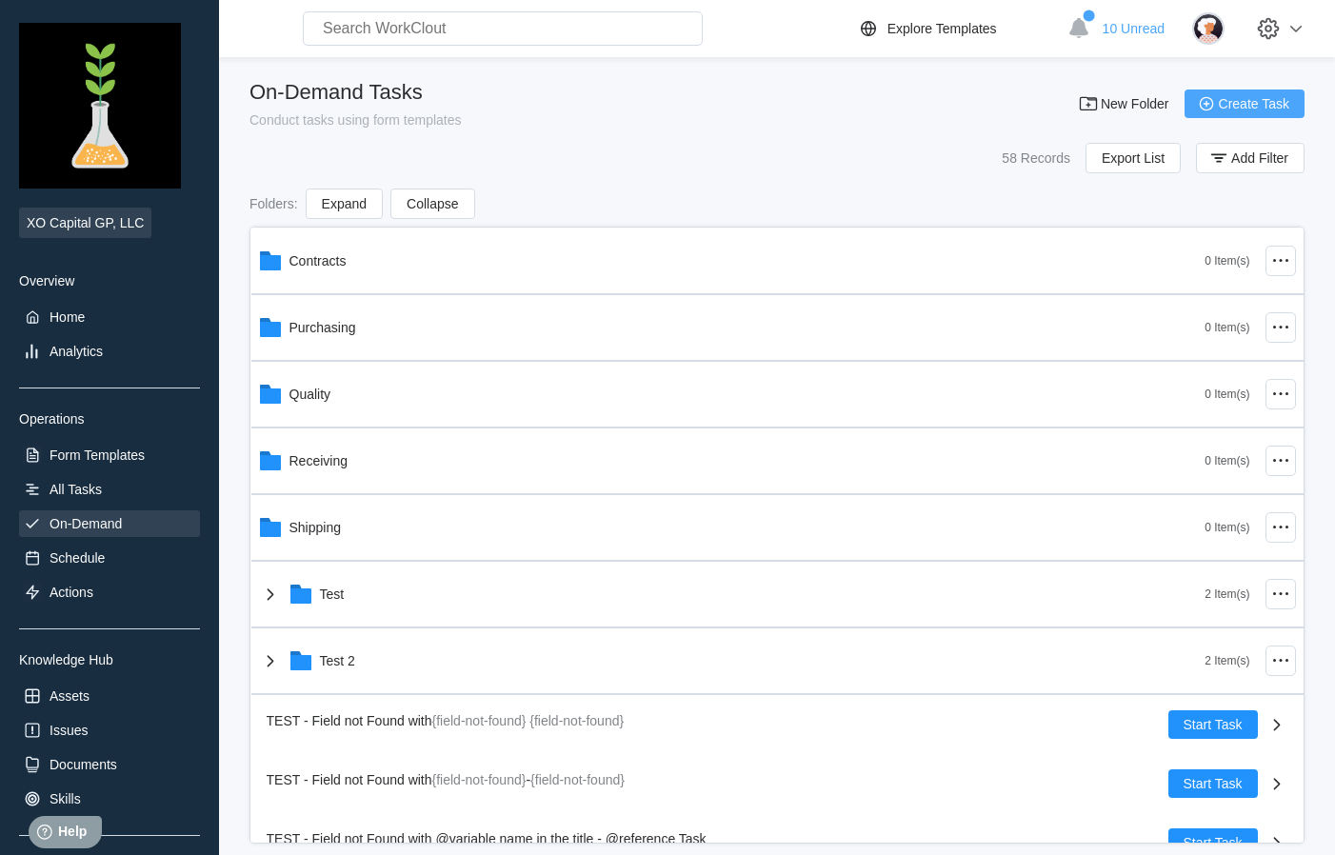
click at [1232, 98] on span "Create Task" at bounding box center [1254, 103] width 70 height 13
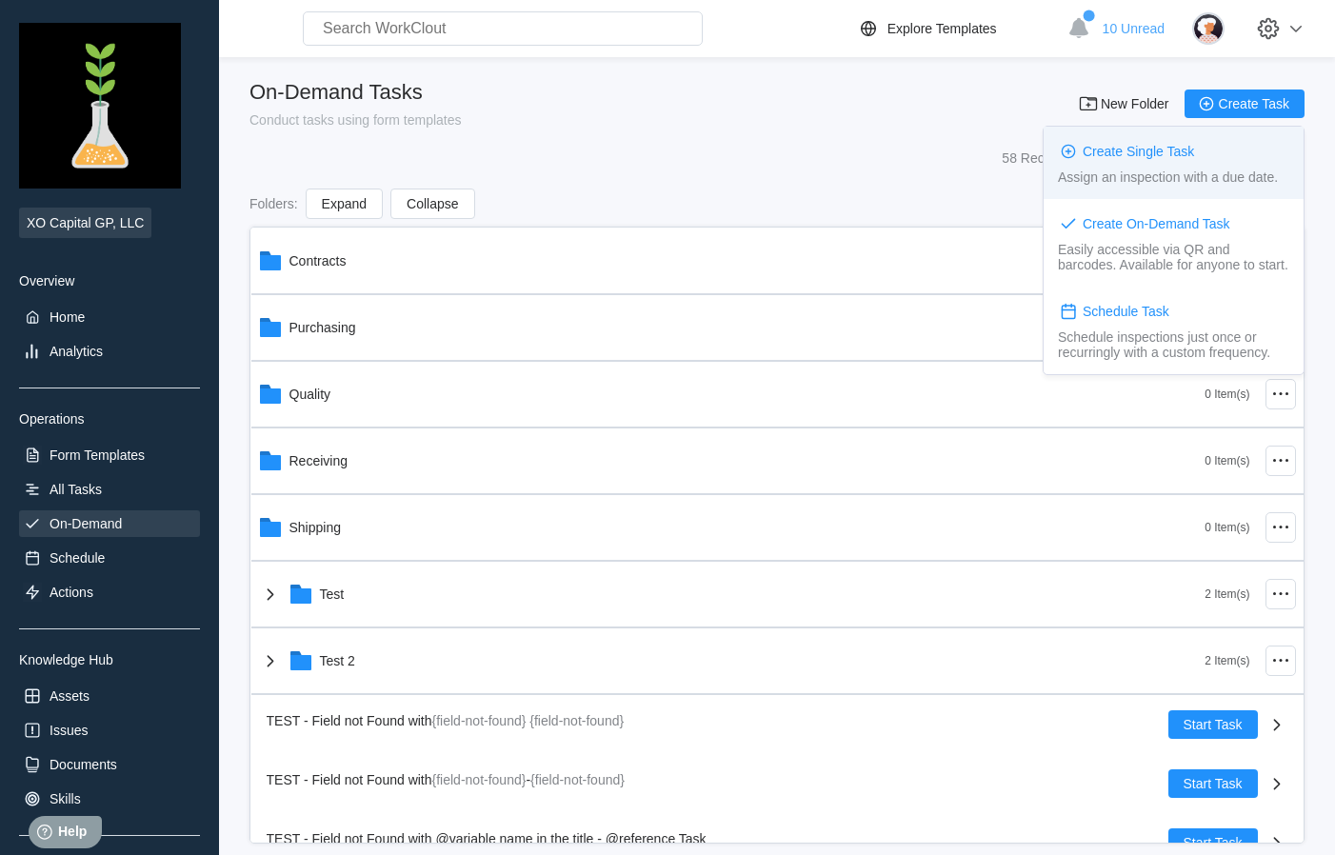
click at [1155, 147] on div "Create Single Task" at bounding box center [1138, 151] width 111 height 15
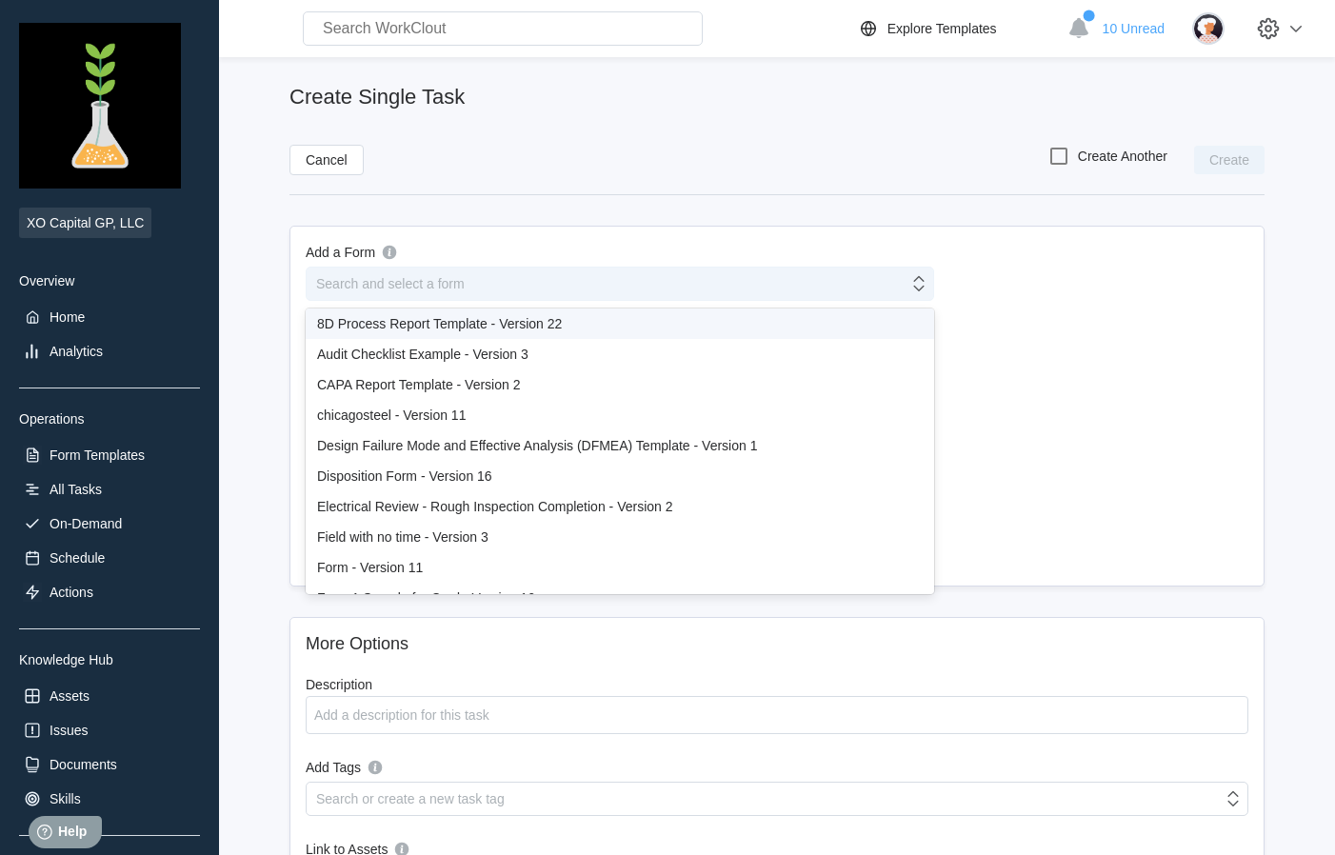
click at [601, 277] on div "Search and select a form" at bounding box center [608, 283] width 602 height 27
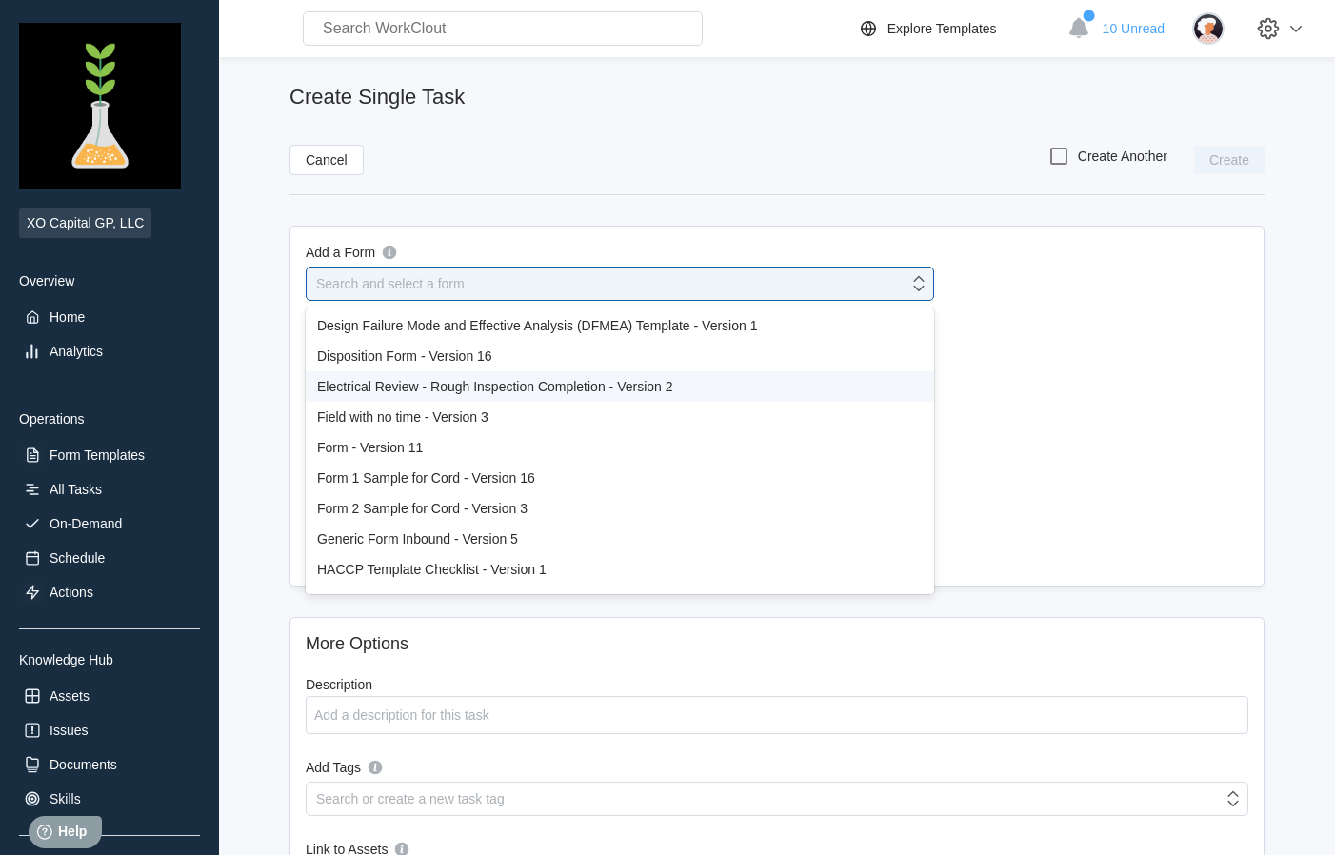
scroll to position [119, 0]
click at [578, 393] on div "Electrical Review - Rough Inspection Completion - Version 2" at bounding box center [620, 387] width 606 height 15
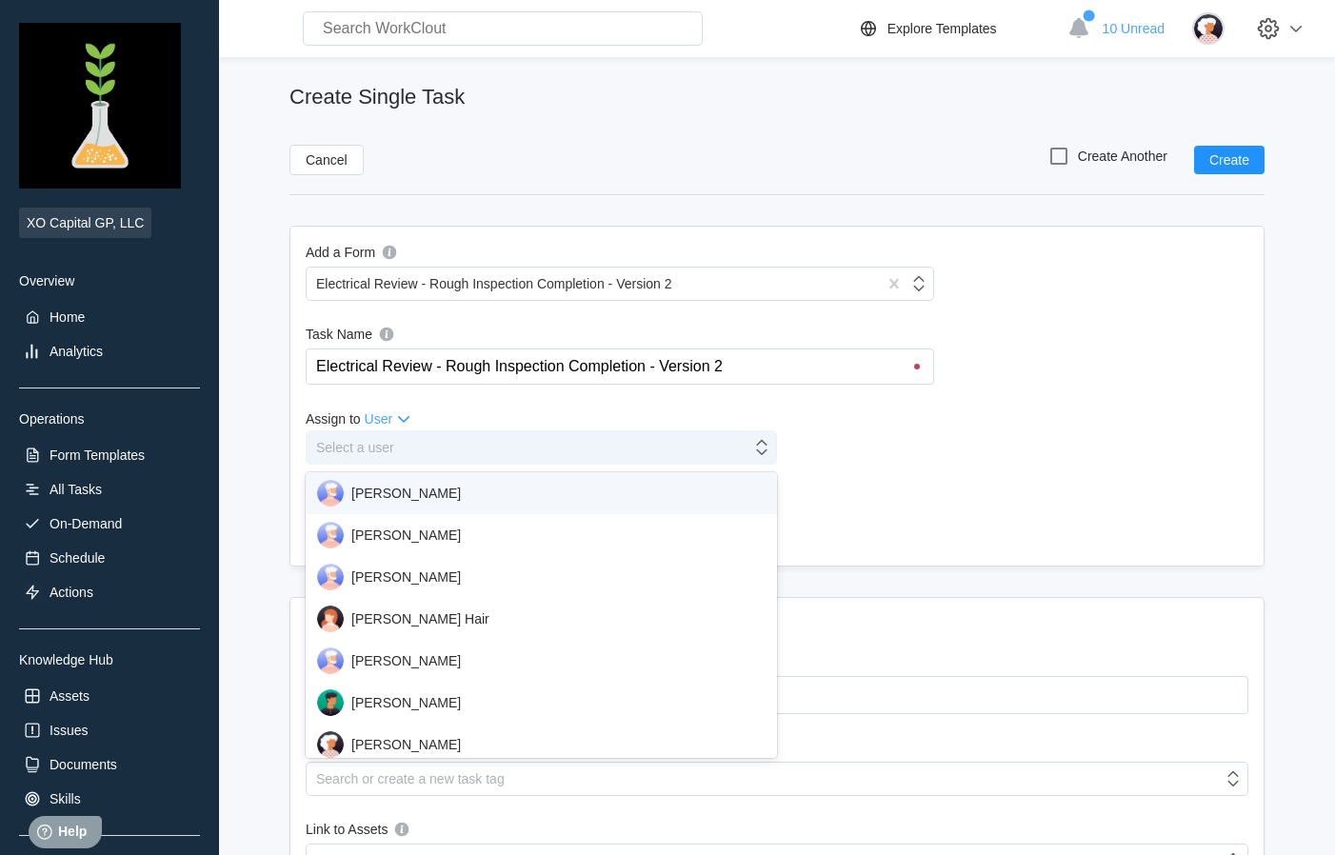
click at [611, 439] on div "Select a user" at bounding box center [529, 447] width 445 height 27
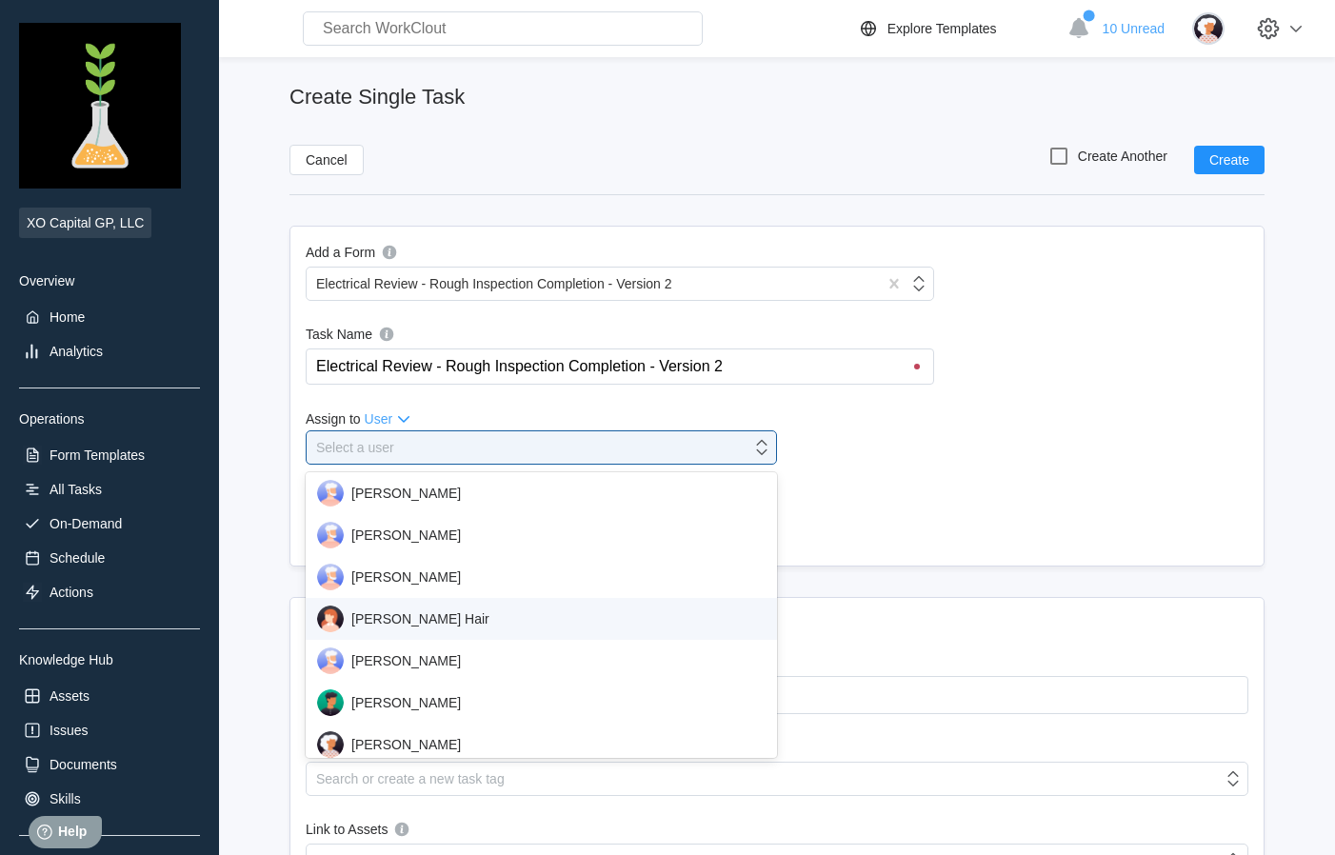
click at [441, 615] on div "[PERSON_NAME] Hair" at bounding box center [541, 619] width 449 height 27
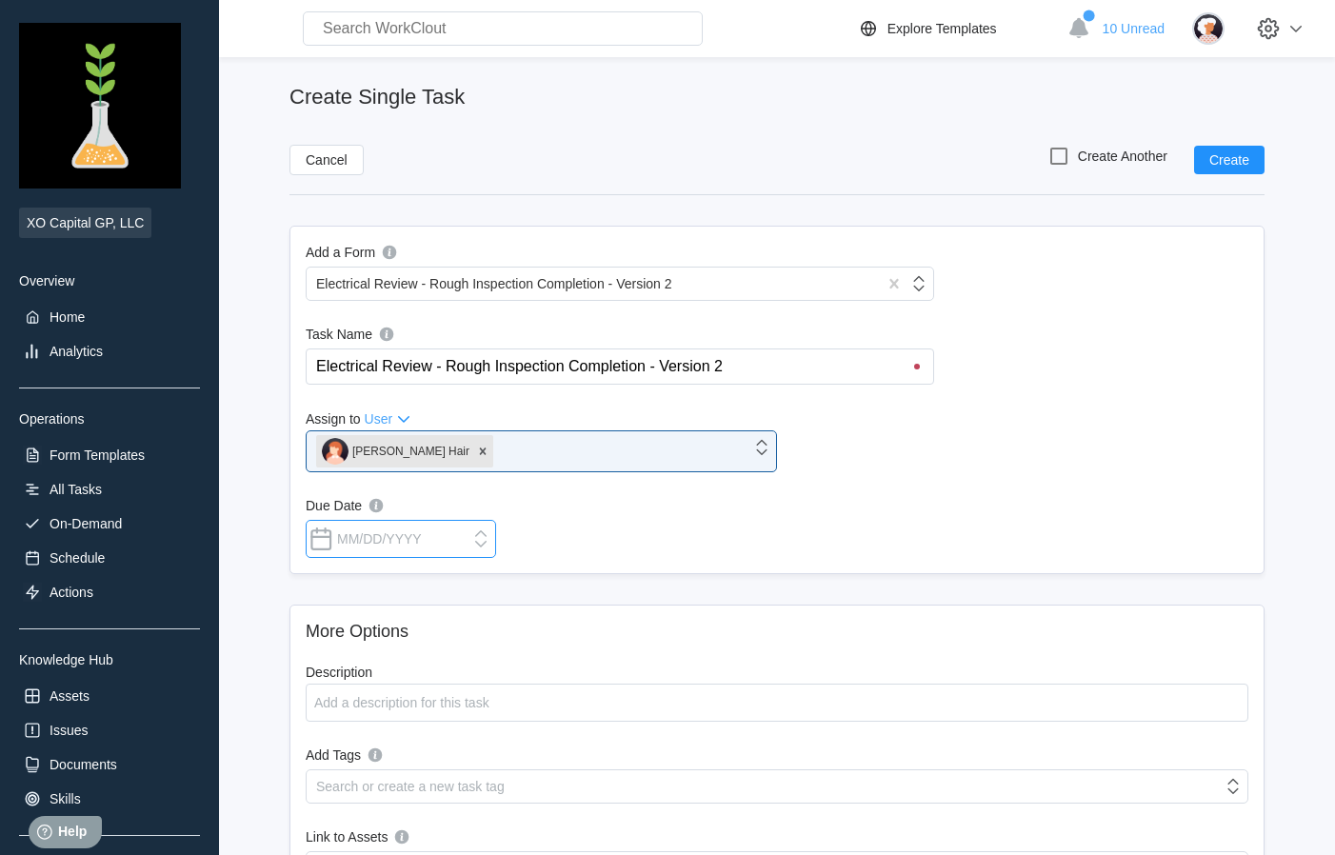
click at [480, 540] on input "Due Date" at bounding box center [401, 539] width 190 height 38
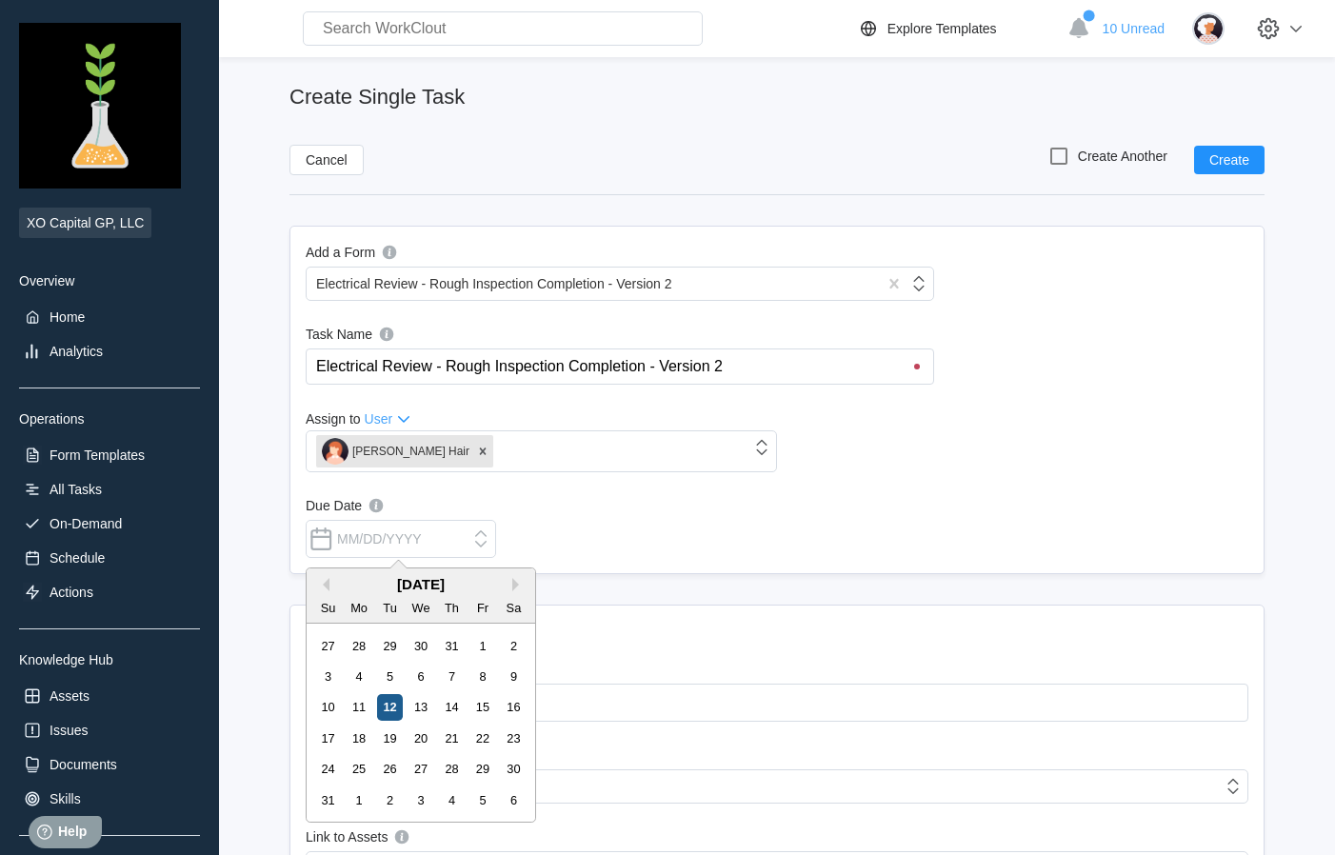
click at [391, 711] on div "12" at bounding box center [390, 707] width 26 height 26
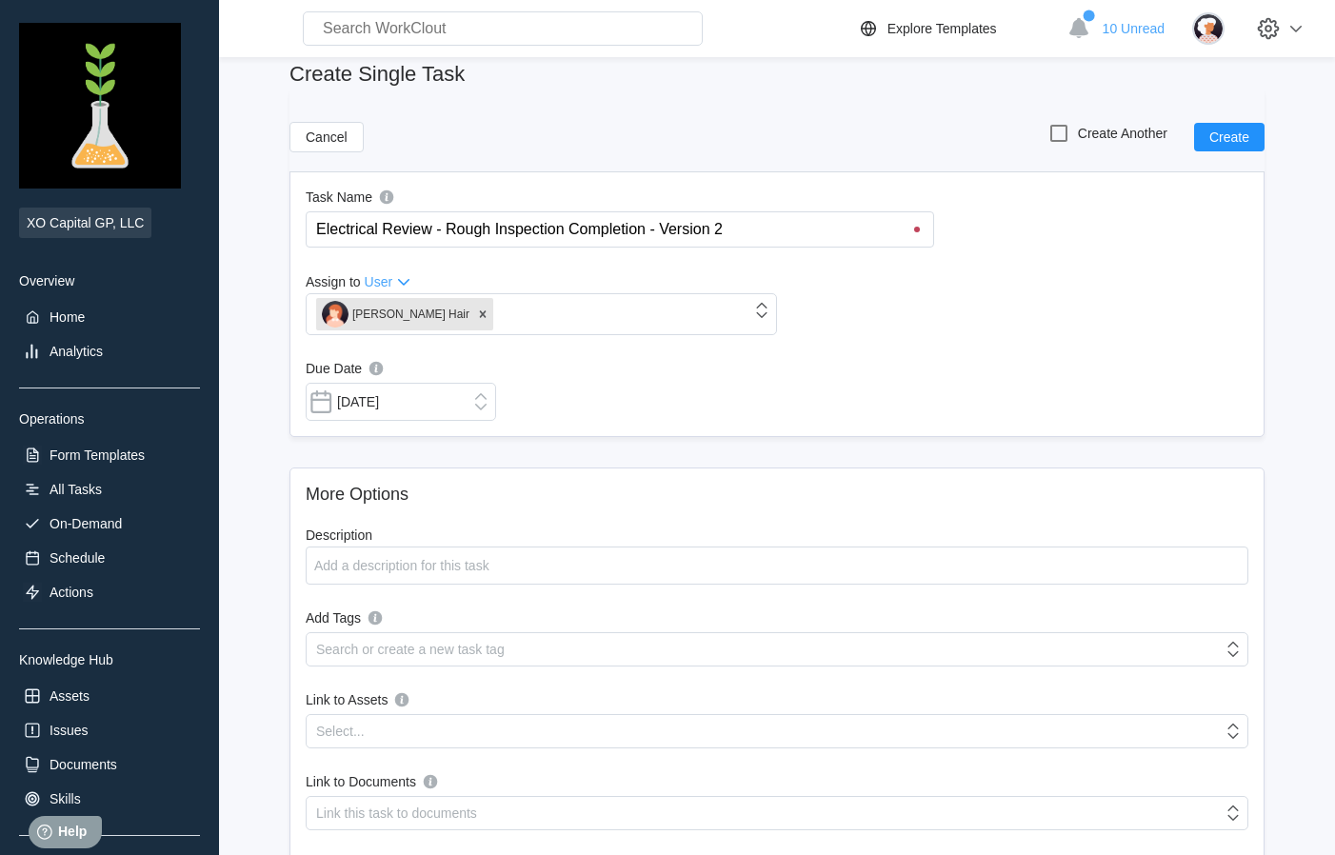
scroll to position [273, 0]
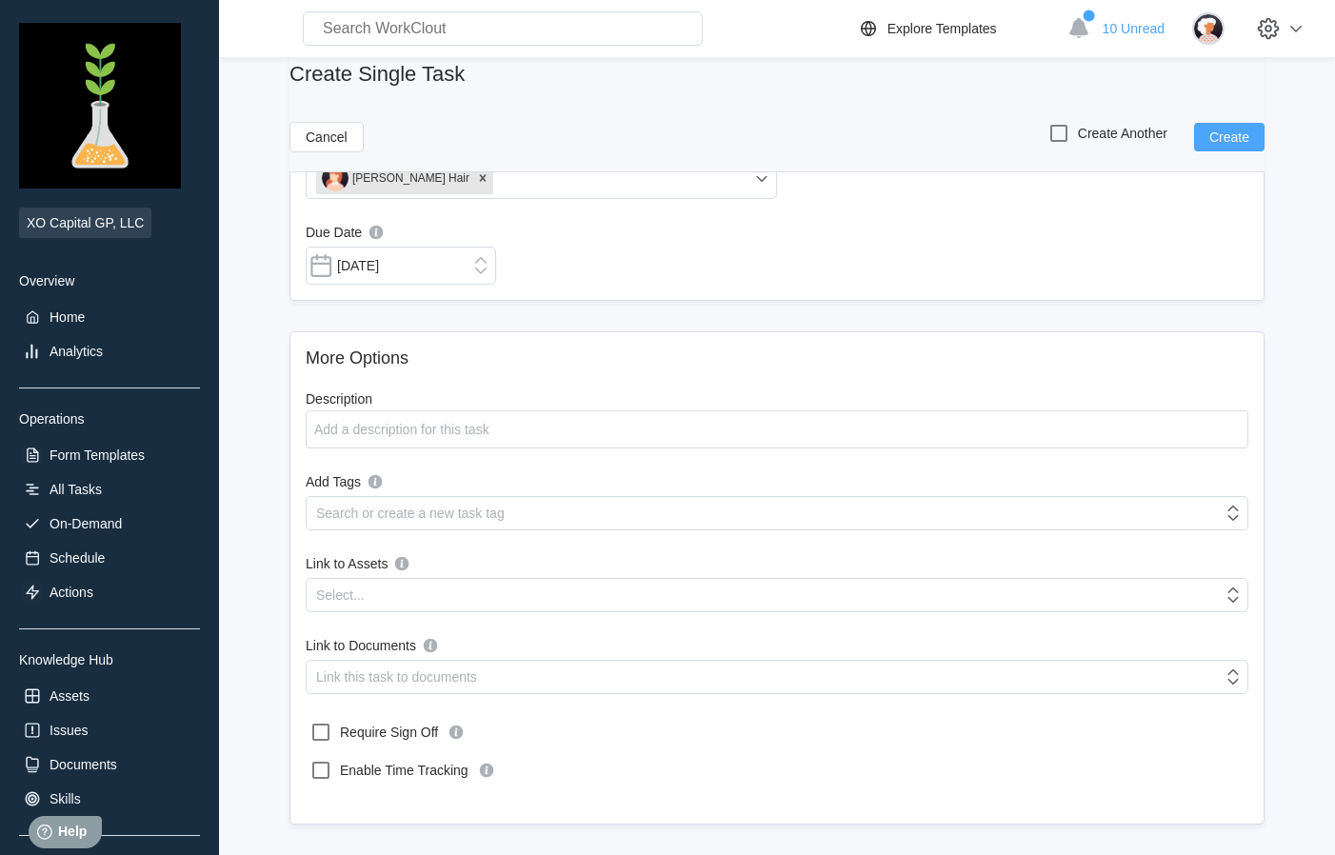
click at [1230, 132] on span "Create" at bounding box center [1230, 136] width 40 height 13
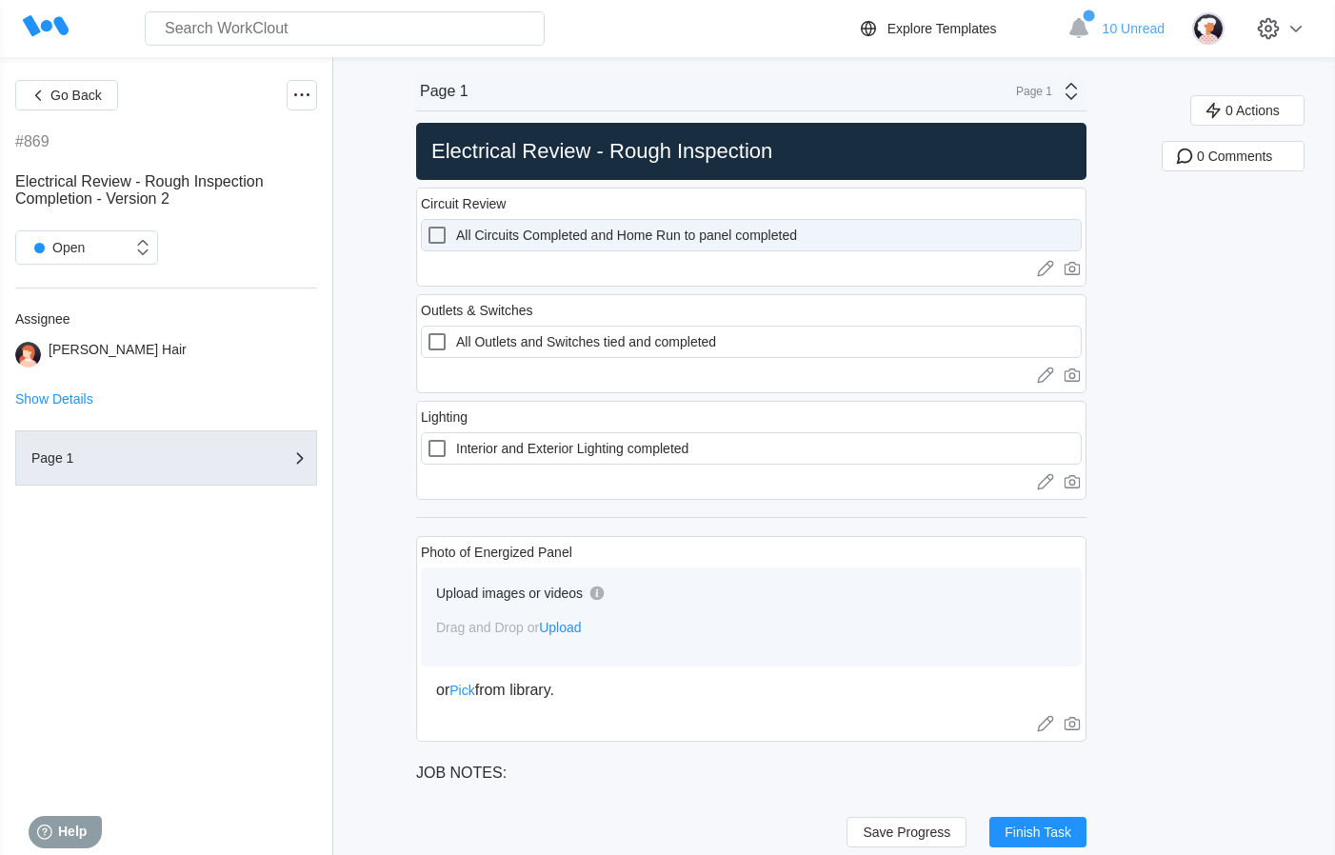
click at [441, 238] on icon at bounding box center [437, 235] width 23 height 23
click at [427, 225] on completed "All Circuits Completed and Home Run to panel completed" at bounding box center [426, 224] width 1 height 1
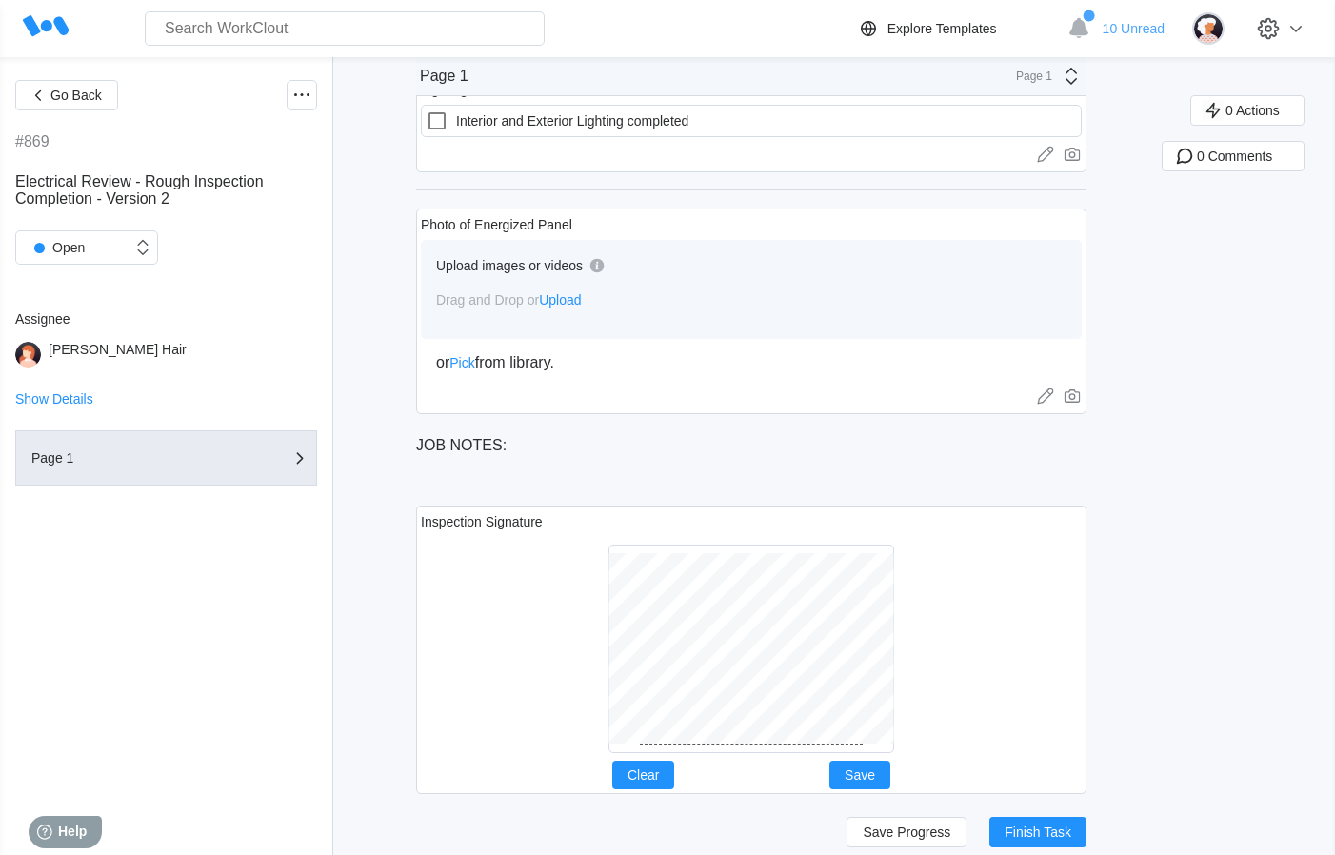
scroll to position [347, 0]
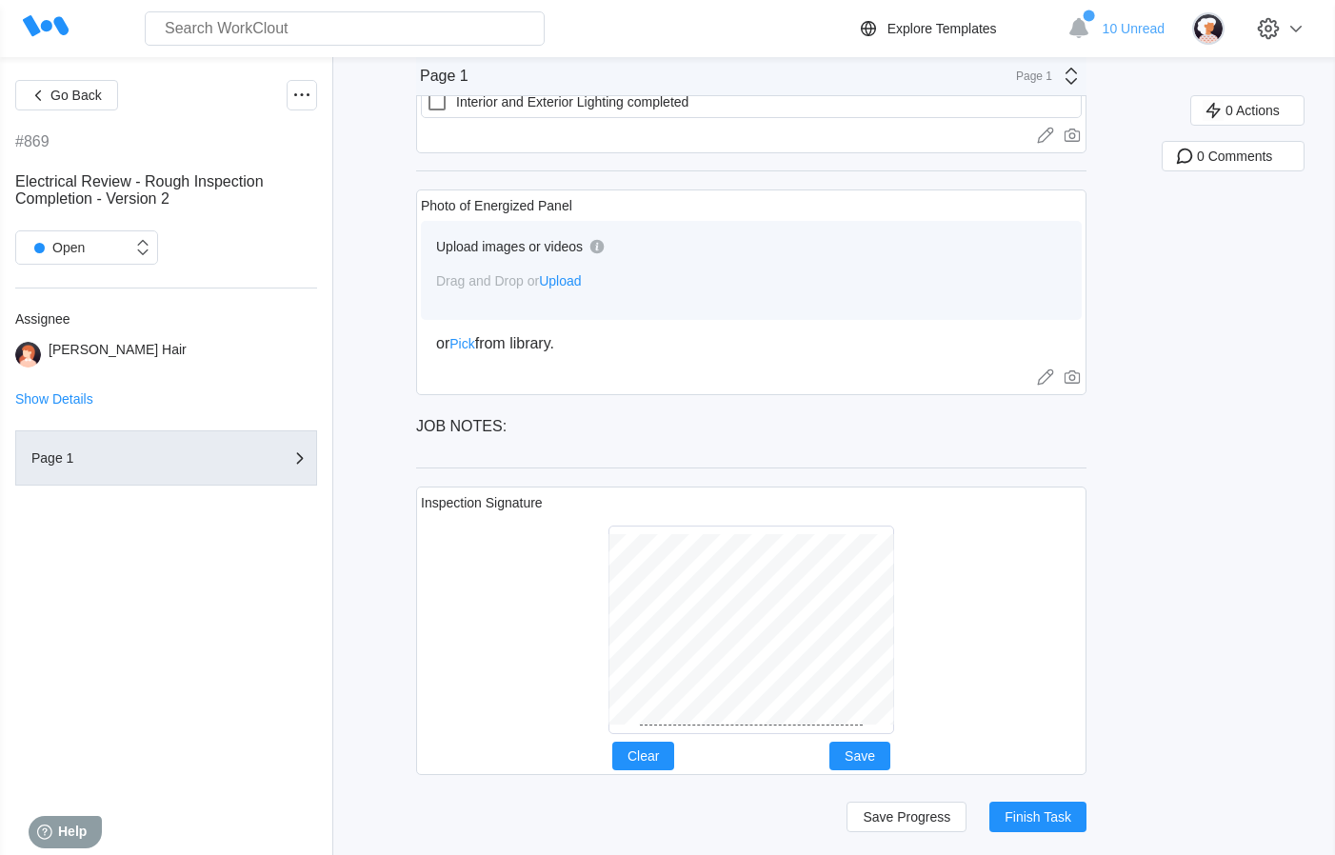
click at [518, 421] on p "JOB NOTES:" at bounding box center [751, 426] width 671 height 17
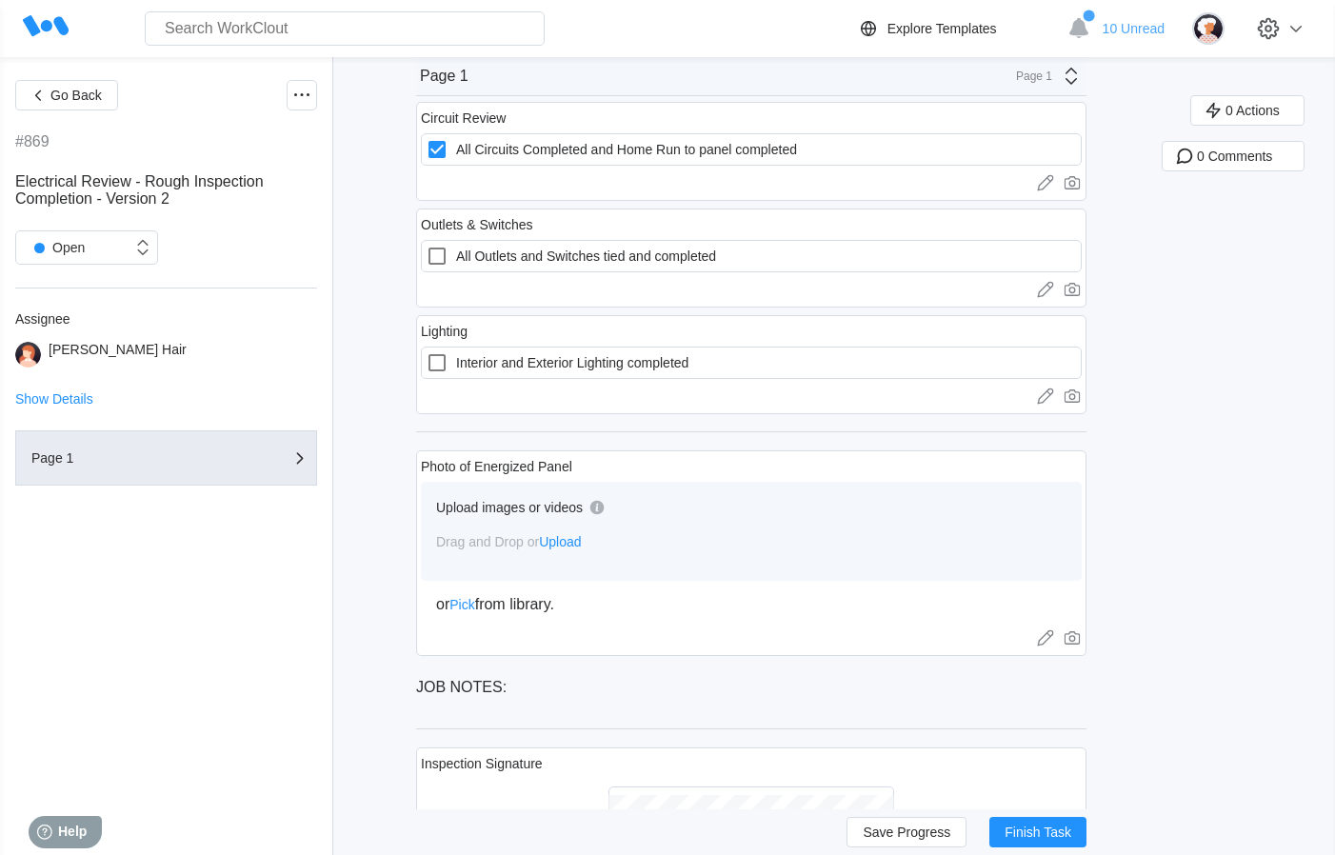
scroll to position [0, 0]
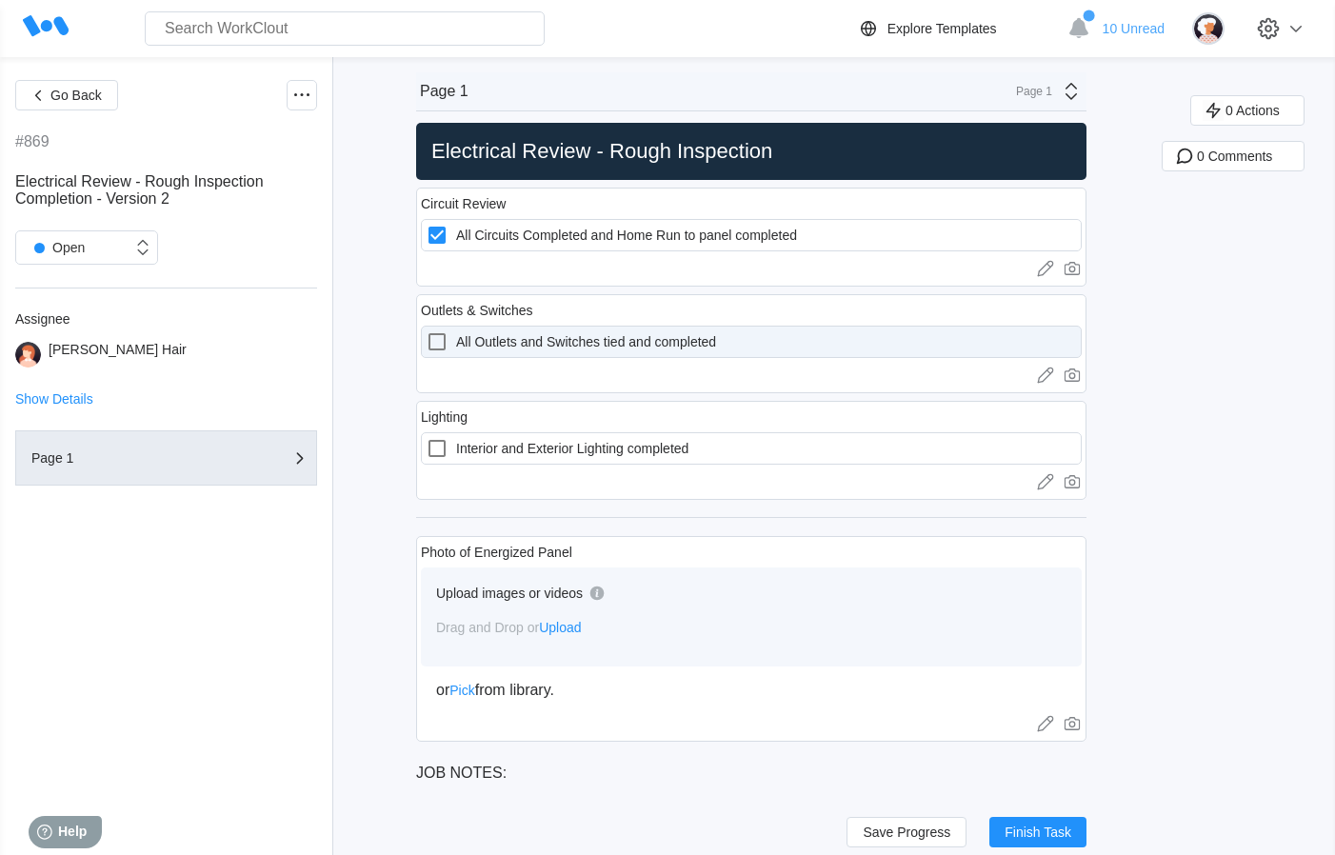
click at [439, 339] on icon at bounding box center [437, 341] width 23 height 23
click at [427, 331] on completed "All Outlets and Switches tied and completed" at bounding box center [426, 330] width 1 height 1
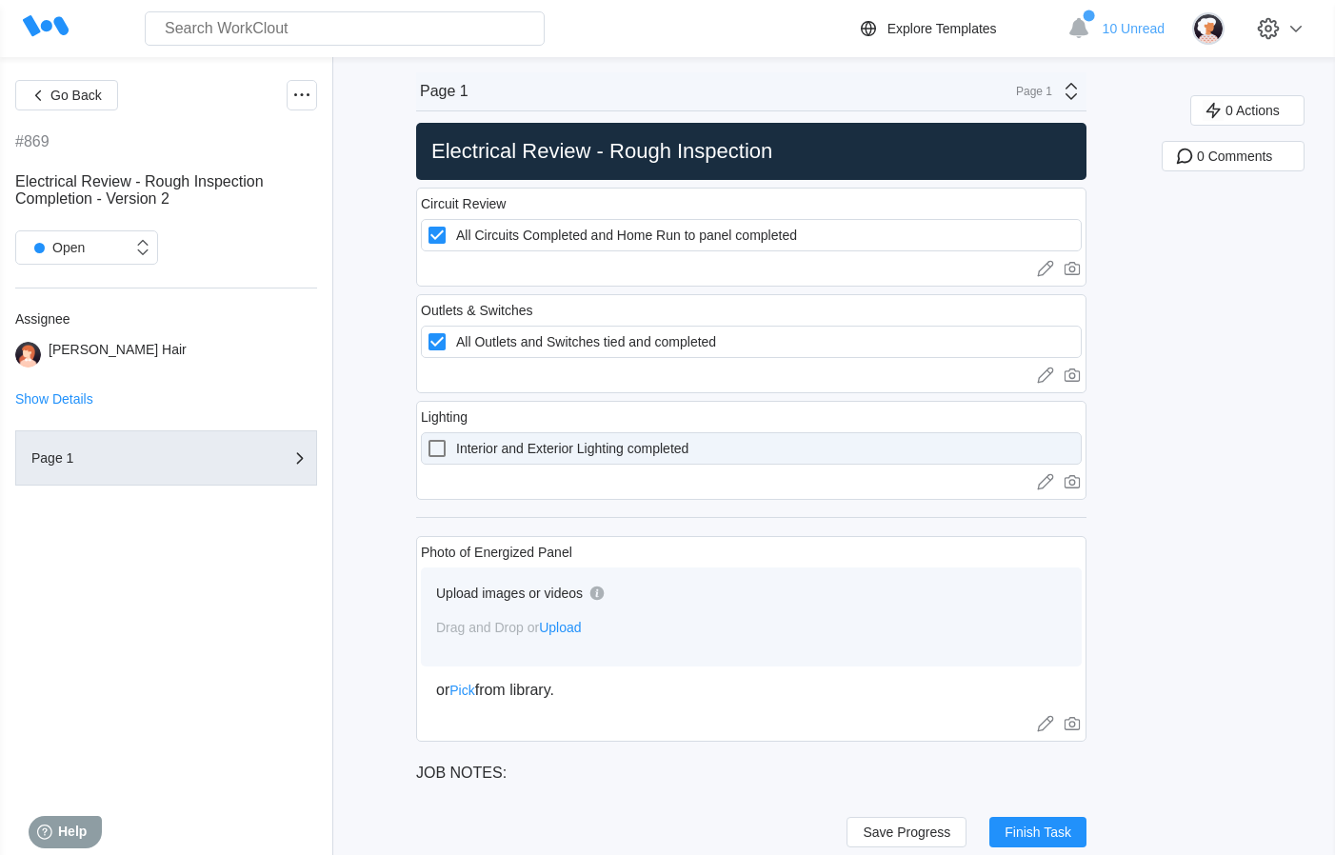
click at [440, 453] on icon at bounding box center [437, 448] width 23 height 23
click at [427, 438] on completed "Interior and Exterior Lighting completed" at bounding box center [426, 437] width 1 height 1
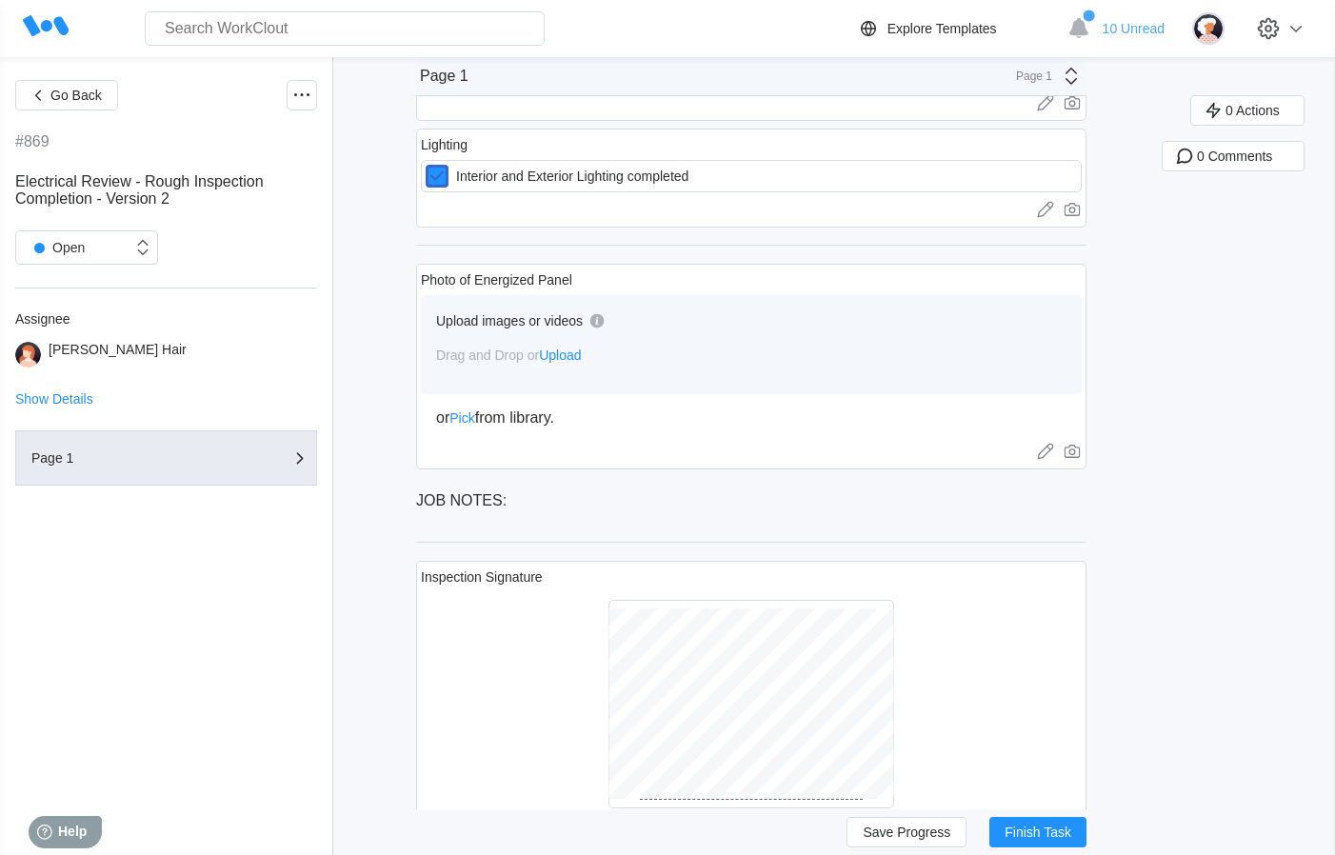
scroll to position [347, 0]
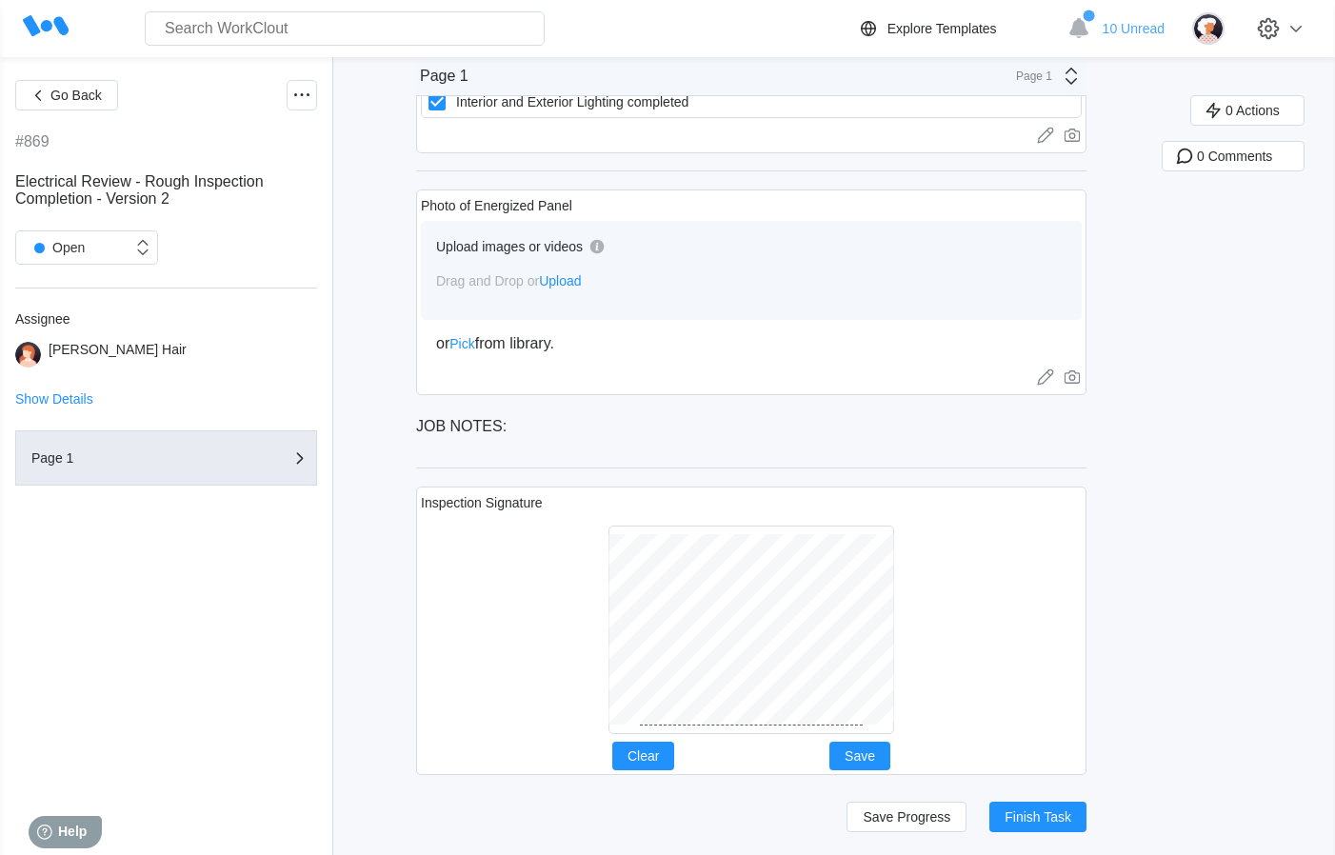
click at [889, 736] on div at bounding box center [751, 630] width 661 height 224
click at [857, 758] on span "Save" at bounding box center [860, 756] width 30 height 13
click at [1049, 821] on span "Finish Task" at bounding box center [1038, 817] width 67 height 13
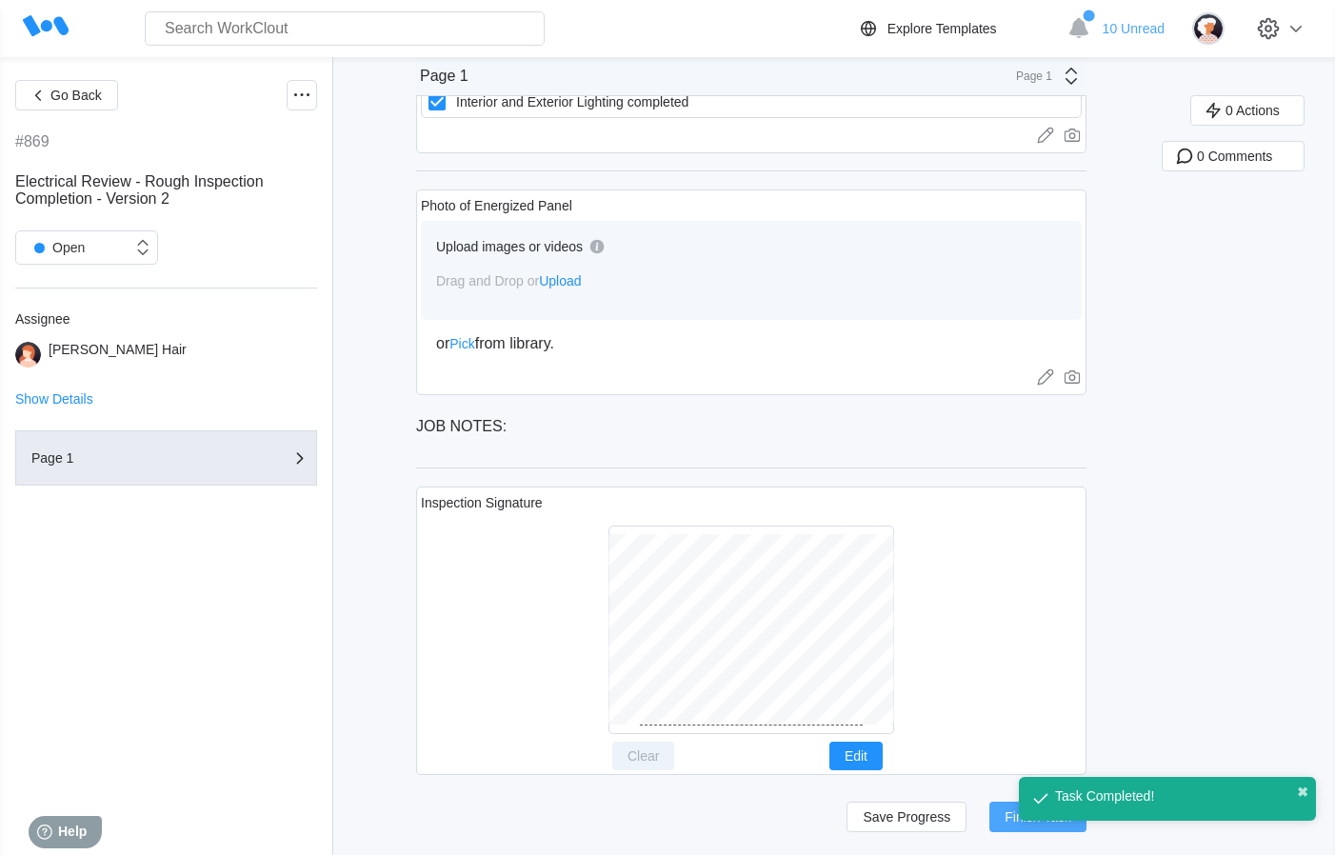
scroll to position [301, 0]
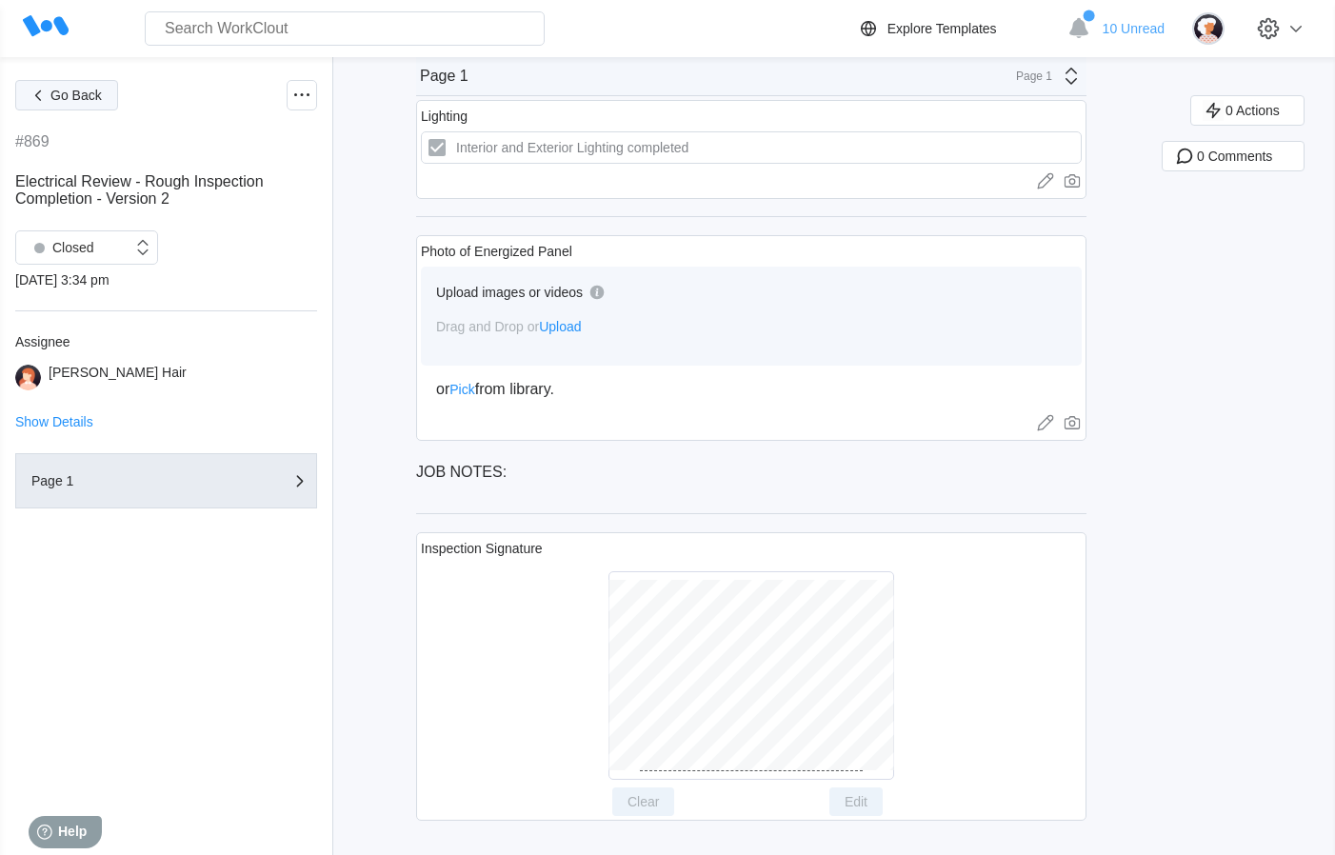
click at [77, 97] on span "Go Back" at bounding box center [75, 95] width 51 height 13
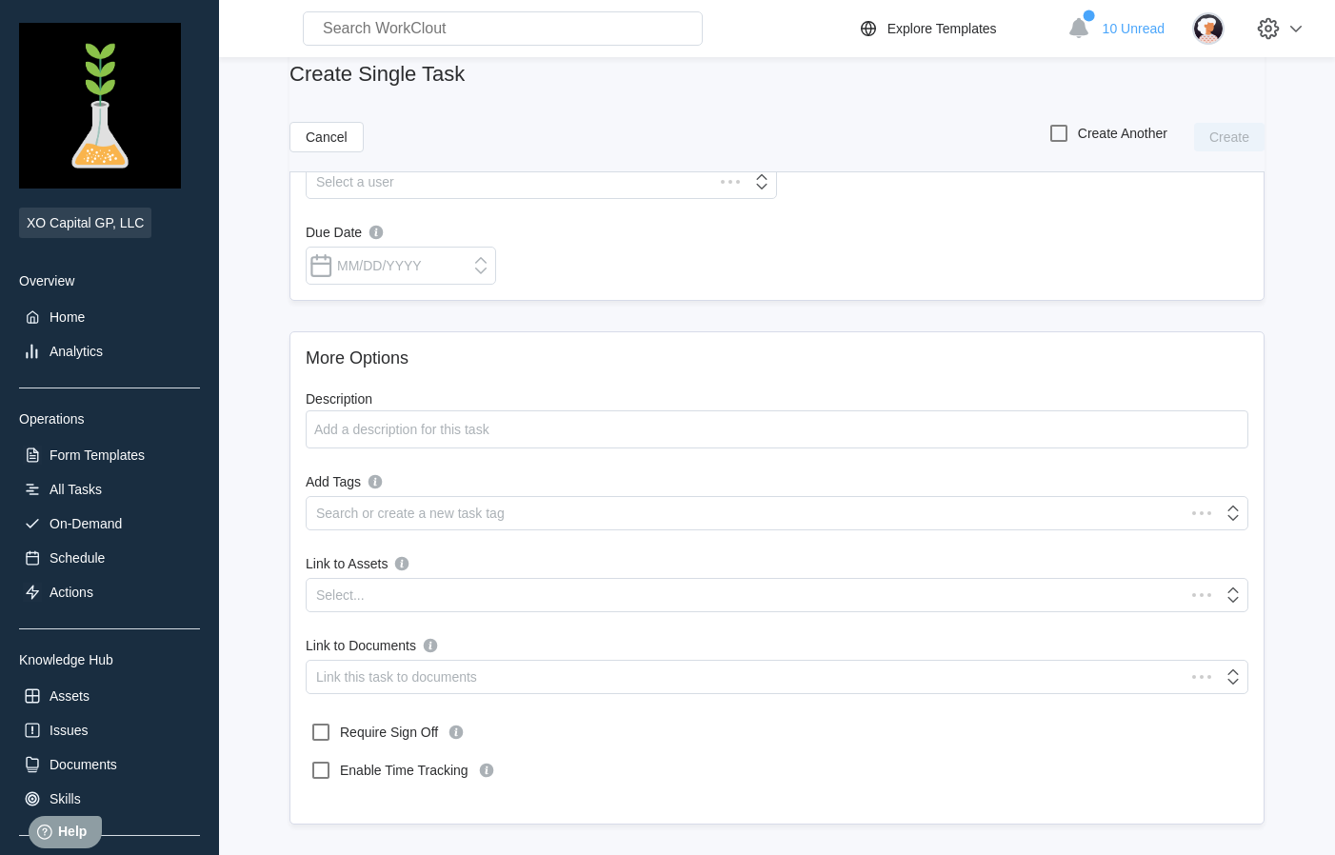
scroll to position [273, 0]
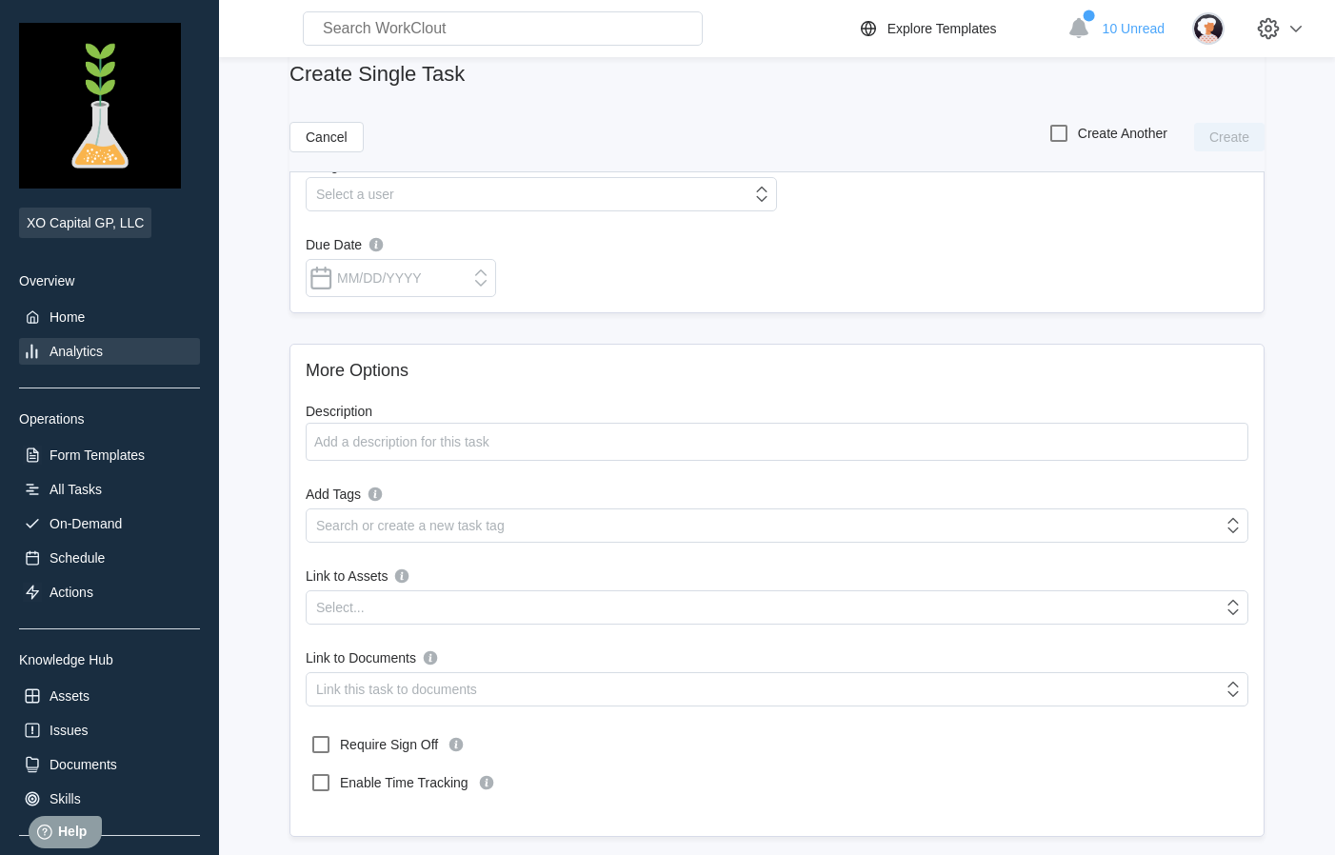
click at [50, 348] on div "Analytics" at bounding box center [76, 351] width 53 height 15
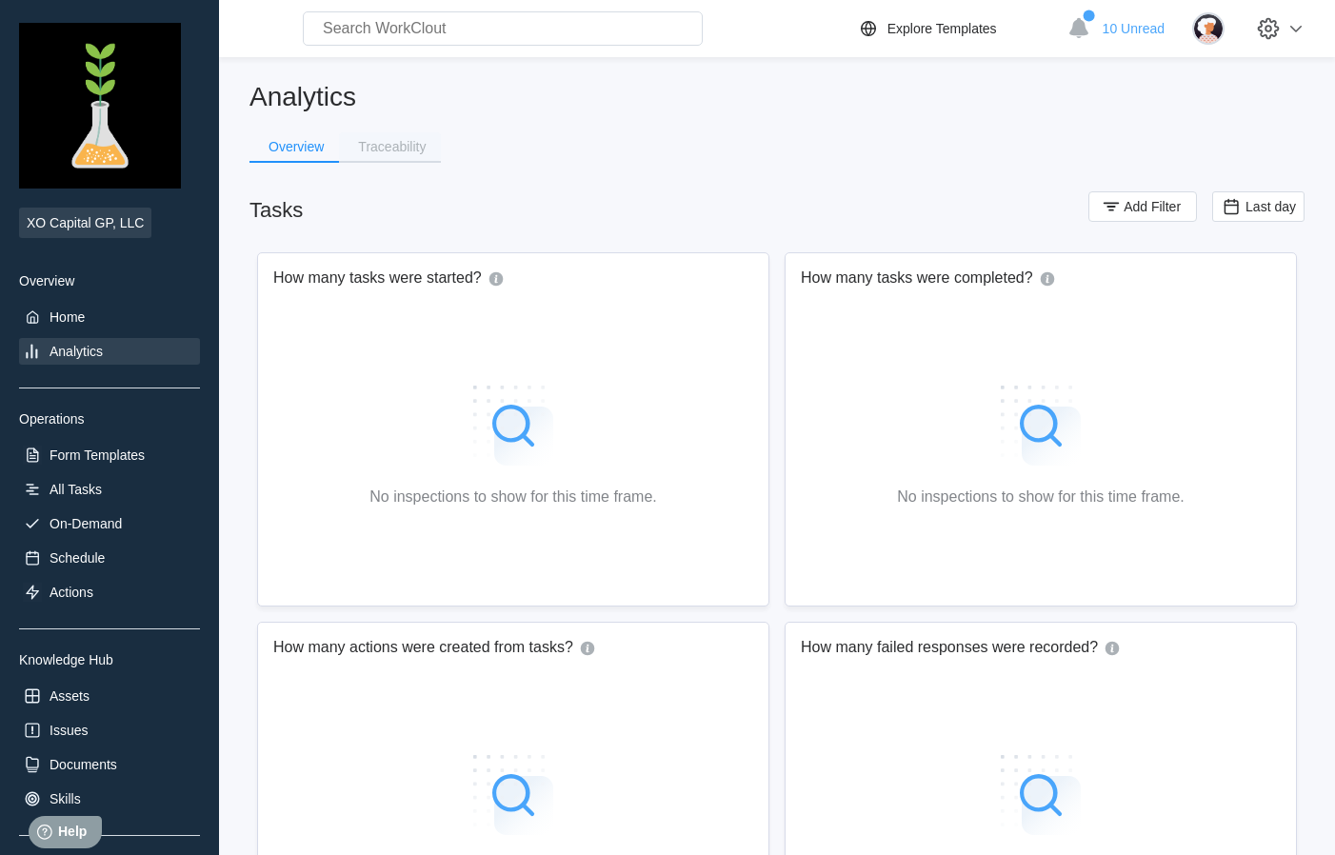
click at [386, 154] on button "Traceability" at bounding box center [390, 146] width 102 height 29
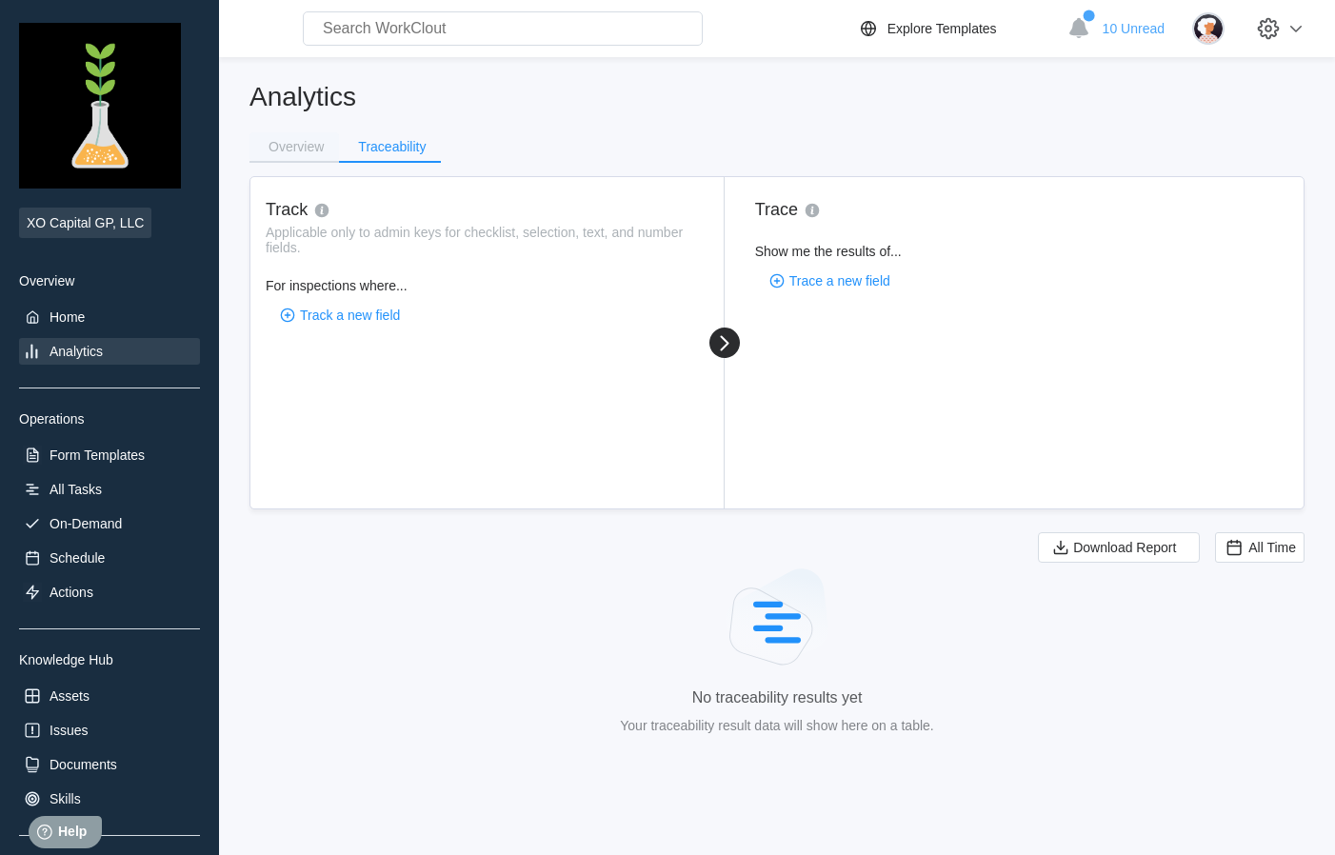
click at [299, 141] on div "Overview" at bounding box center [296, 146] width 55 height 13
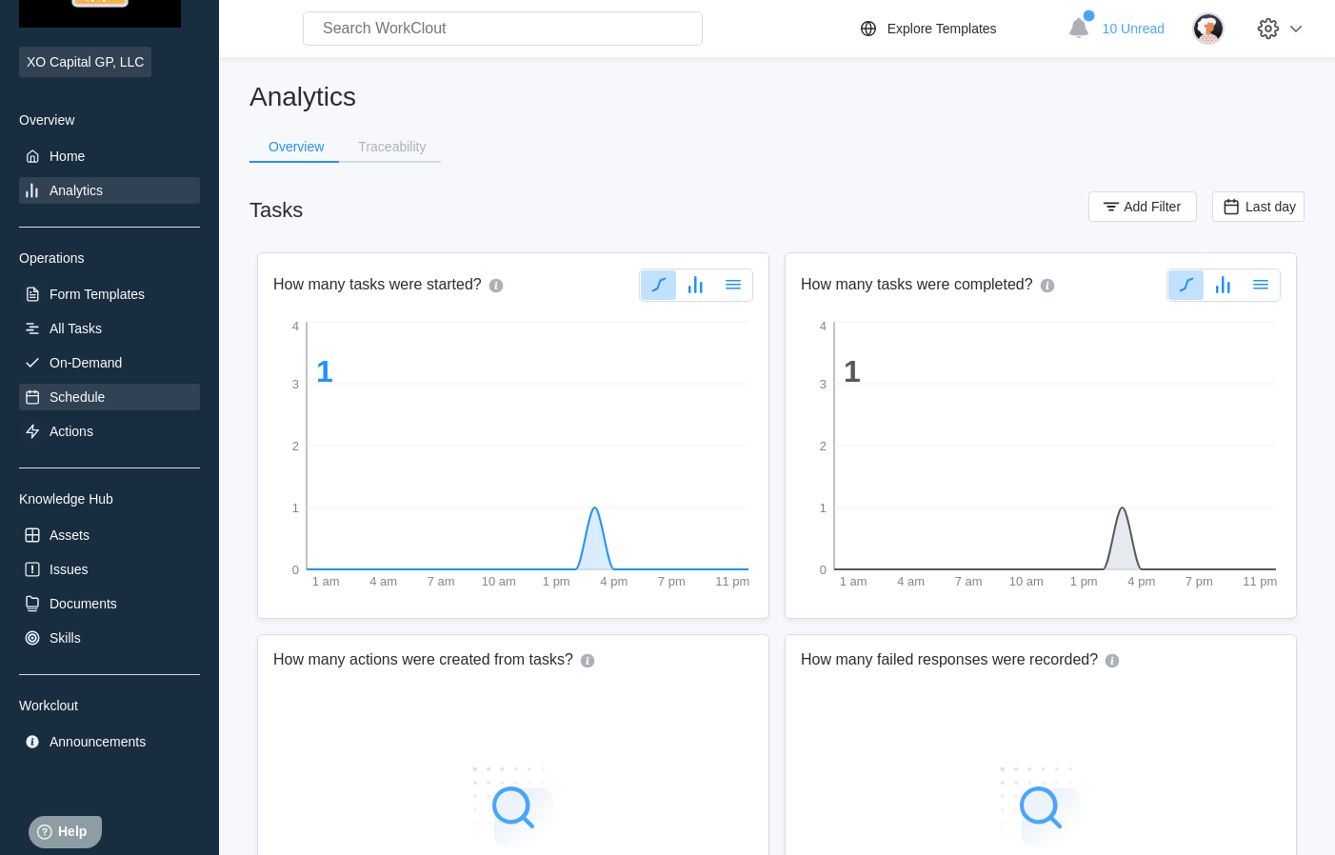
scroll to position [164, 0]
click at [101, 404] on div "Schedule" at bounding box center [109, 394] width 181 height 27
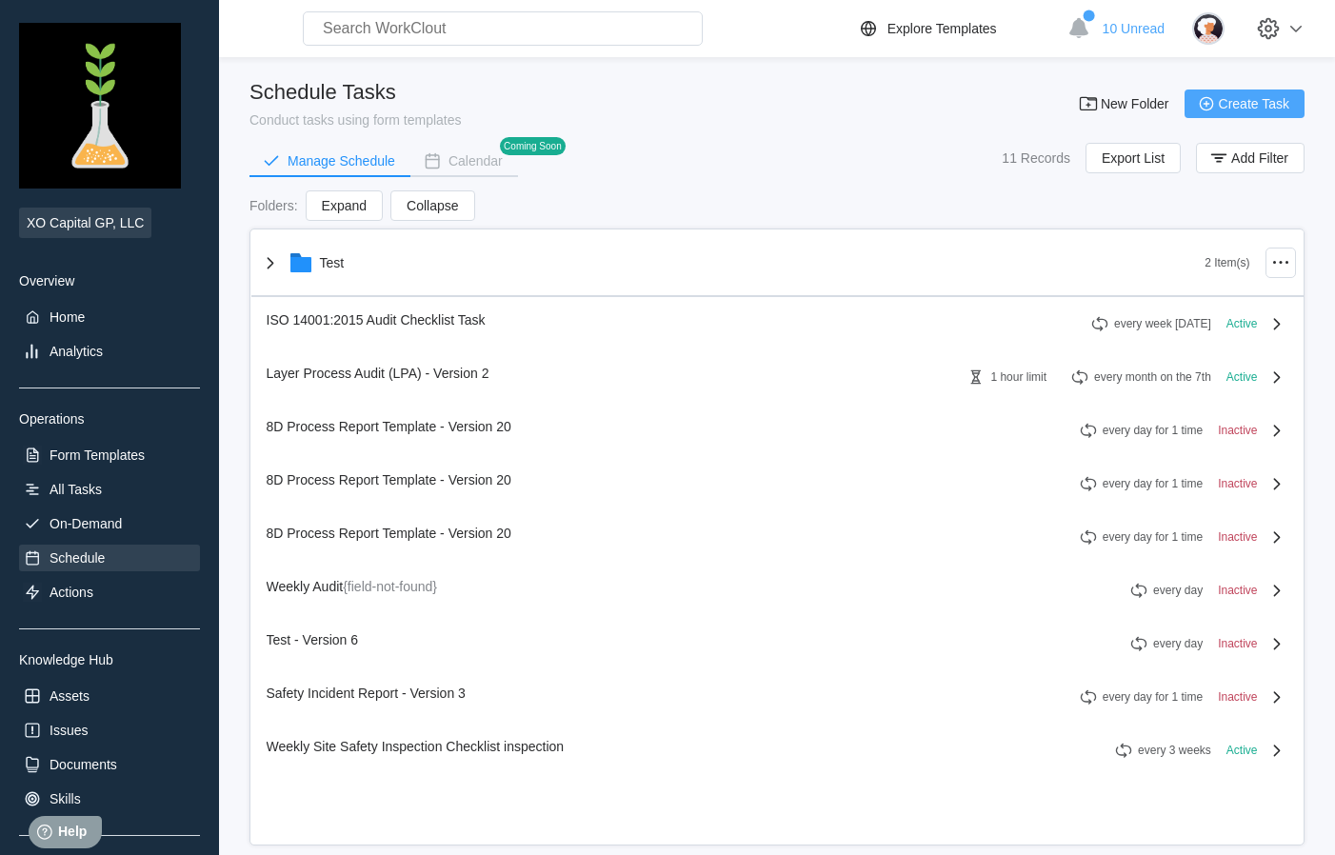
click at [1274, 104] on span "Create Task" at bounding box center [1254, 103] width 70 height 13
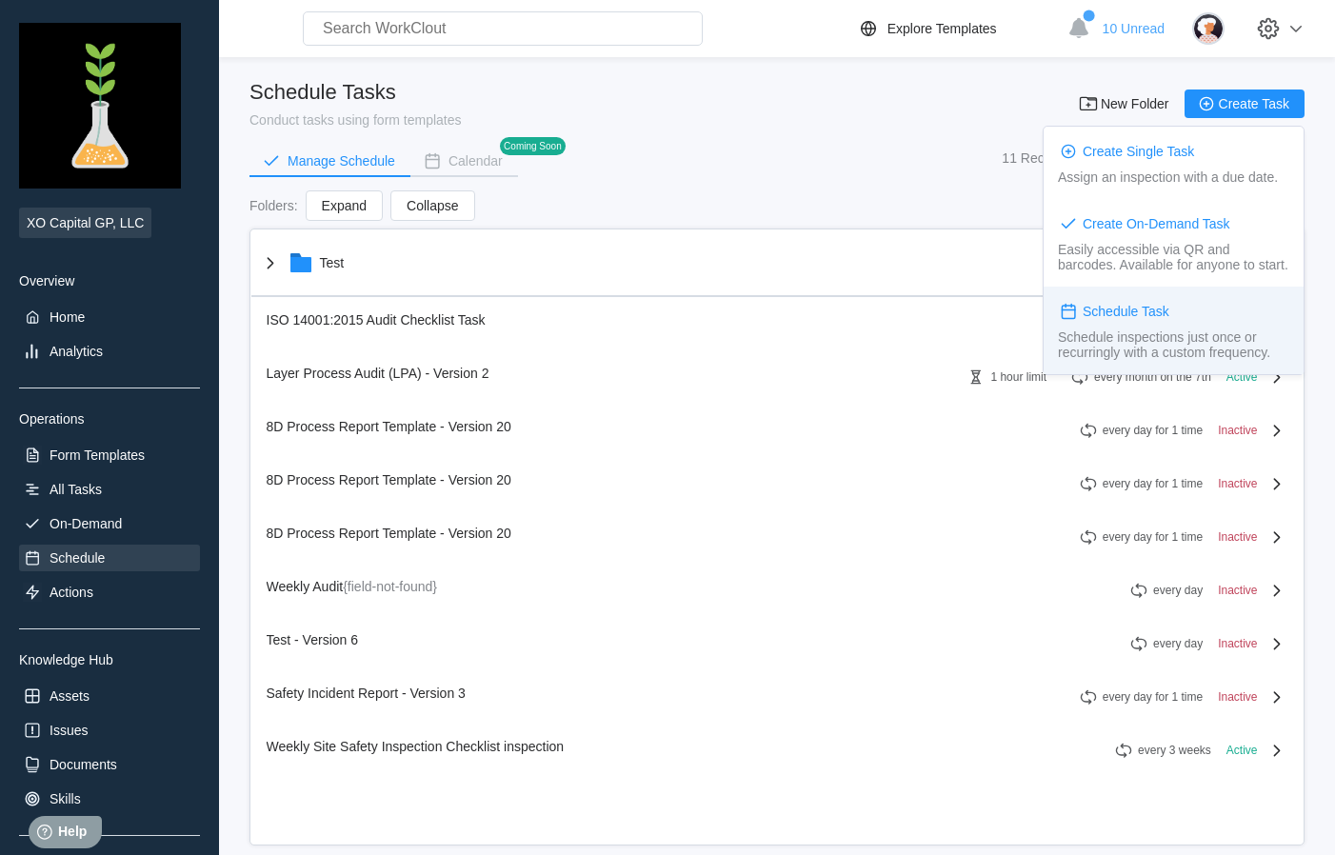
click at [1141, 310] on div "Schedule Task" at bounding box center [1126, 311] width 87 height 15
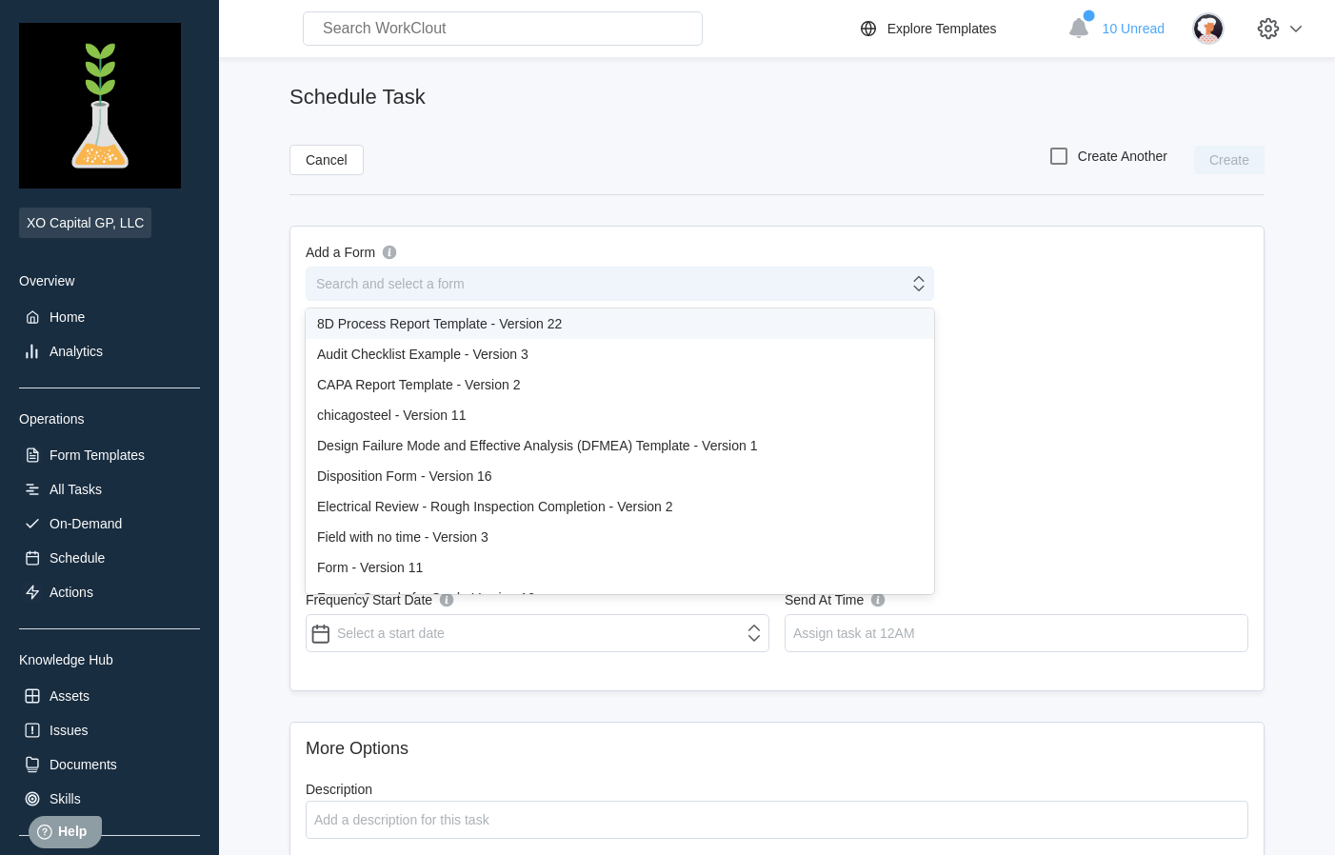
click at [499, 284] on div "Search and select a form" at bounding box center [608, 283] width 602 height 27
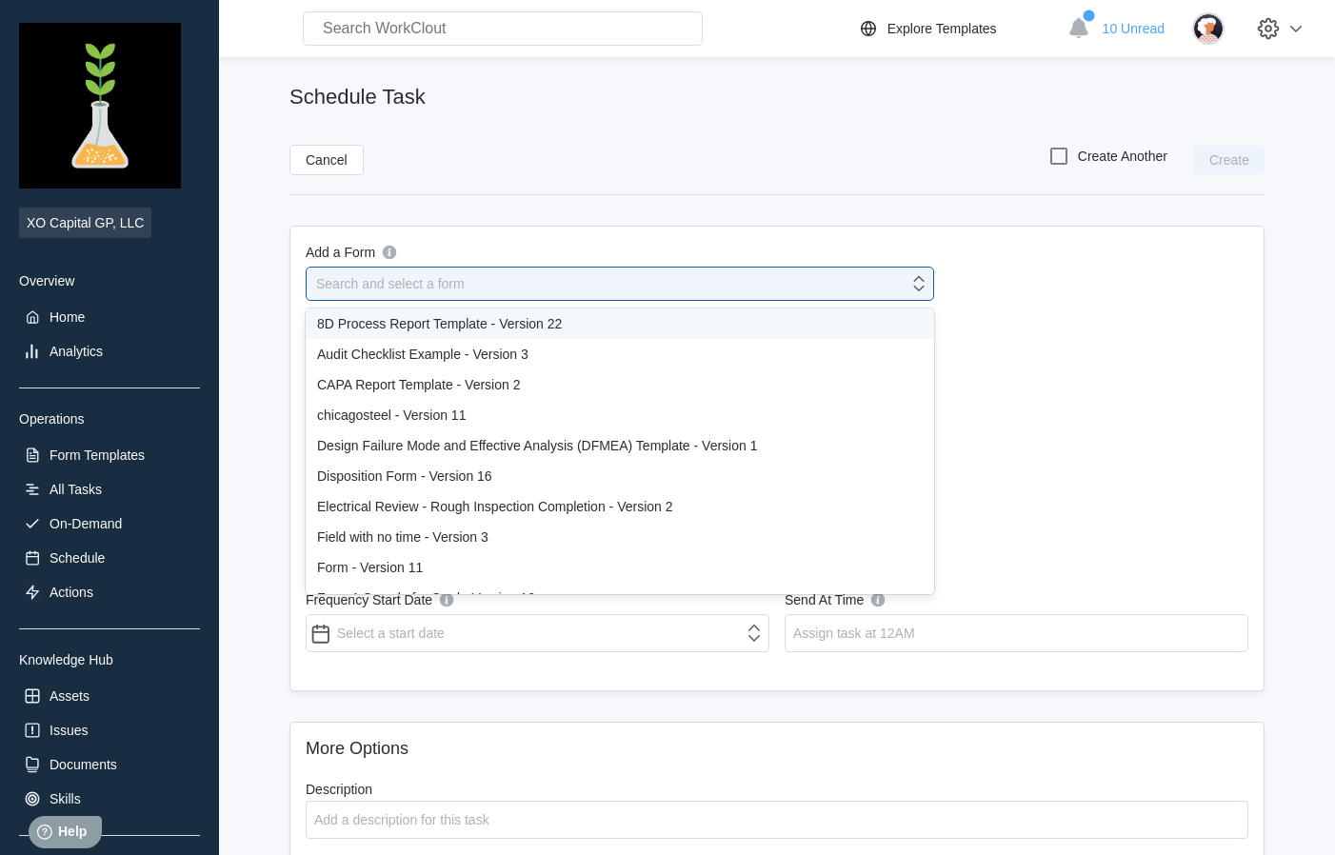
click at [538, 327] on div "8D Process Report Template - Version 22" at bounding box center [620, 323] width 606 height 15
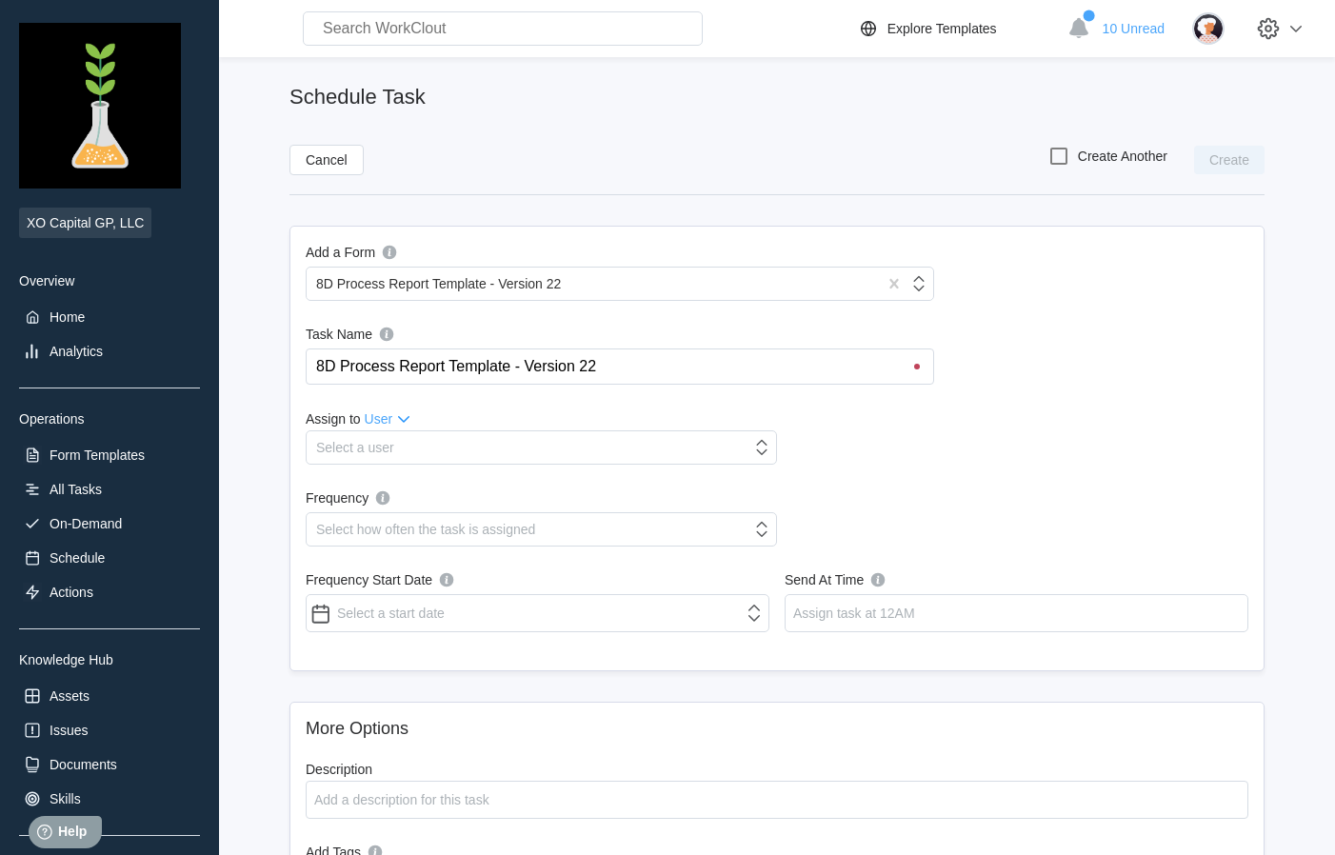
click at [661, 367] on input "8D Process Report Template - Version 22" at bounding box center [623, 367] width 619 height 34
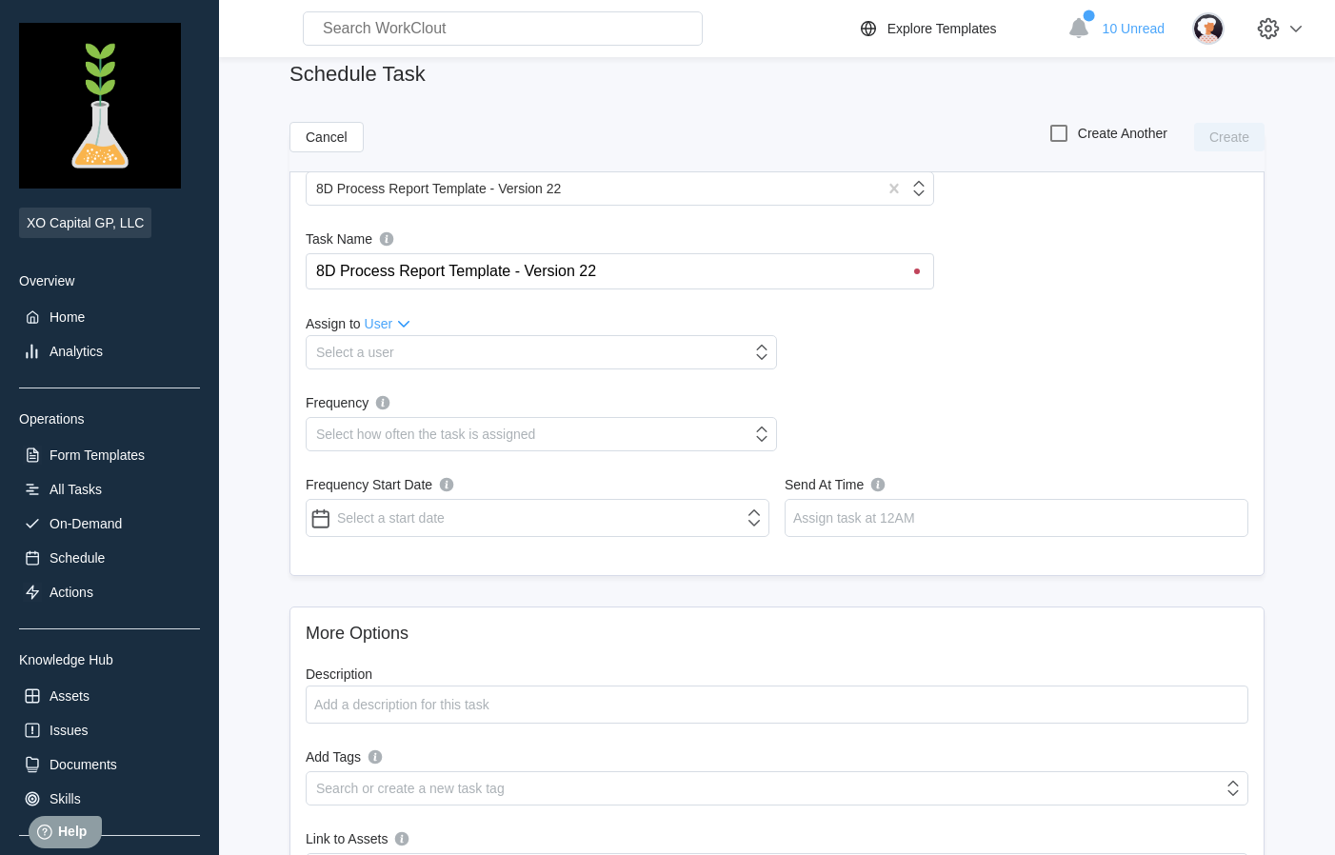
scroll to position [101, 0]
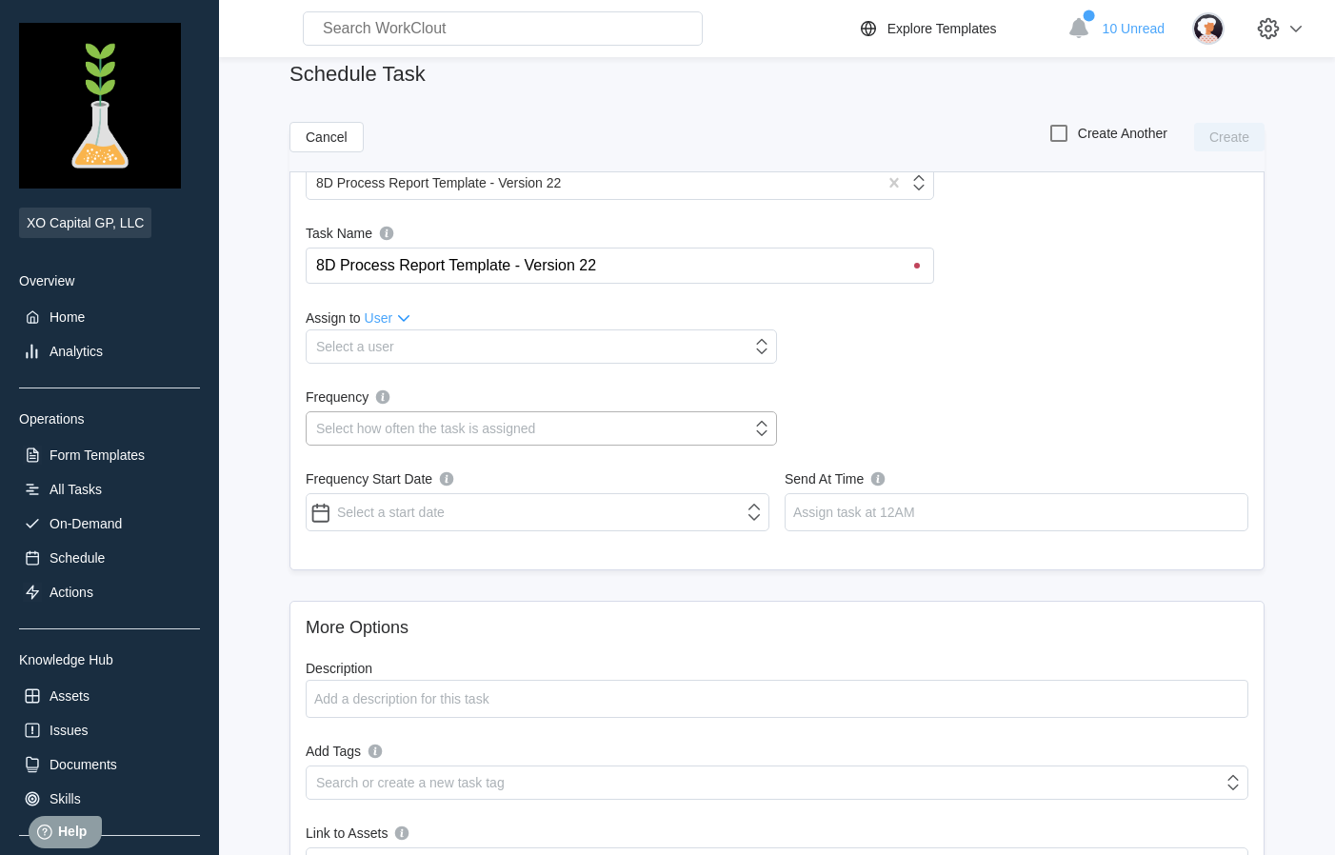
click at [642, 423] on div "Select how often the task is assigned" at bounding box center [529, 428] width 445 height 27
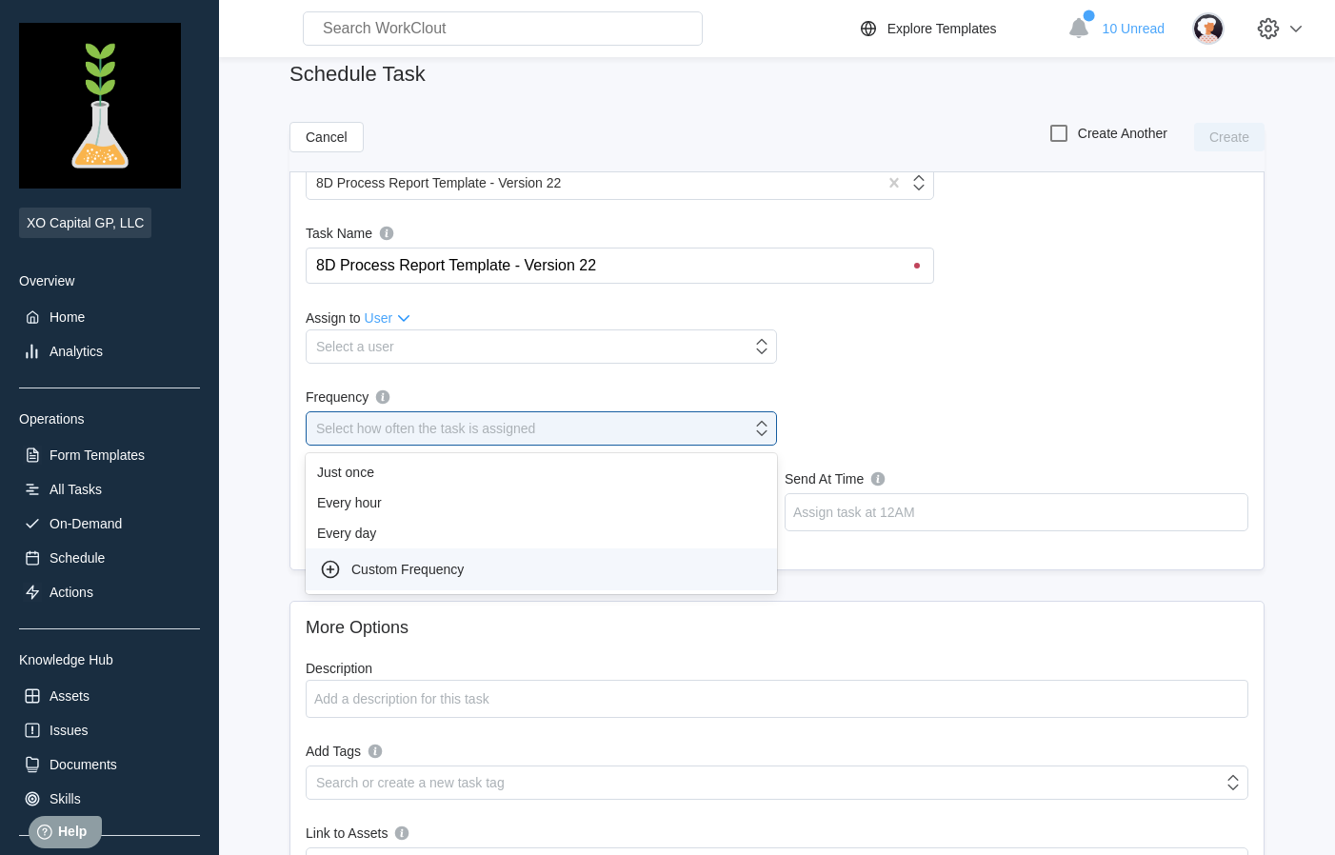
click at [417, 572] on div "Custom Frequency" at bounding box center [541, 569] width 449 height 27
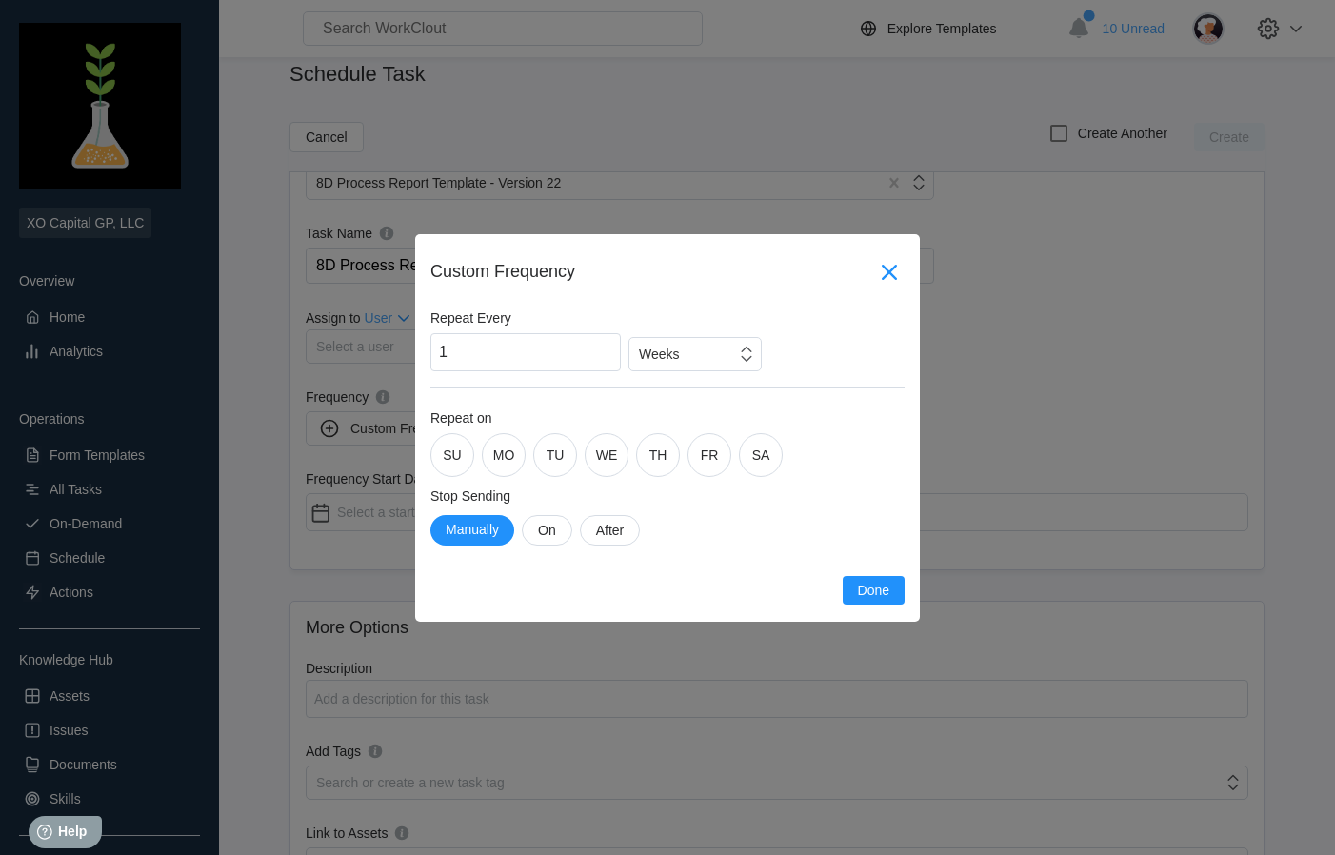
click at [893, 275] on icon at bounding box center [889, 271] width 15 height 15
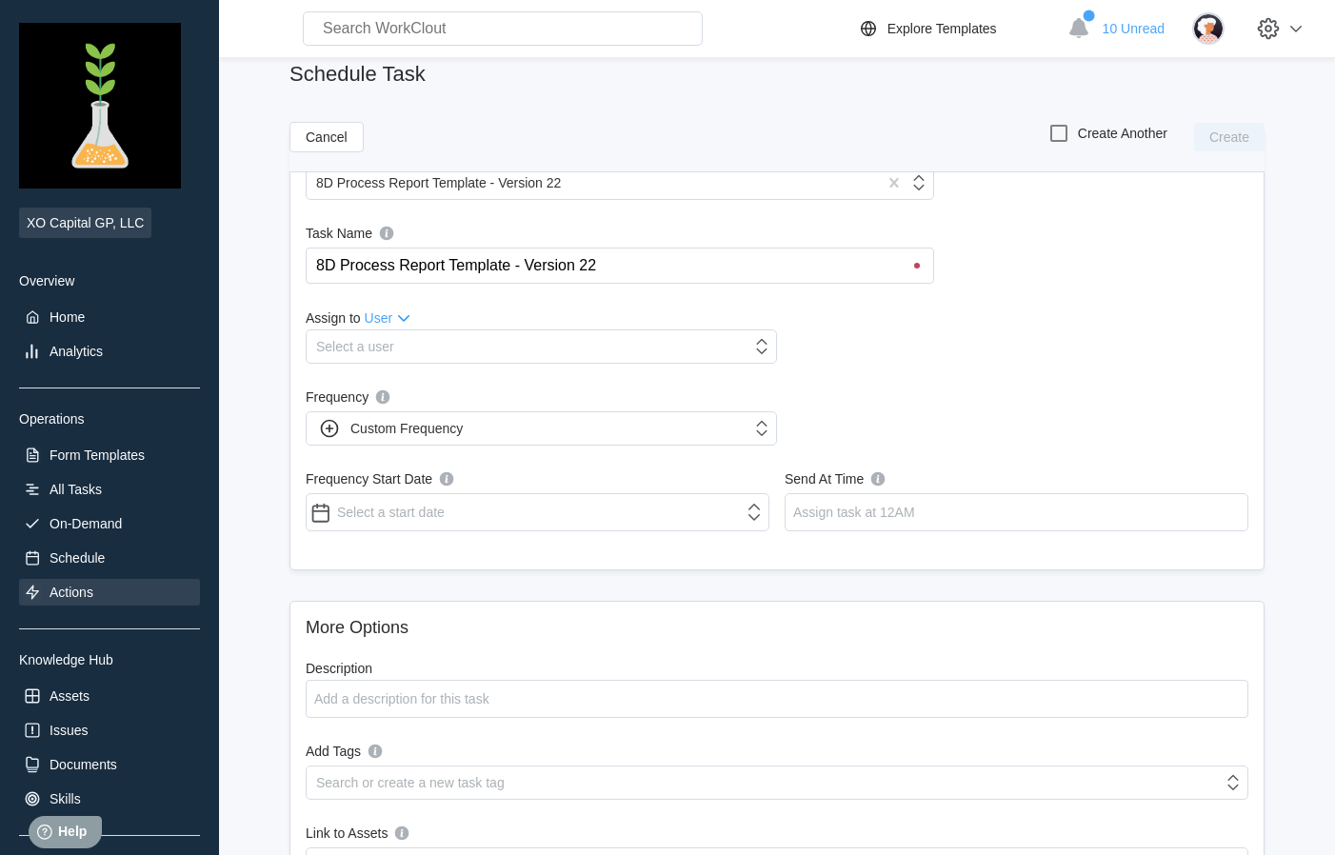
click at [96, 592] on div "Actions" at bounding box center [109, 592] width 181 height 27
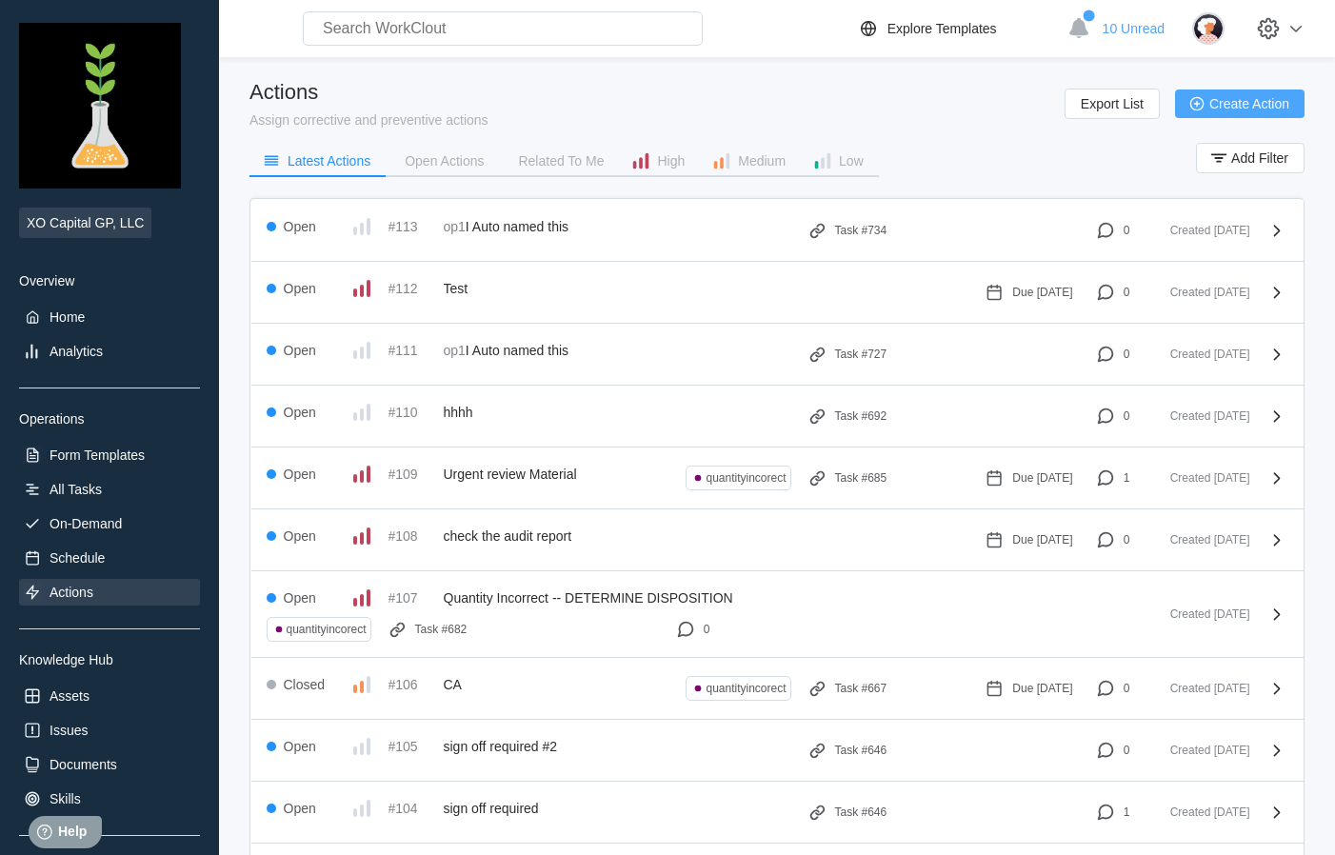
click at [1235, 97] on span "Create Action" at bounding box center [1250, 103] width 80 height 13
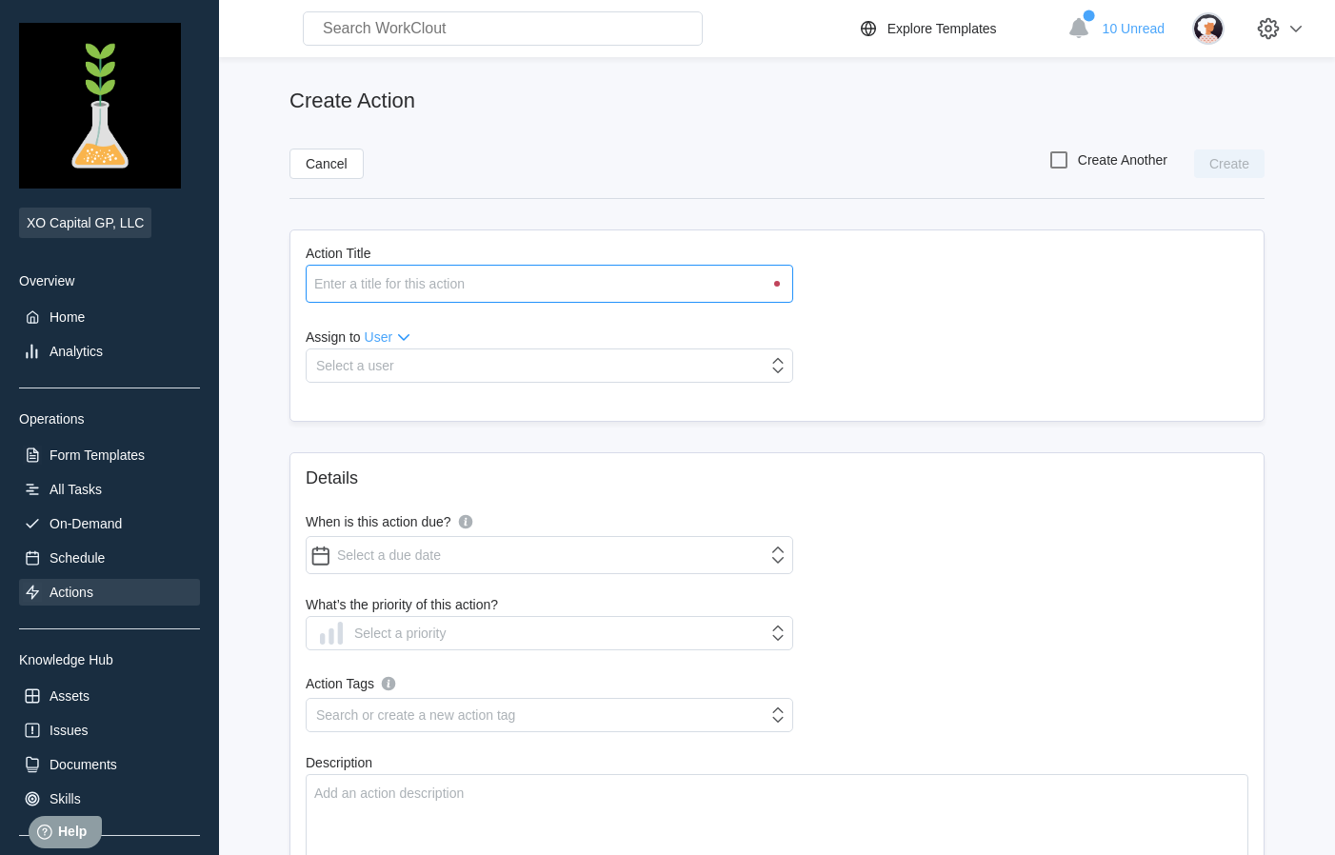
click at [625, 280] on input "Action Title" at bounding box center [550, 284] width 488 height 38
click at [751, 275] on input "Action Title" at bounding box center [550, 284] width 488 height 38
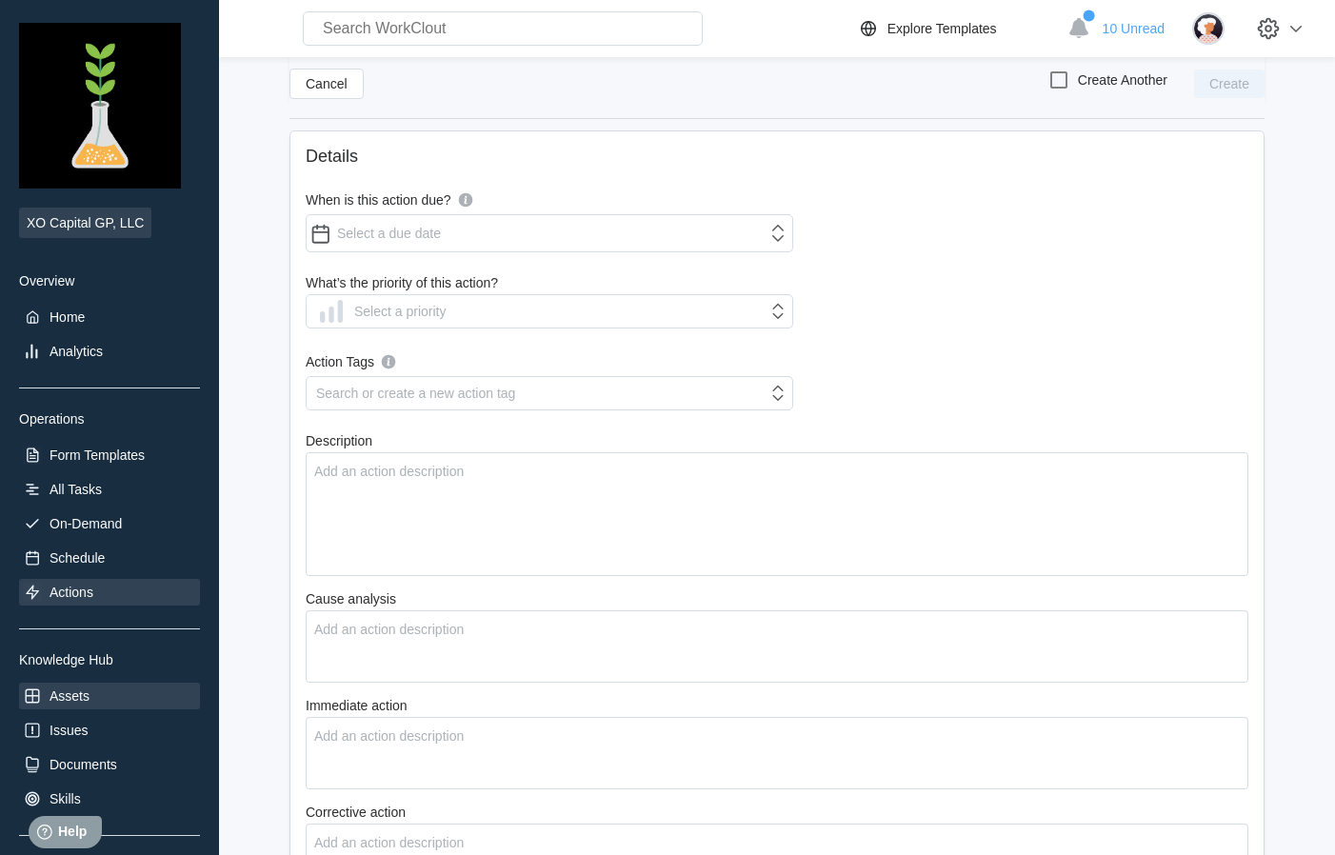
click at [104, 698] on div "Assets" at bounding box center [109, 696] width 181 height 27
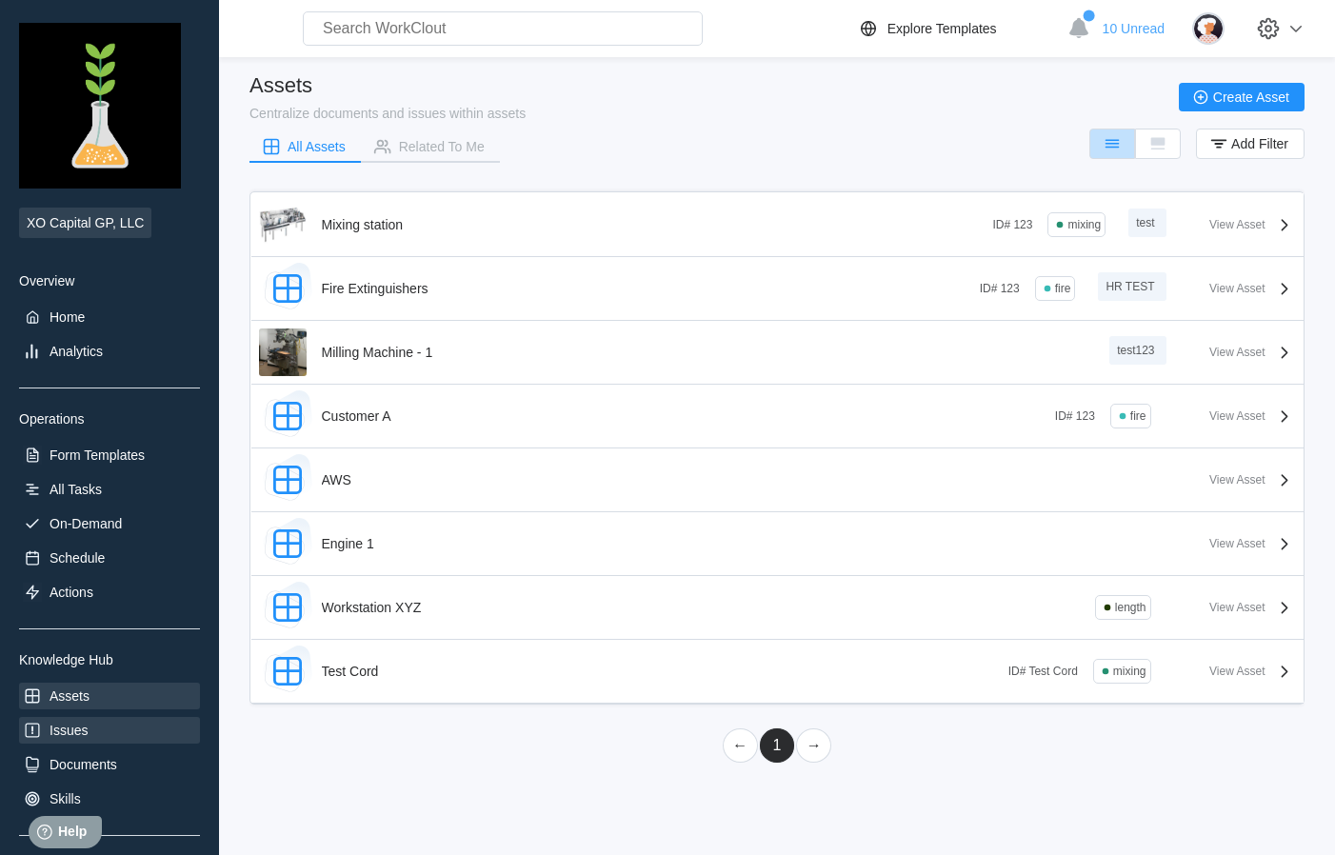
click at [96, 717] on div "Issues" at bounding box center [109, 730] width 181 height 27
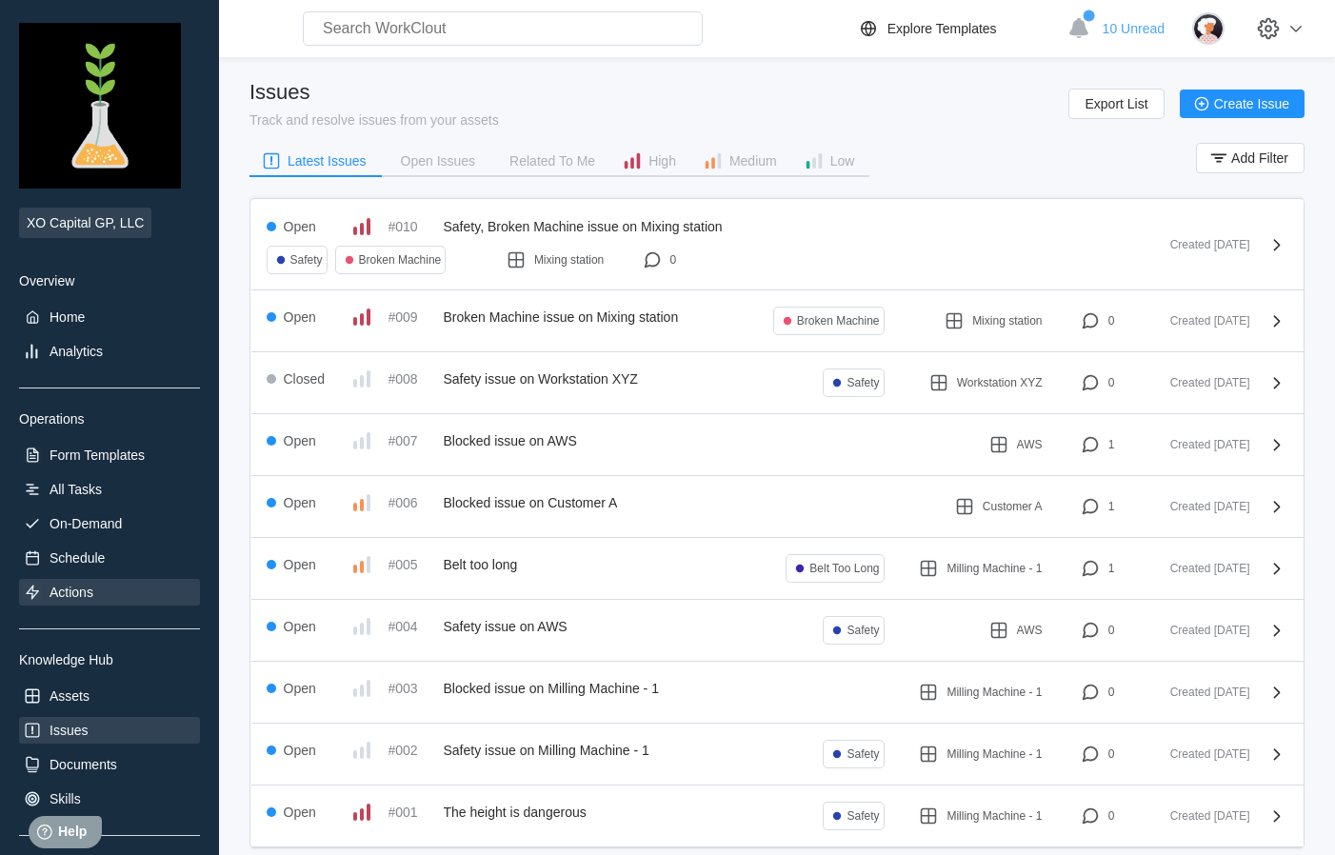
click at [96, 598] on div "Actions" at bounding box center [109, 592] width 181 height 27
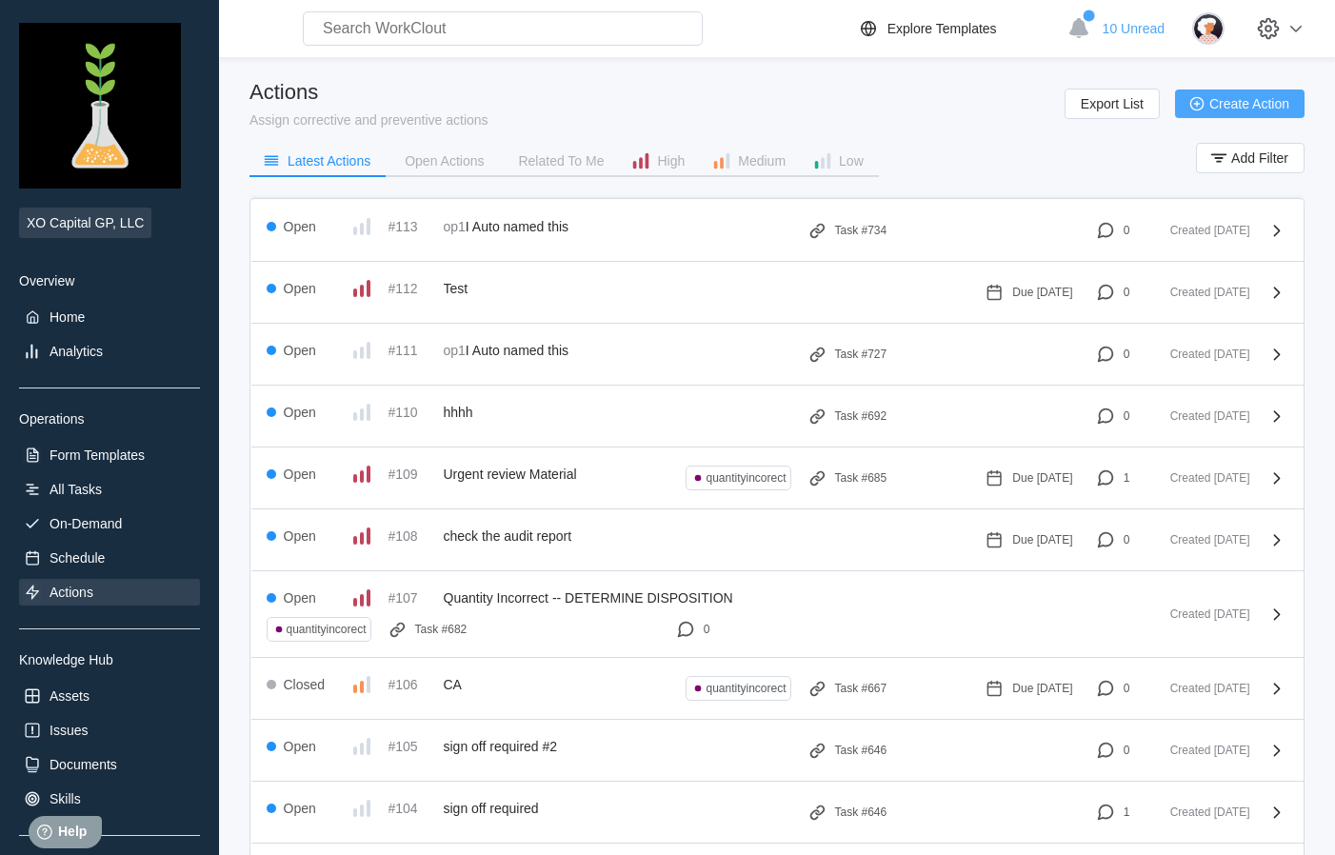
click at [1229, 111] on button "Create Action" at bounding box center [1240, 104] width 130 height 29
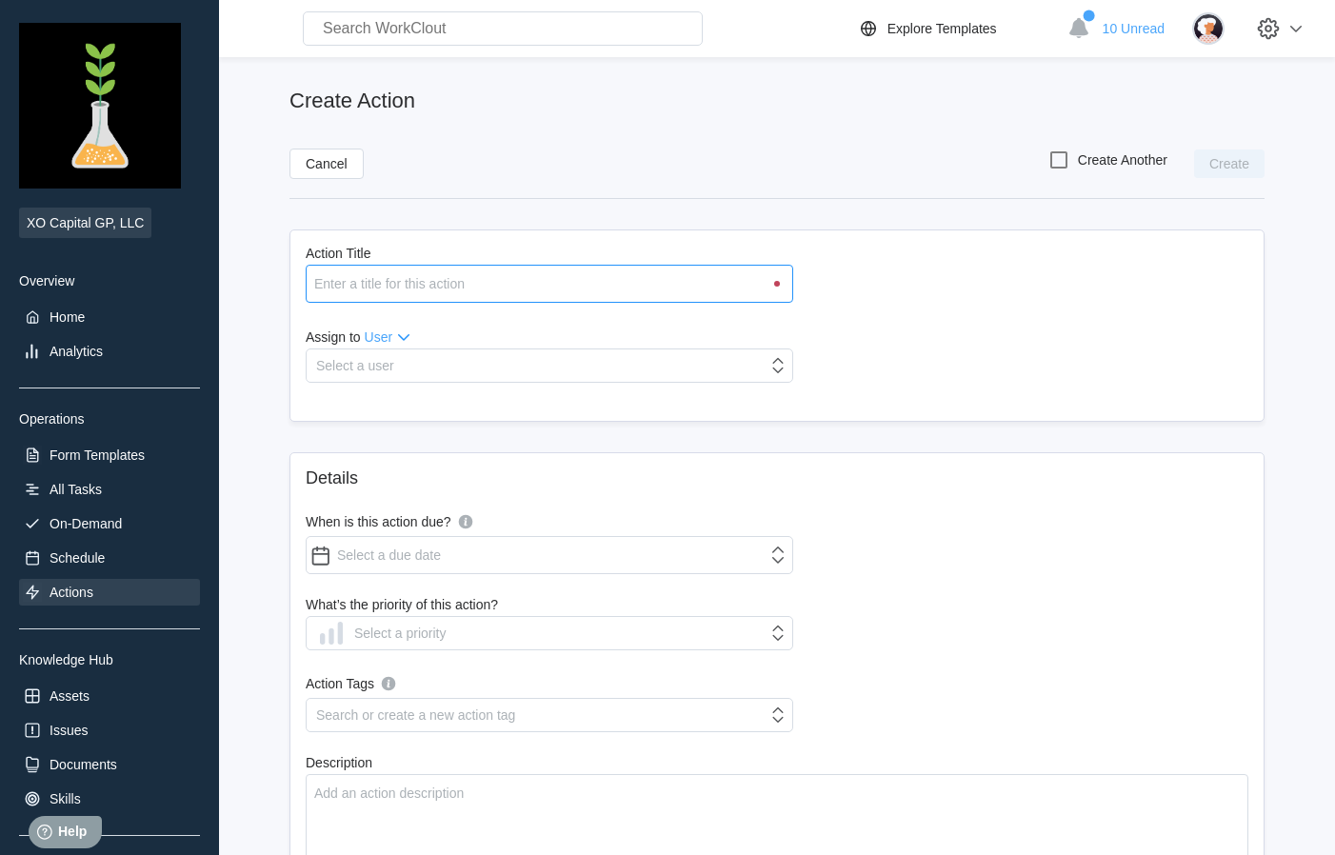
click at [686, 290] on input "Action Title" at bounding box center [550, 284] width 488 height 38
click at [341, 165] on span "Cancel" at bounding box center [327, 163] width 42 height 13
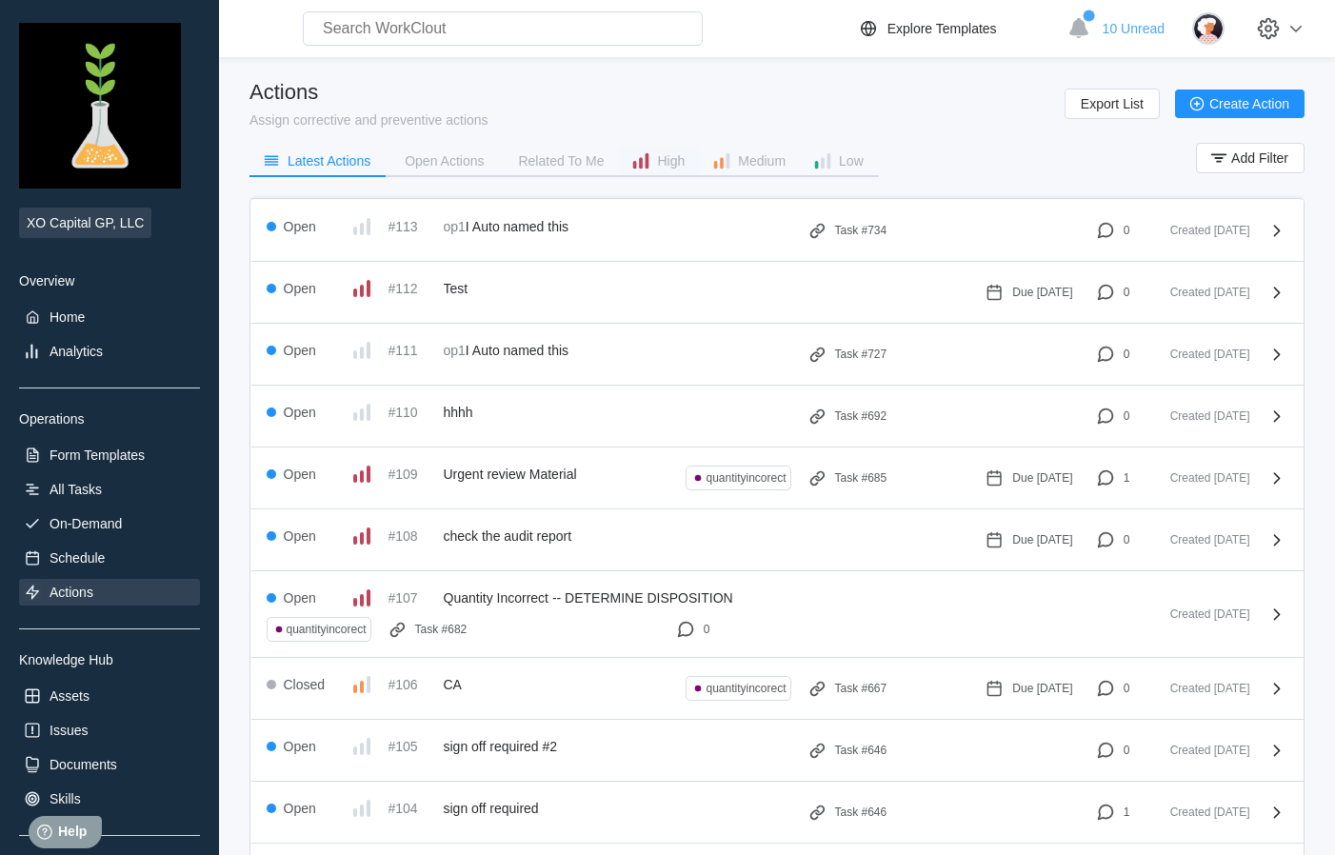
click at [663, 157] on div "High" at bounding box center [671, 160] width 28 height 13
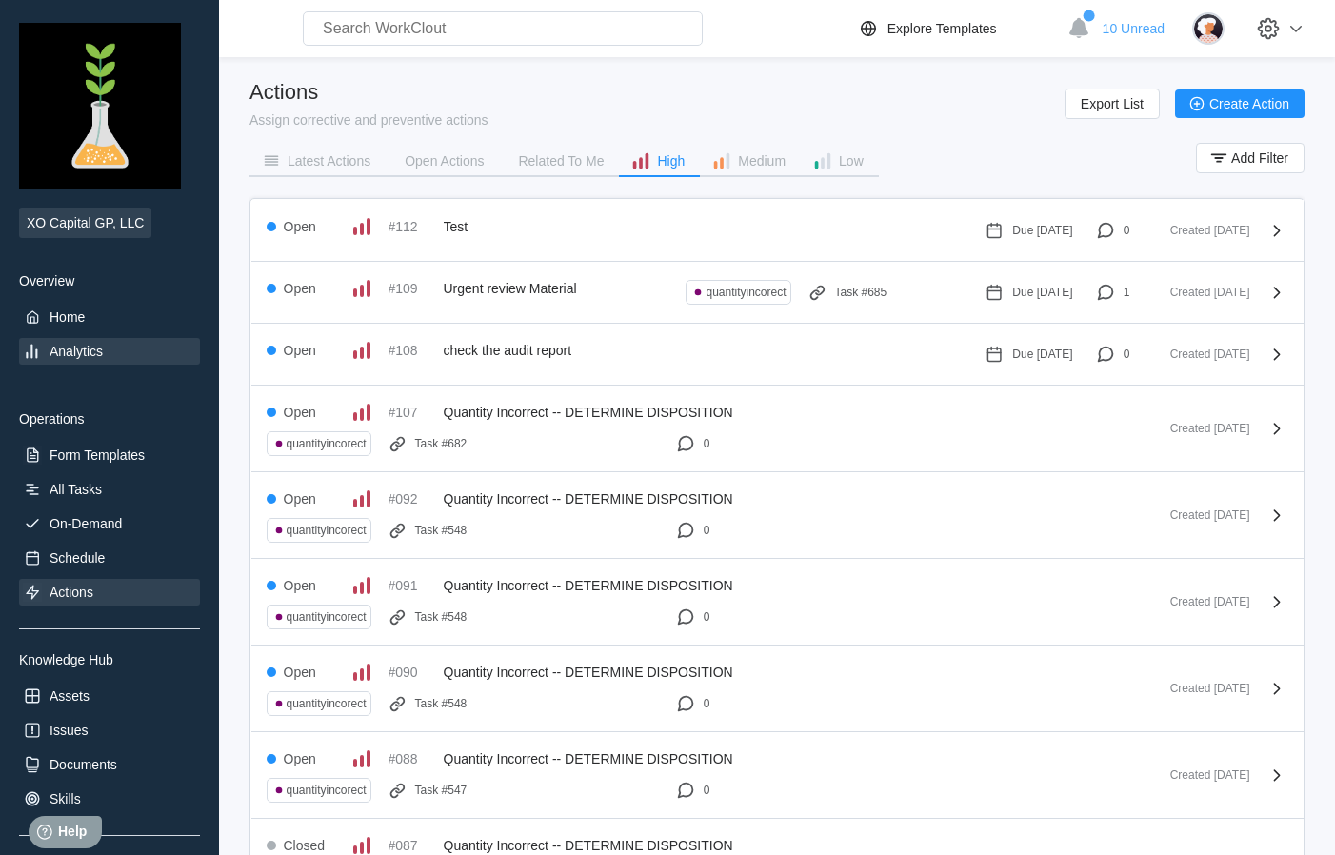
click at [75, 352] on div "Analytics" at bounding box center [76, 351] width 53 height 15
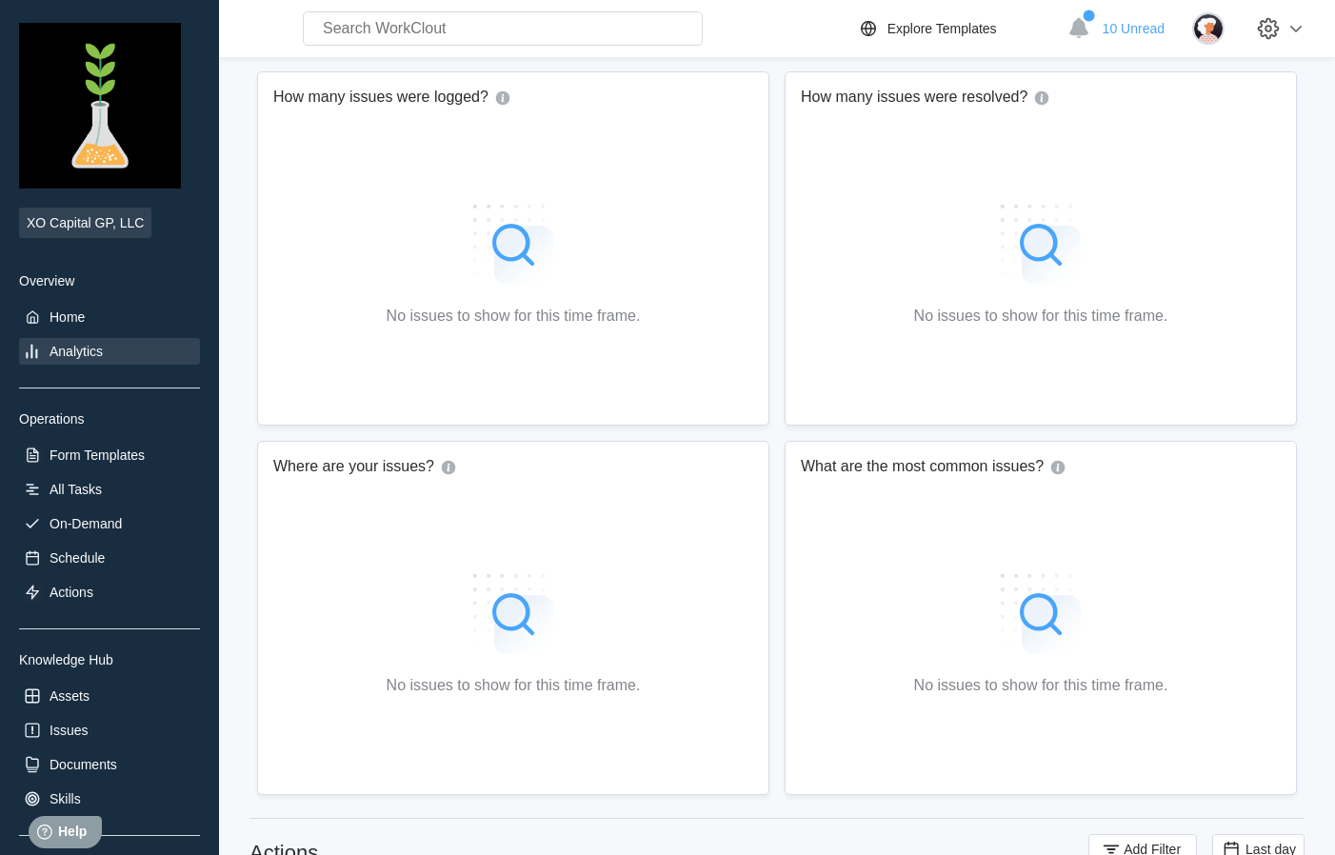
scroll to position [1019, 0]
click at [90, 493] on div "All Tasks" at bounding box center [76, 489] width 52 height 15
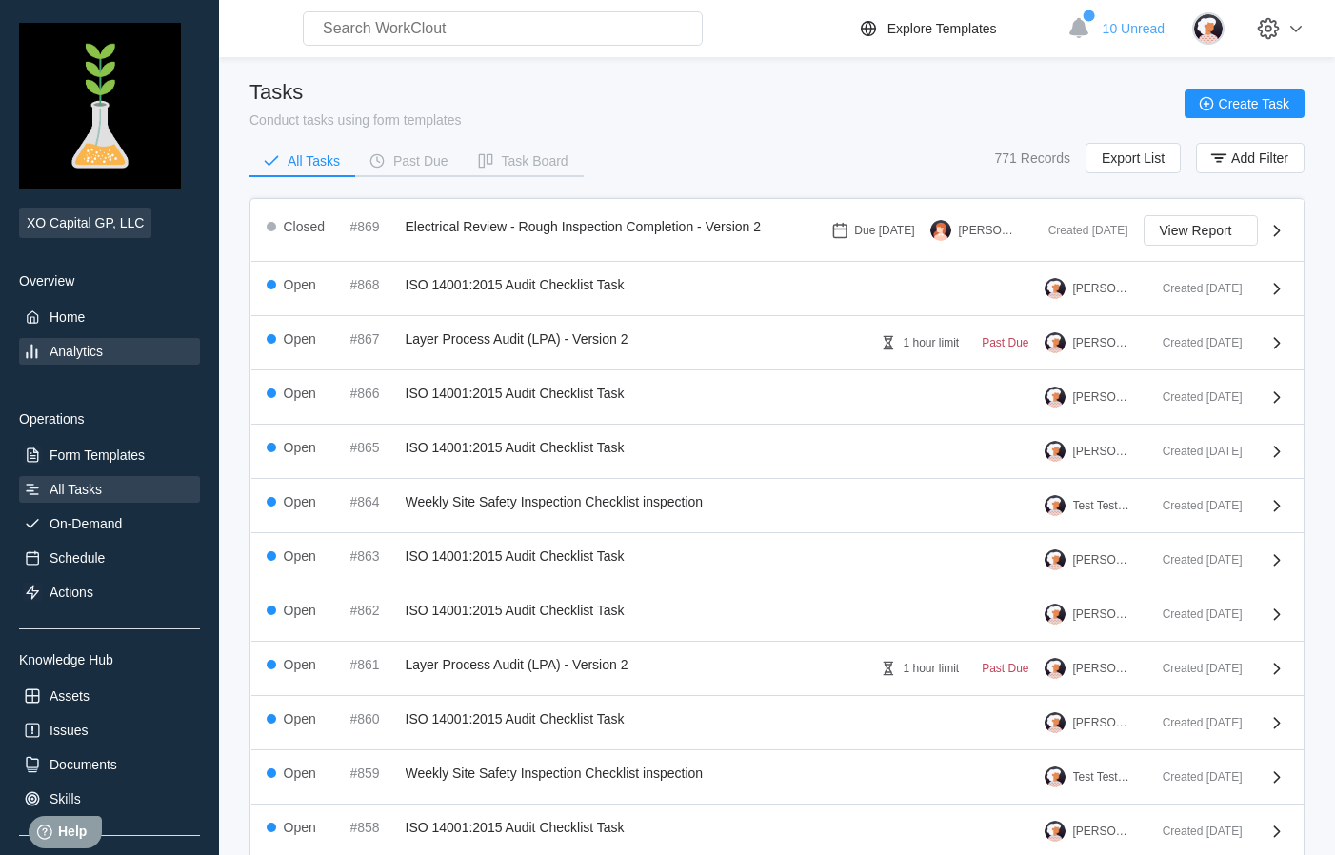
click at [85, 351] on div "Analytics" at bounding box center [76, 351] width 53 height 15
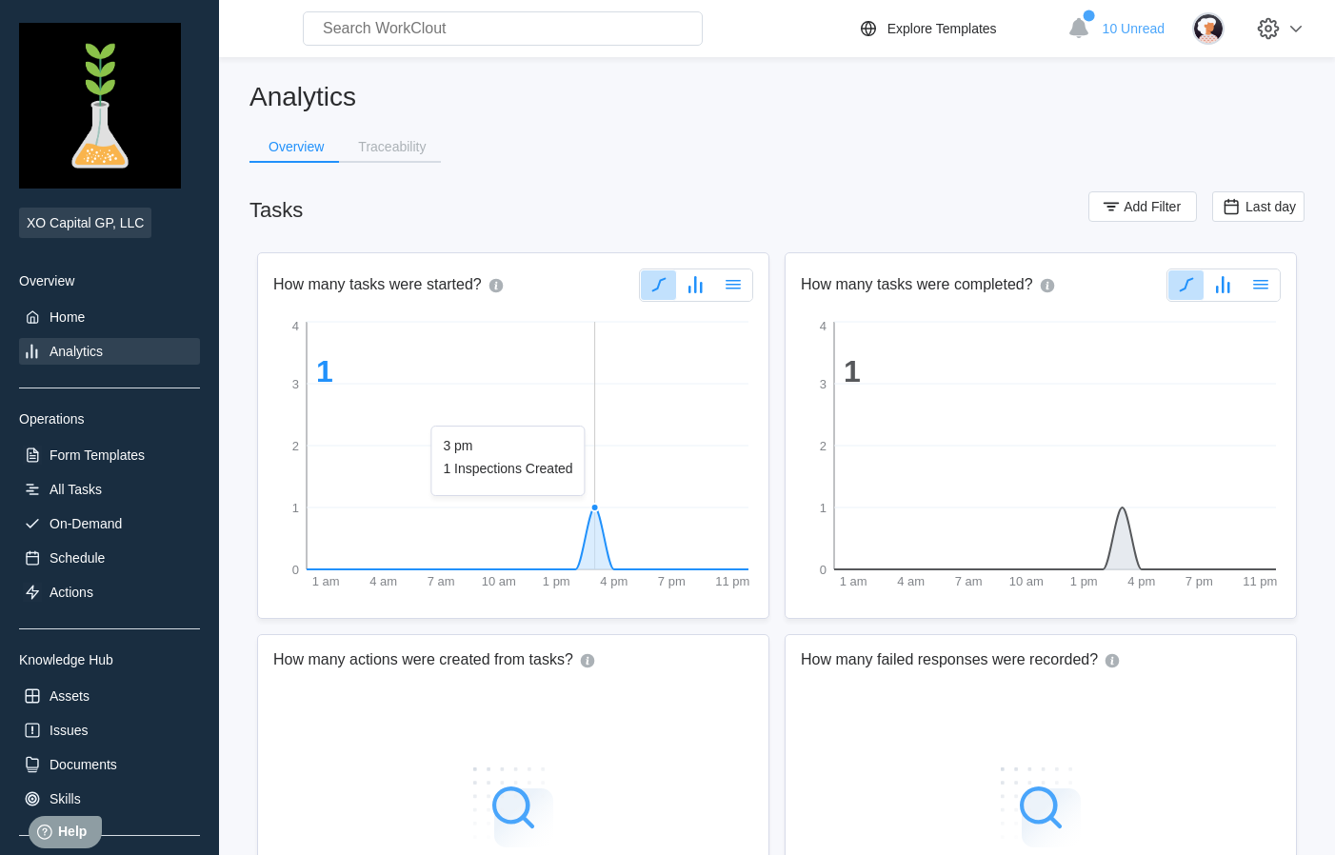
click at [595, 506] on circle at bounding box center [595, 508] width 8 height 8
click at [699, 290] on icon "button" at bounding box center [696, 284] width 23 height 23
click at [734, 273] on icon "button" at bounding box center [733, 284] width 23 height 23
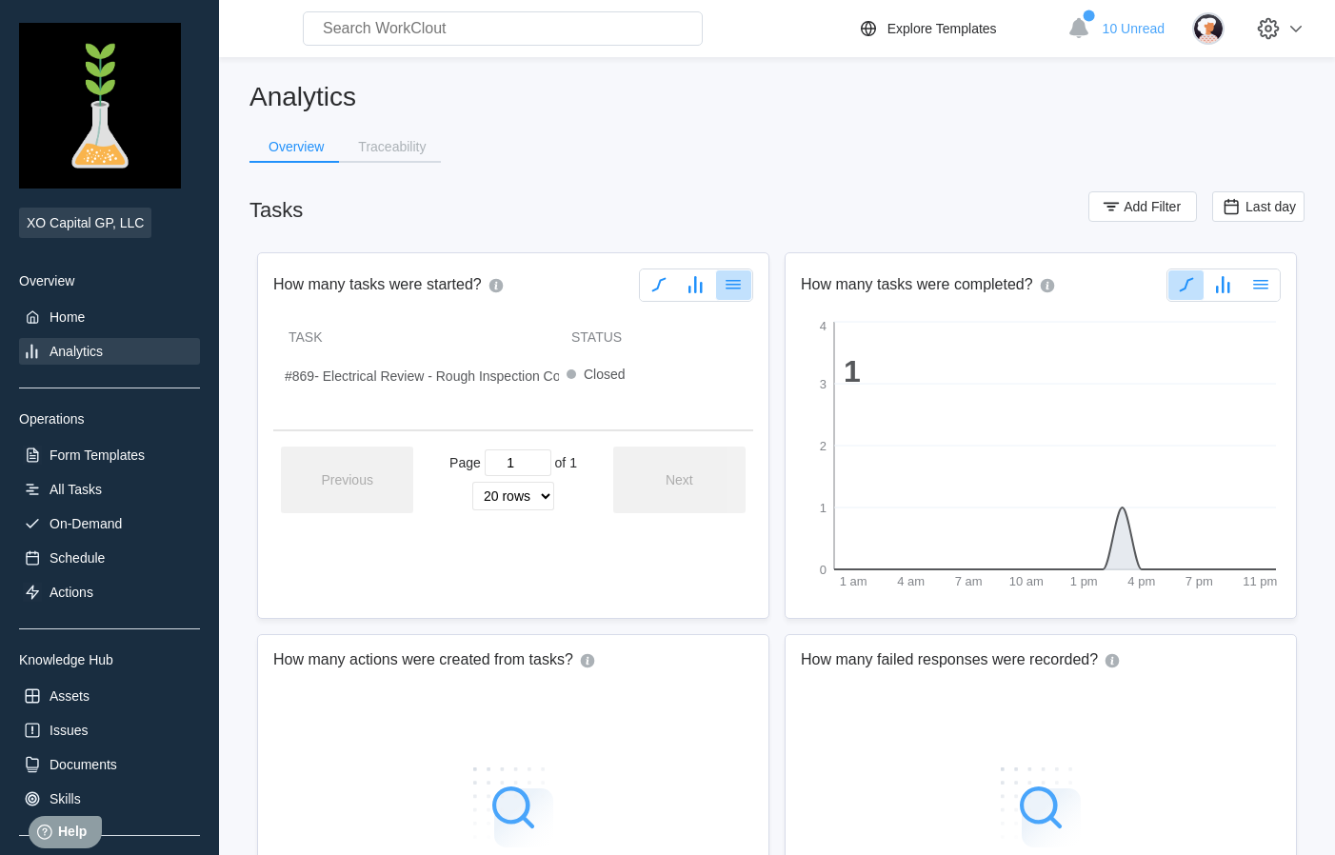
click at [656, 291] on icon "button" at bounding box center [659, 284] width 23 height 23
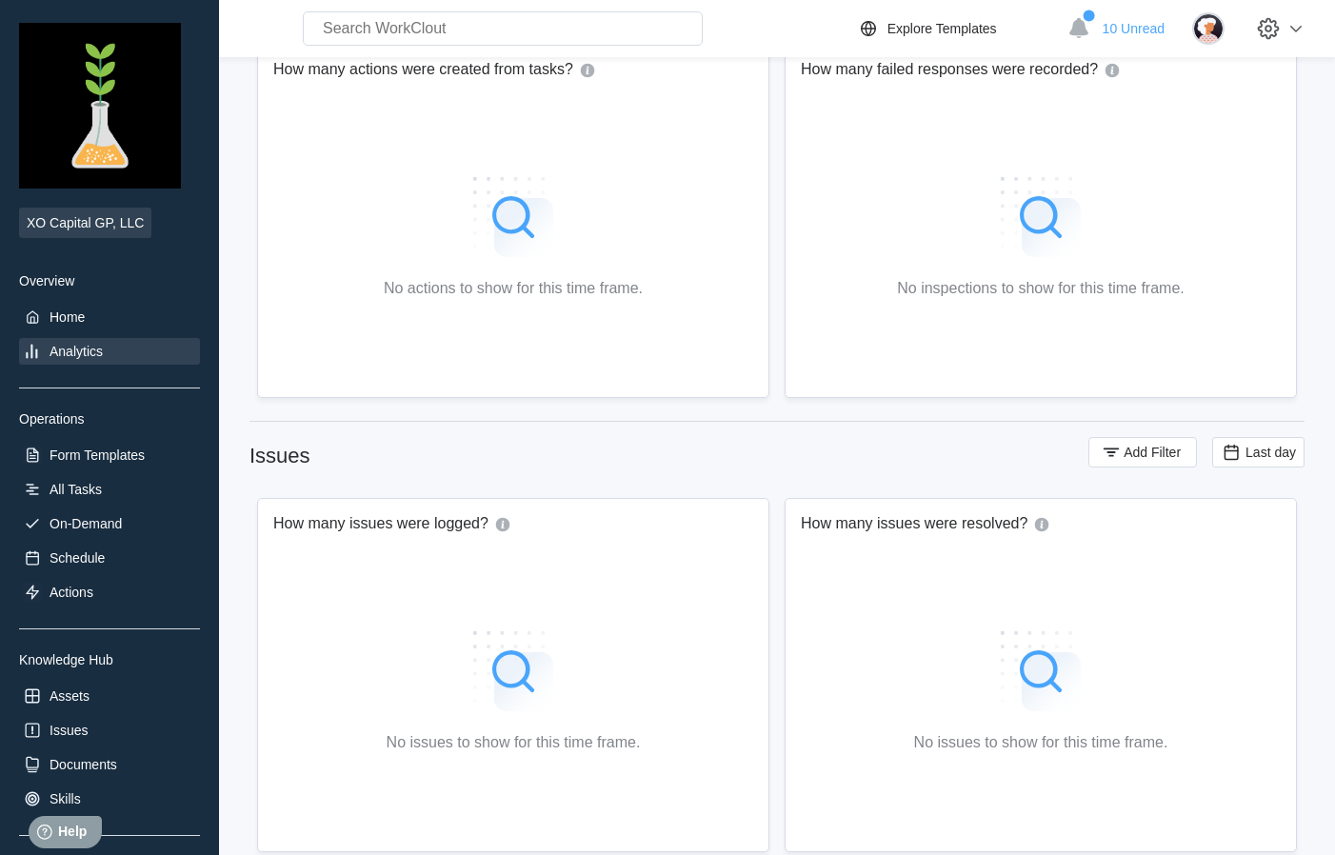
scroll to position [632, 0]
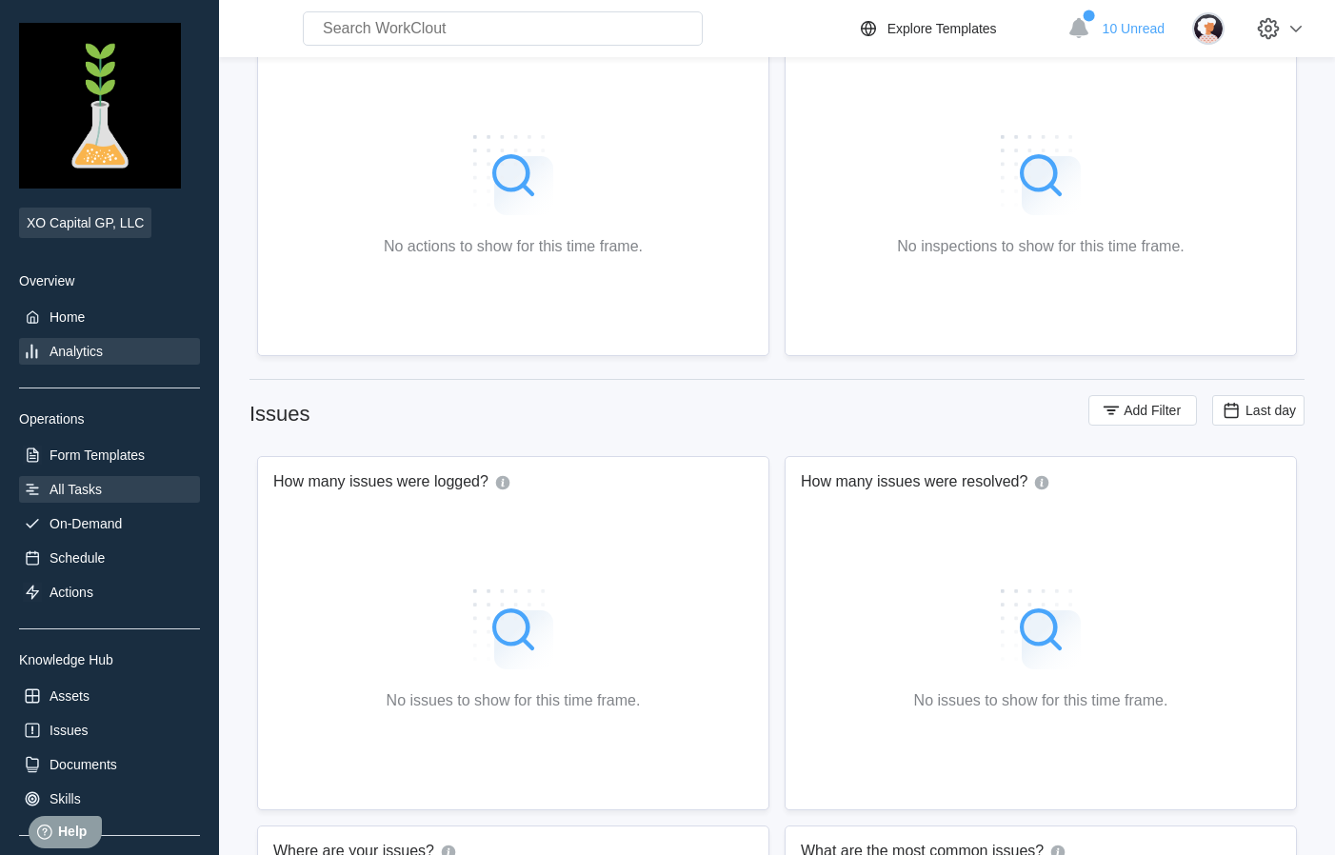
click at [70, 493] on div "All Tasks" at bounding box center [76, 489] width 52 height 15
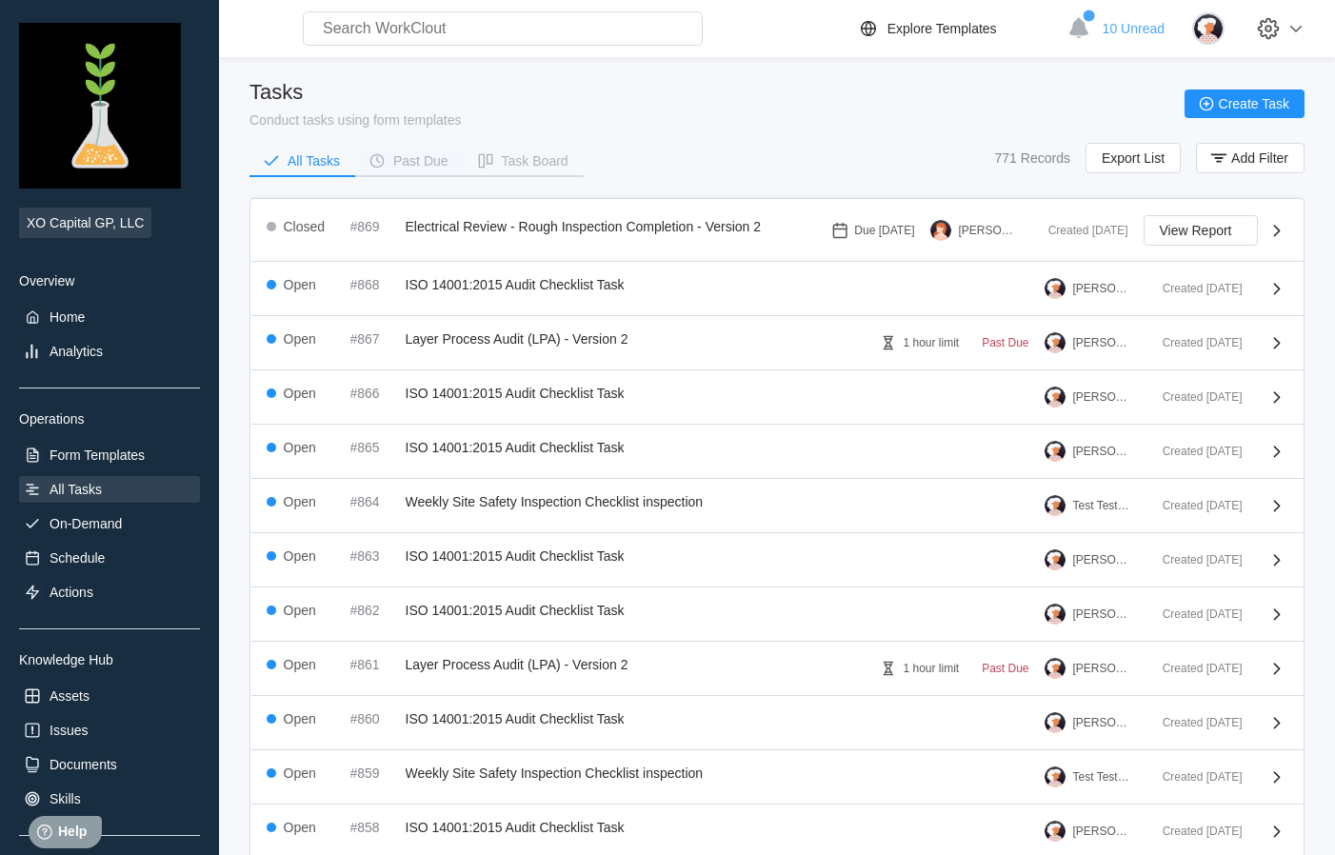
click at [411, 161] on div "Past Due" at bounding box center [420, 160] width 55 height 13
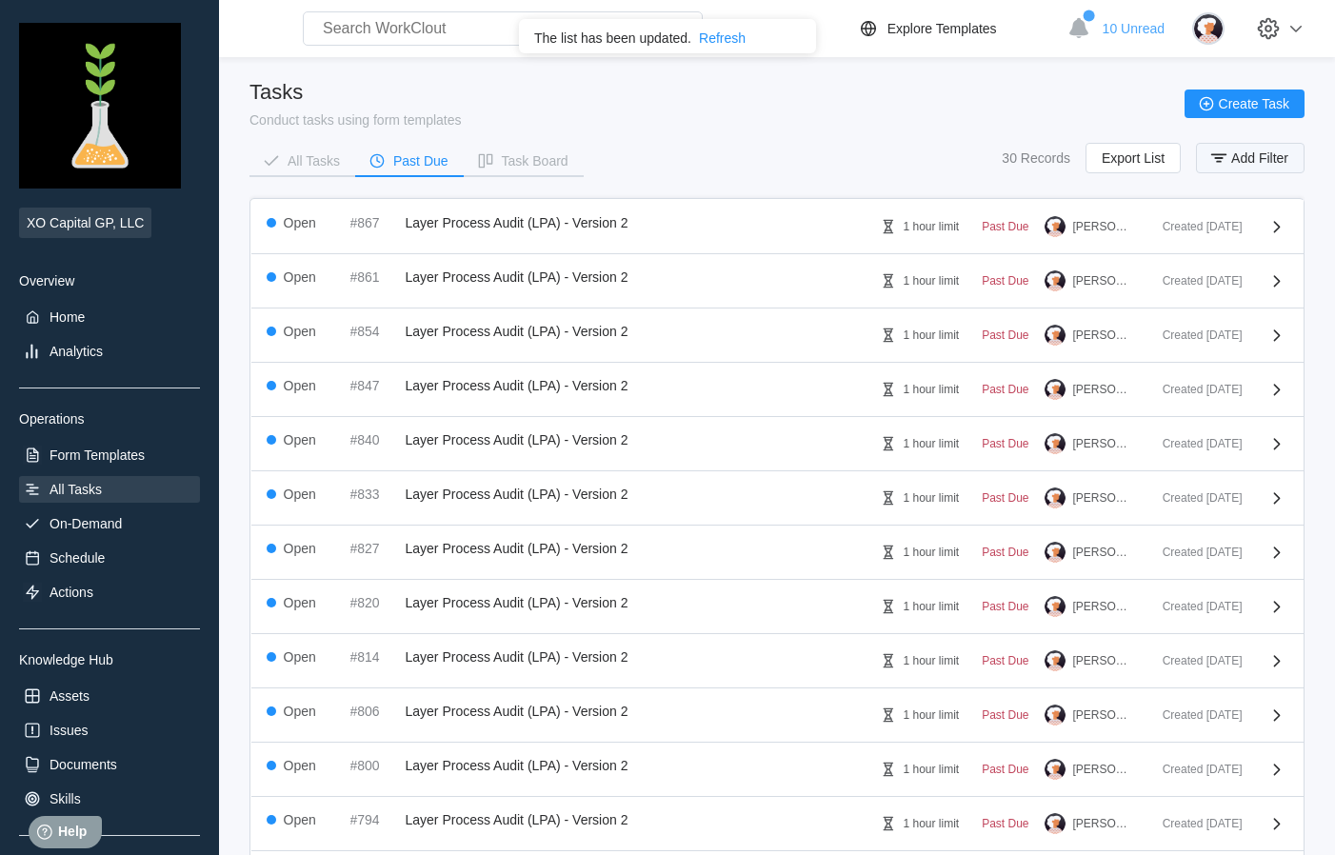
click at [1248, 155] on span "Add Filter" at bounding box center [1260, 157] width 57 height 13
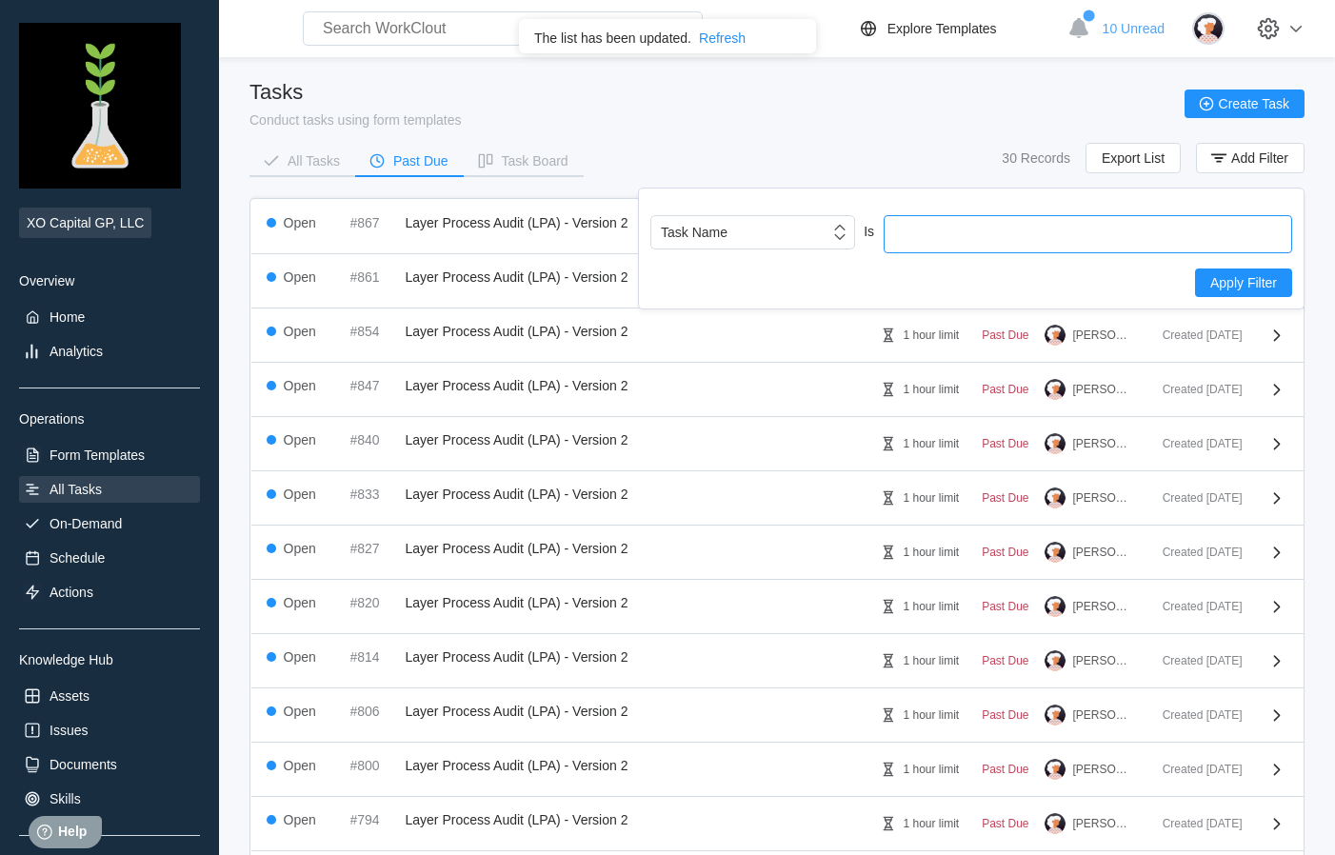
click at [1036, 239] on input "text" at bounding box center [1088, 234] width 409 height 38
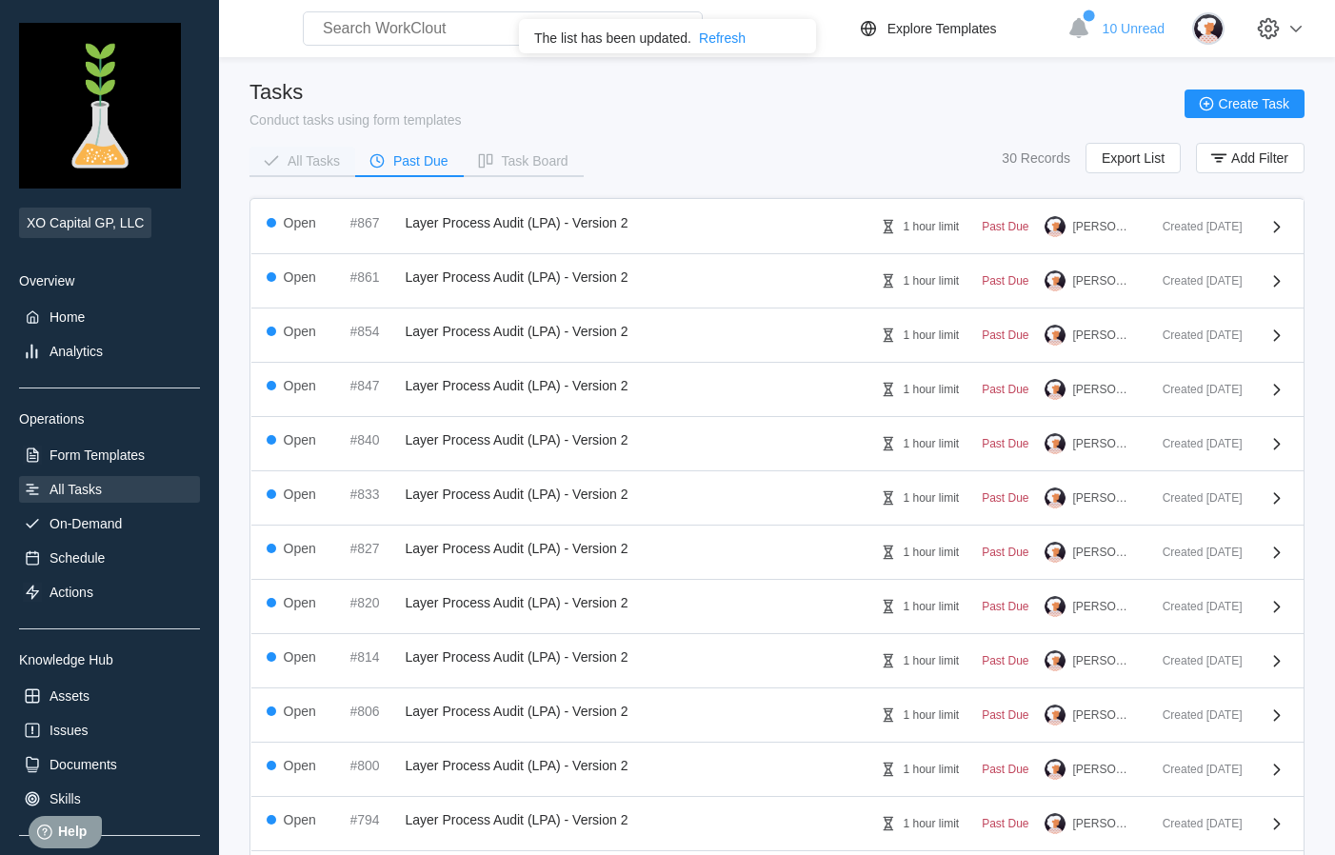
click at [315, 156] on div "All Tasks" at bounding box center [314, 160] width 52 height 13
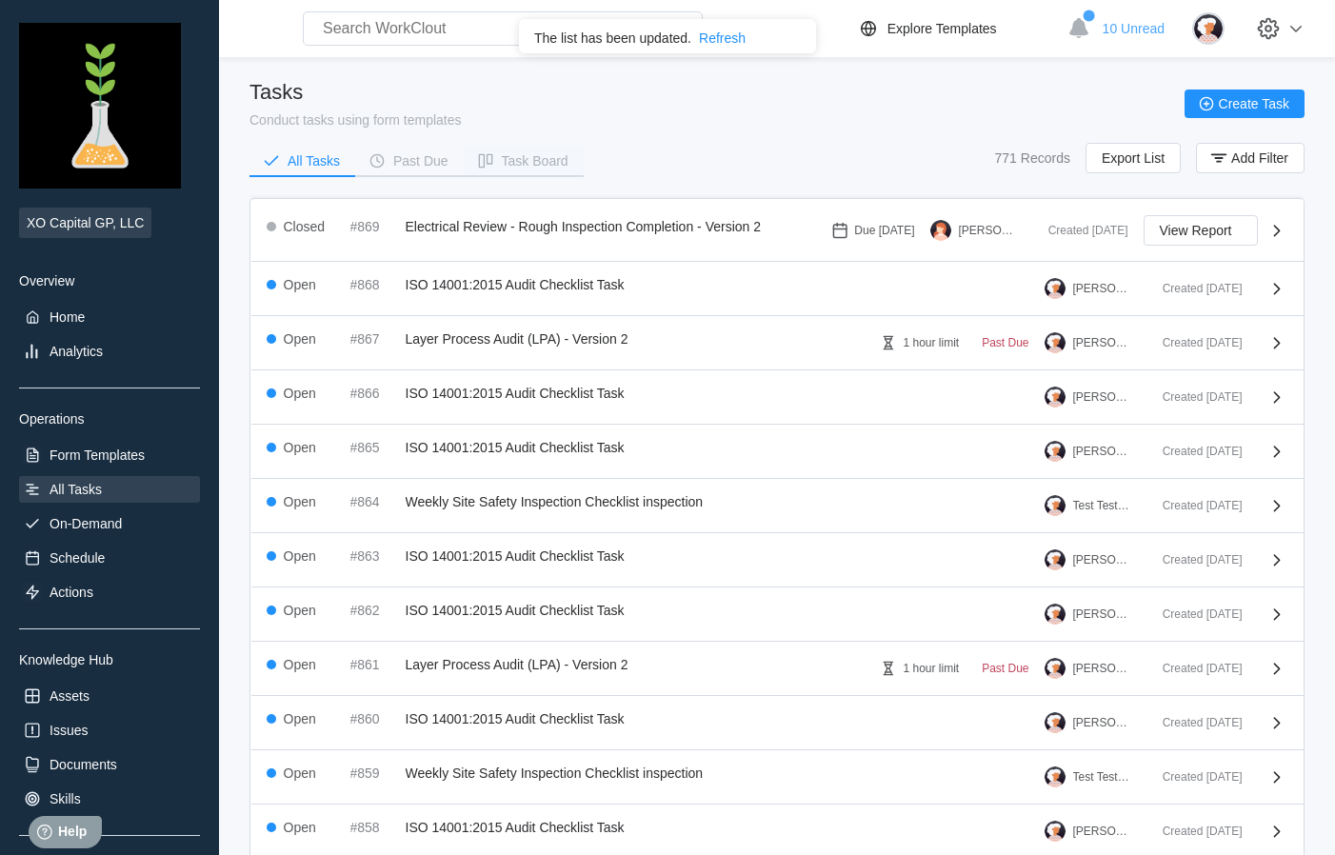
click at [544, 161] on div "Task Board" at bounding box center [535, 160] width 67 height 13
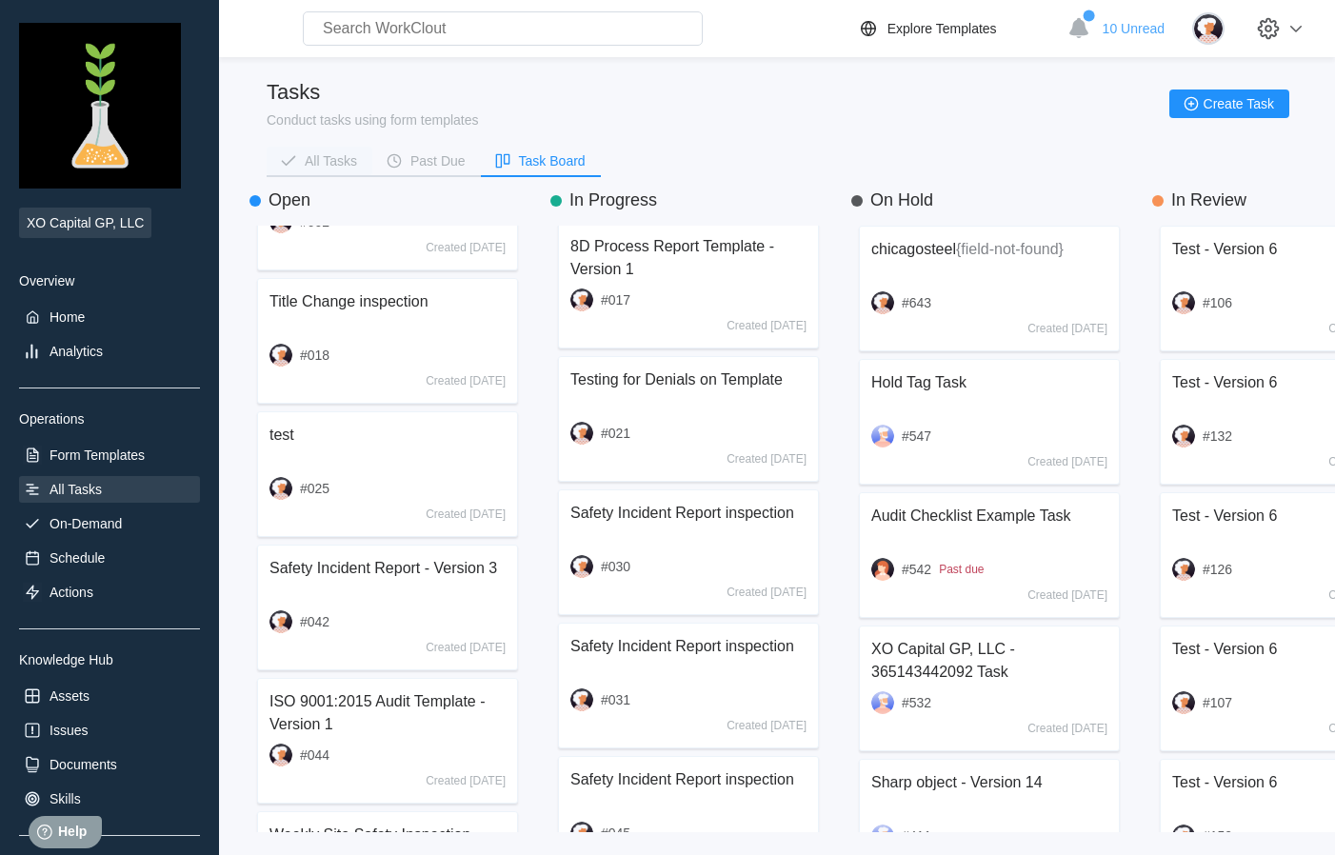
click at [329, 163] on div "All Tasks" at bounding box center [331, 160] width 52 height 13
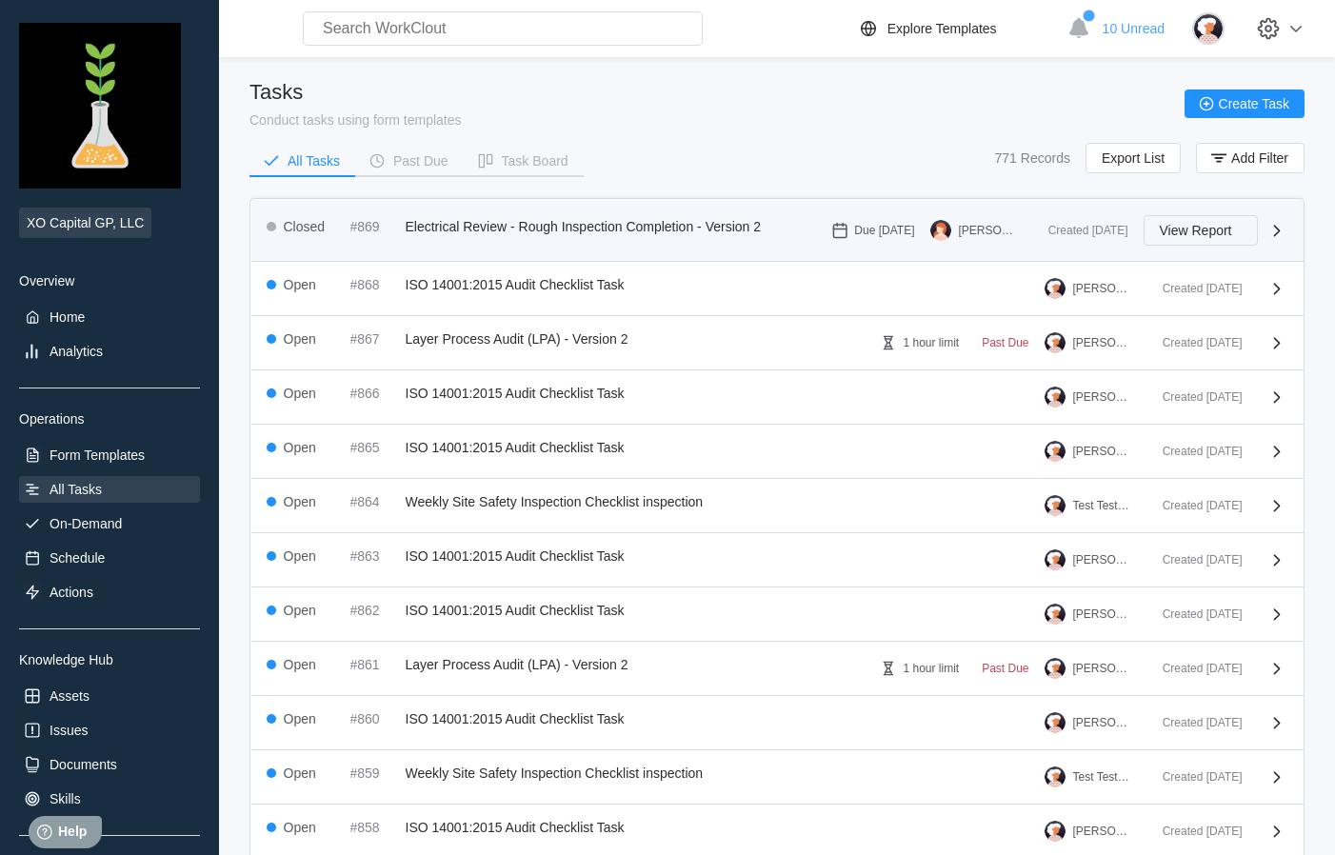
click at [1211, 230] on span "View Report" at bounding box center [1196, 230] width 72 height 13
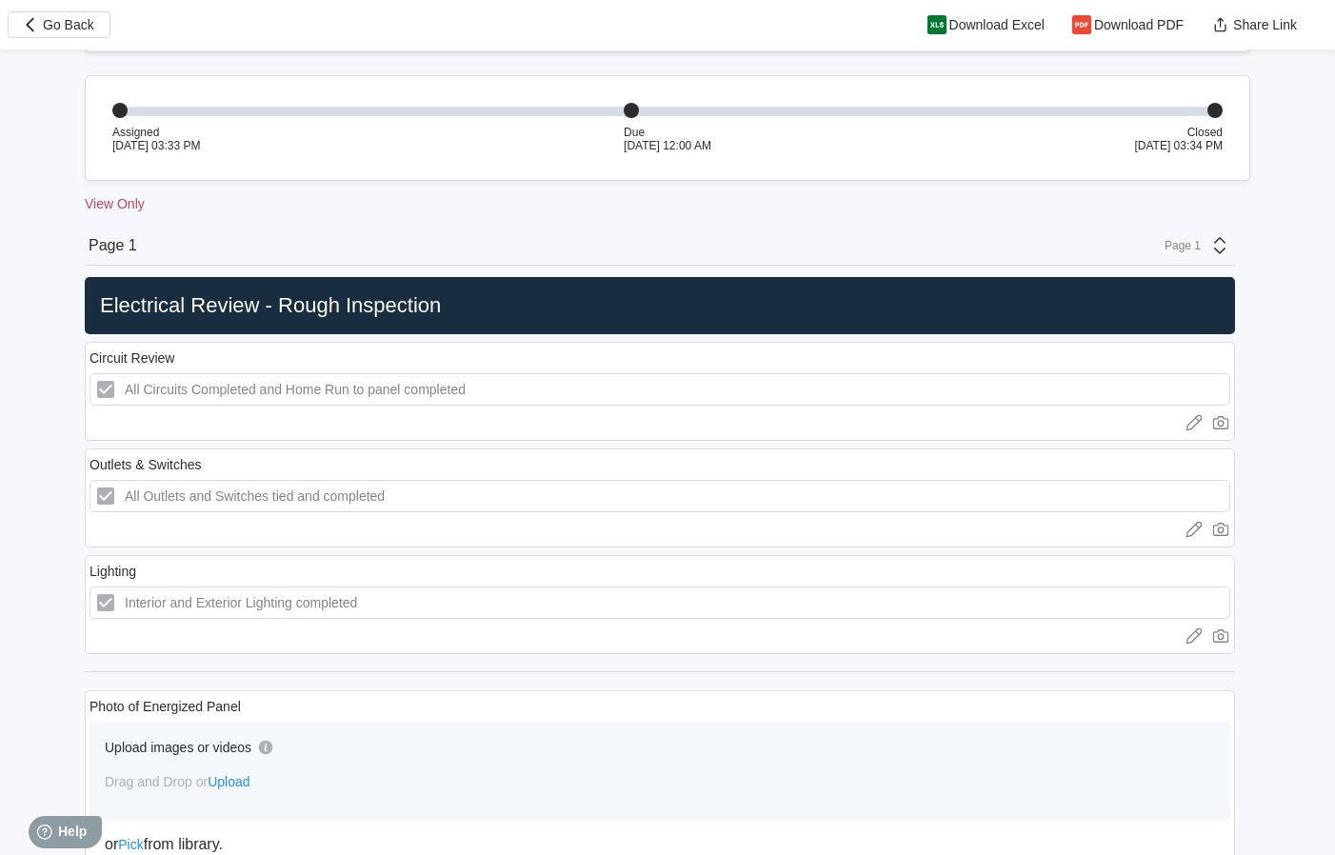
scroll to position [202, 0]
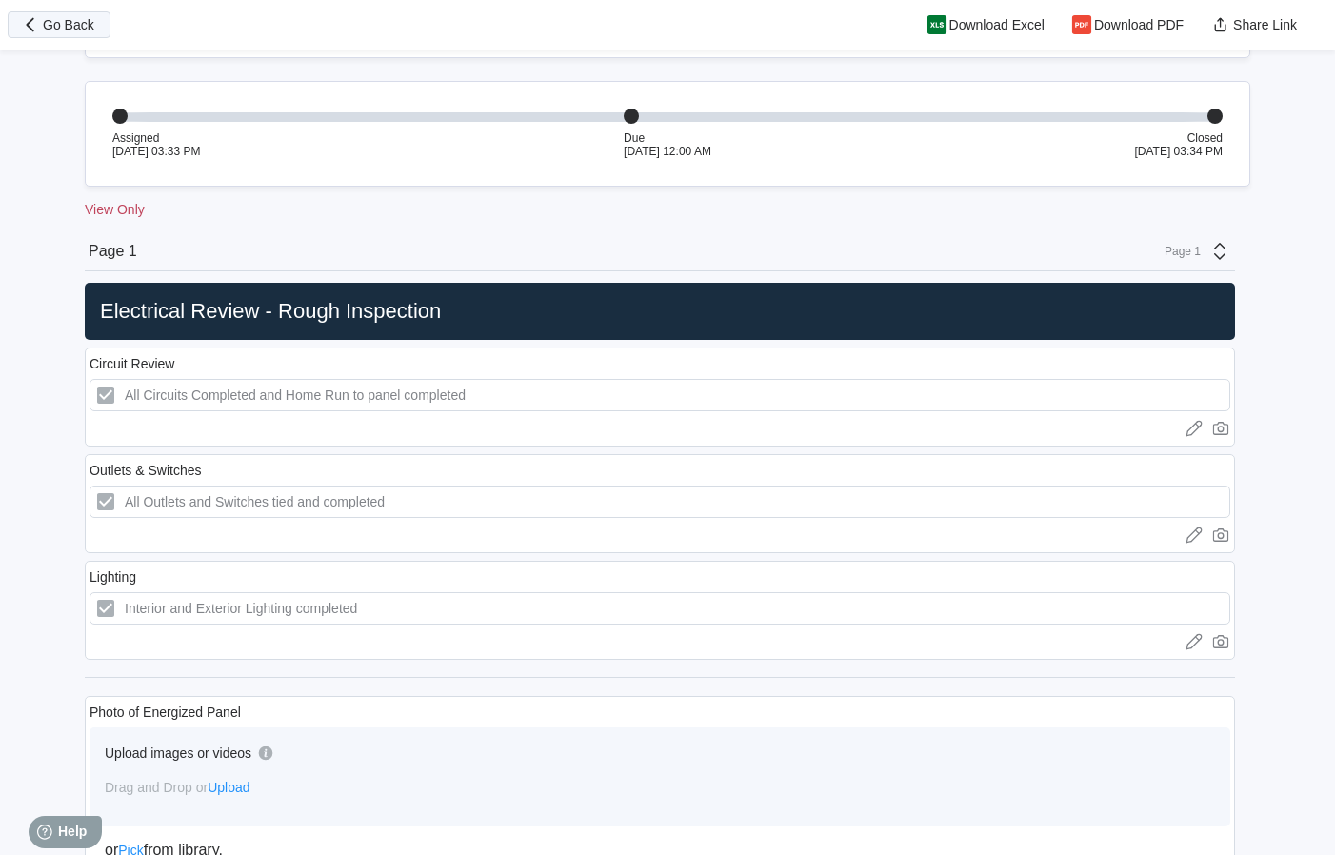
click at [81, 24] on span "Go Back" at bounding box center [68, 24] width 51 height 13
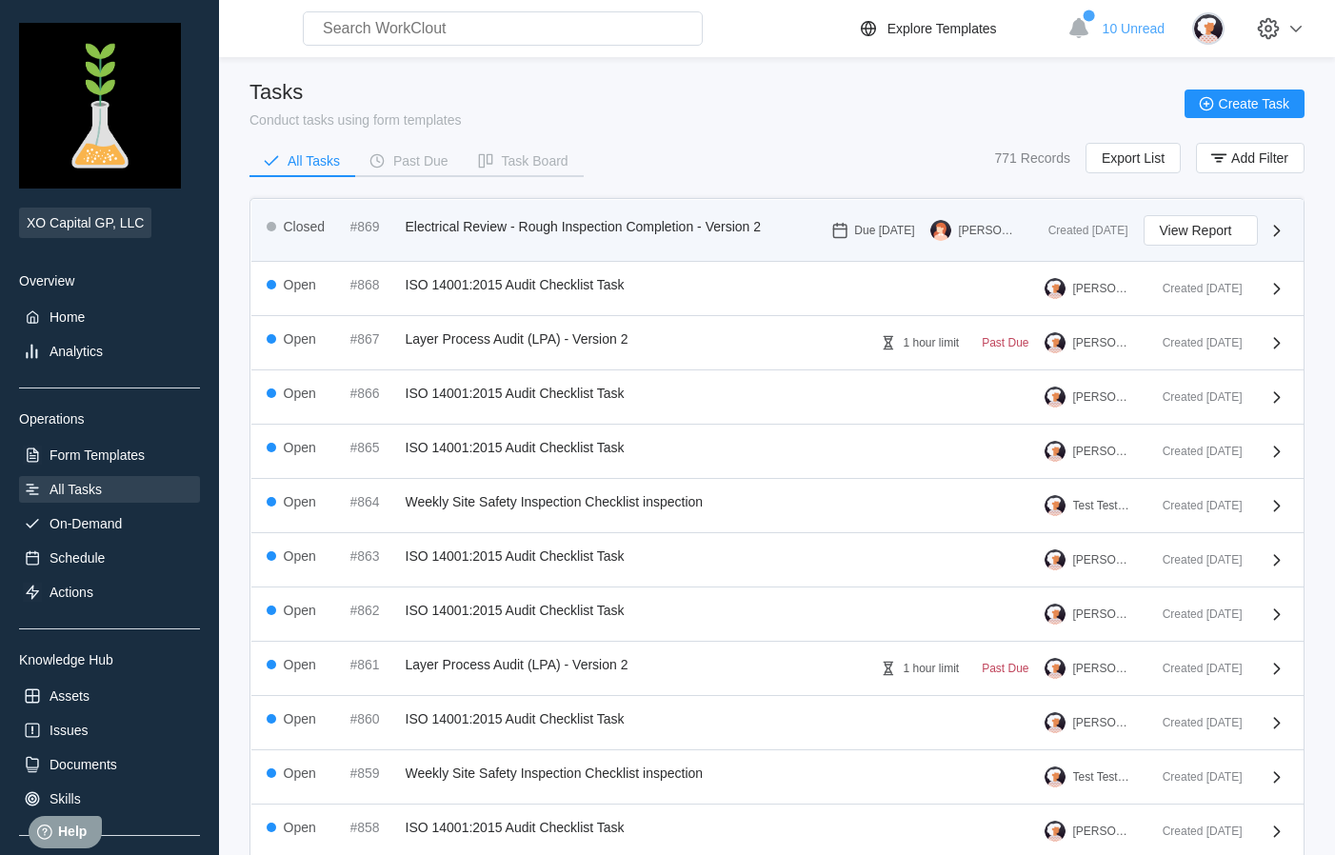
click at [662, 231] on span "Electrical Review - Rough Inspection Completion - Version 2" at bounding box center [584, 226] width 356 height 15
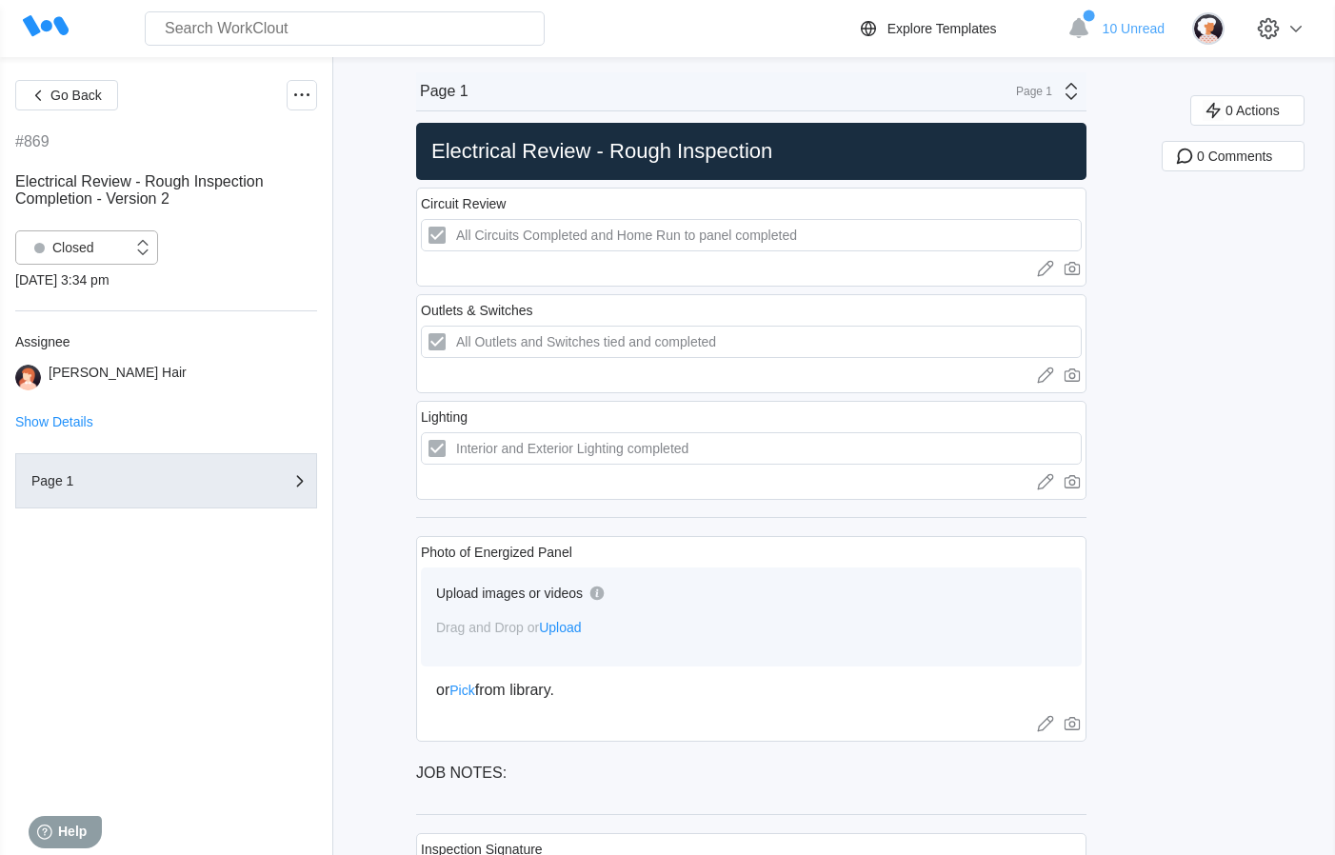
click at [95, 253] on div "Closed" at bounding box center [74, 247] width 116 height 19
click at [80, 94] on span "Go Back" at bounding box center [75, 95] width 51 height 13
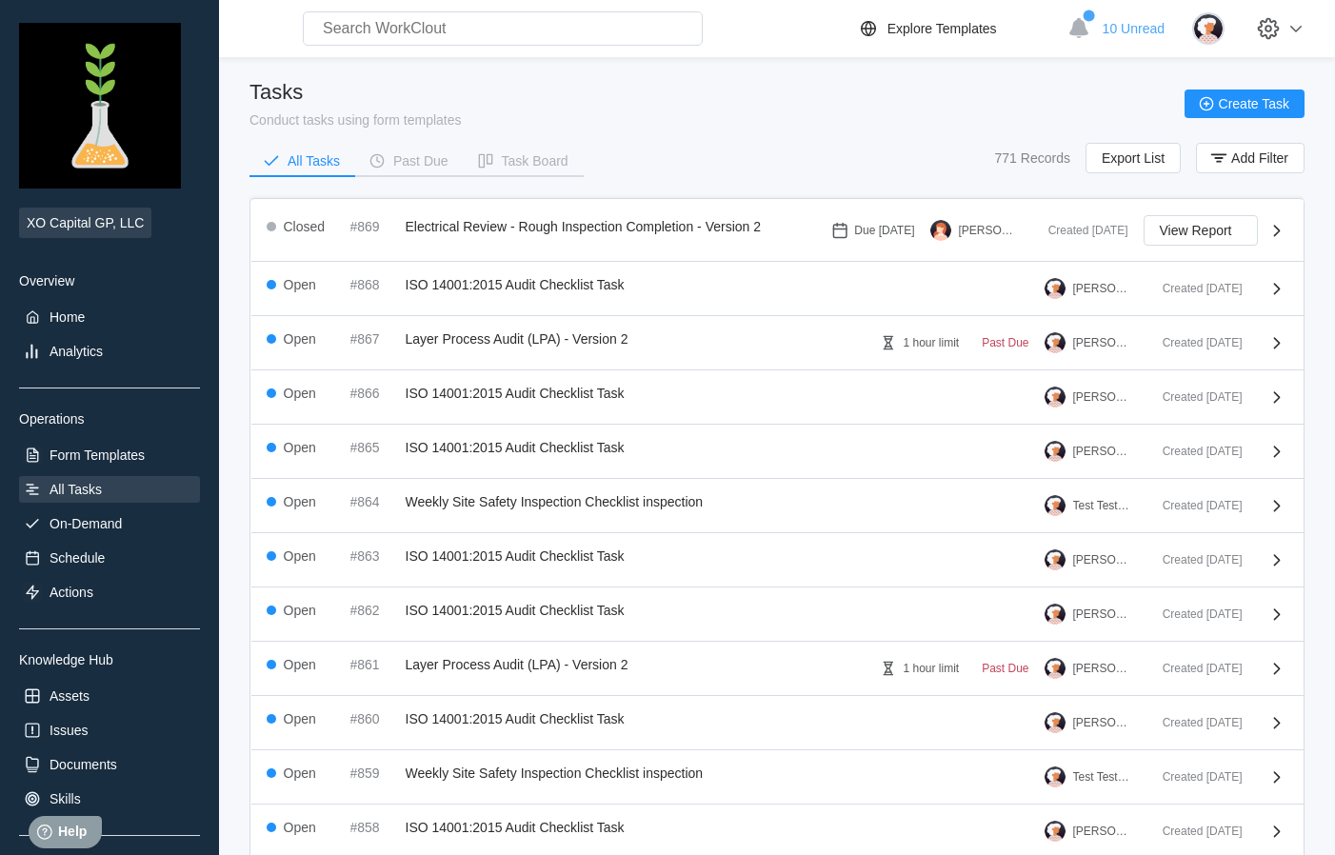
click at [468, 31] on input "text" at bounding box center [503, 28] width 400 height 34
click at [1229, 161] on icon "button" at bounding box center [1219, 158] width 21 height 21
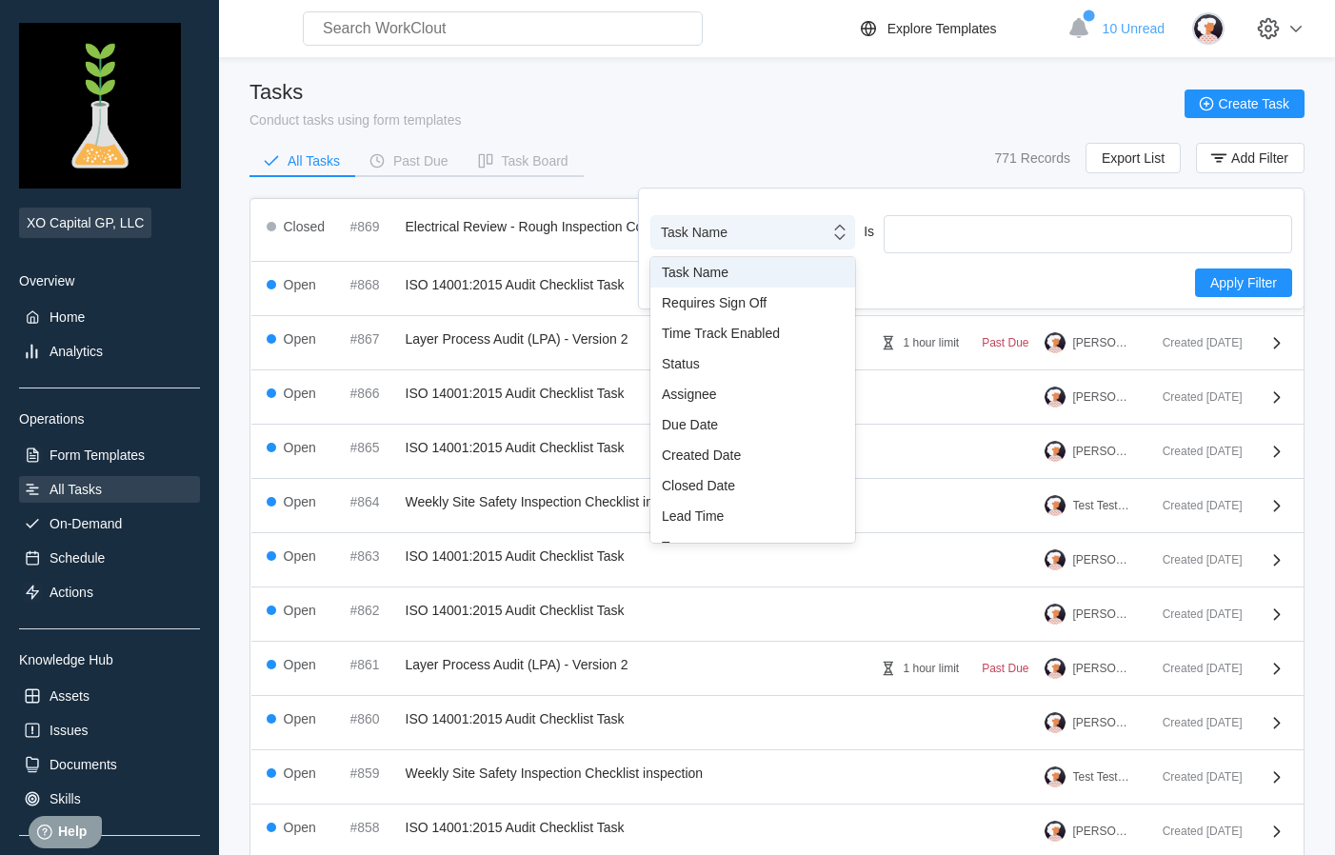
click at [842, 230] on icon at bounding box center [840, 232] width 21 height 21
click at [763, 143] on div "All Tasks Past Due Task Board 771 Records Export List Add Filter" at bounding box center [777, 167] width 1055 height 48
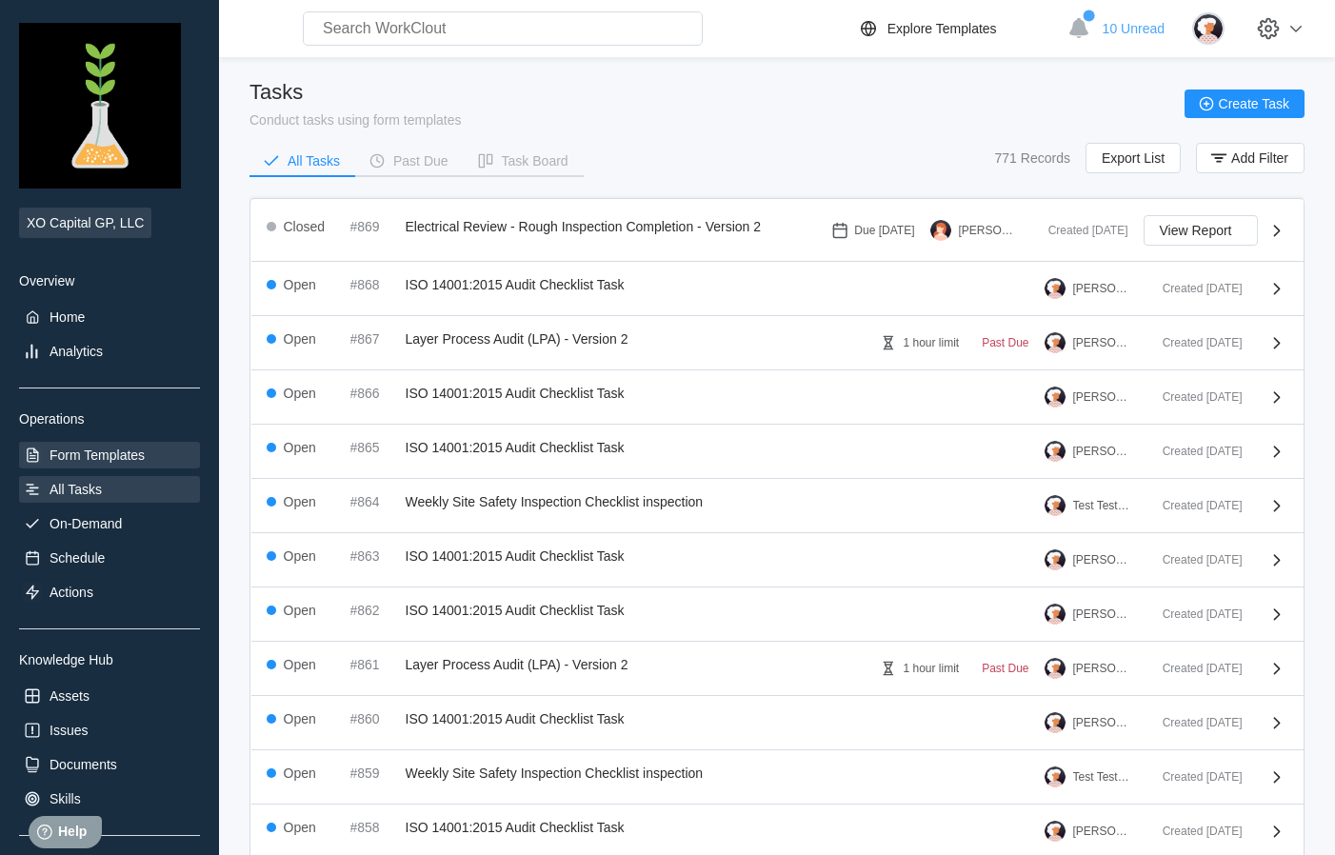
click at [99, 453] on div "Form Templates" at bounding box center [97, 455] width 95 height 15
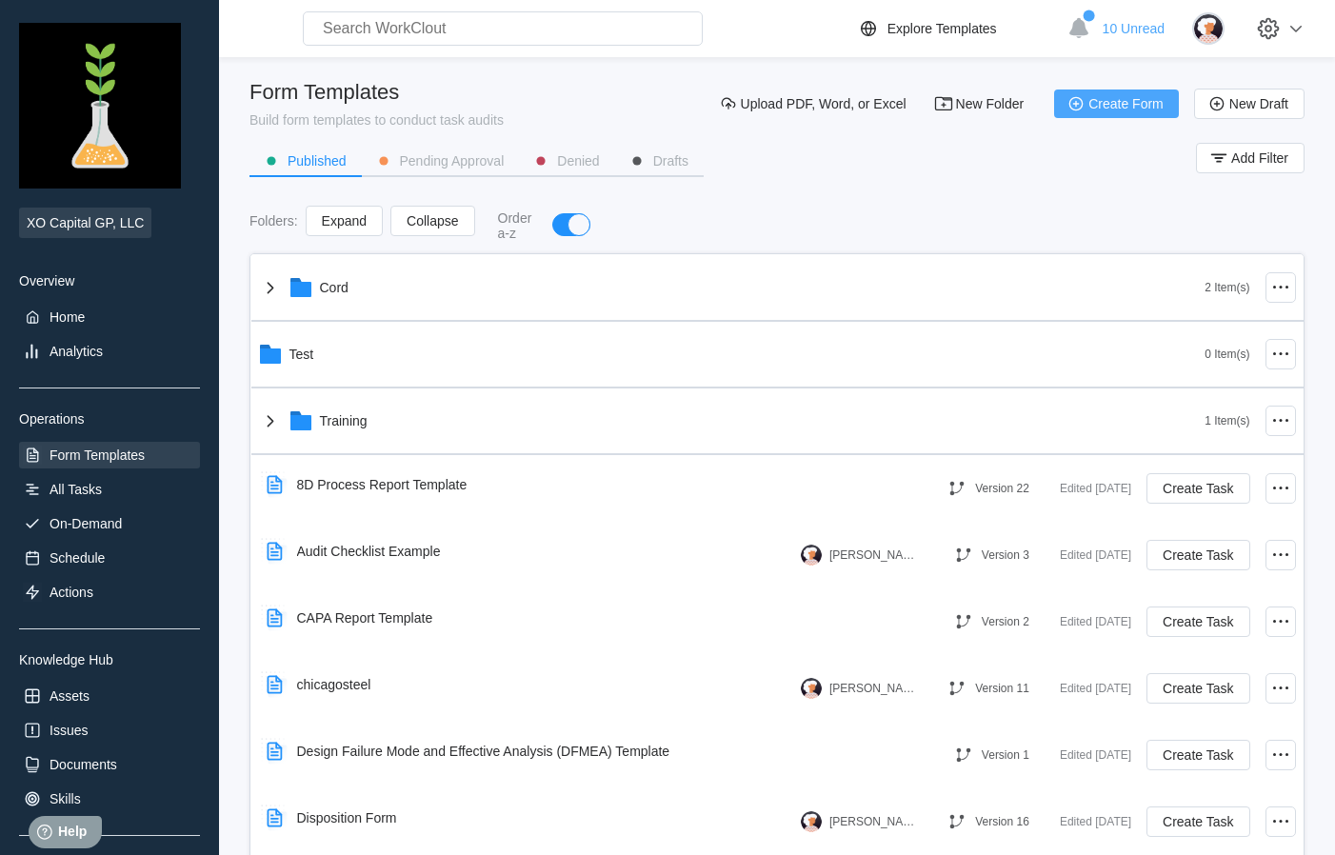
click at [1092, 107] on span "Create Form" at bounding box center [1126, 103] width 75 height 13
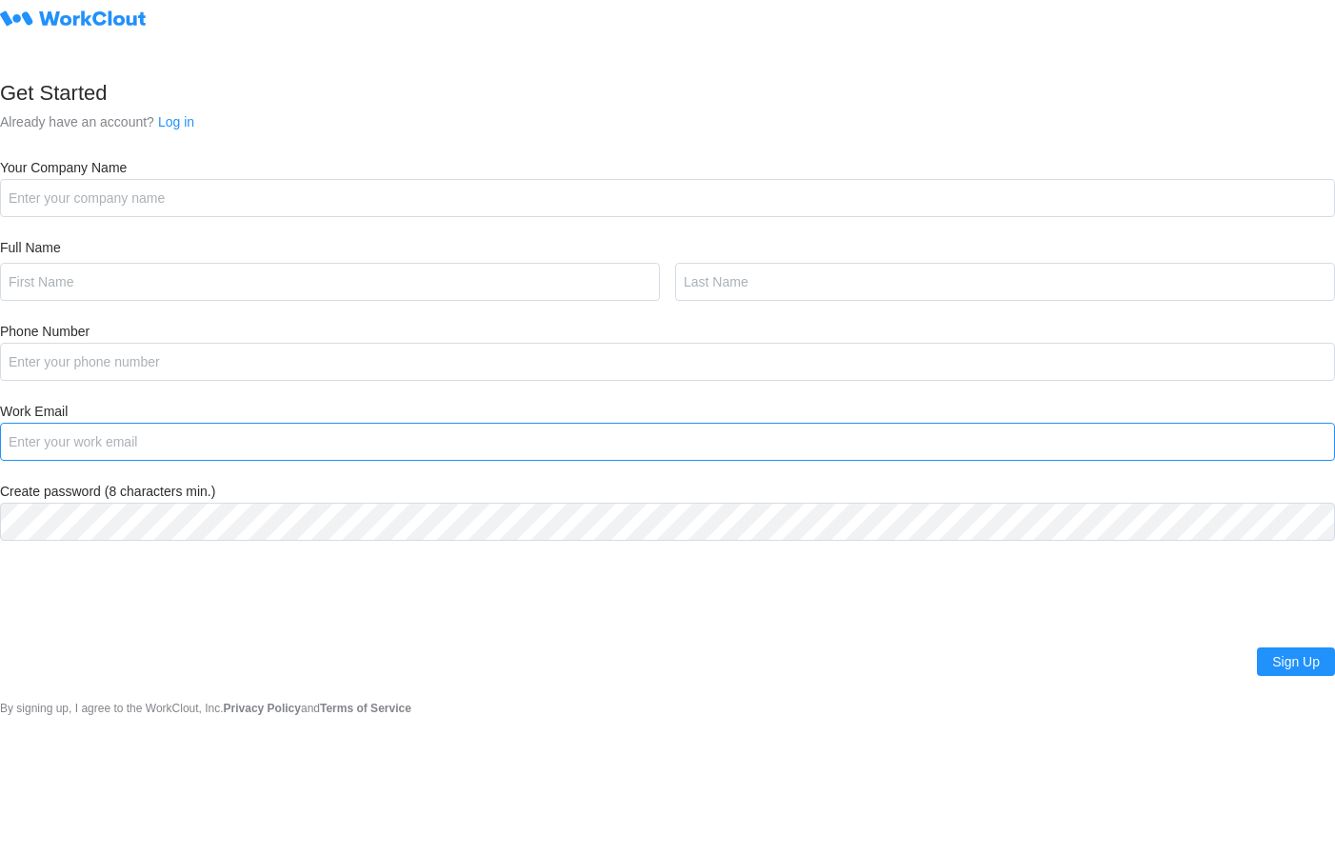
type input "[PERSON_NAME][EMAIL_ADDRESS][DOMAIN_NAME]"
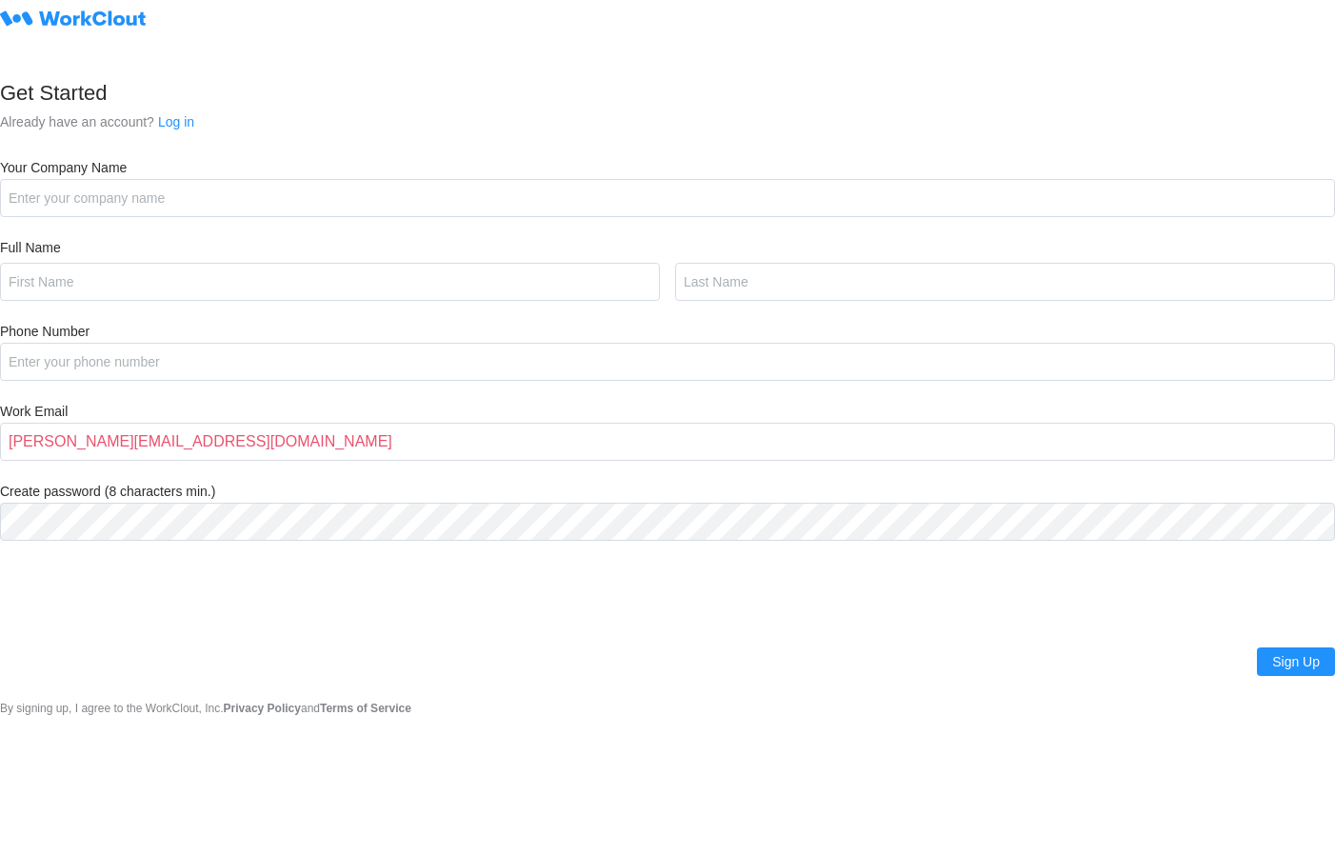
click at [462, 81] on h2 "Get Started" at bounding box center [667, 93] width 1335 height 27
